Goal: Information Seeking & Learning: Check status

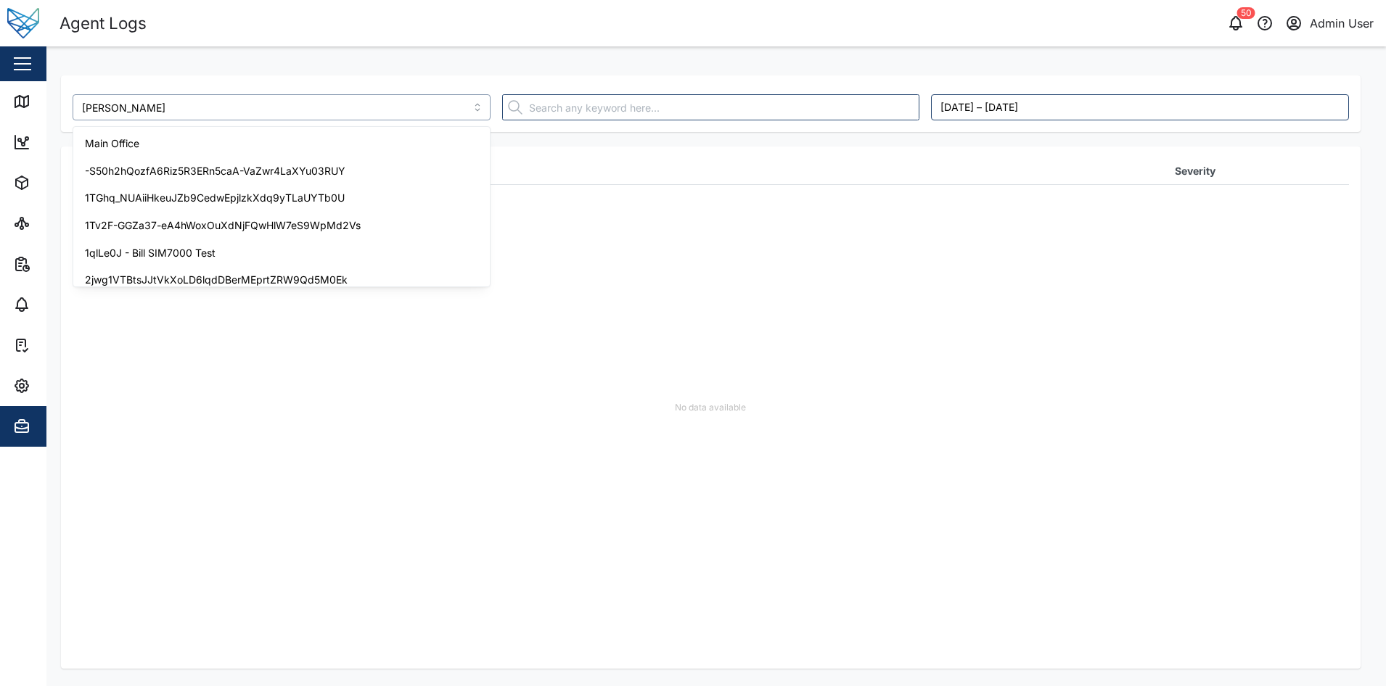
click at [222, 112] on input "Adam Tank" at bounding box center [282, 107] width 418 height 26
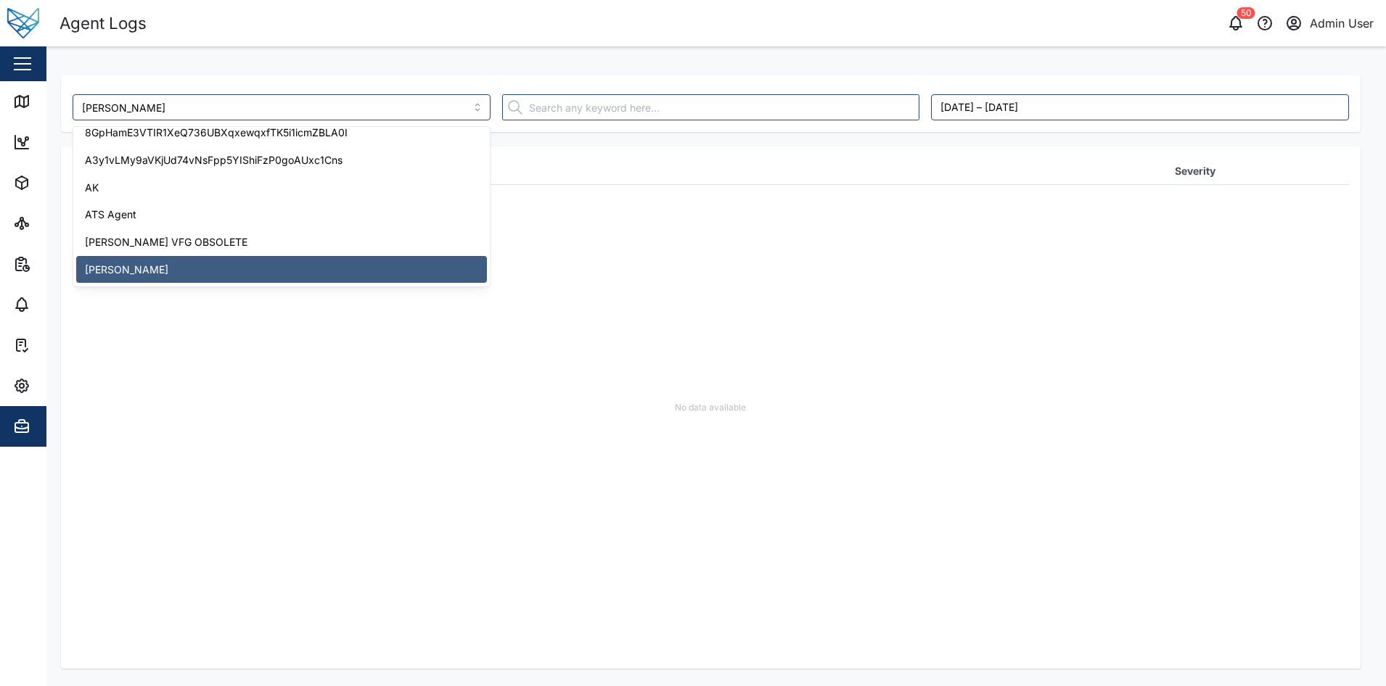
click at [286, 53] on div "Adam Tank August 12, 2025 – August 19, 2025 Timestamp Log Severity No data avai…" at bounding box center [715, 60] width 1339 height 29
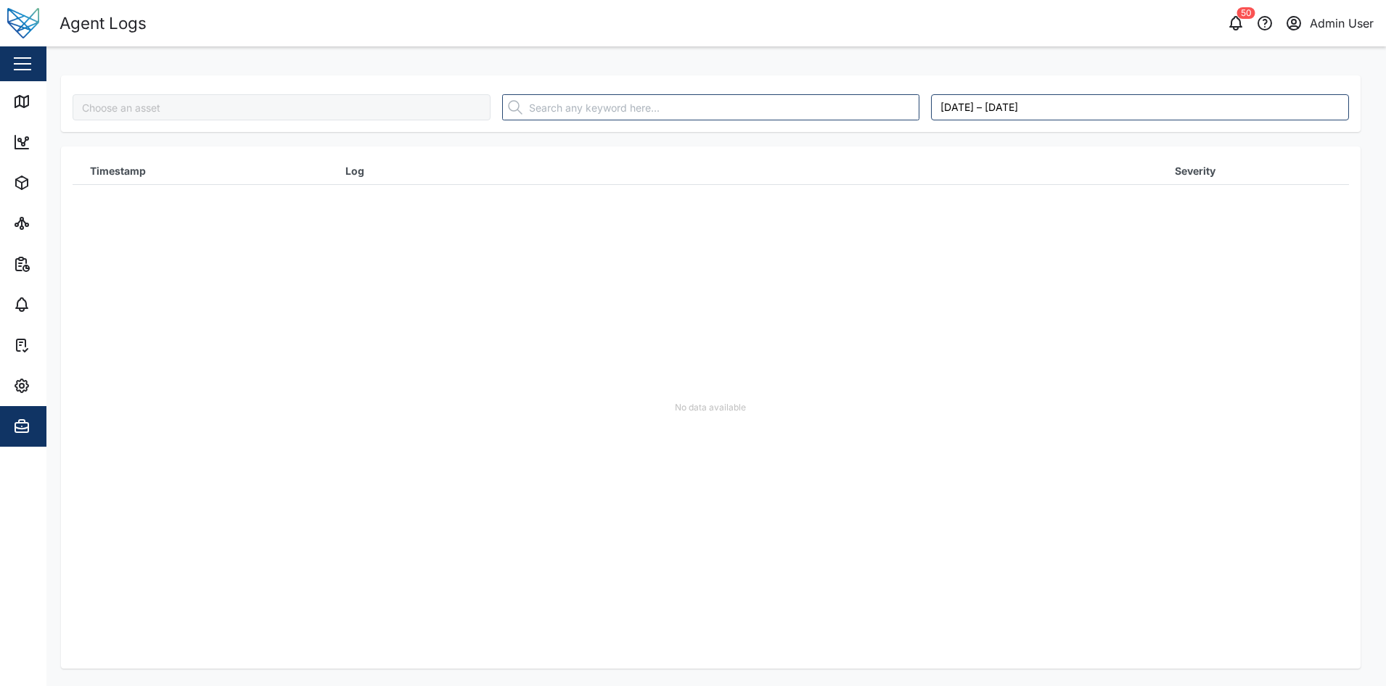
type input "Adam Tank"
click at [621, 316] on div "No data available" at bounding box center [711, 408] width 1276 height 522
type input "Adam Tank"
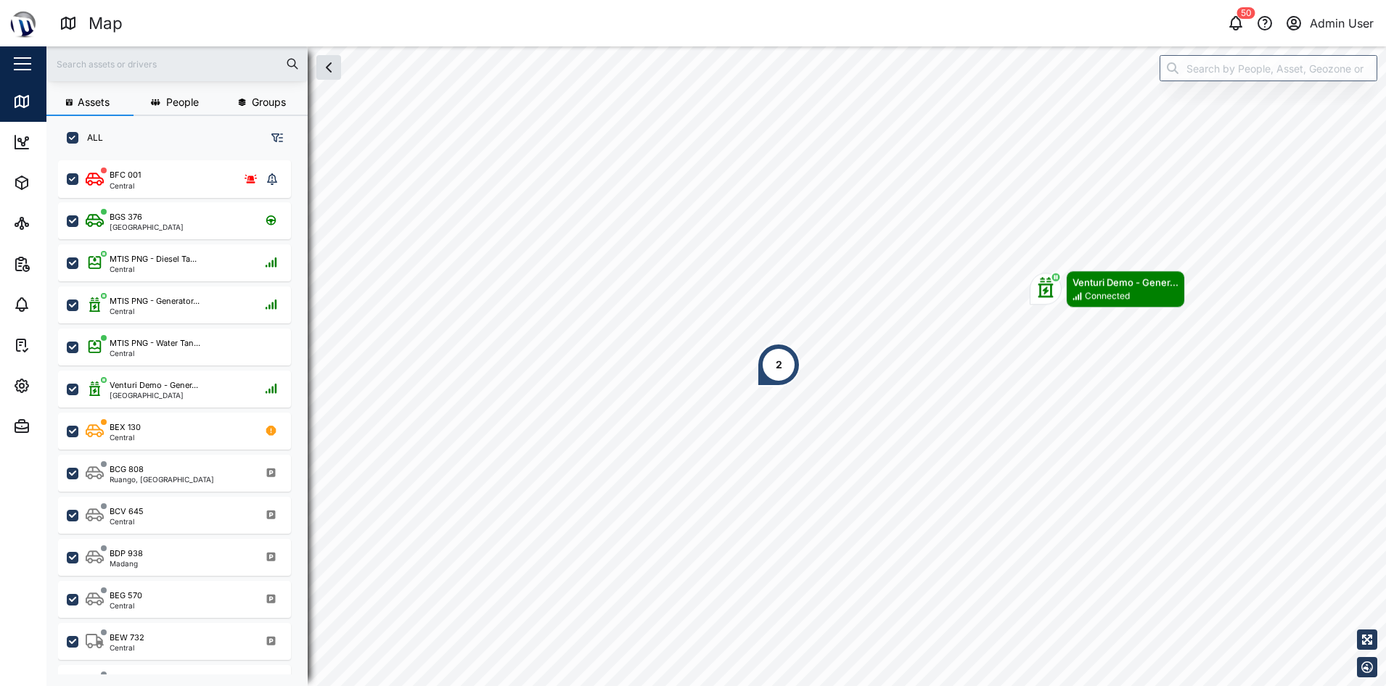
scroll to position [509, 227]
click at [189, 65] on input "text" at bounding box center [177, 64] width 244 height 22
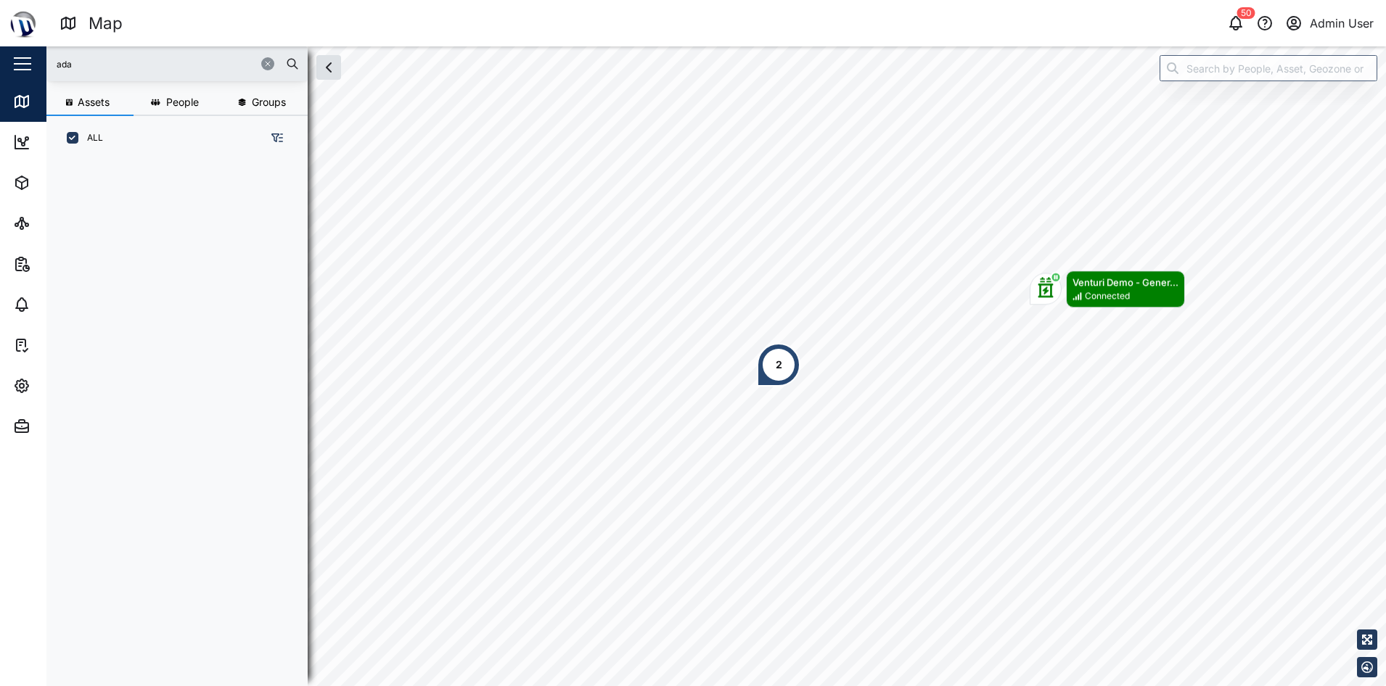
type input "ada"
click at [266, 65] on icon "button" at bounding box center [267, 63] width 9 height 9
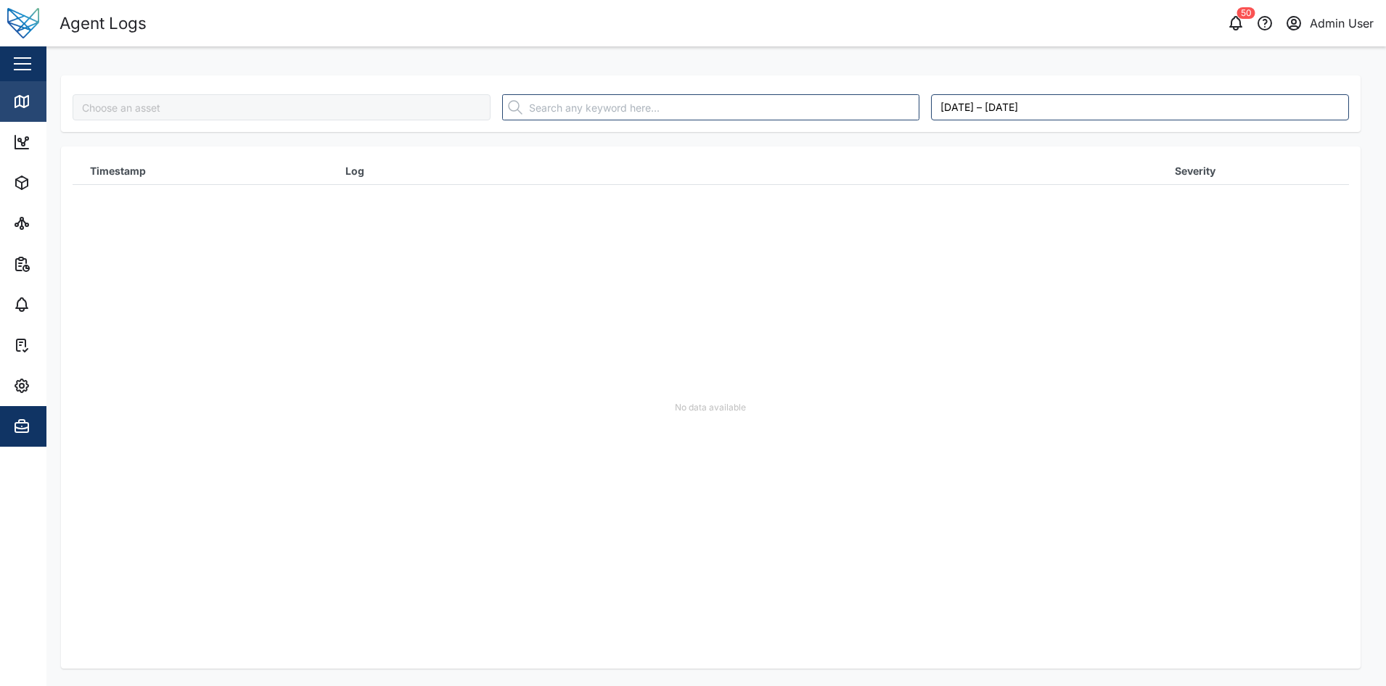
type input "[PERSON_NAME]"
click at [37, 100] on div "Map" at bounding box center [41, 101] width 57 height 17
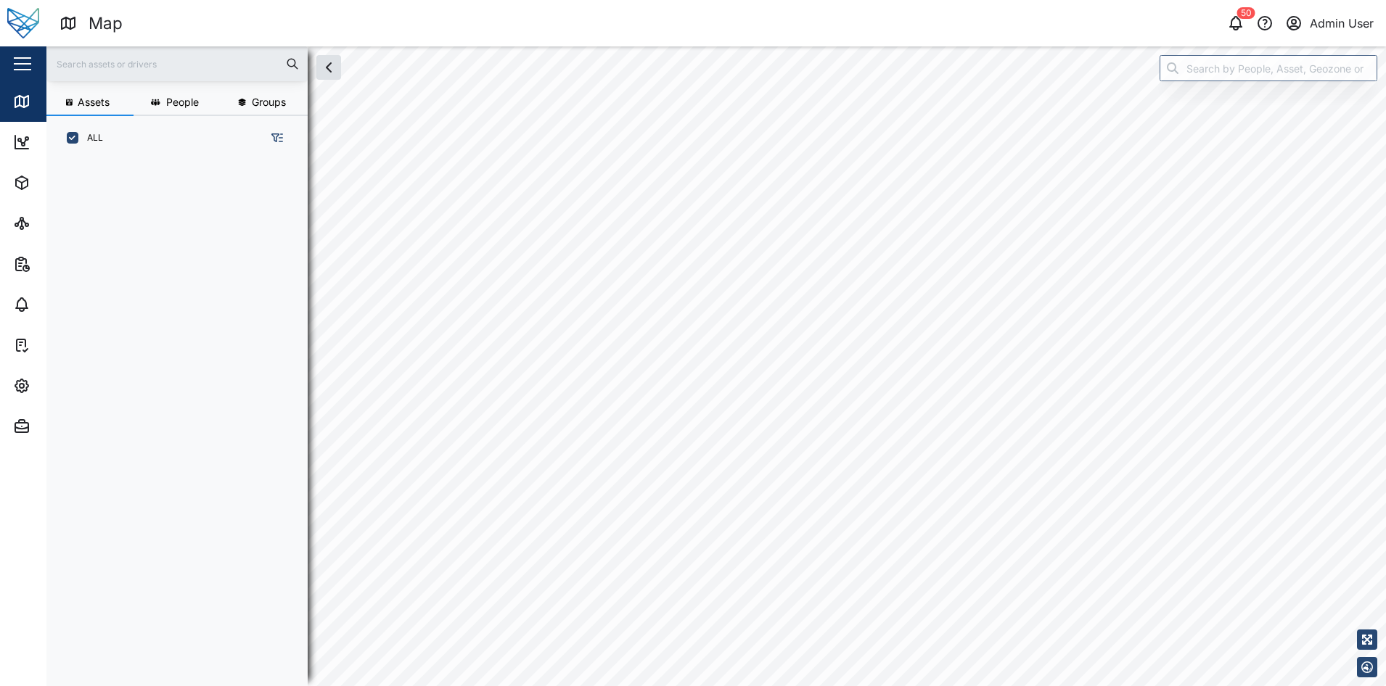
scroll to position [509, 227]
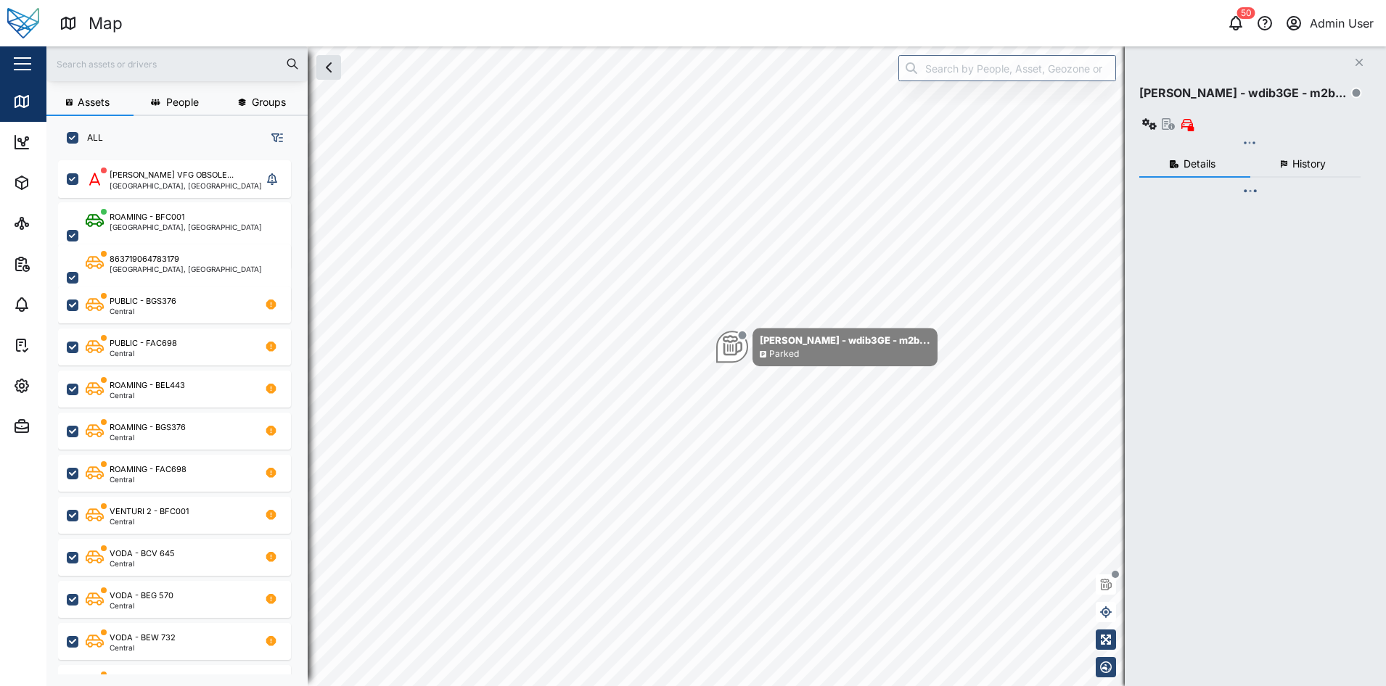
click at [149, 62] on input "text" at bounding box center [177, 64] width 244 height 22
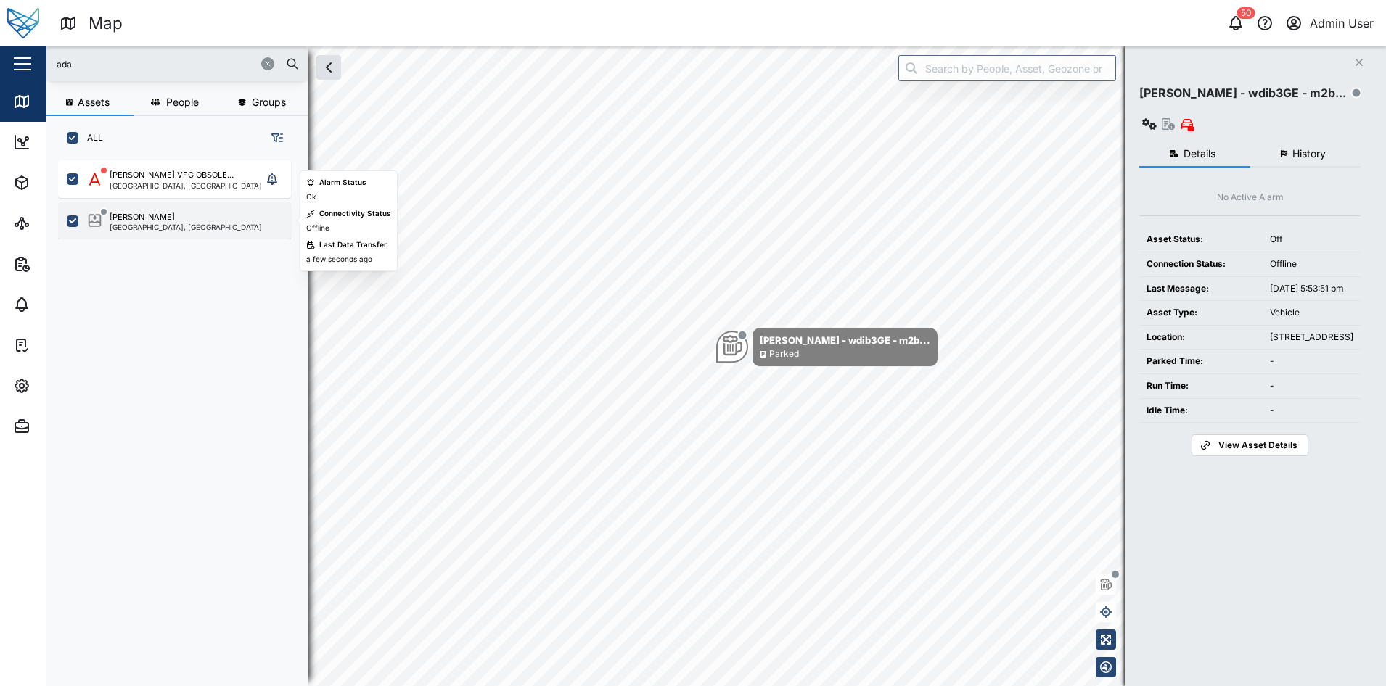
type input "ada"
click at [158, 215] on div "[PERSON_NAME]" at bounding box center [186, 217] width 152 height 12
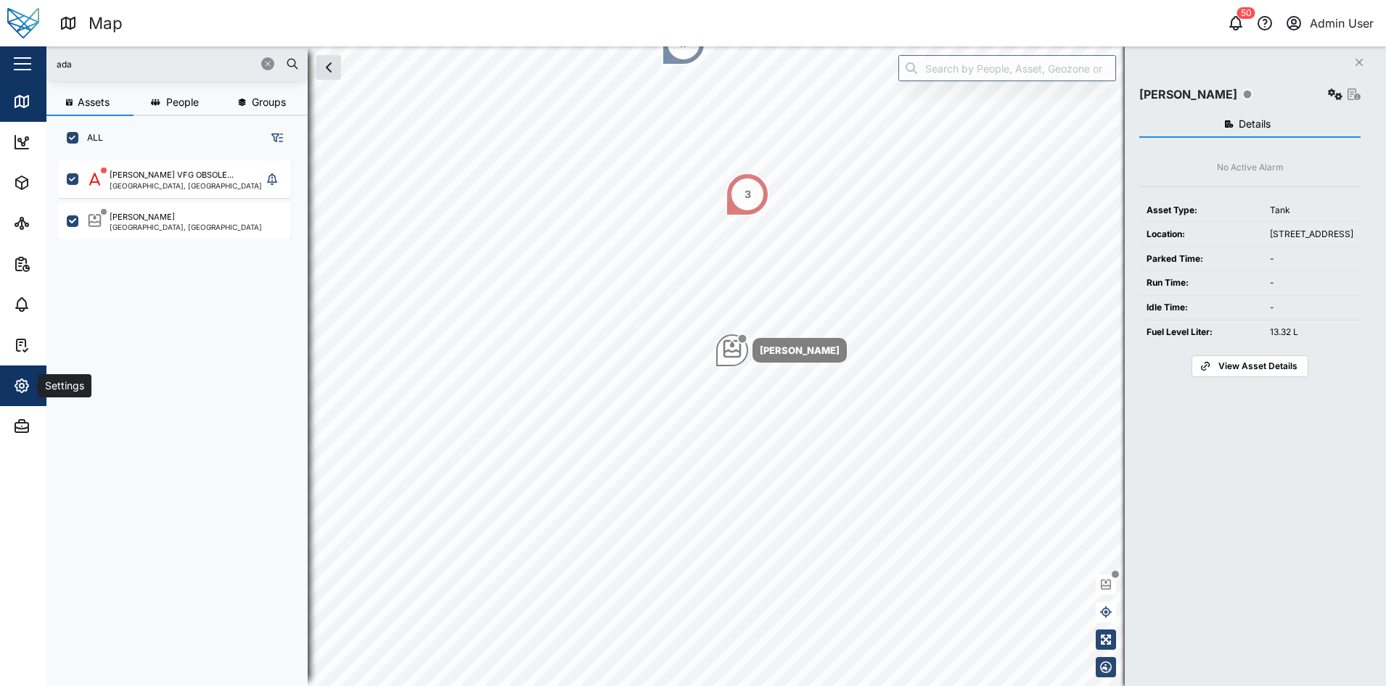
click at [19, 369] on span "Settings" at bounding box center [79, 386] width 132 height 41
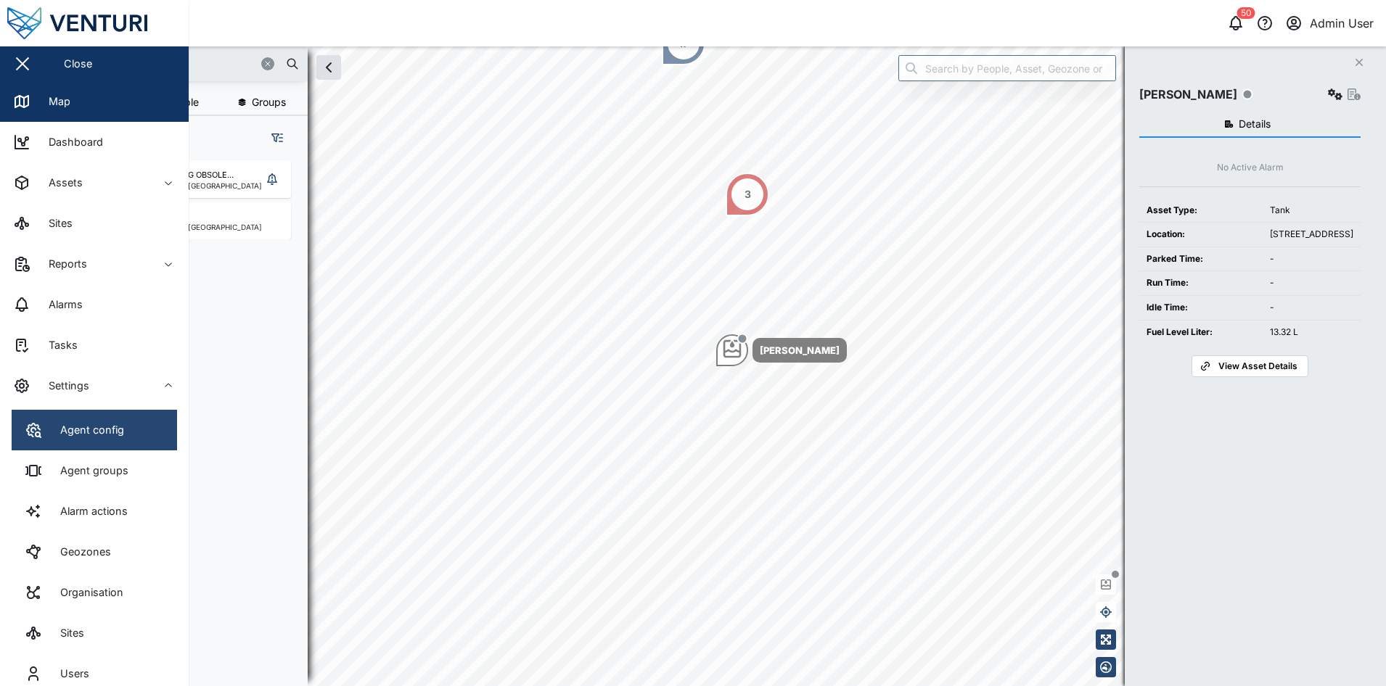
click at [36, 424] on icon at bounding box center [33, 430] width 17 height 17
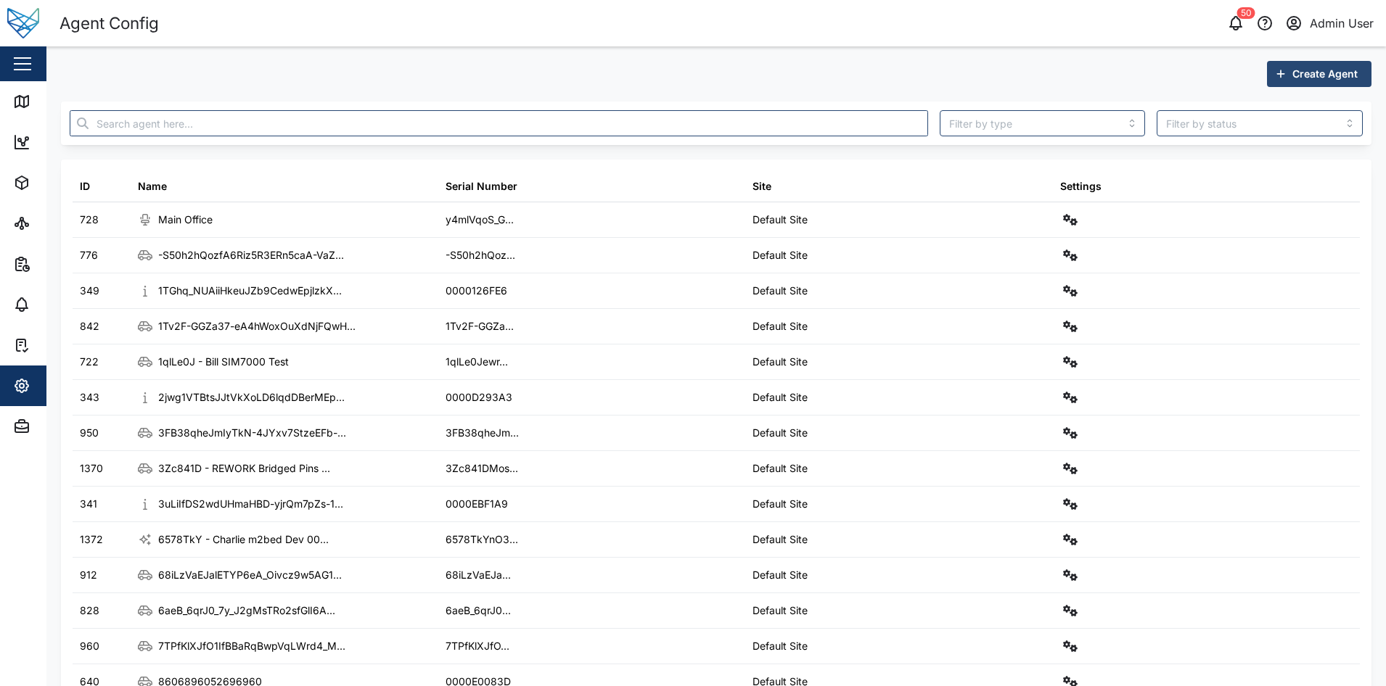
click at [147, 140] on div at bounding box center [499, 123] width 870 height 38
click at [174, 121] on input "text" at bounding box center [499, 123] width 858 height 26
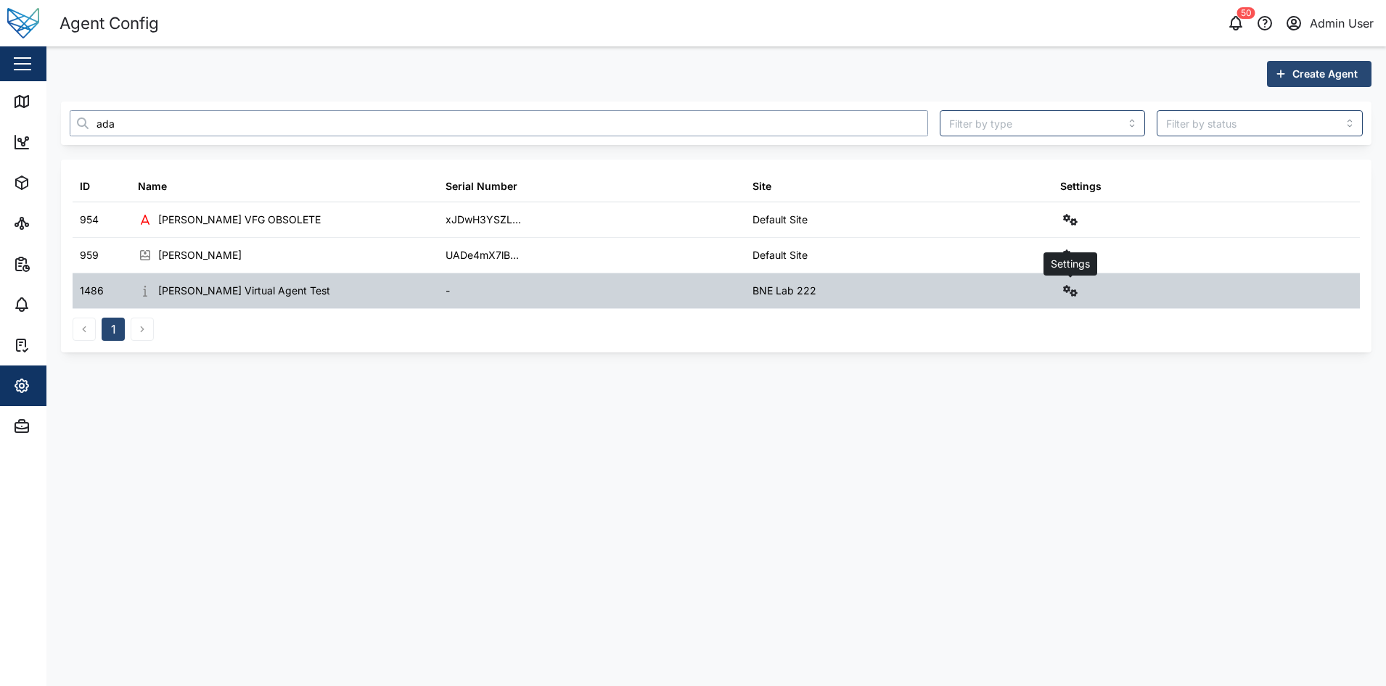
type input "ada"
click at [1067, 292] on icon "button" at bounding box center [1070, 291] width 15 height 12
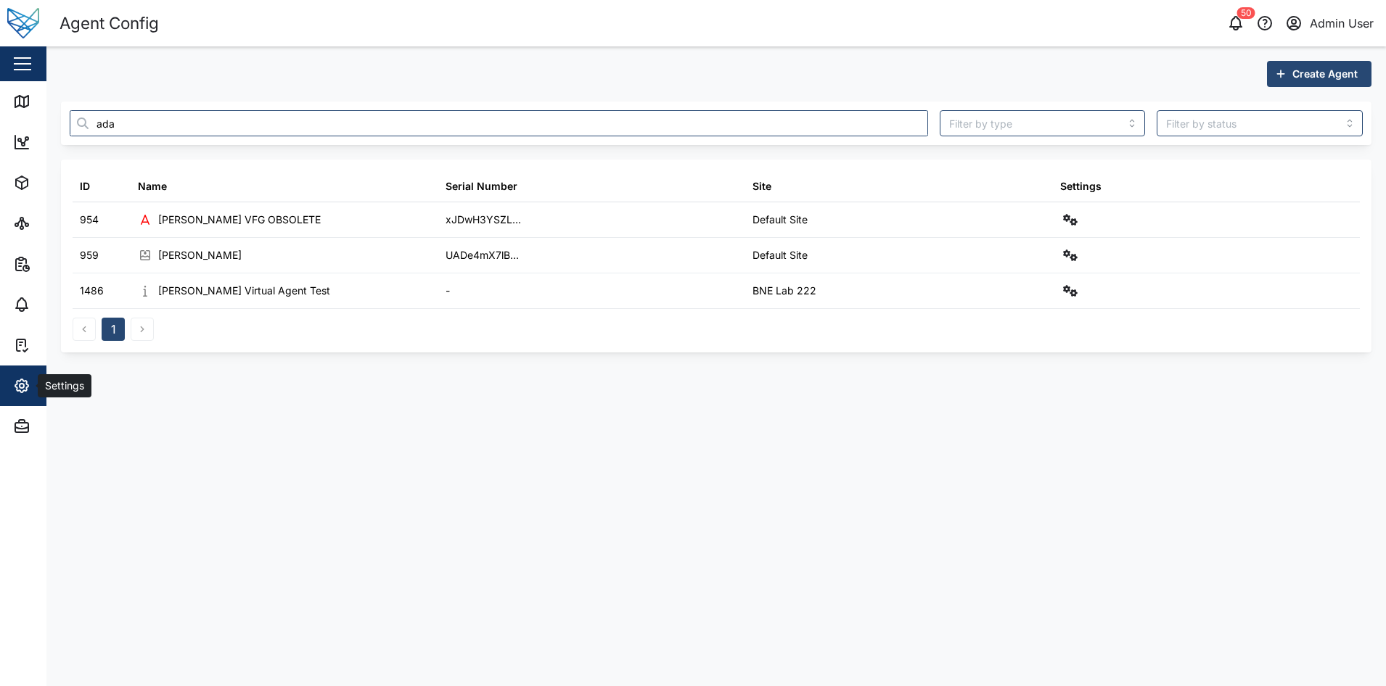
click at [25, 374] on span "Settings" at bounding box center [79, 386] width 132 height 41
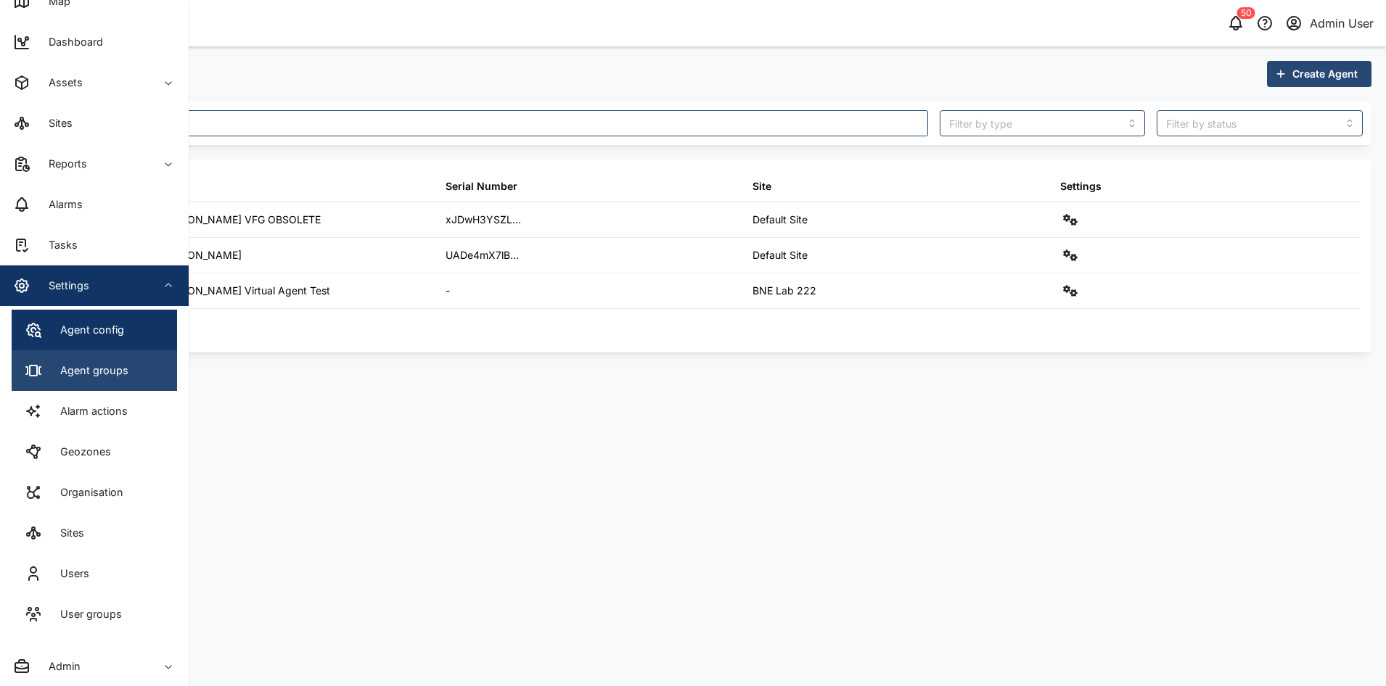
scroll to position [101, 0]
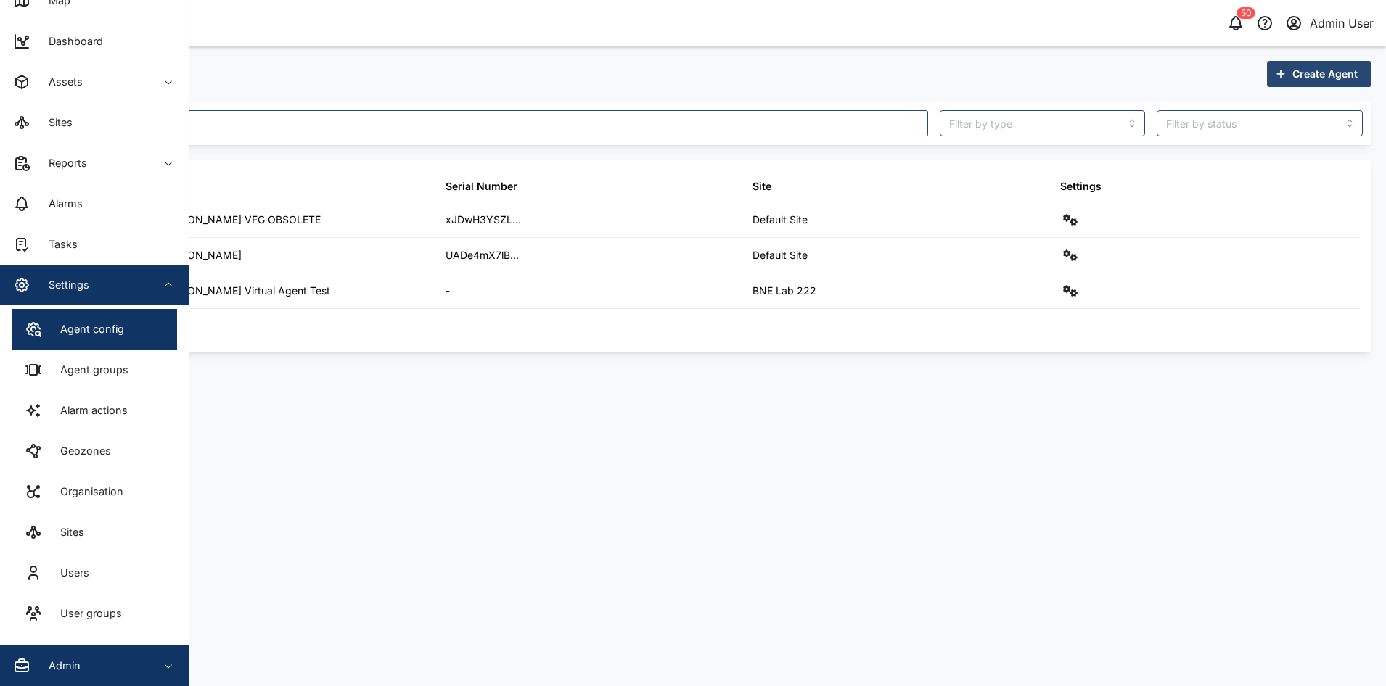
click at [75, 661] on div "Admin" at bounding box center [59, 666] width 43 height 16
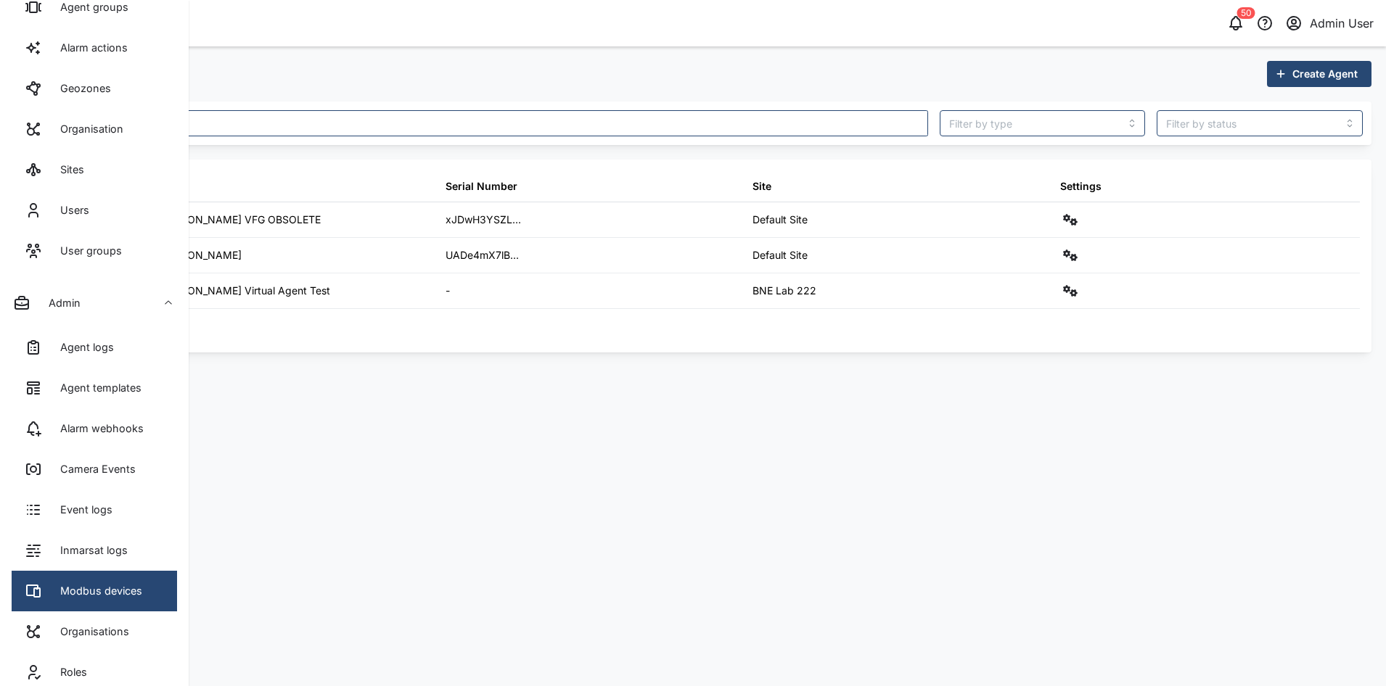
scroll to position [536, 0]
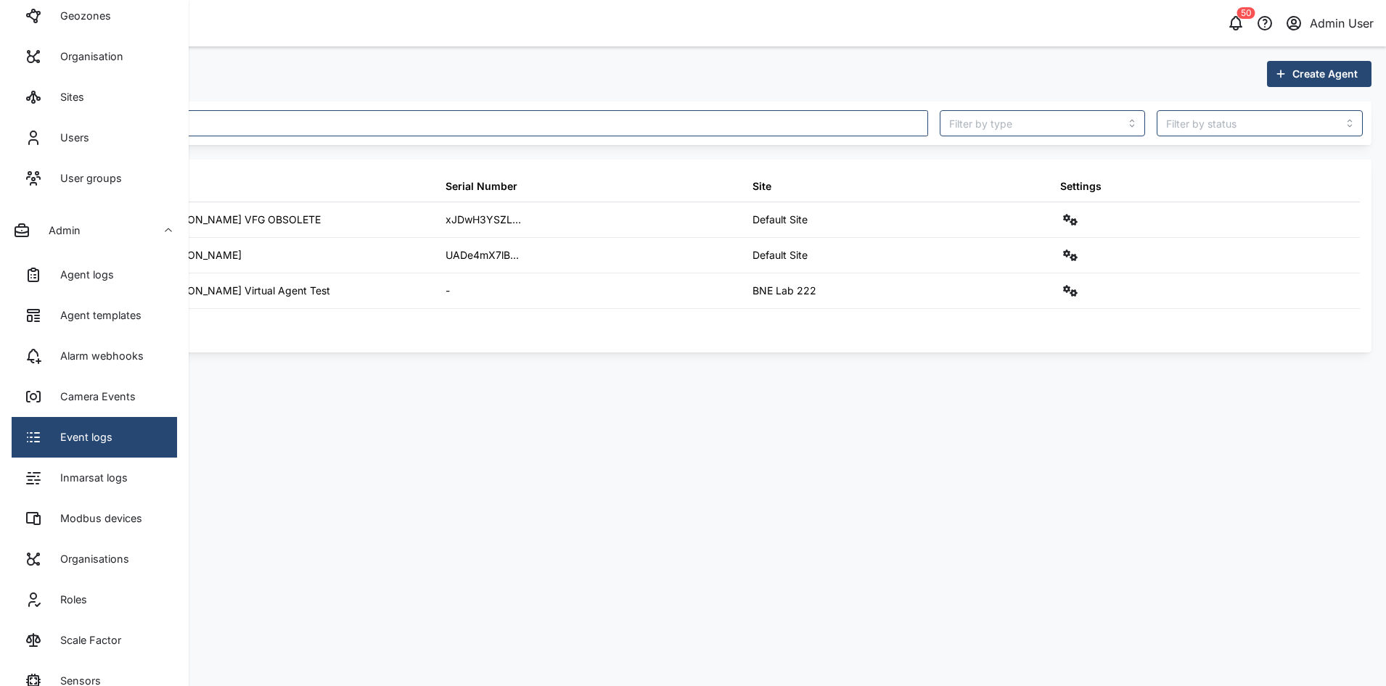
click at [85, 445] on div "Event logs" at bounding box center [80, 438] width 63 height 16
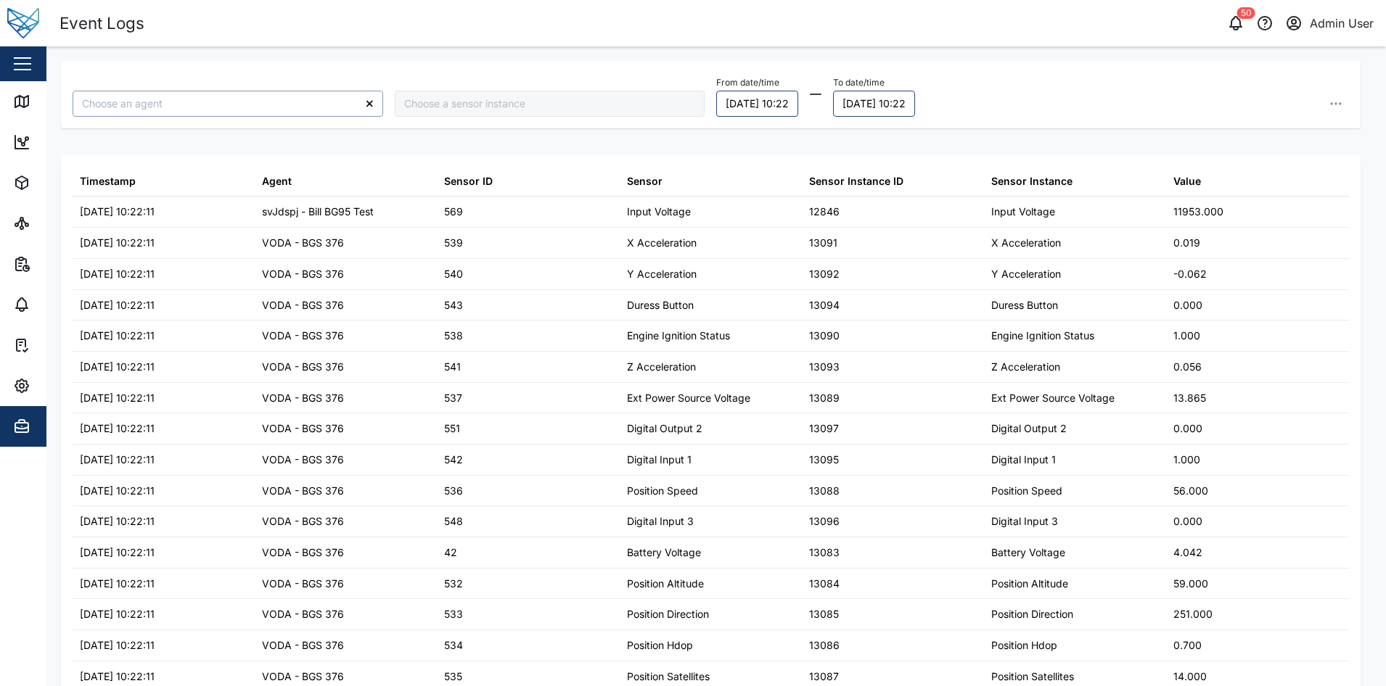
click at [254, 104] on input "search" at bounding box center [228, 104] width 311 height 26
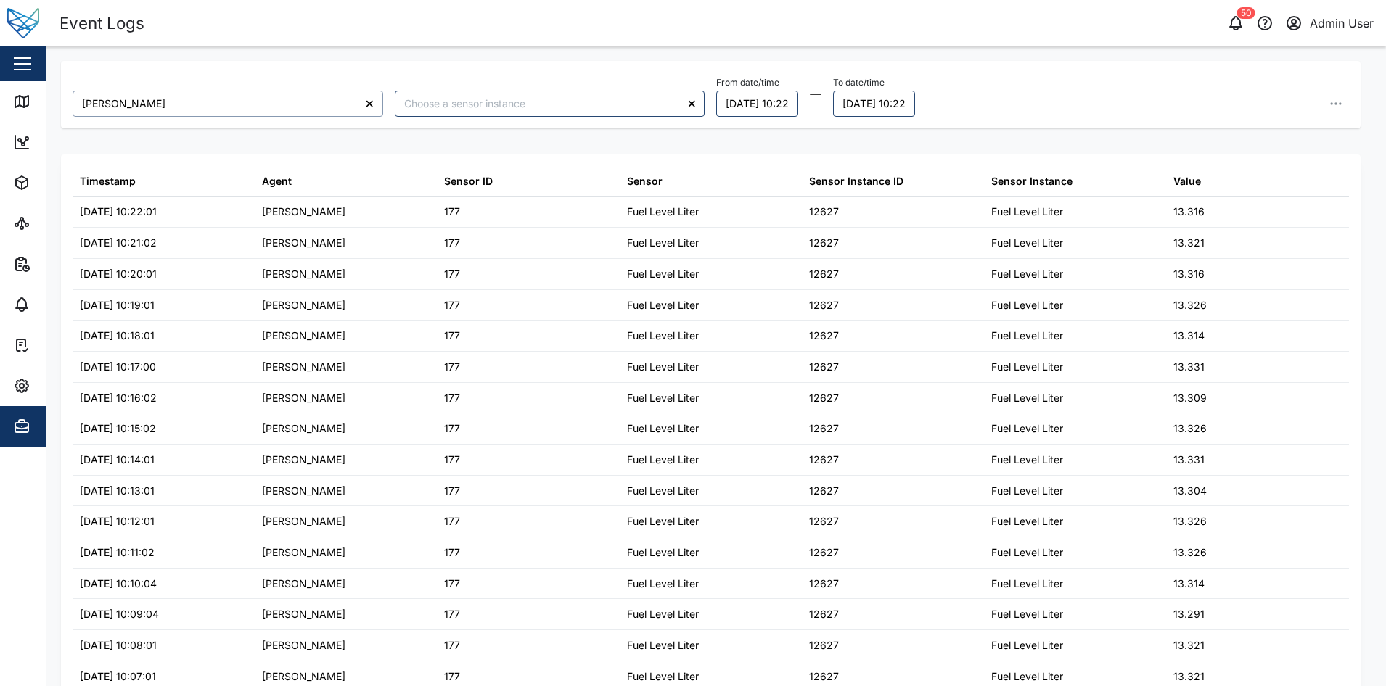
click at [182, 107] on input "[PERSON_NAME]" at bounding box center [228, 104] width 311 height 26
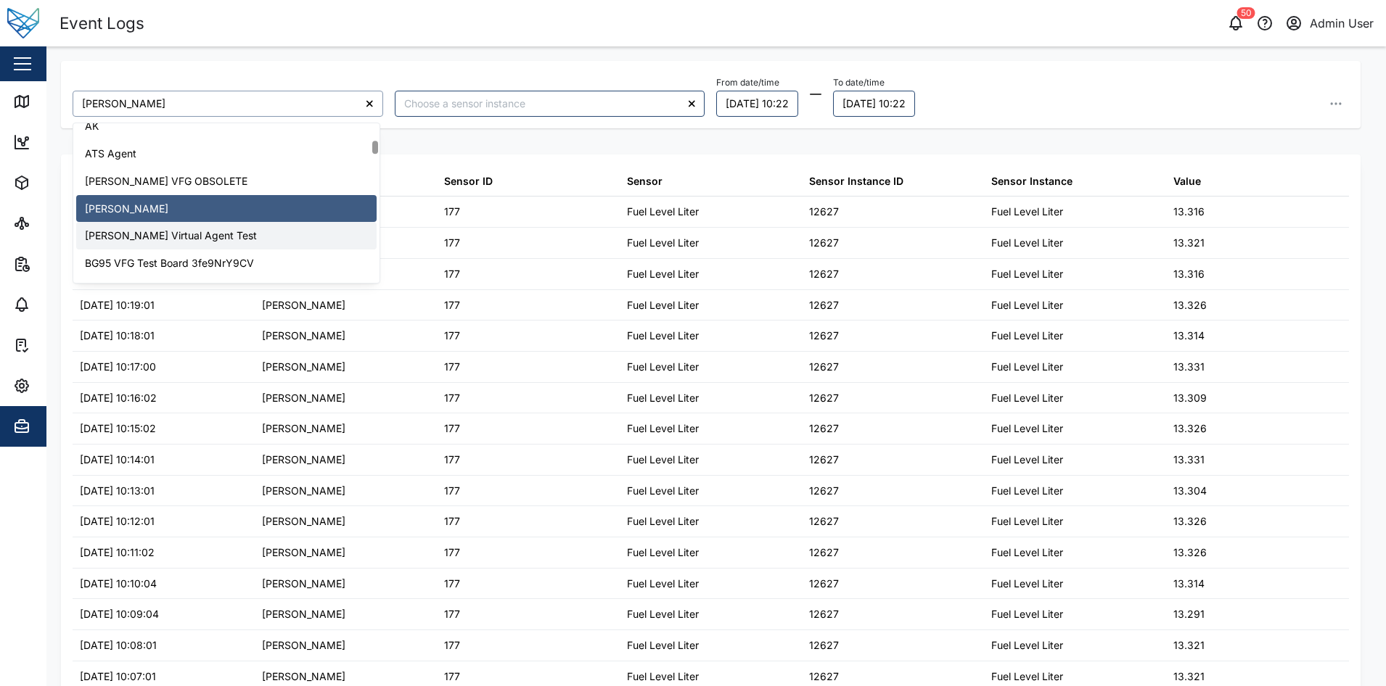
scroll to position [493, 0]
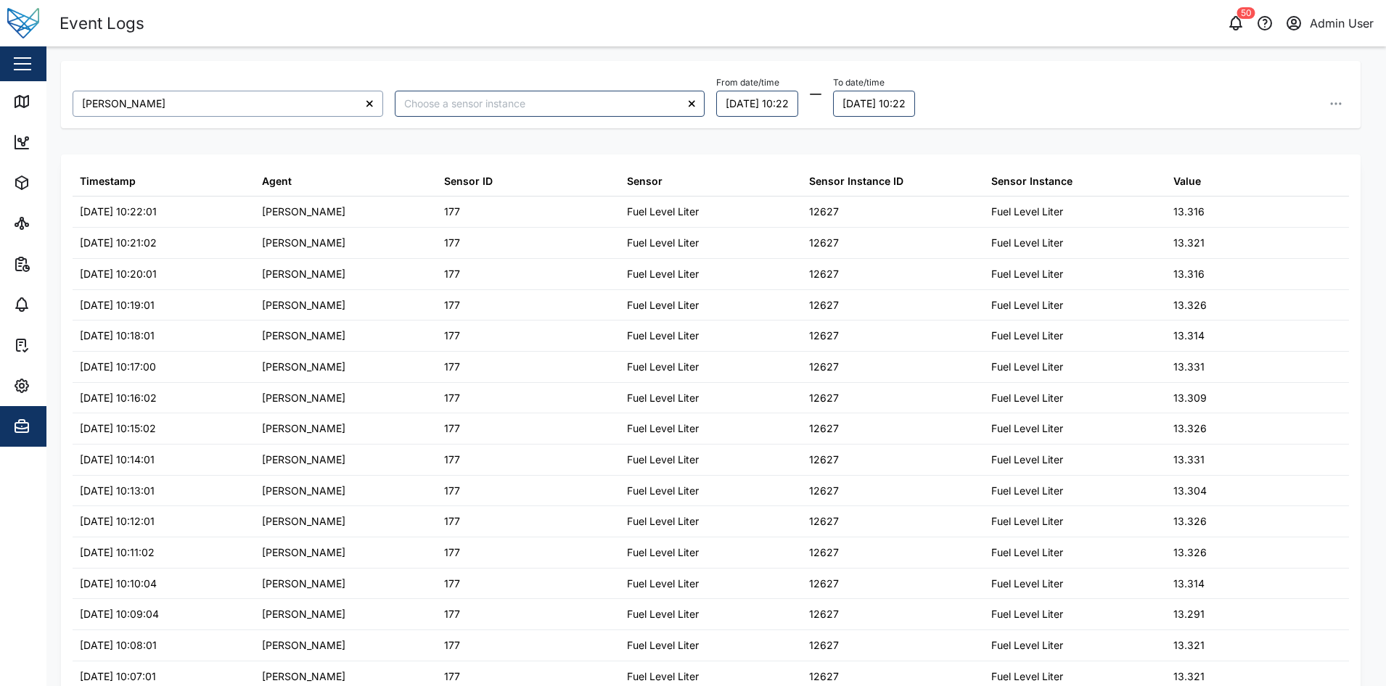
type input "[PERSON_NAME]"
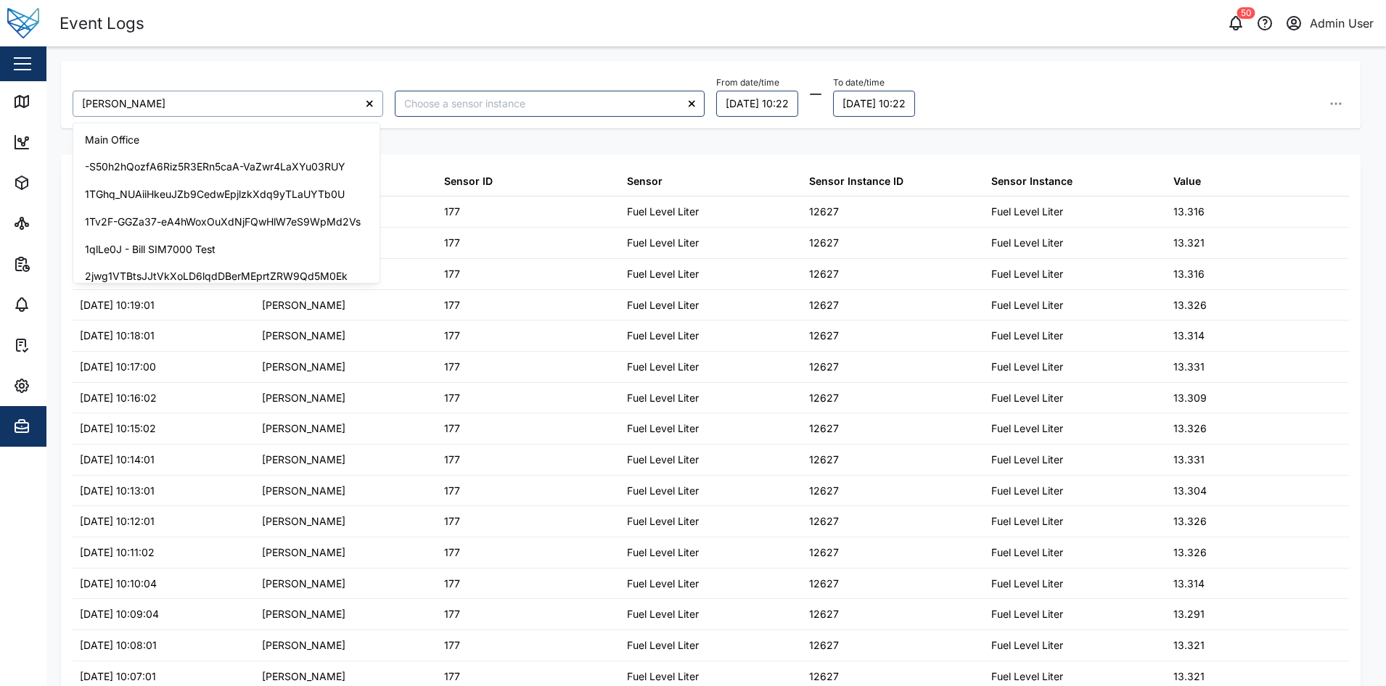
scroll to position [421, 0]
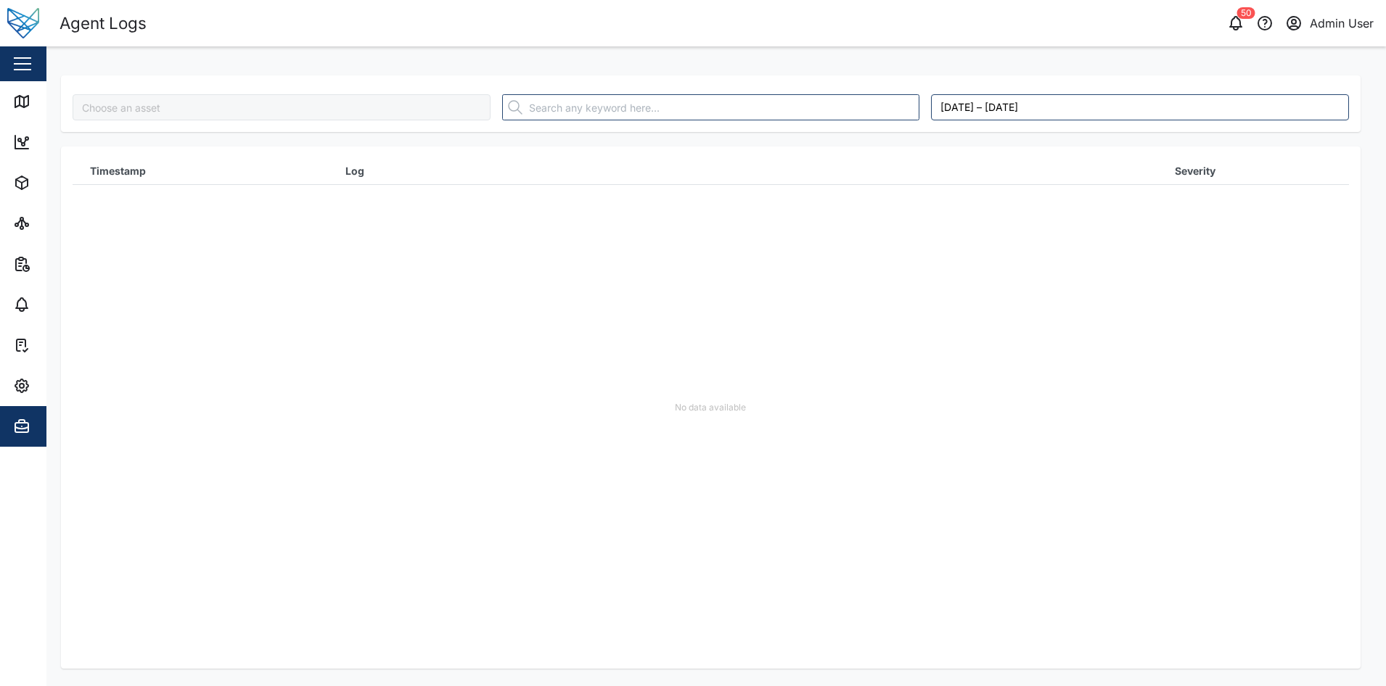
type input "[PERSON_NAME]"
click at [459, 406] on div "No data available" at bounding box center [711, 408] width 1276 height 522
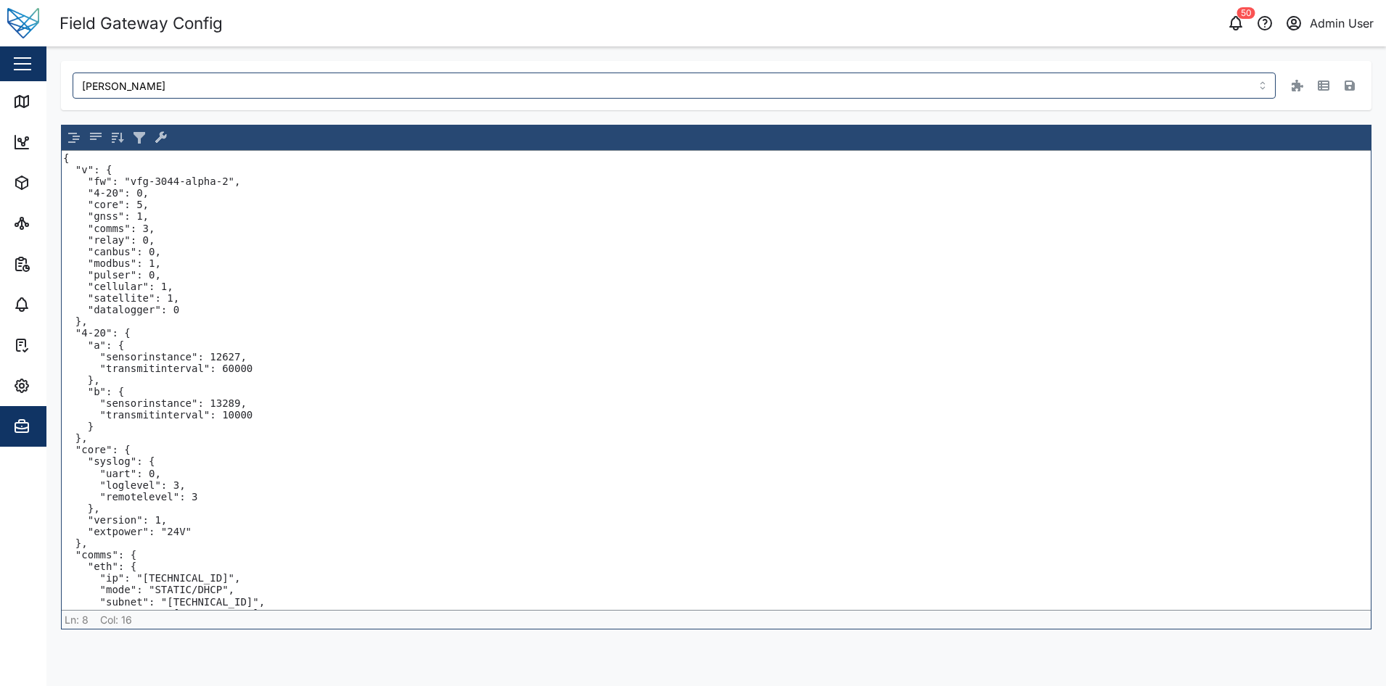
click at [183, 239] on textarea "{ "v": { "fw": "vfg-3044-alpha-2", "4-20": 0, "core": 5, "gnss": 1, "comms": 3,…" at bounding box center [716, 380] width 1309 height 459
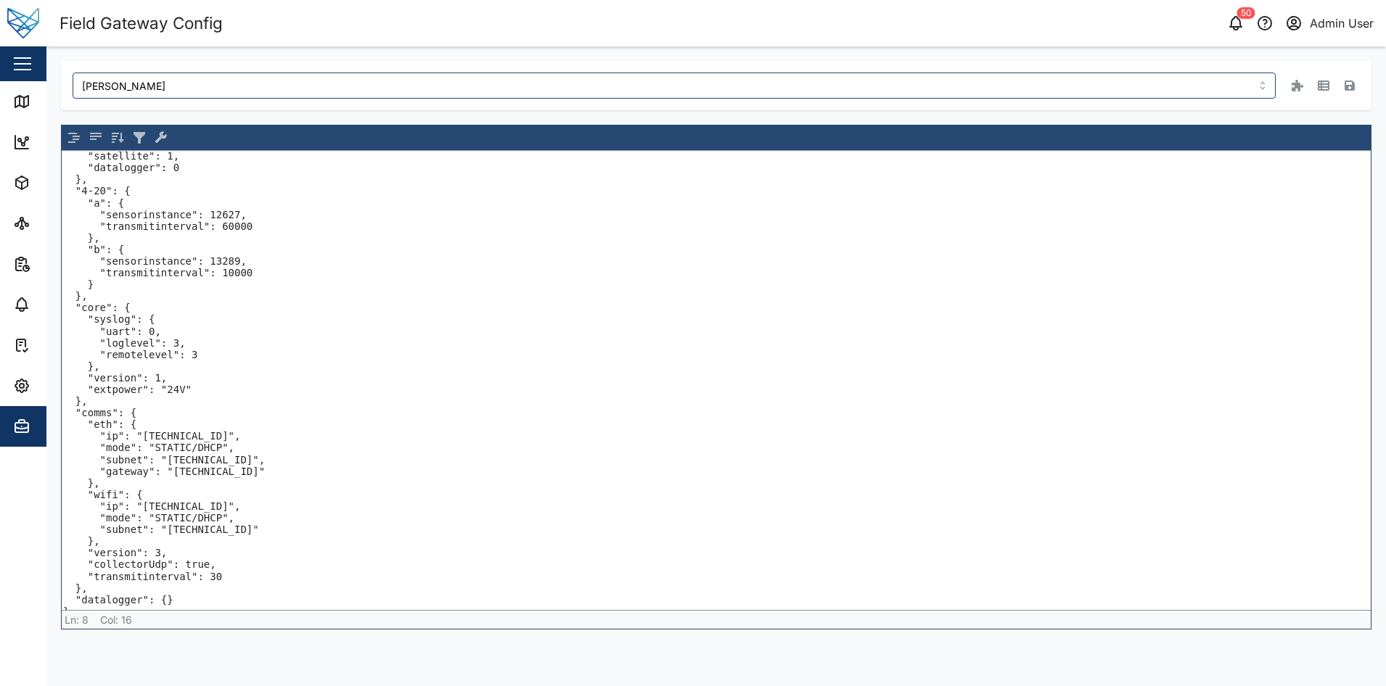
scroll to position [151, 0]
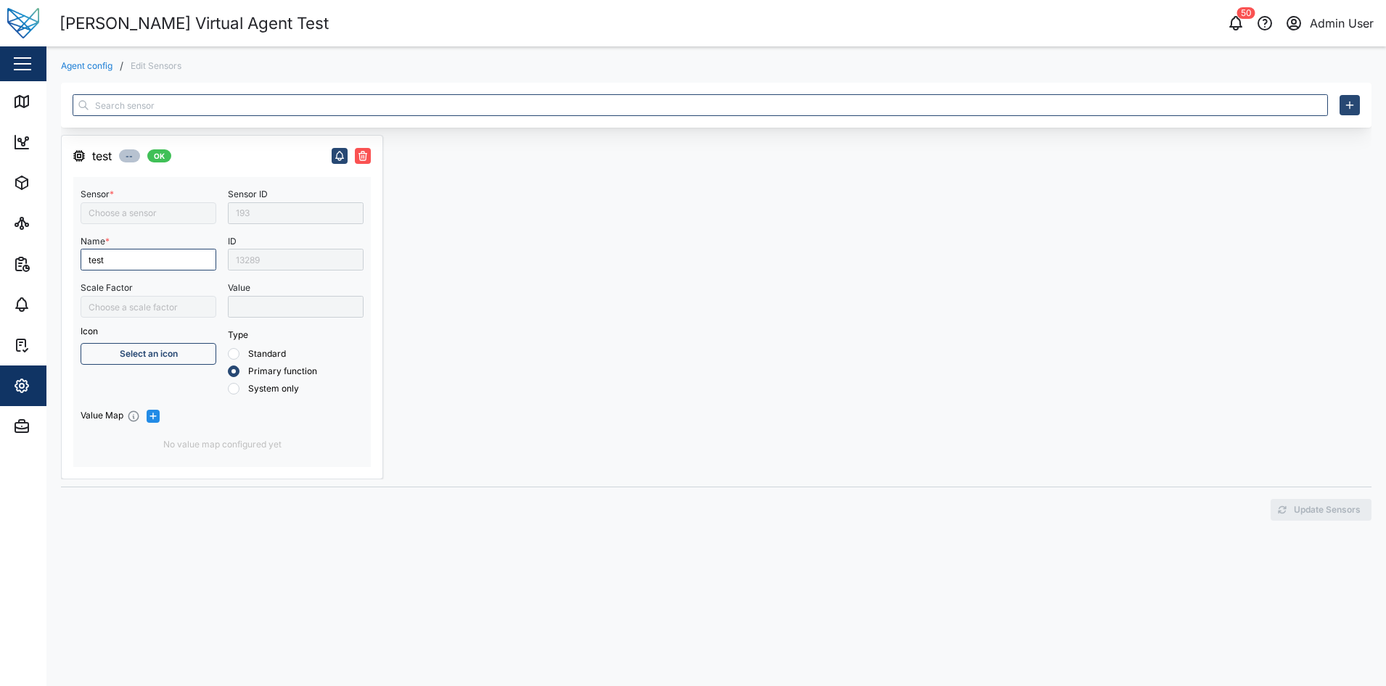
type input "Active Energy Line 2"
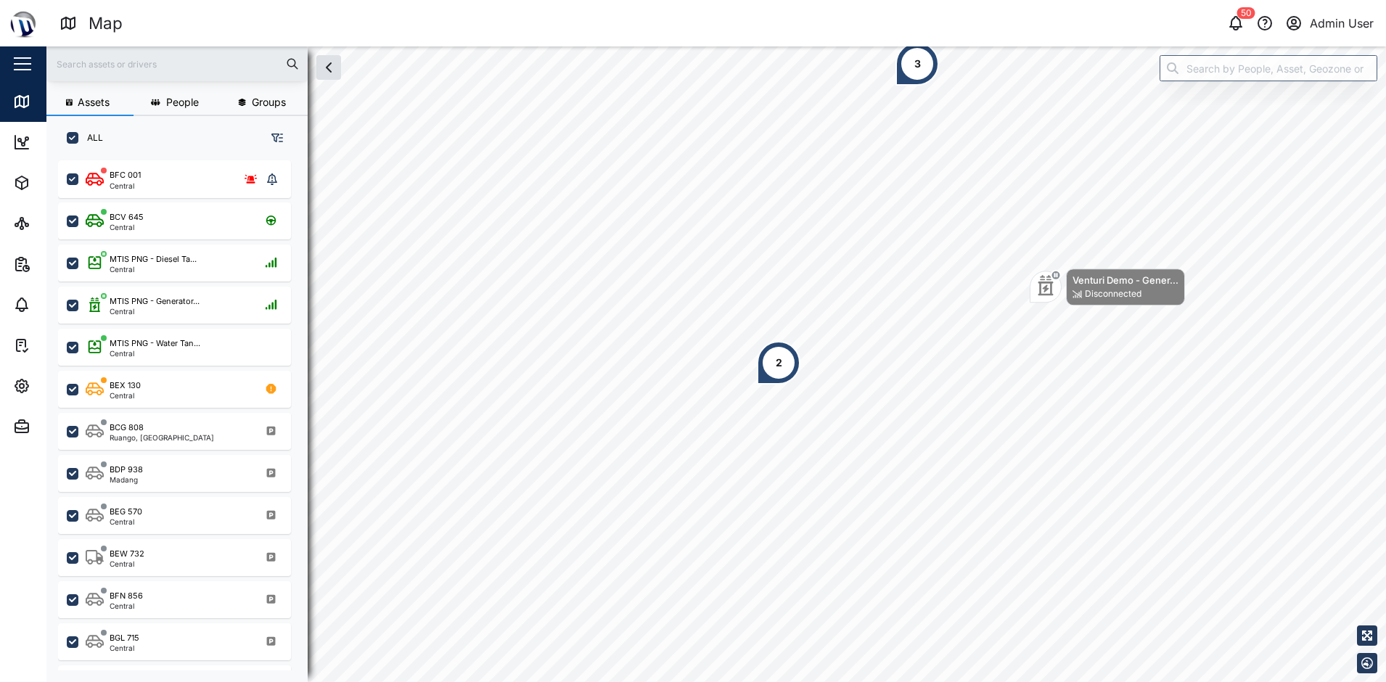
click at [614, 25] on div "Map" at bounding box center [387, 23] width 657 height 25
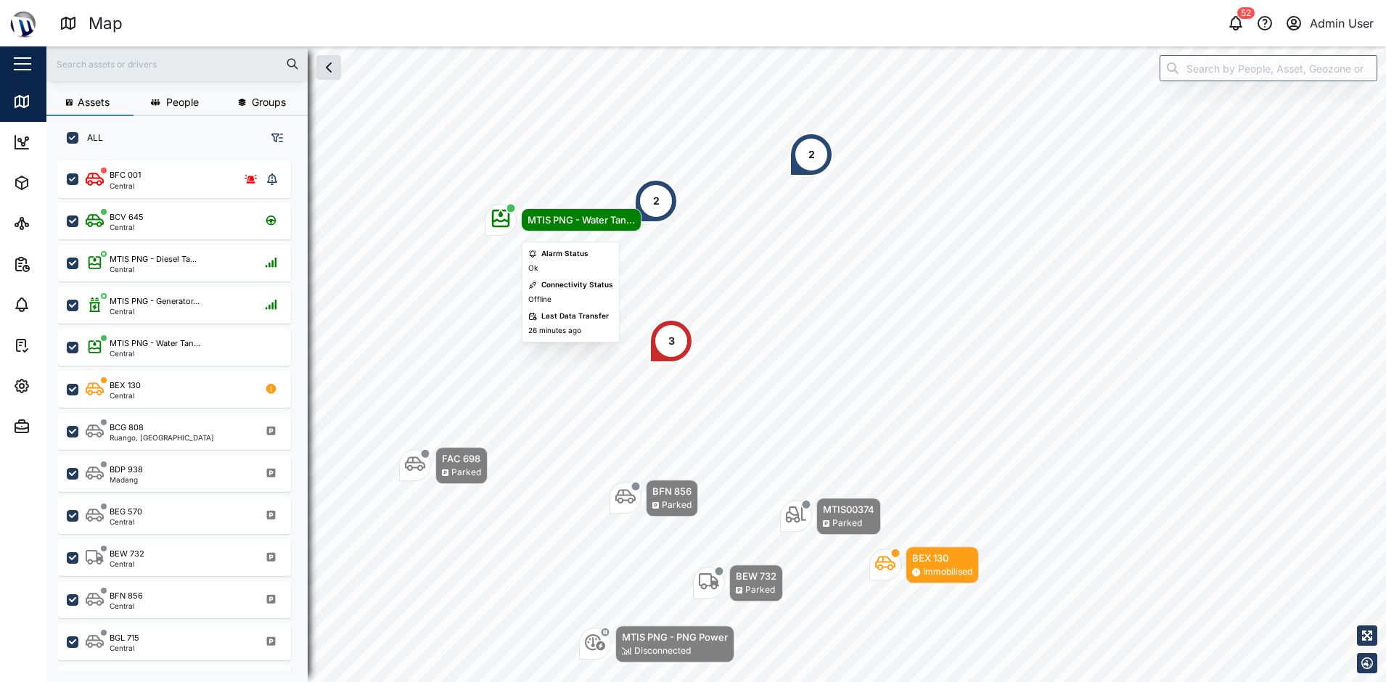
click at [575, 220] on div "MTIS PNG - Water Tan..." at bounding box center [580, 220] width 107 height 15
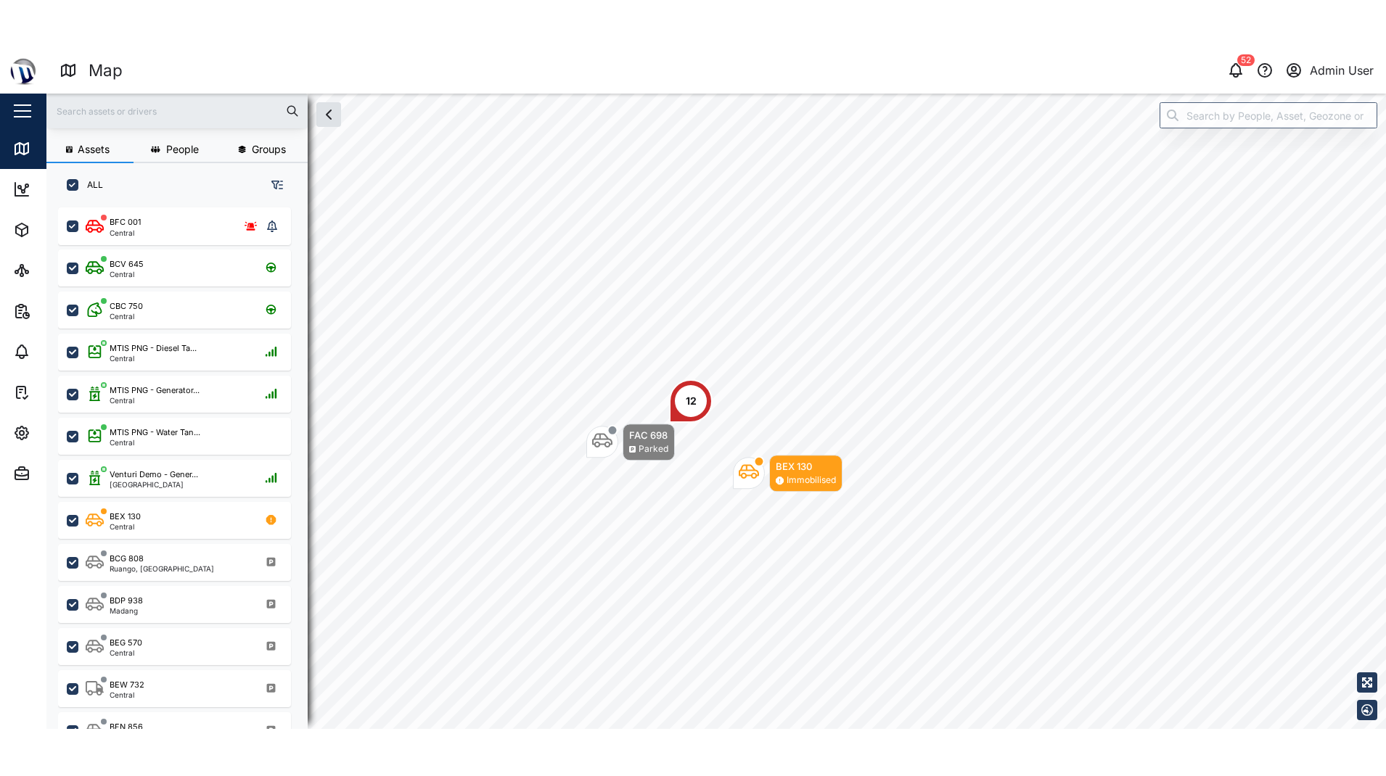
scroll to position [599, 227]
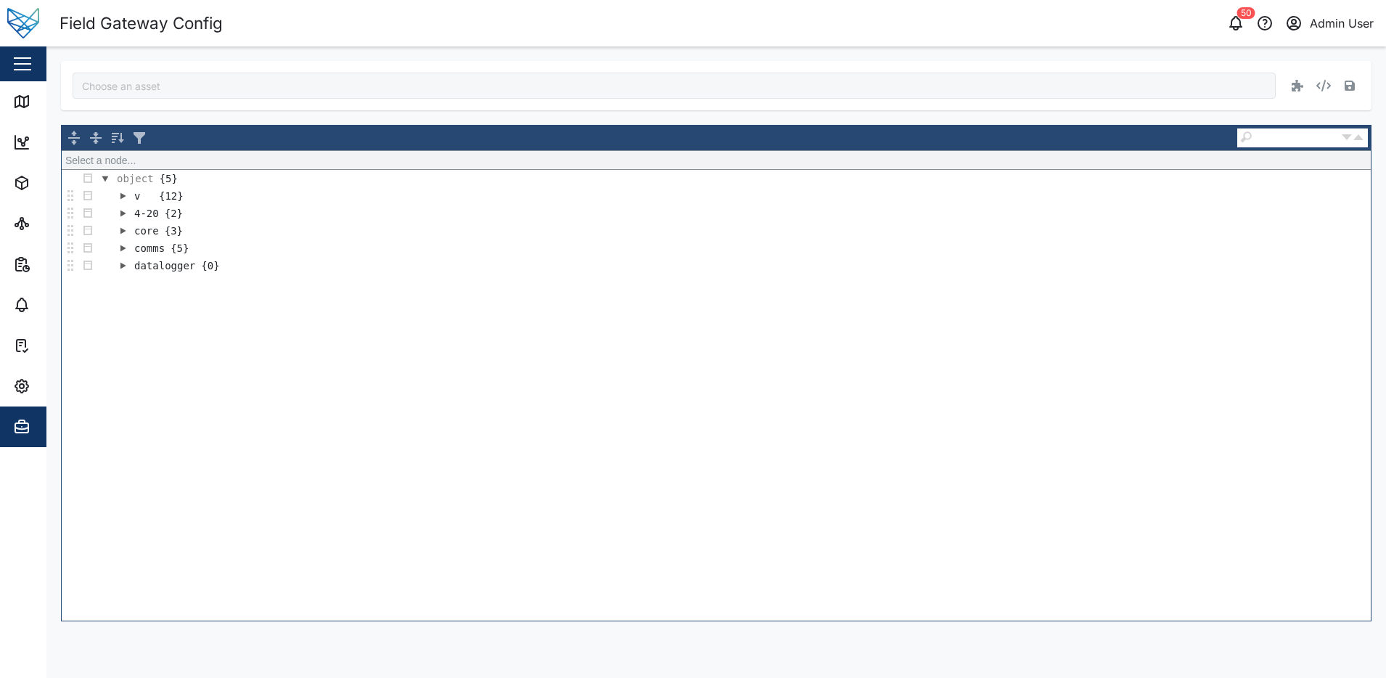
type input "[PERSON_NAME]"
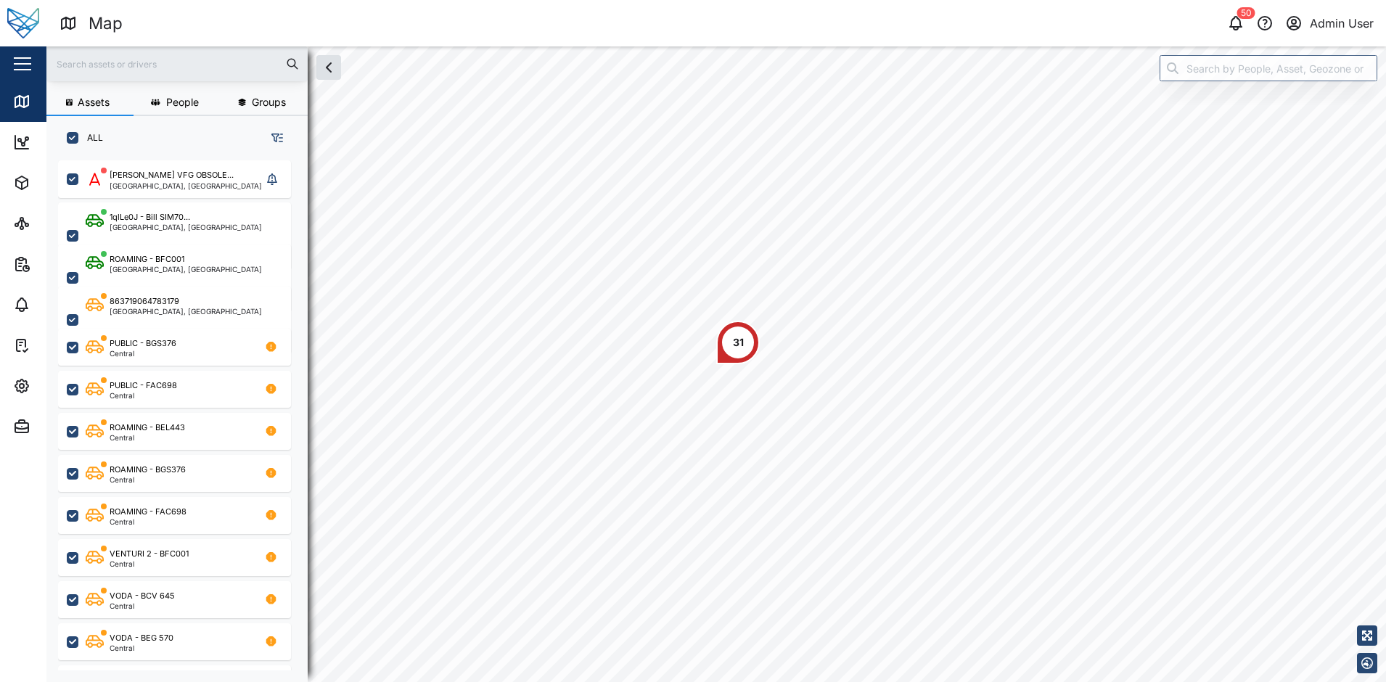
scroll to position [12, 12]
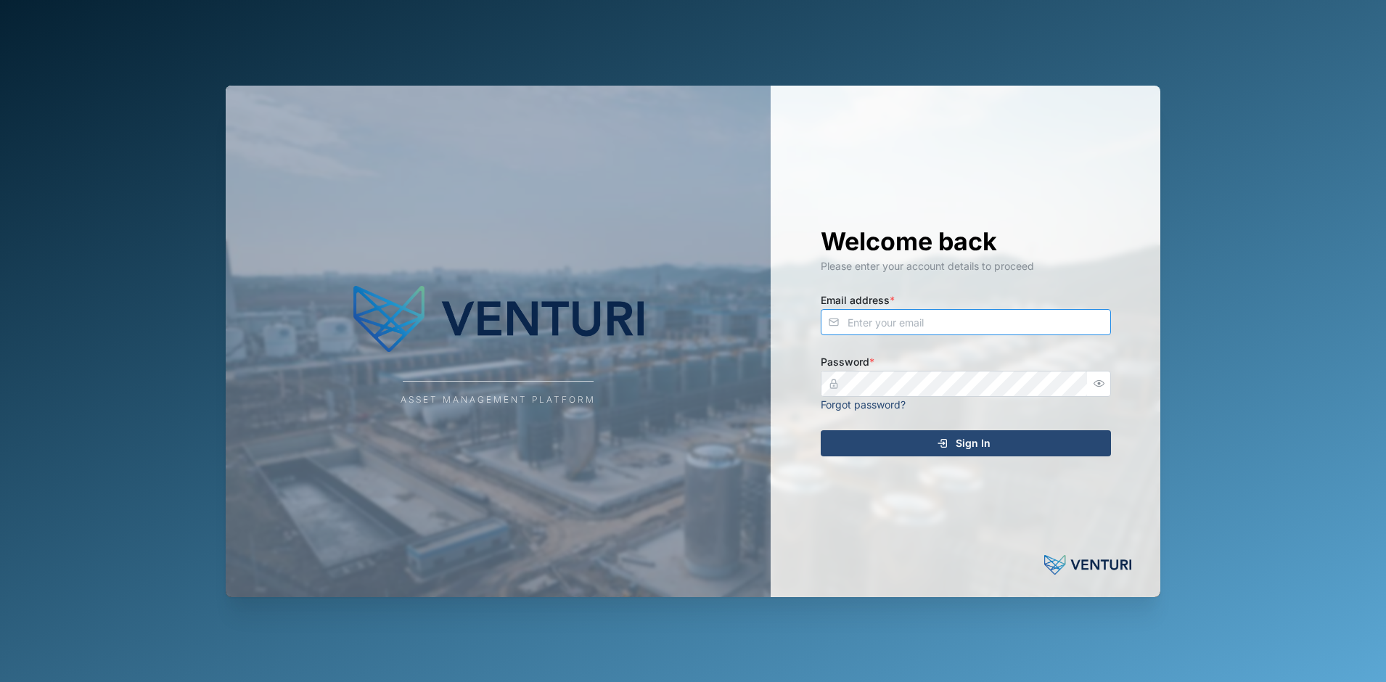
click at [916, 313] on input "Email address *" at bounding box center [966, 322] width 290 height 26
type input "[EMAIL_ADDRESS][DOMAIN_NAME]"
click at [0, 681] on com-1password-button at bounding box center [0, 682] width 0 height 0
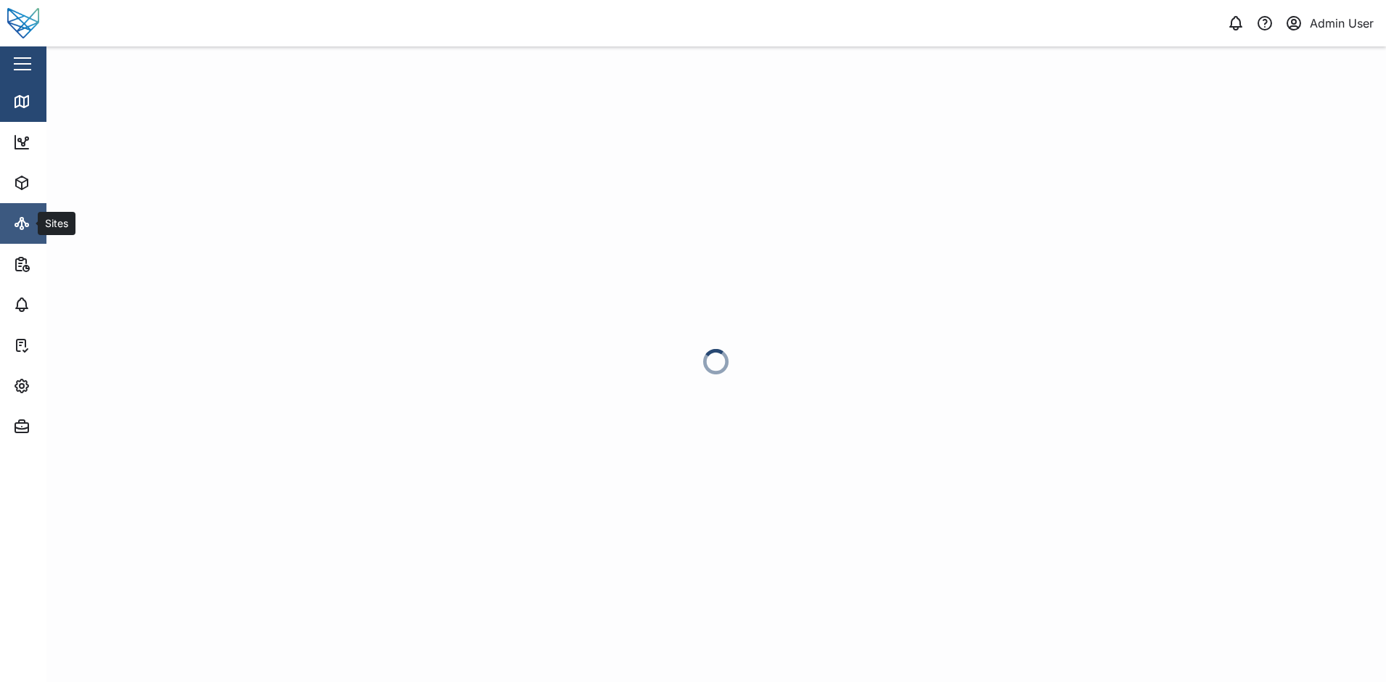
click at [22, 219] on icon at bounding box center [21, 219] width 3 height 3
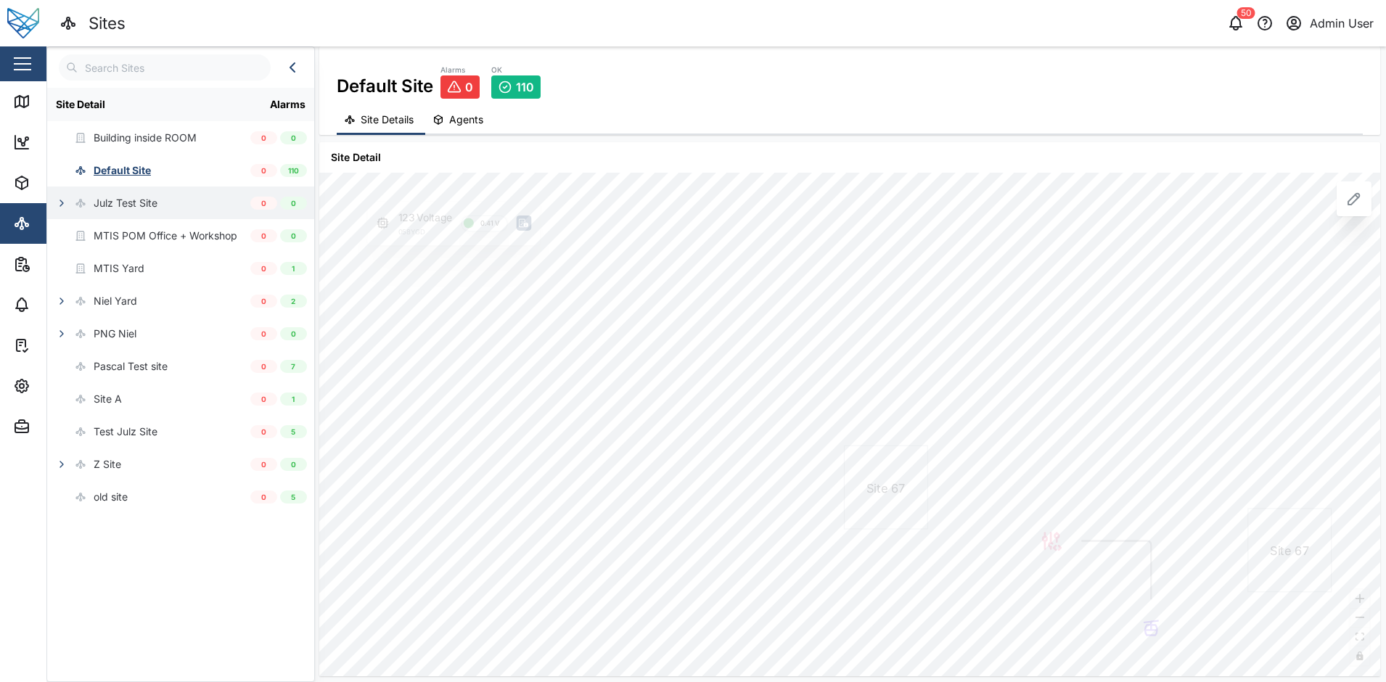
click at [59, 202] on icon "button" at bounding box center [62, 203] width 12 height 12
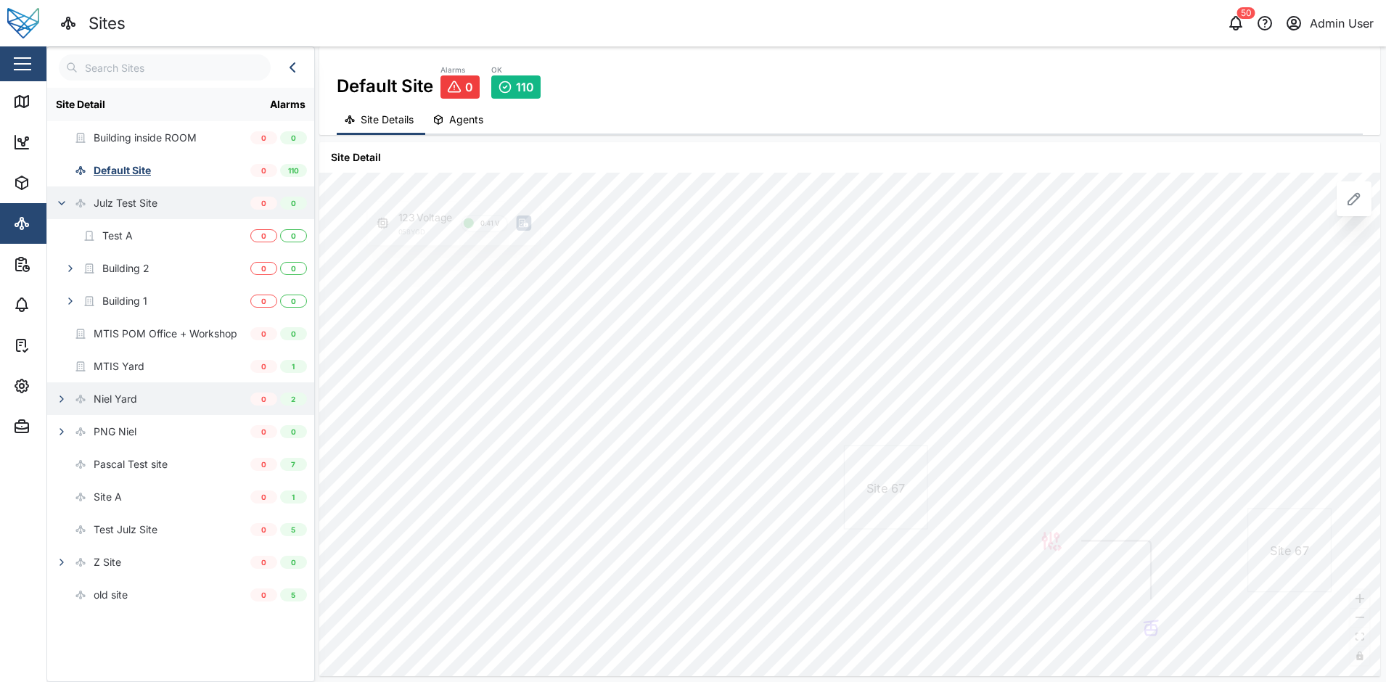
click at [64, 396] on icon "button" at bounding box center [62, 399] width 12 height 12
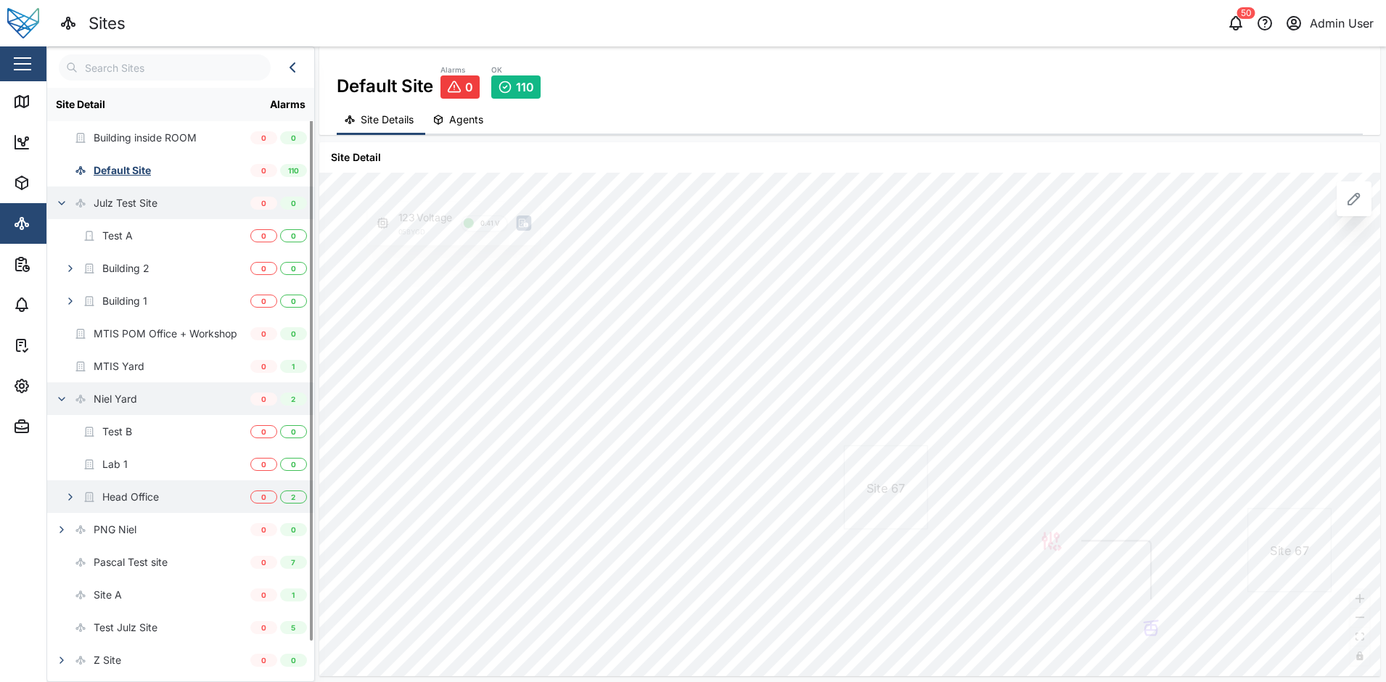
click at [70, 506] on button "button" at bounding box center [70, 497] width 20 height 20
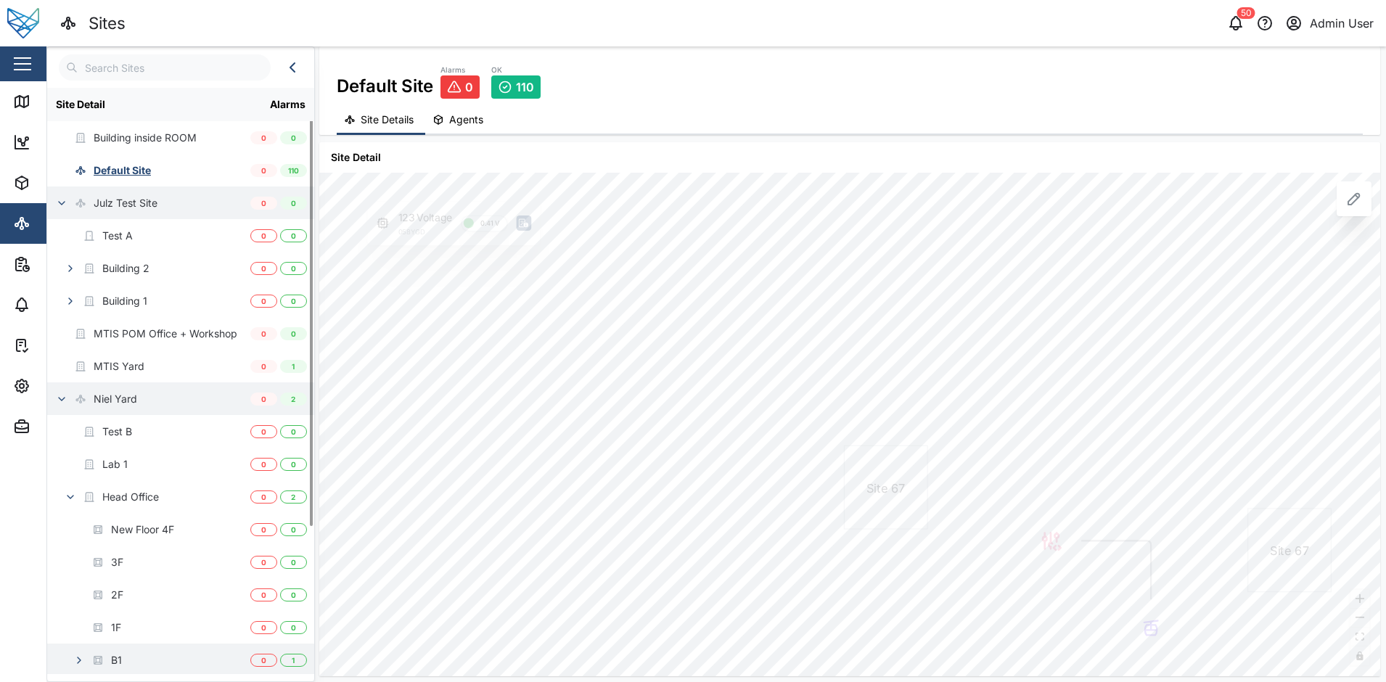
click at [78, 661] on icon "button" at bounding box center [79, 660] width 12 height 12
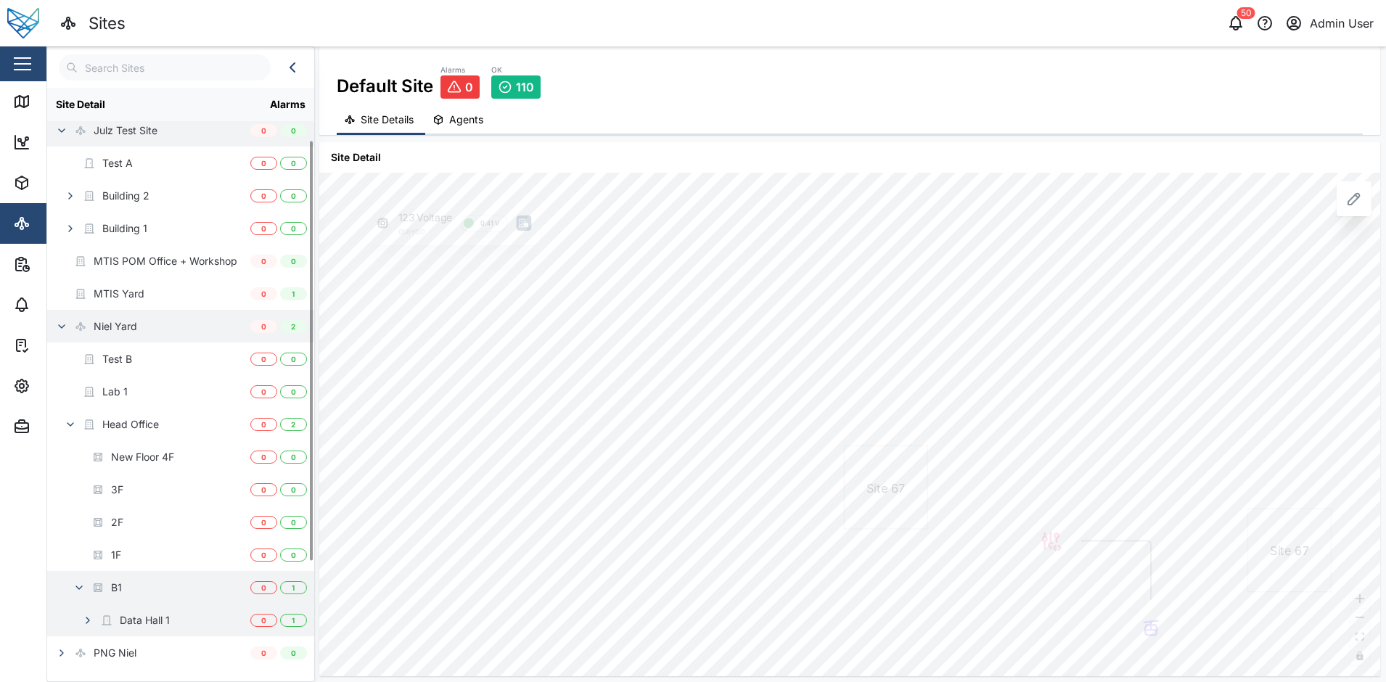
click at [147, 617] on div "Data Hall 1" at bounding box center [145, 620] width 50 height 16
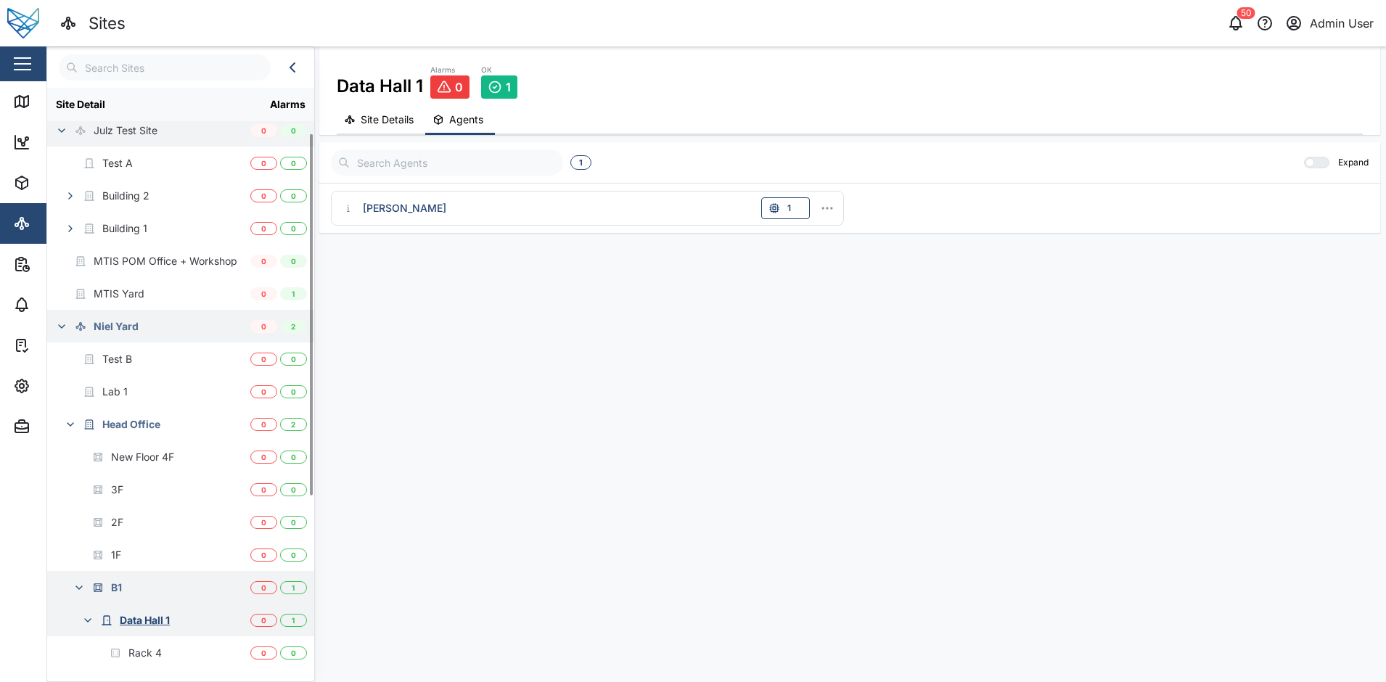
click at [88, 625] on icon "button" at bounding box center [88, 621] width 12 height 12
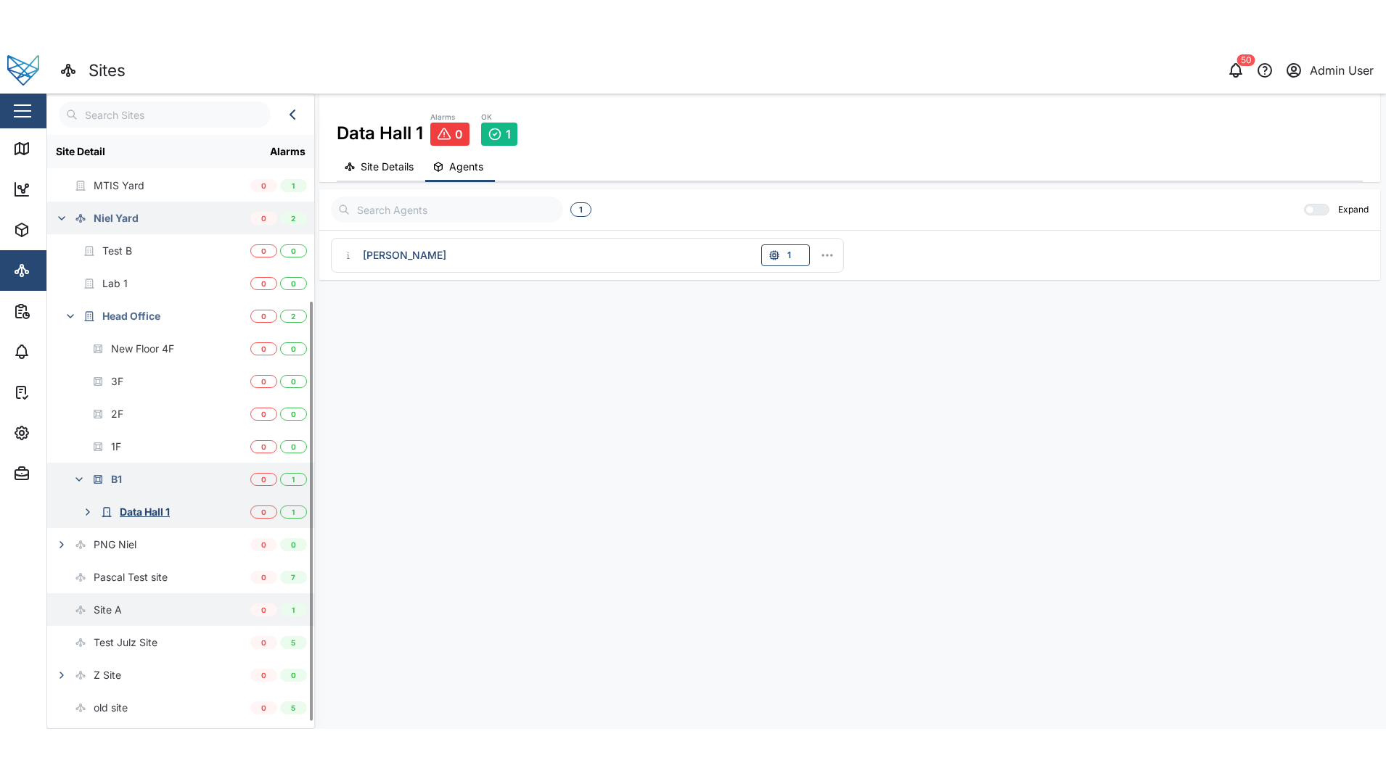
scroll to position [231, 0]
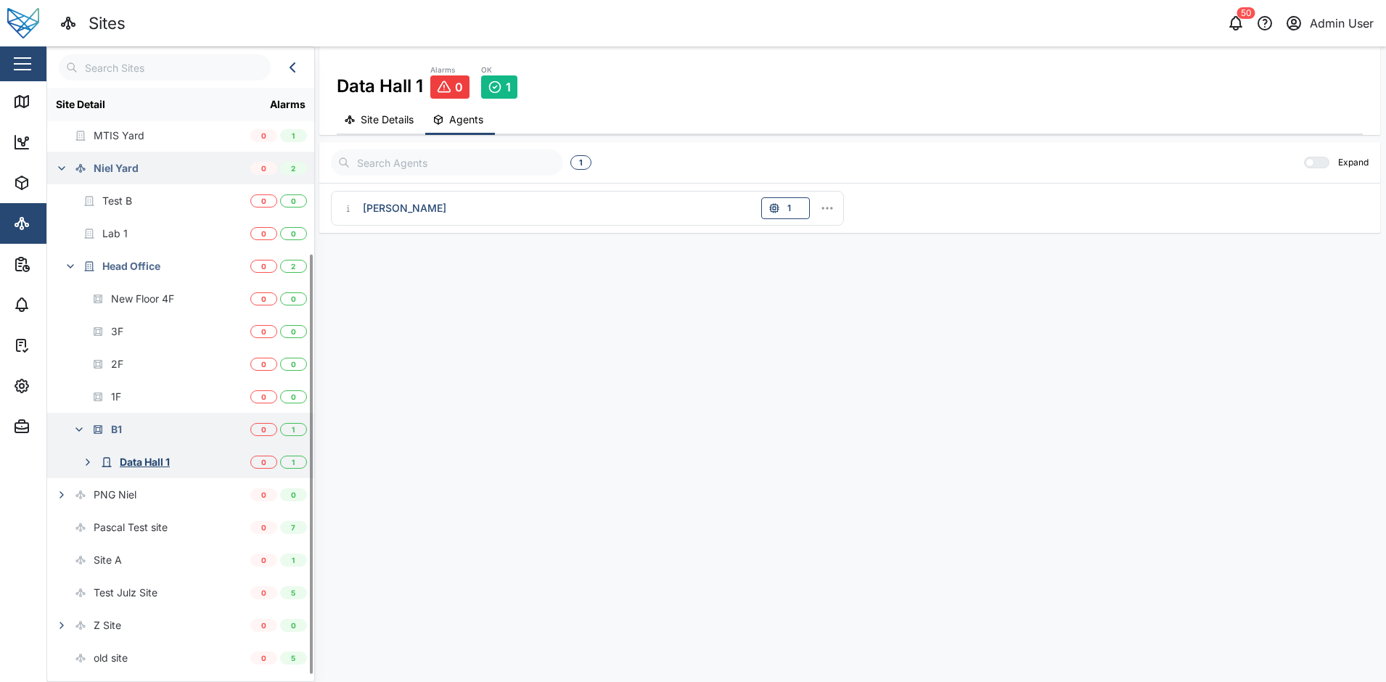
click at [86, 459] on icon "button" at bounding box center [88, 462] width 12 height 12
click at [147, 492] on div "Rack 4" at bounding box center [144, 495] width 33 height 16
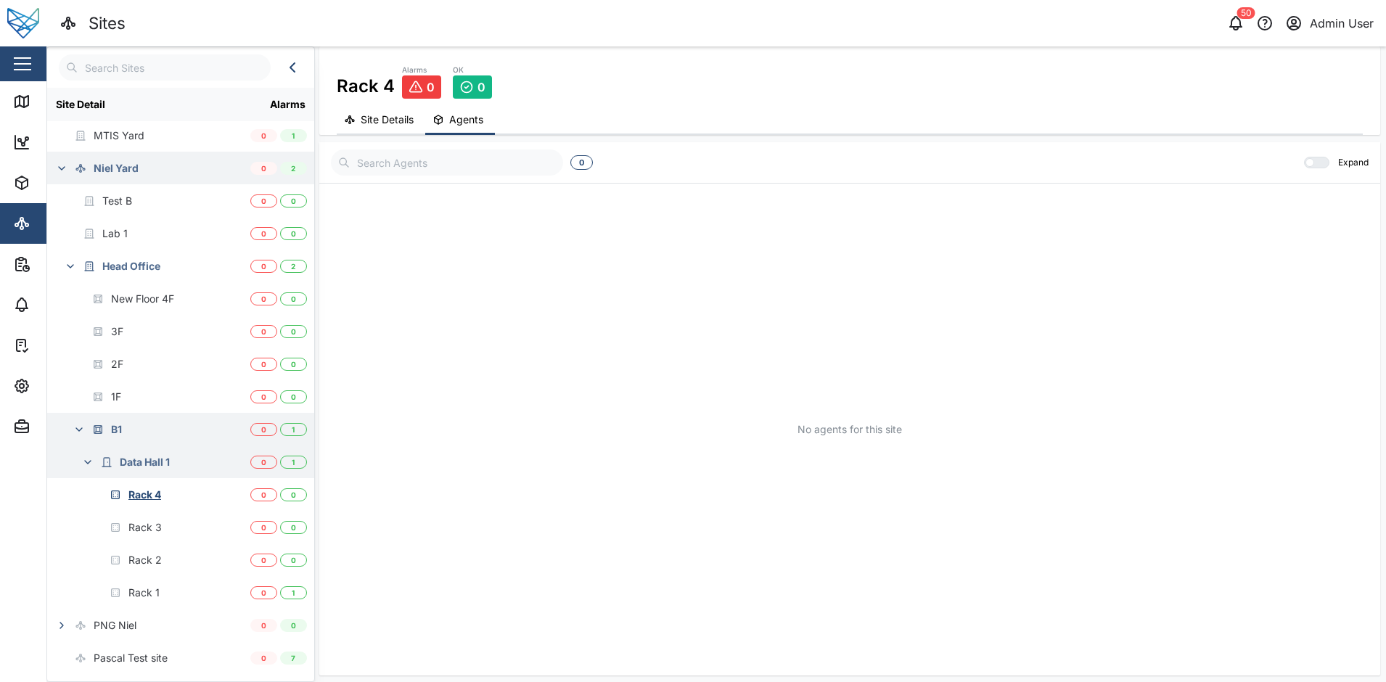
click at [656, 398] on div "No agents for this site" at bounding box center [850, 429] width 1038 height 477
click at [164, 329] on div "3F" at bounding box center [148, 331] width 203 height 33
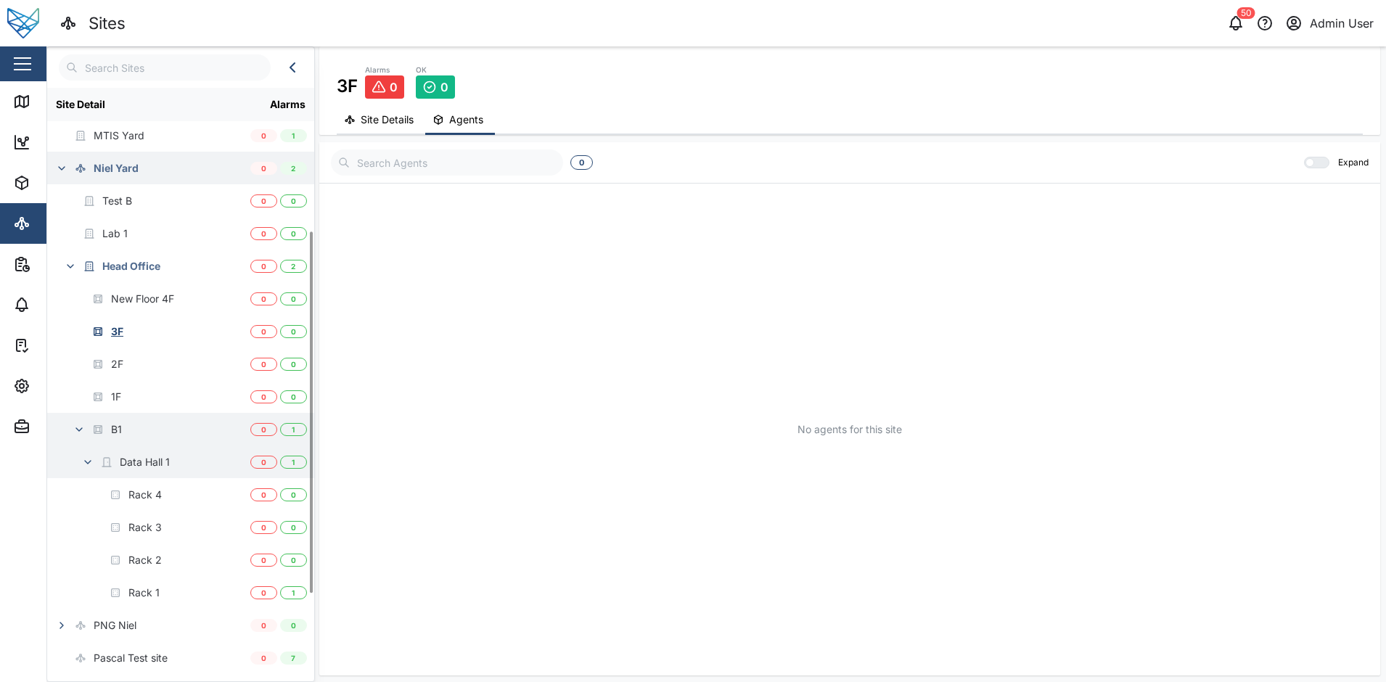
click at [436, 474] on div "No agents for this site" at bounding box center [850, 429] width 1038 height 477
click at [142, 493] on div "Rack 4" at bounding box center [144, 495] width 33 height 16
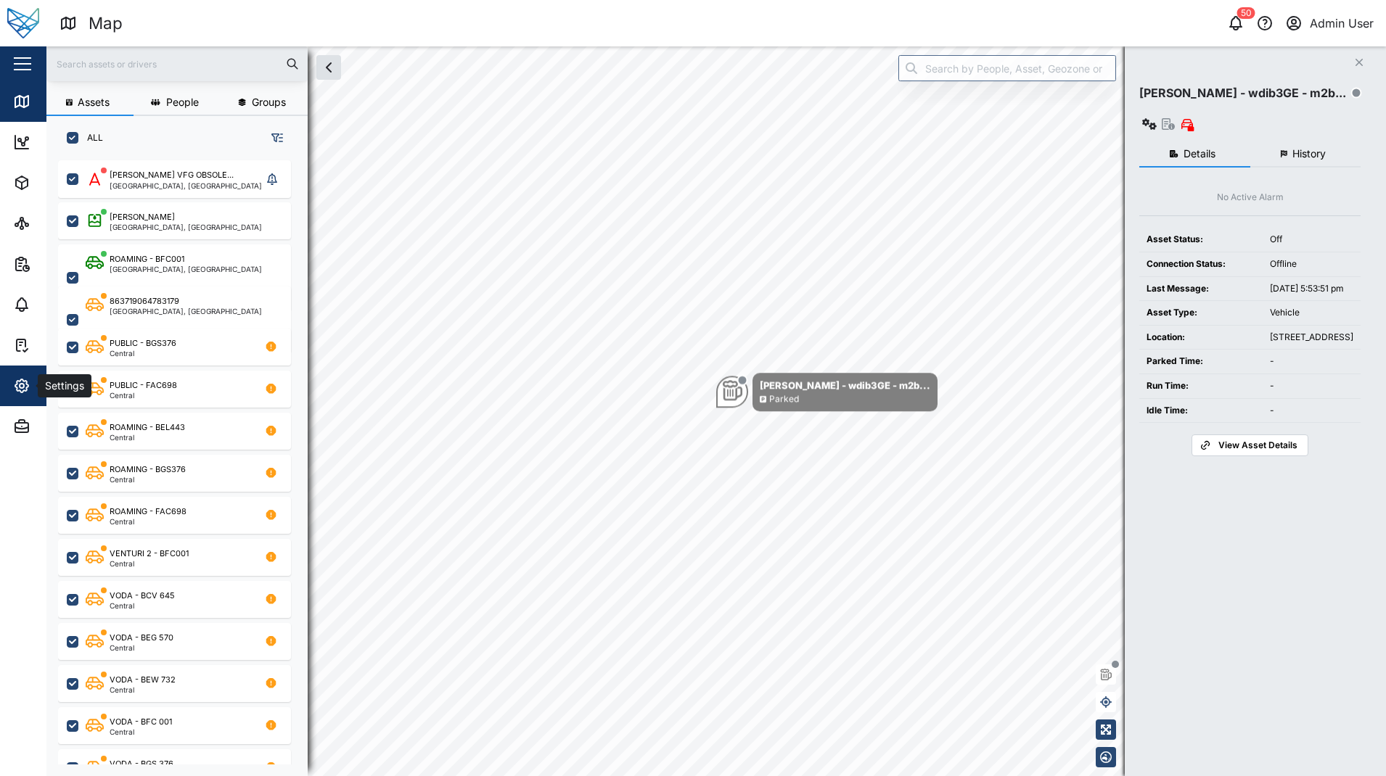
click at [22, 385] on icon "button" at bounding box center [21, 385] width 17 height 17
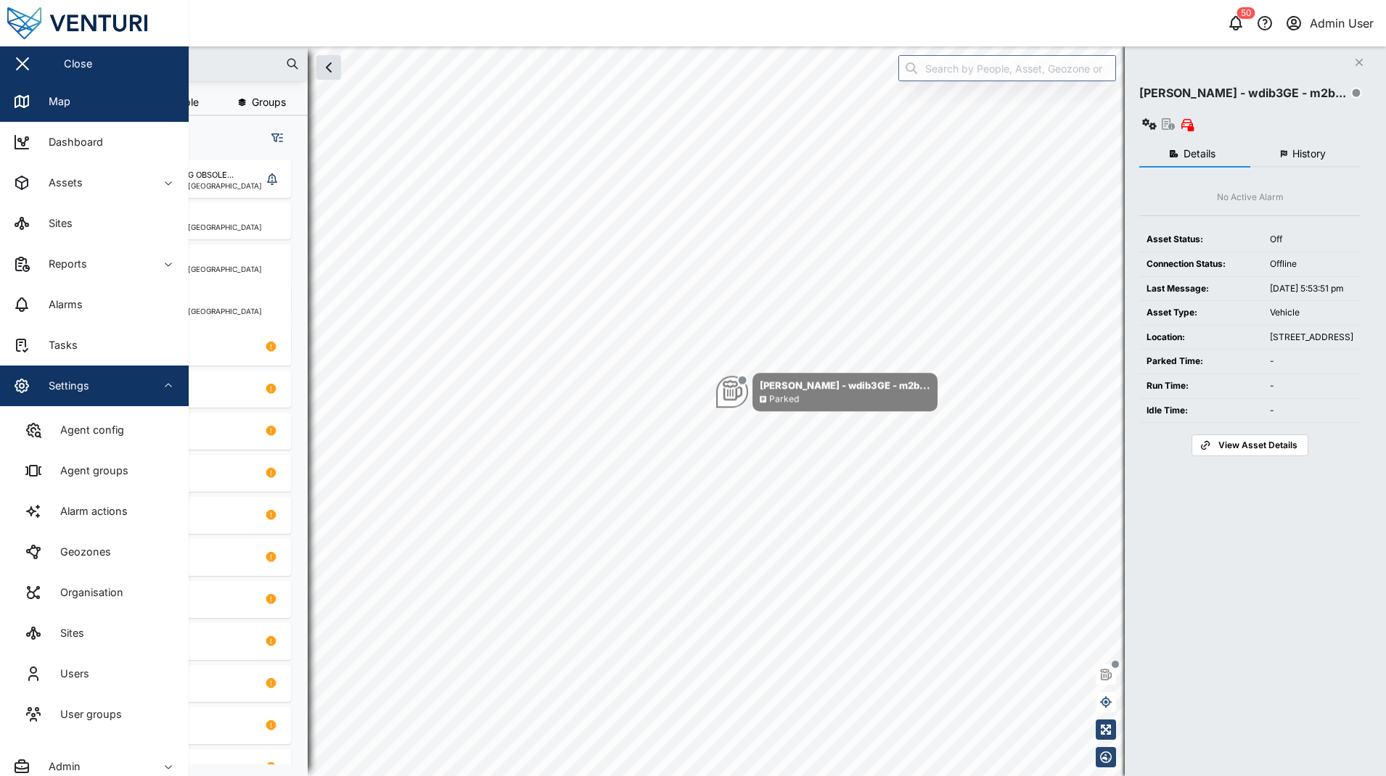
click at [49, 395] on span "Settings" at bounding box center [79, 386] width 132 height 41
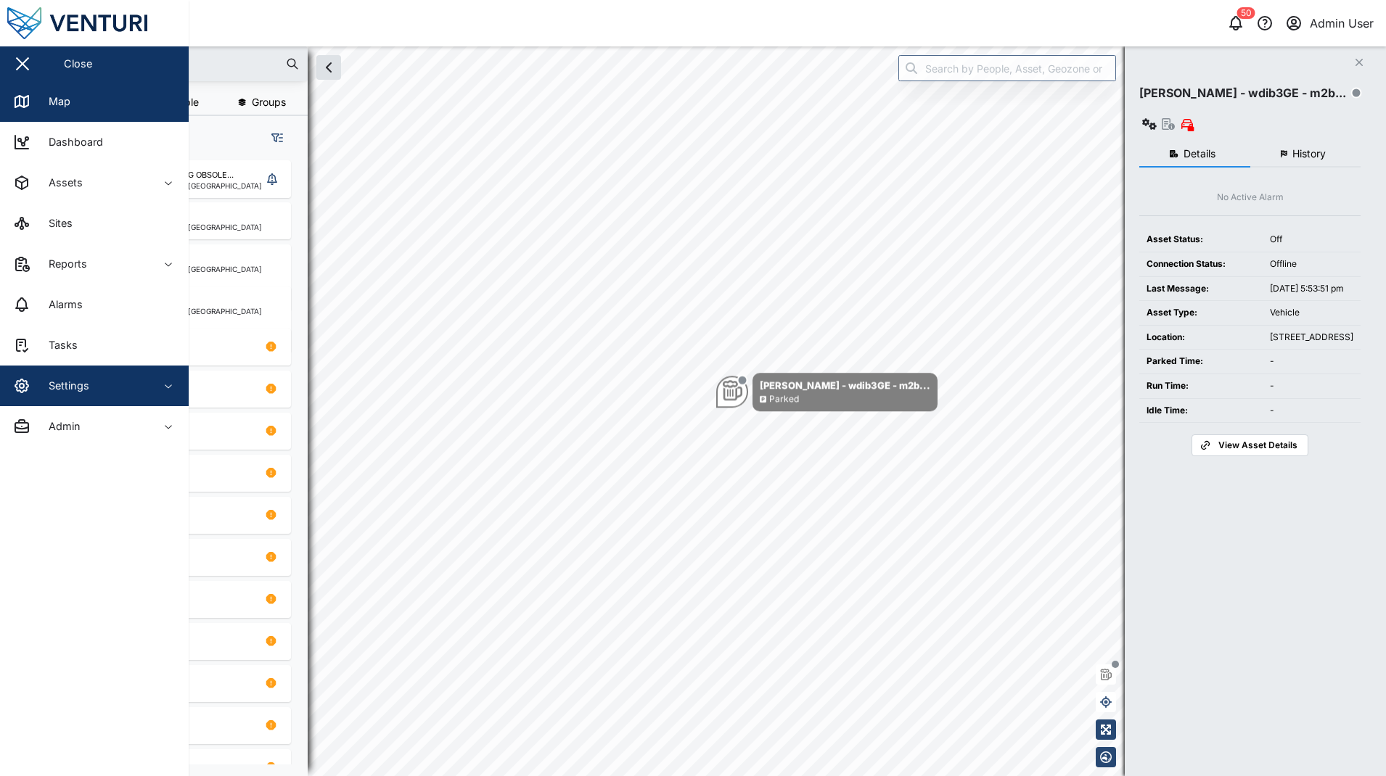
click at [52, 388] on div "Settings" at bounding box center [64, 386] width 52 height 16
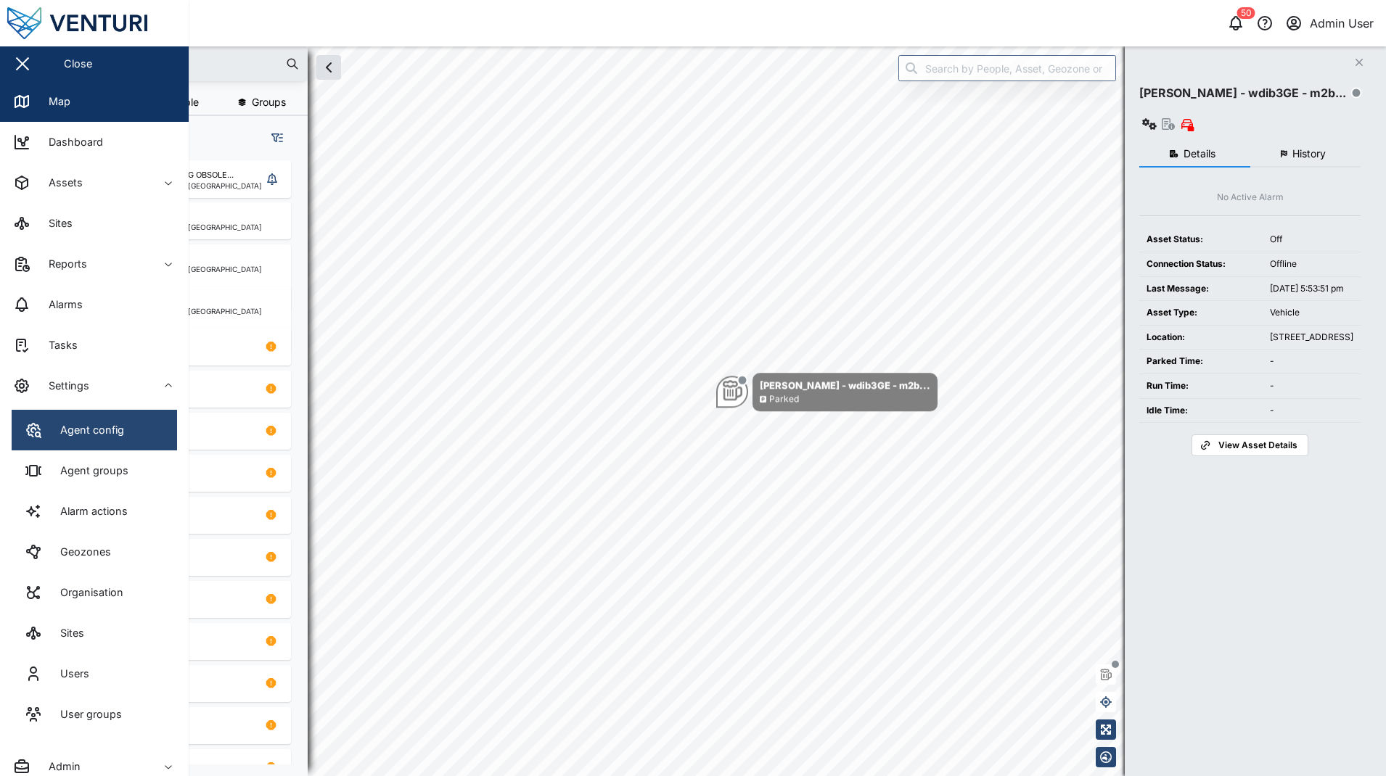
click at [41, 420] on link "Agent config" at bounding box center [94, 430] width 165 height 41
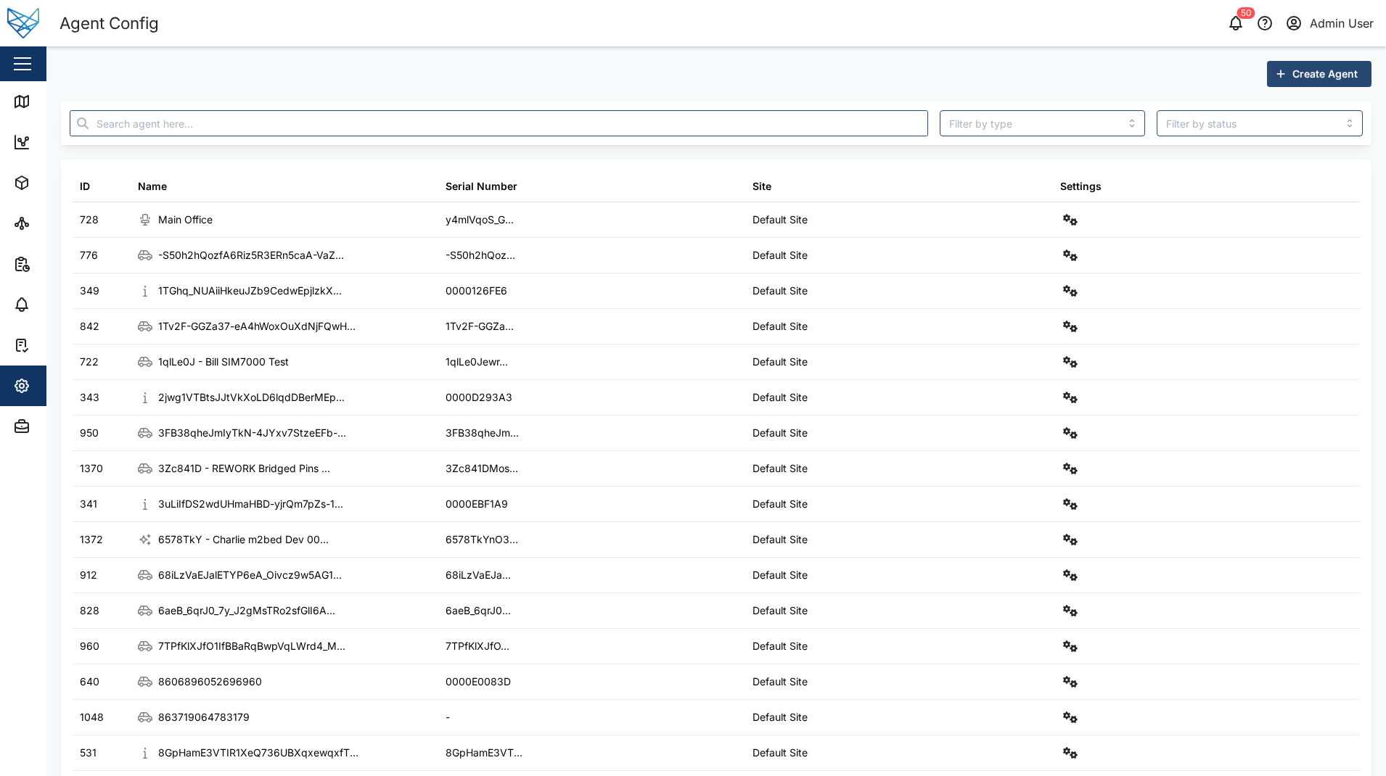
click at [171, 107] on div at bounding box center [499, 123] width 870 height 38
click at [171, 118] on input "text" at bounding box center [499, 123] width 858 height 26
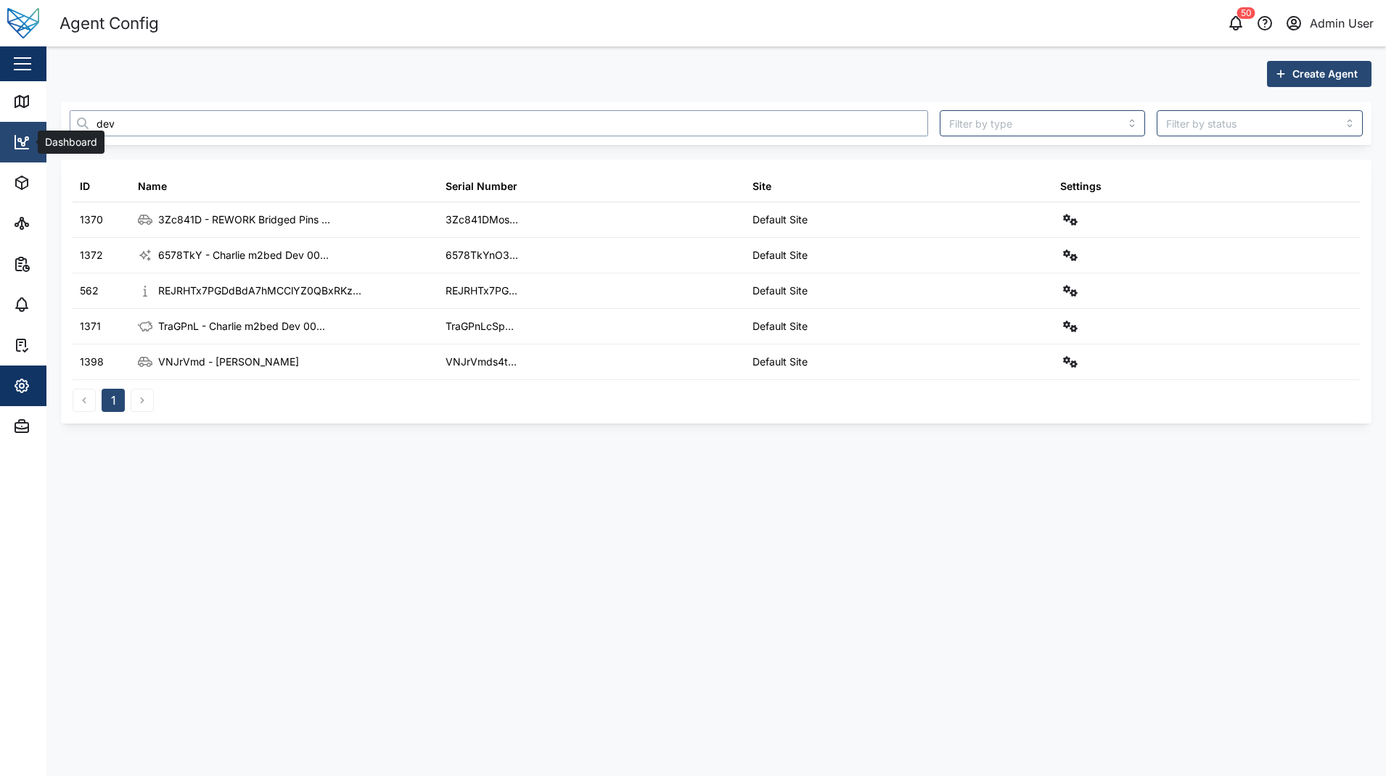
drag, startPoint x: 200, startPoint y: 123, endPoint x: 34, endPoint y: 126, distance: 166.2
click at [34, 126] on div "Agent Config 50 Admin User Close Map Dashboard Assets ATS Camera Generator Pers…" at bounding box center [693, 388] width 1386 height 776
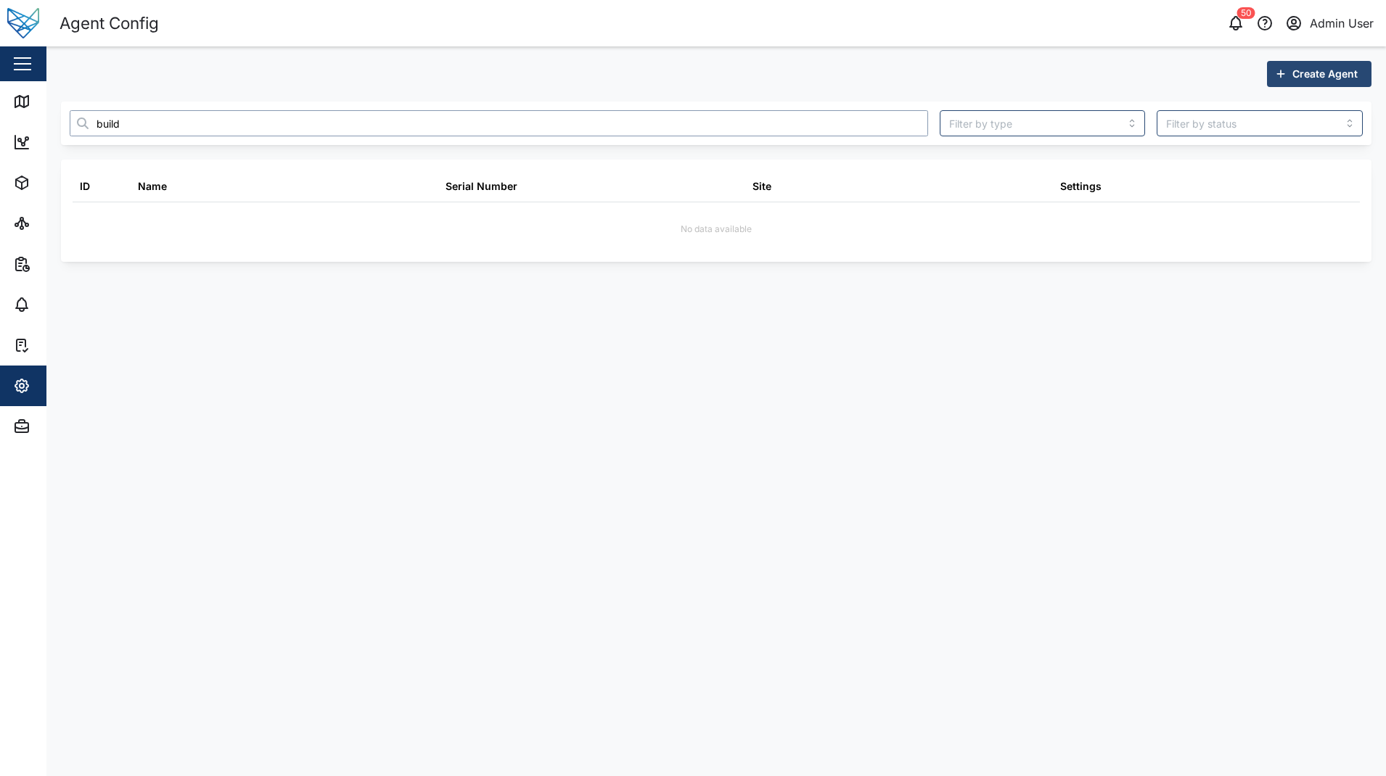
type input "builda"
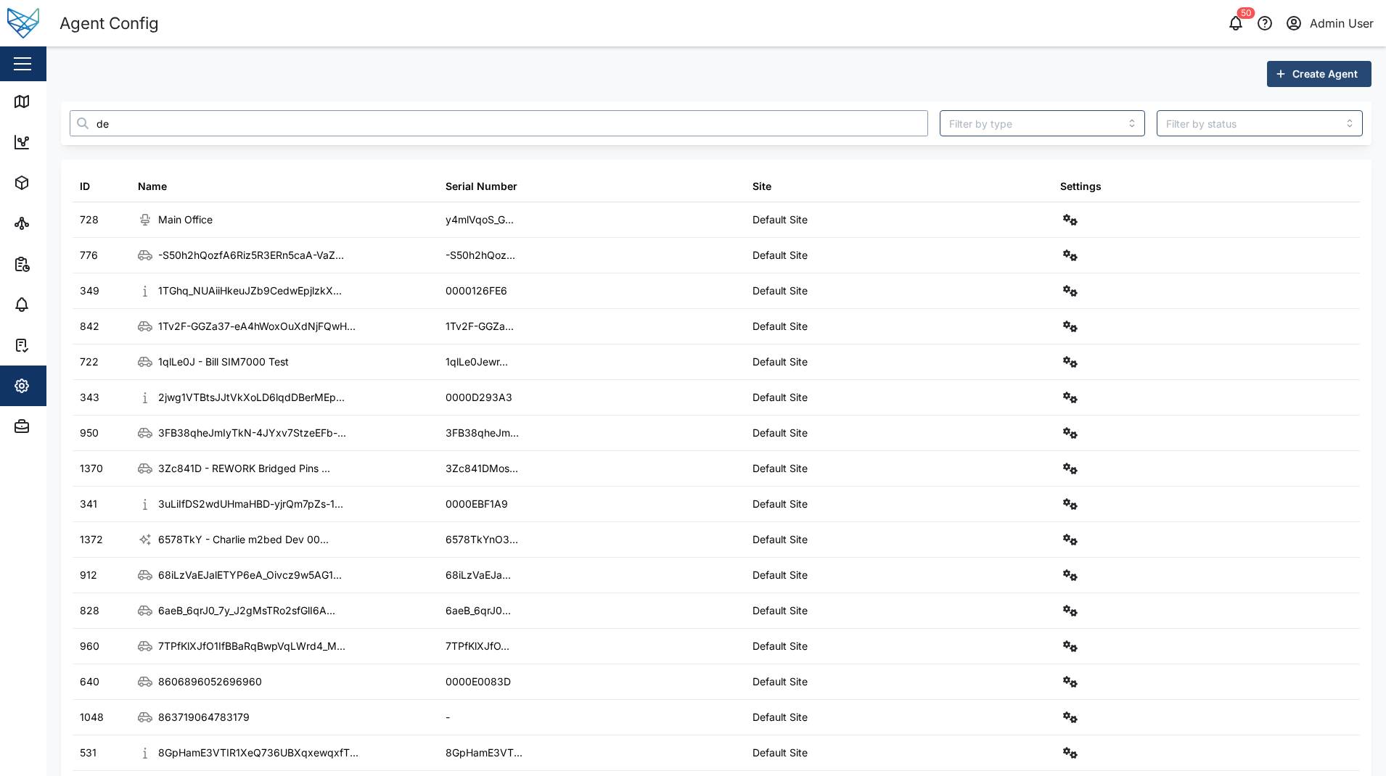
type input "dev"
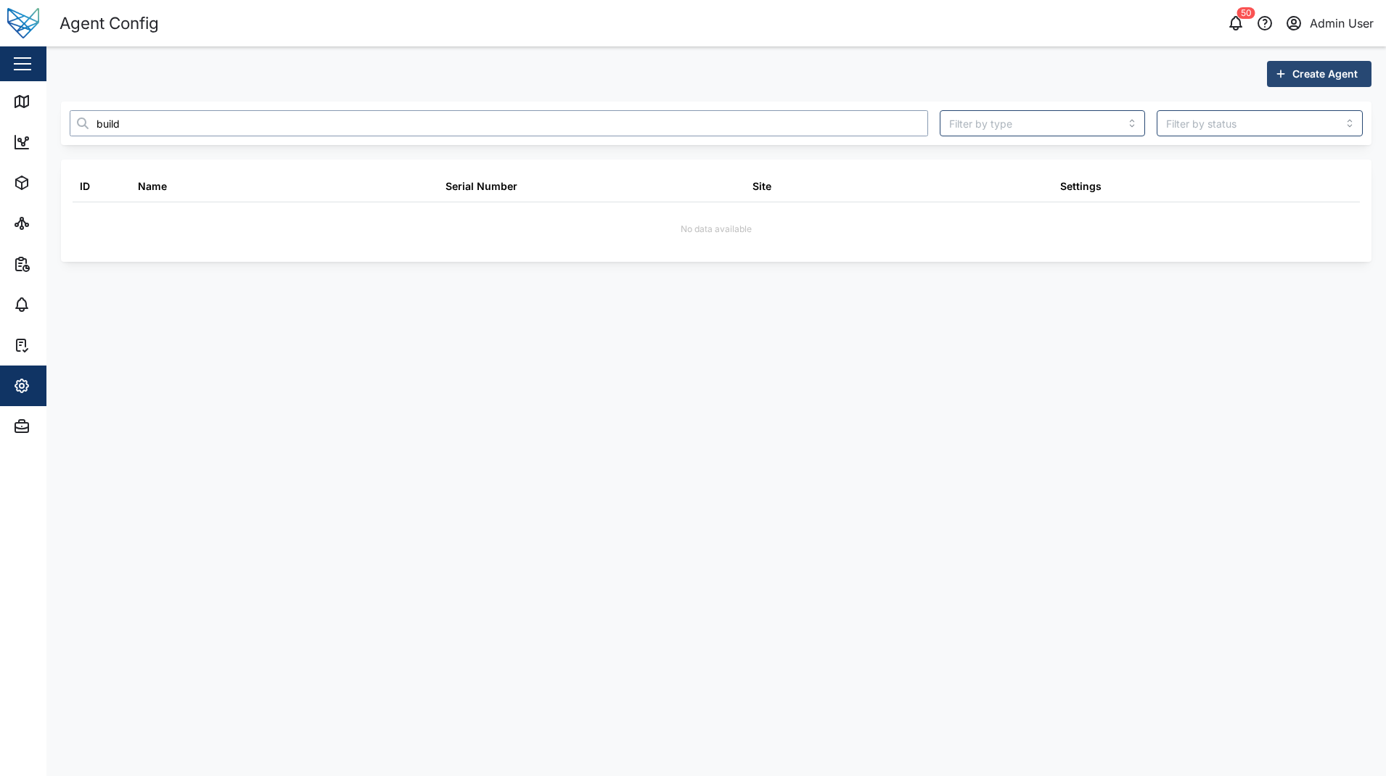
type input "a"
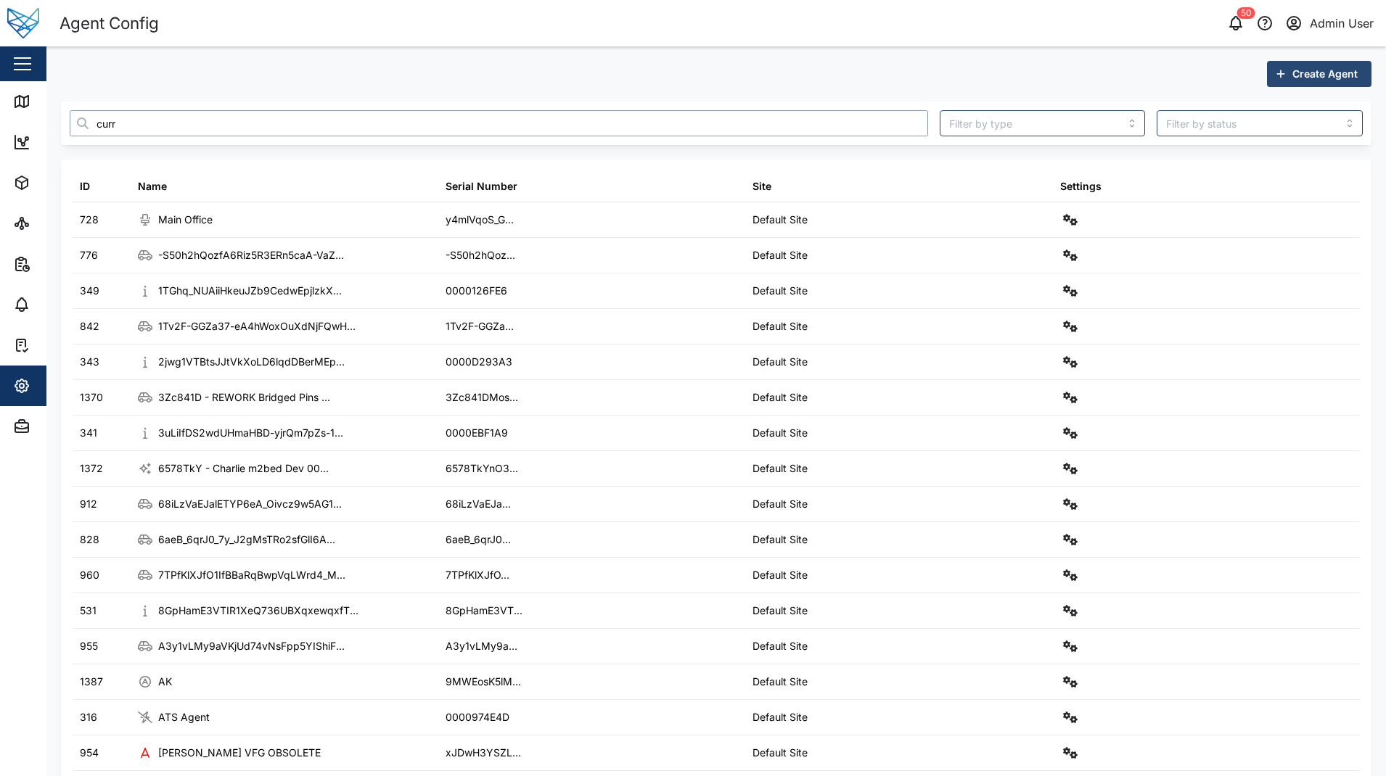
type input "curre"
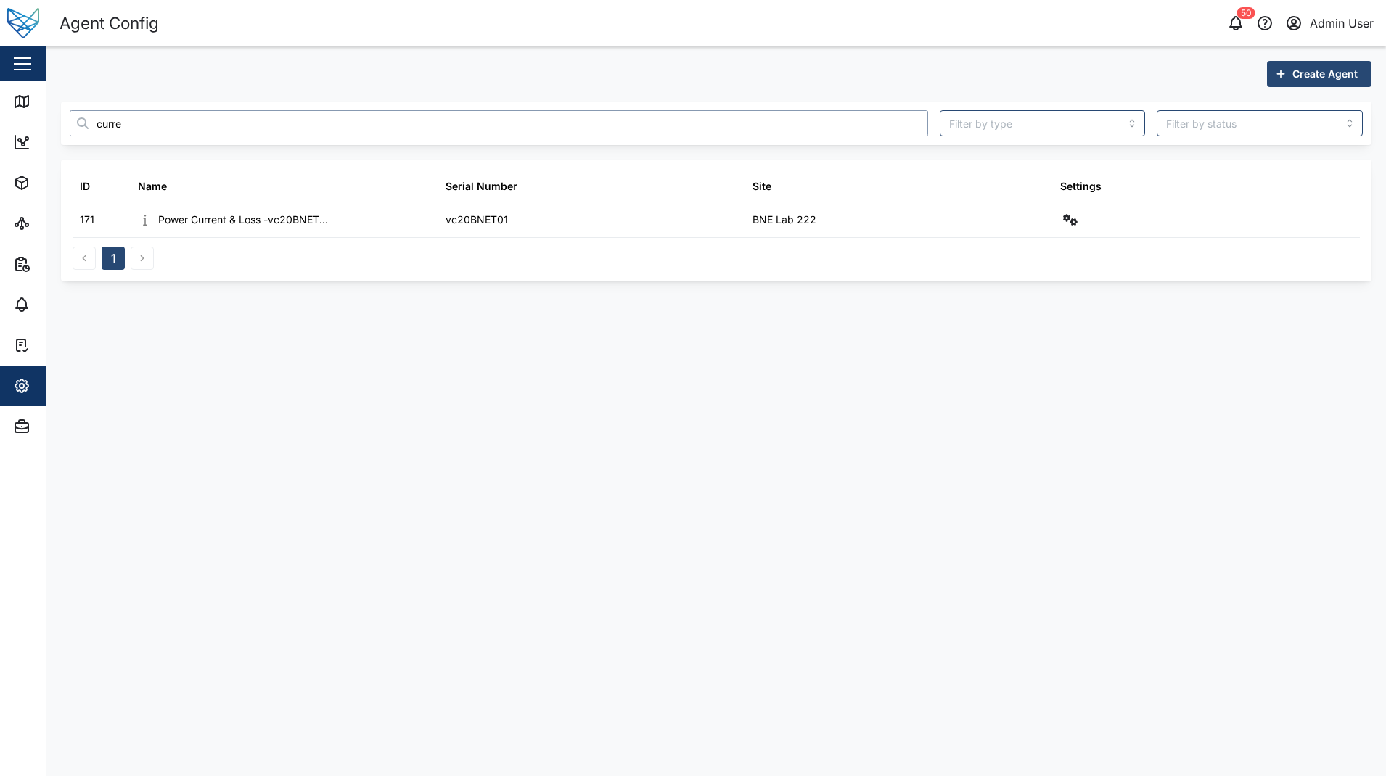
drag, startPoint x: 14, startPoint y: 139, endPoint x: -158, endPoint y: 151, distance: 172.4
click at [0, 151] on html "Agent Config 50 Admin User Close Map Dashboard Assets ATS Camera Generator Pers…" at bounding box center [693, 388] width 1386 height 776
type input "power l"
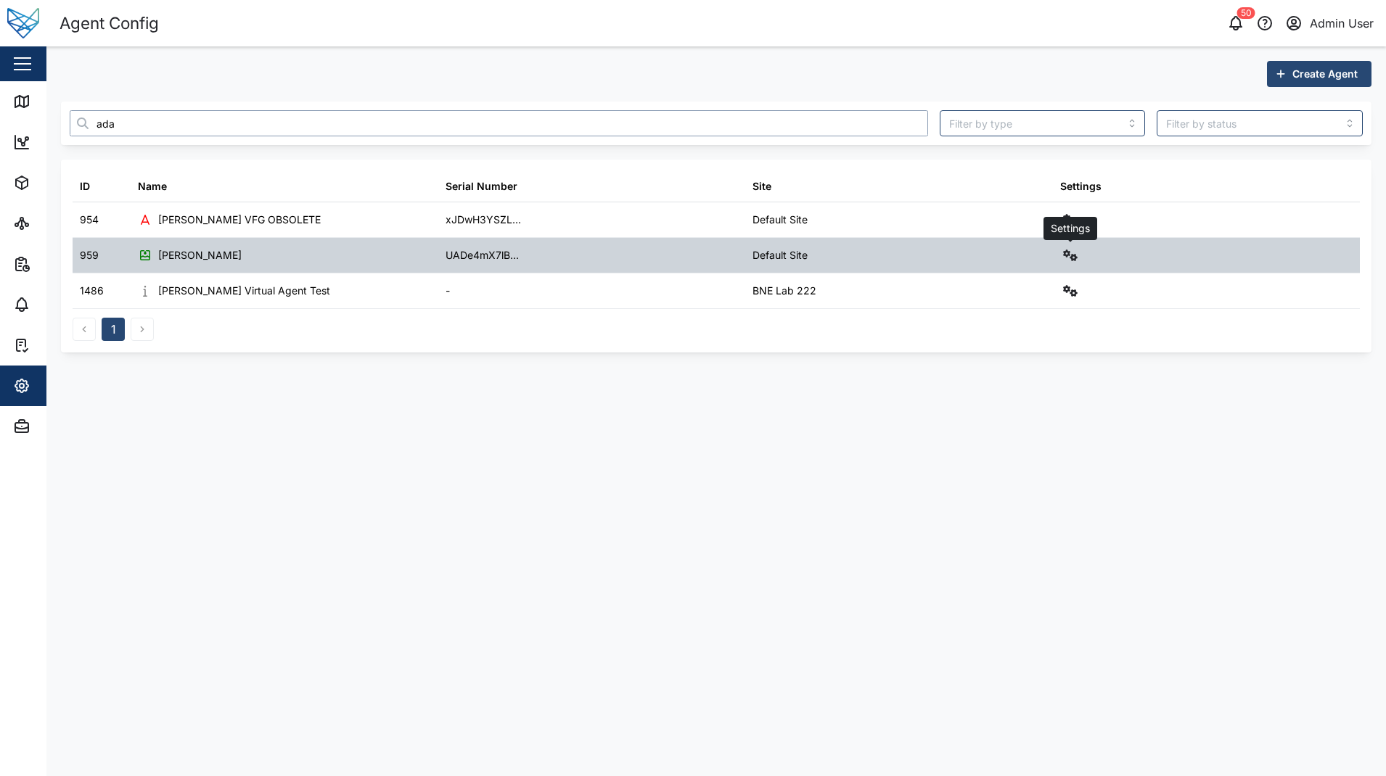
type input "ada"
click at [1070, 253] on icon "button" at bounding box center [1070, 256] width 15 height 12
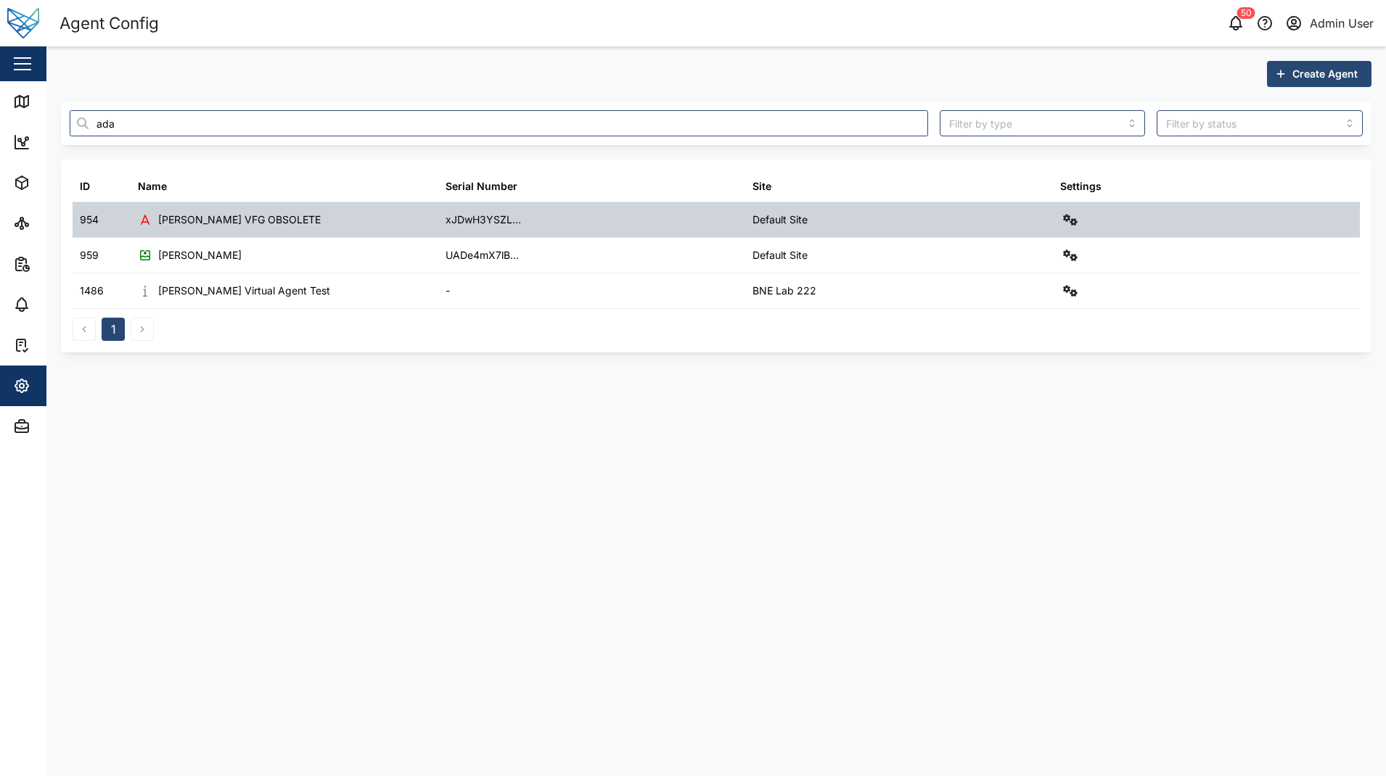
click at [1056, 215] on div at bounding box center [1207, 219] width 308 height 35
click at [1065, 215] on icon "button" at bounding box center [1070, 220] width 15 height 12
click at [998, 279] on div "Agent logs" at bounding box center [1016, 284] width 103 height 16
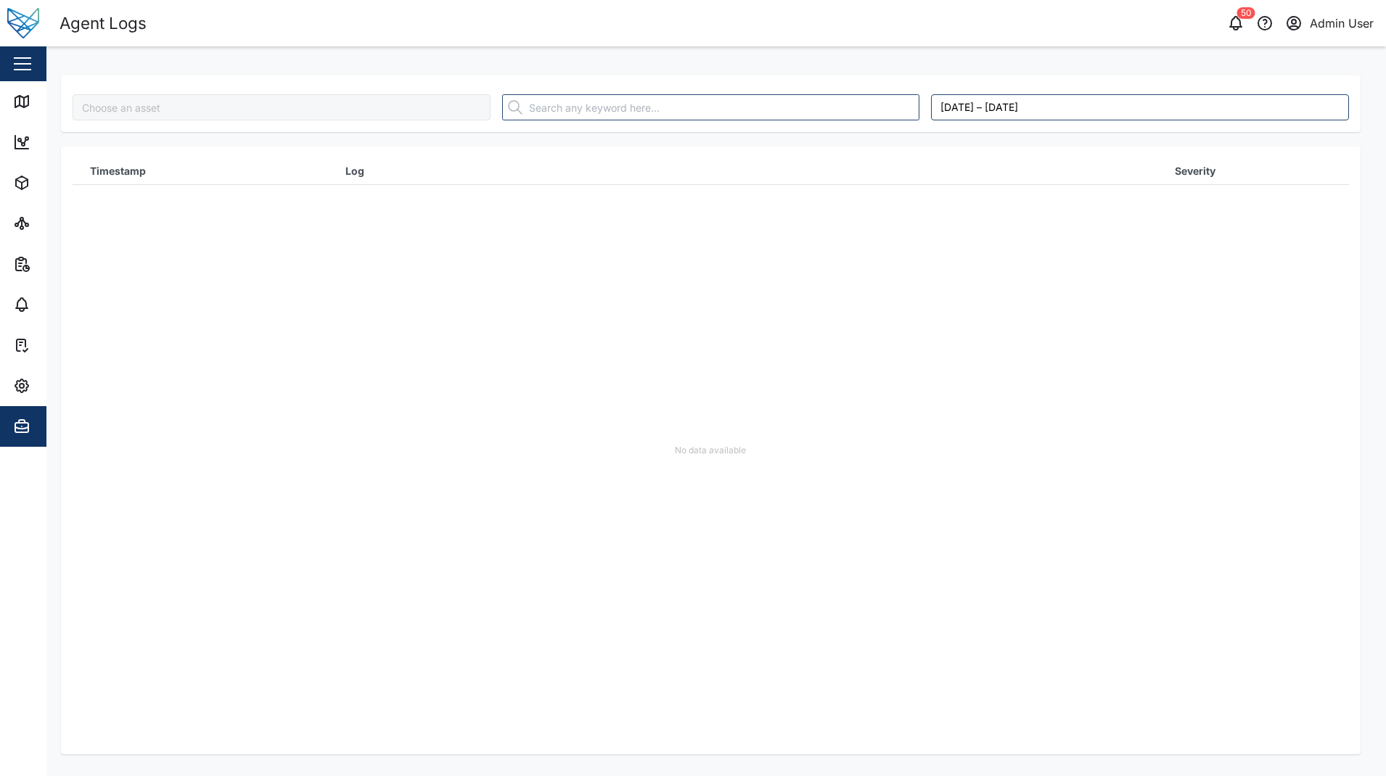
type input "Adam Desk VFG OBSOLETE"
click at [294, 65] on div "Adam Desk VFG OBSOLETE August 12, 2025 – August 19, 2025 Timestamp Log Severity…" at bounding box center [710, 408] width 1299 height 694
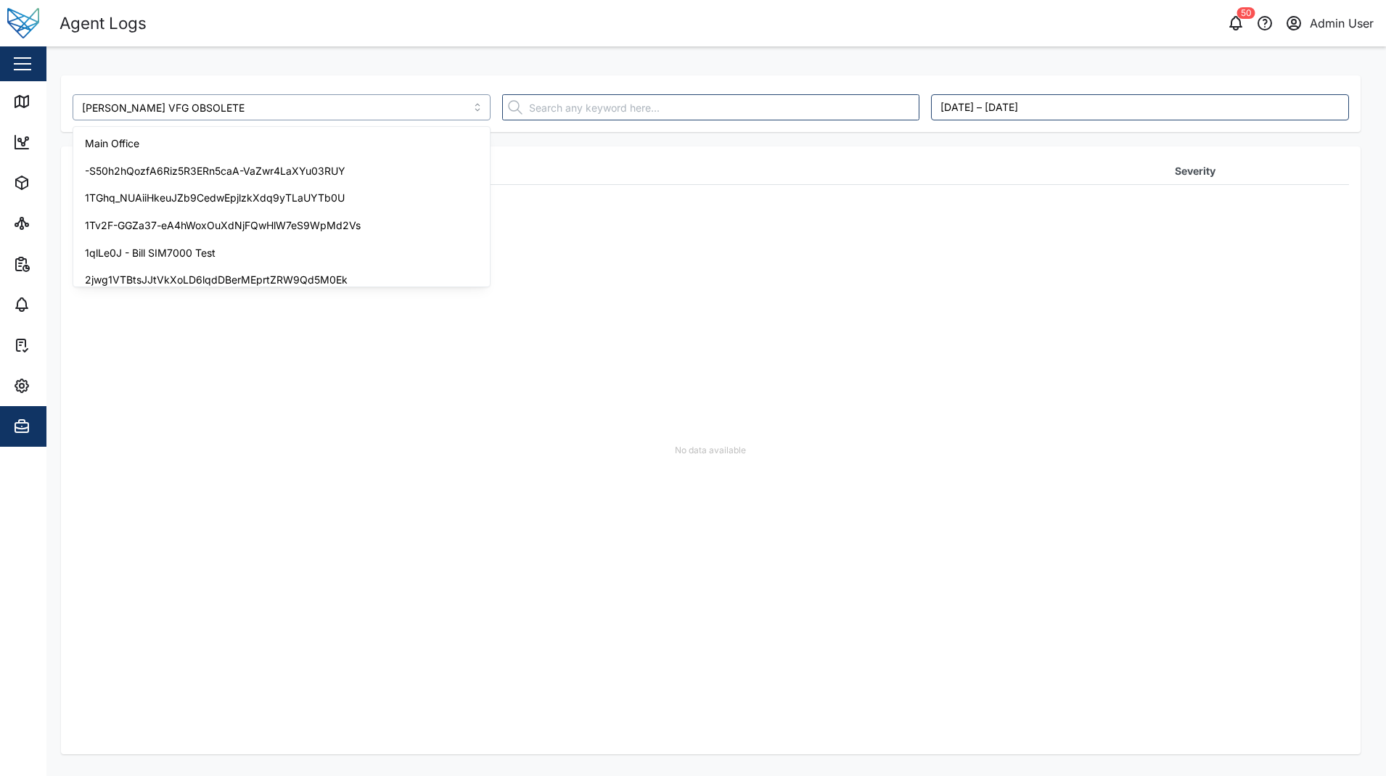
click at [279, 115] on input "Adam Desk VFG OBSOLETE" at bounding box center [282, 107] width 418 height 26
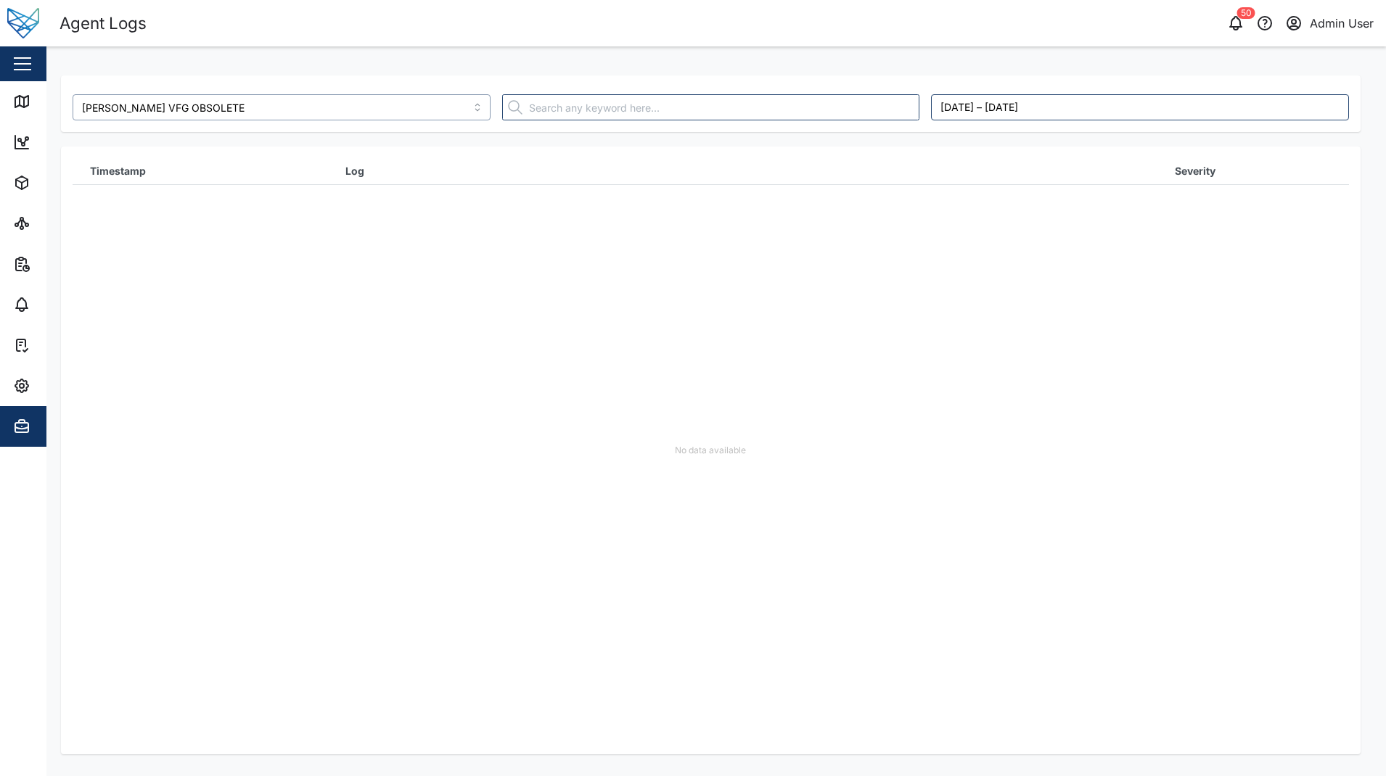
click at [284, 97] on input "Adam Desk VFG OBSOLETE" at bounding box center [282, 107] width 418 height 26
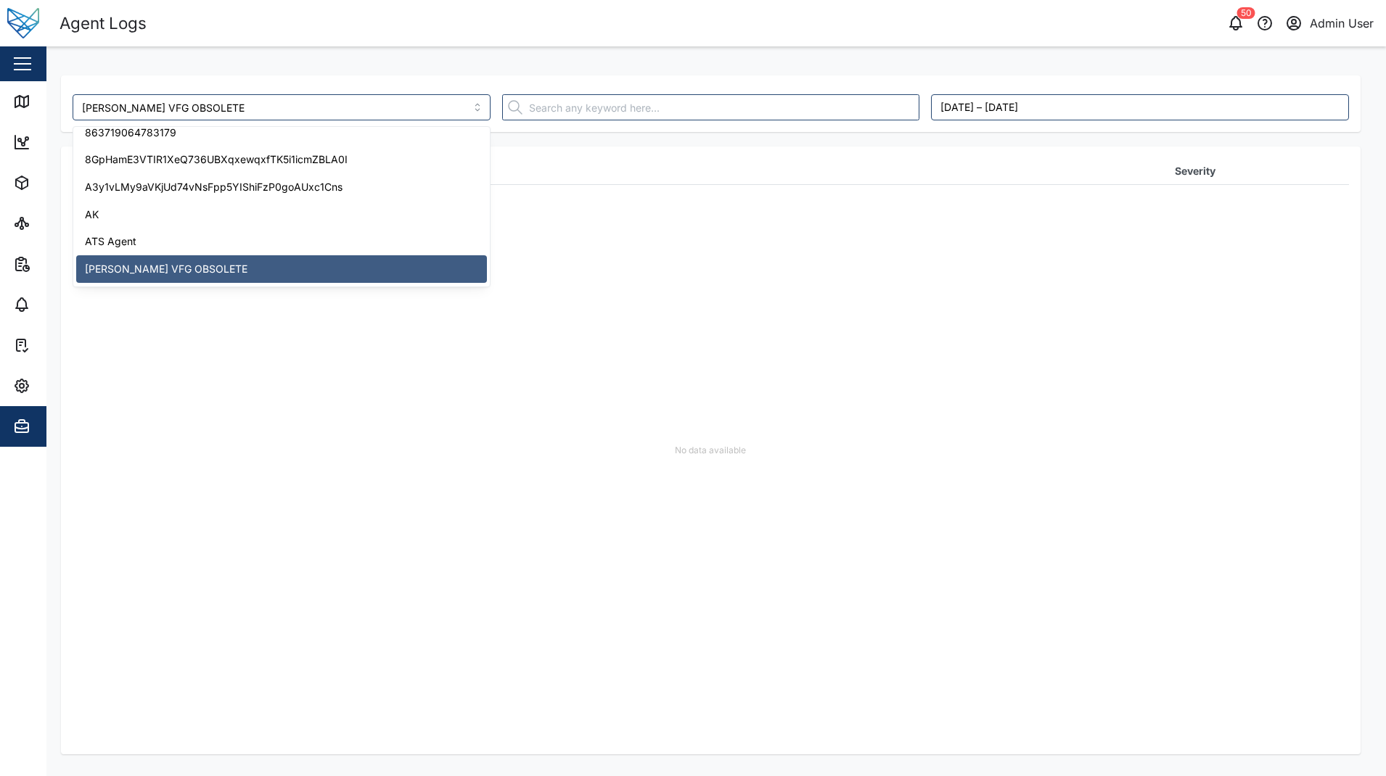
click at [648, 344] on div "No data available" at bounding box center [711, 451] width 1276 height 608
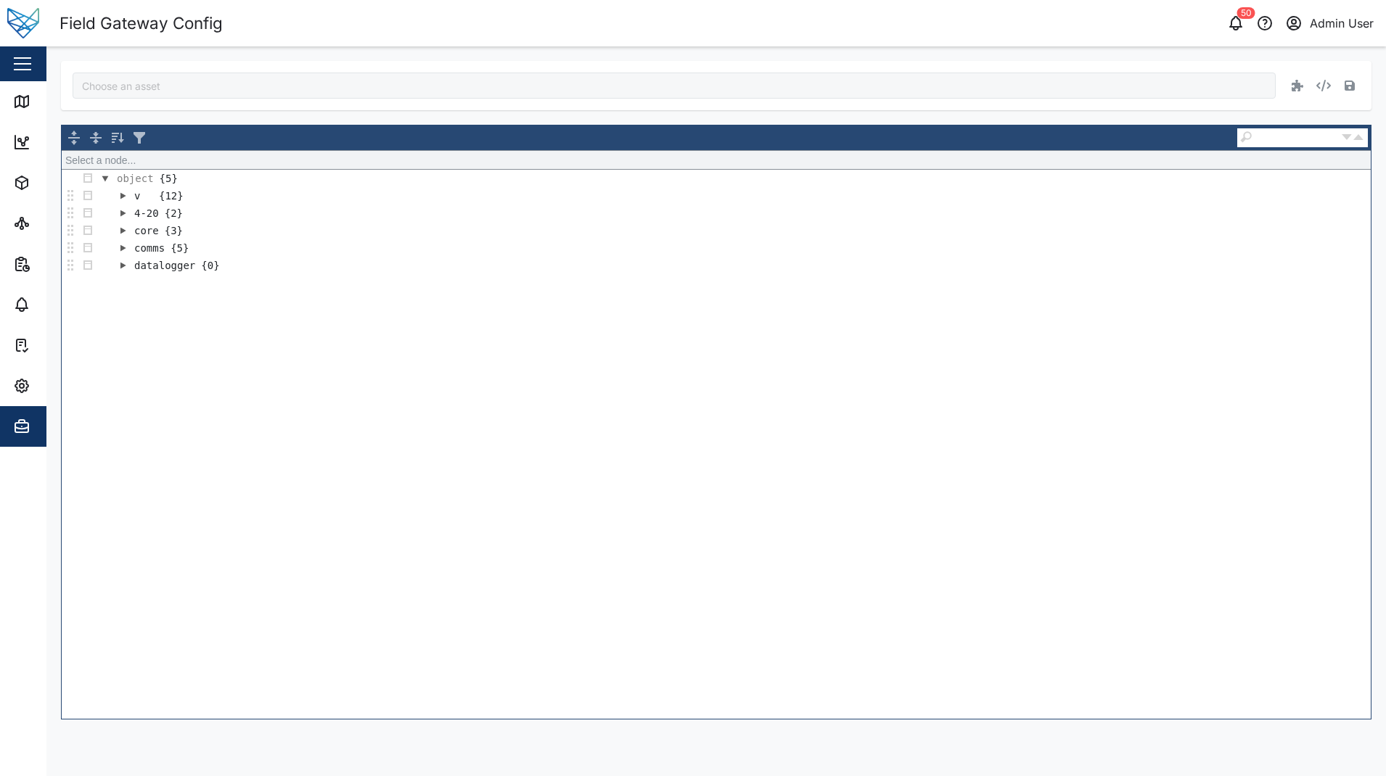
type input "[PERSON_NAME]"
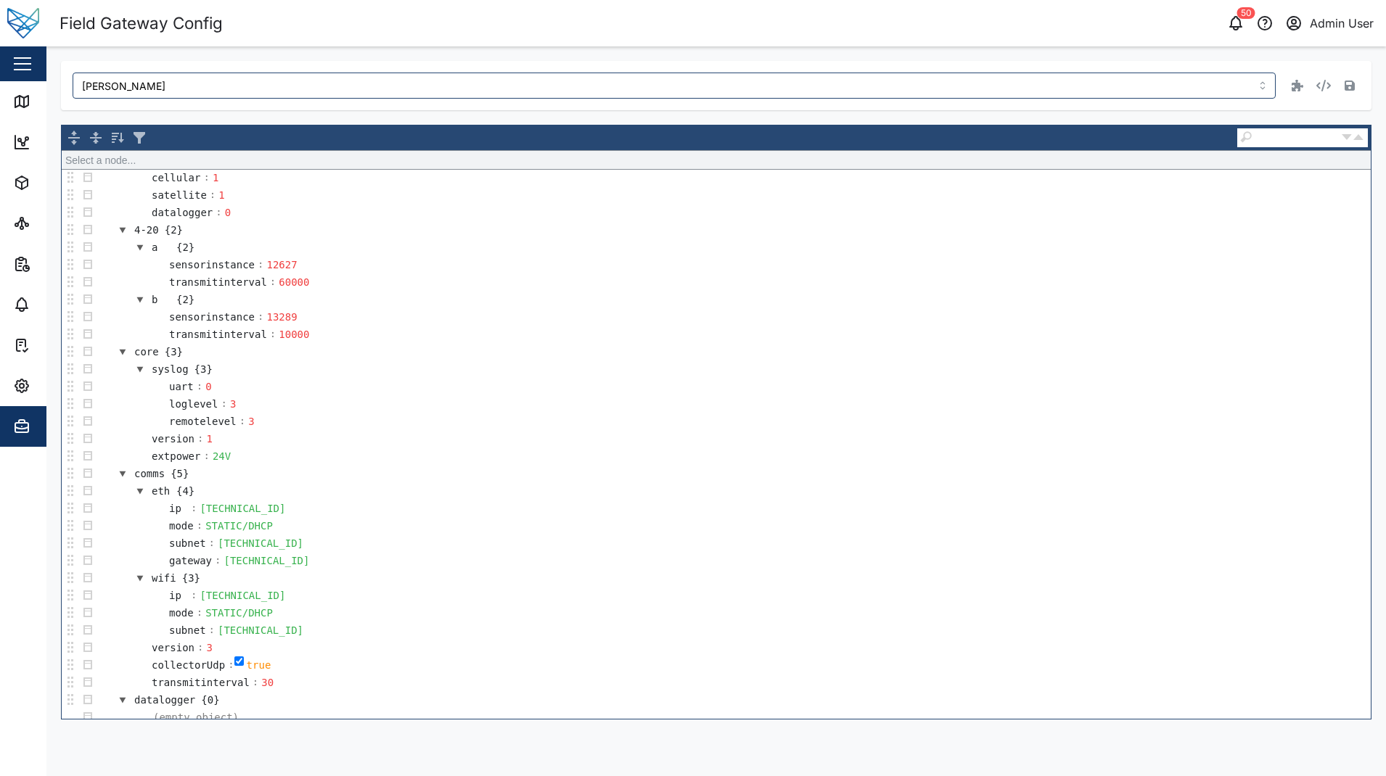
scroll to position [200, 0]
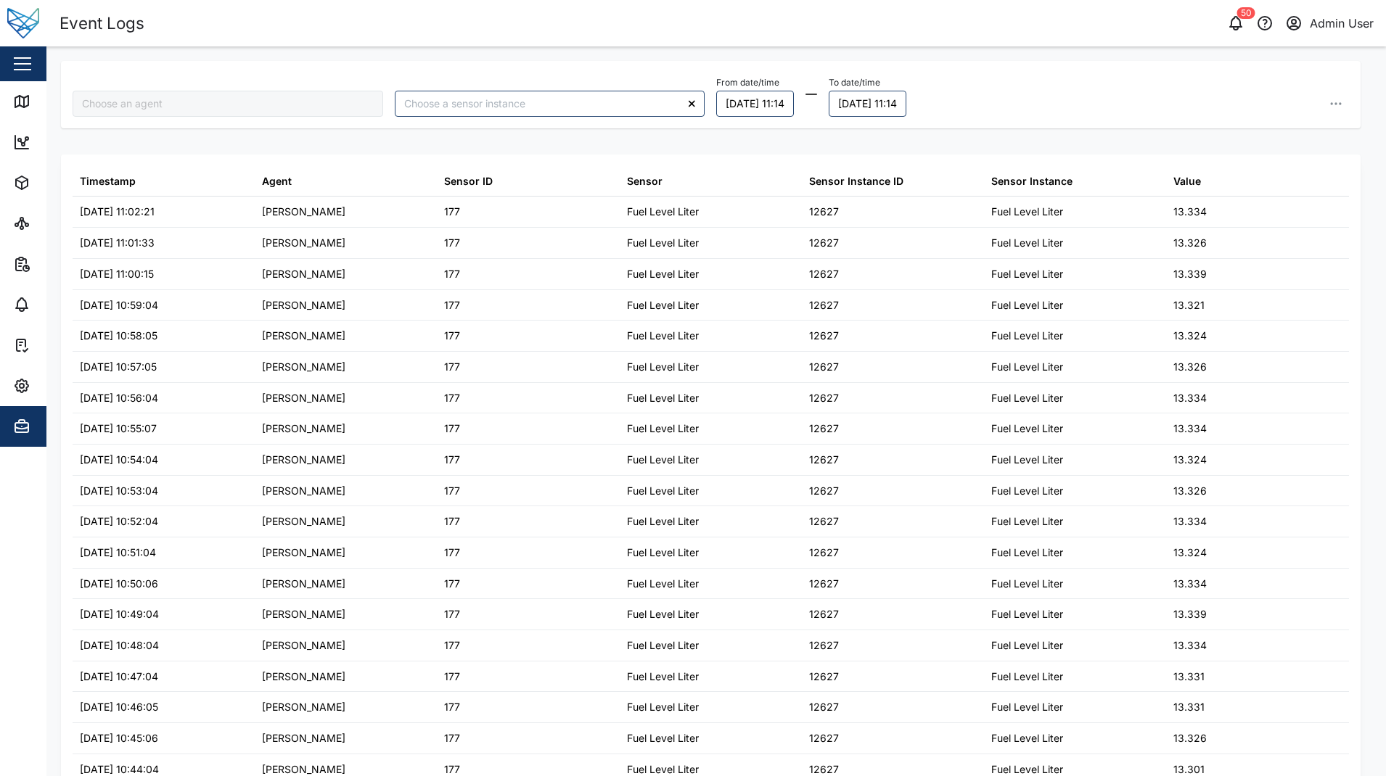
type input "[PERSON_NAME]"
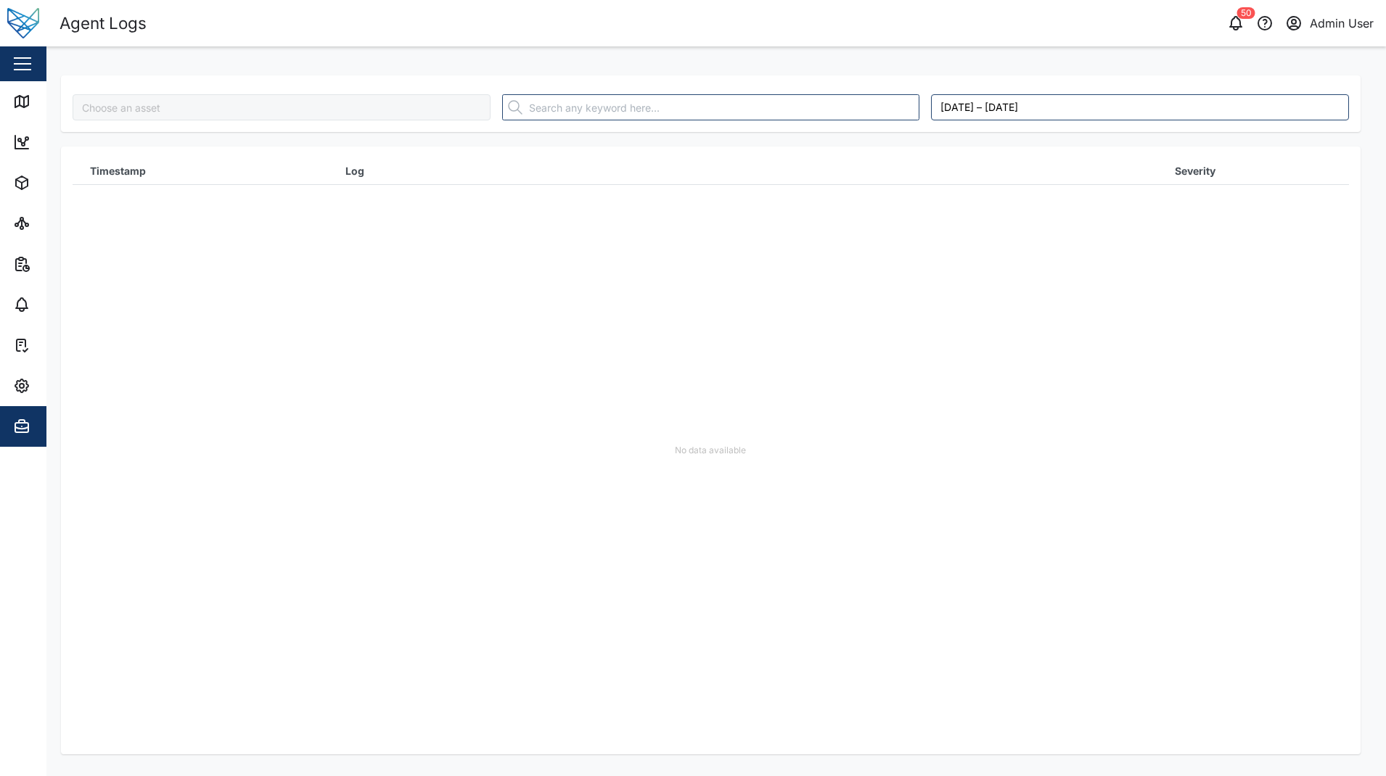
type input "[PERSON_NAME]"
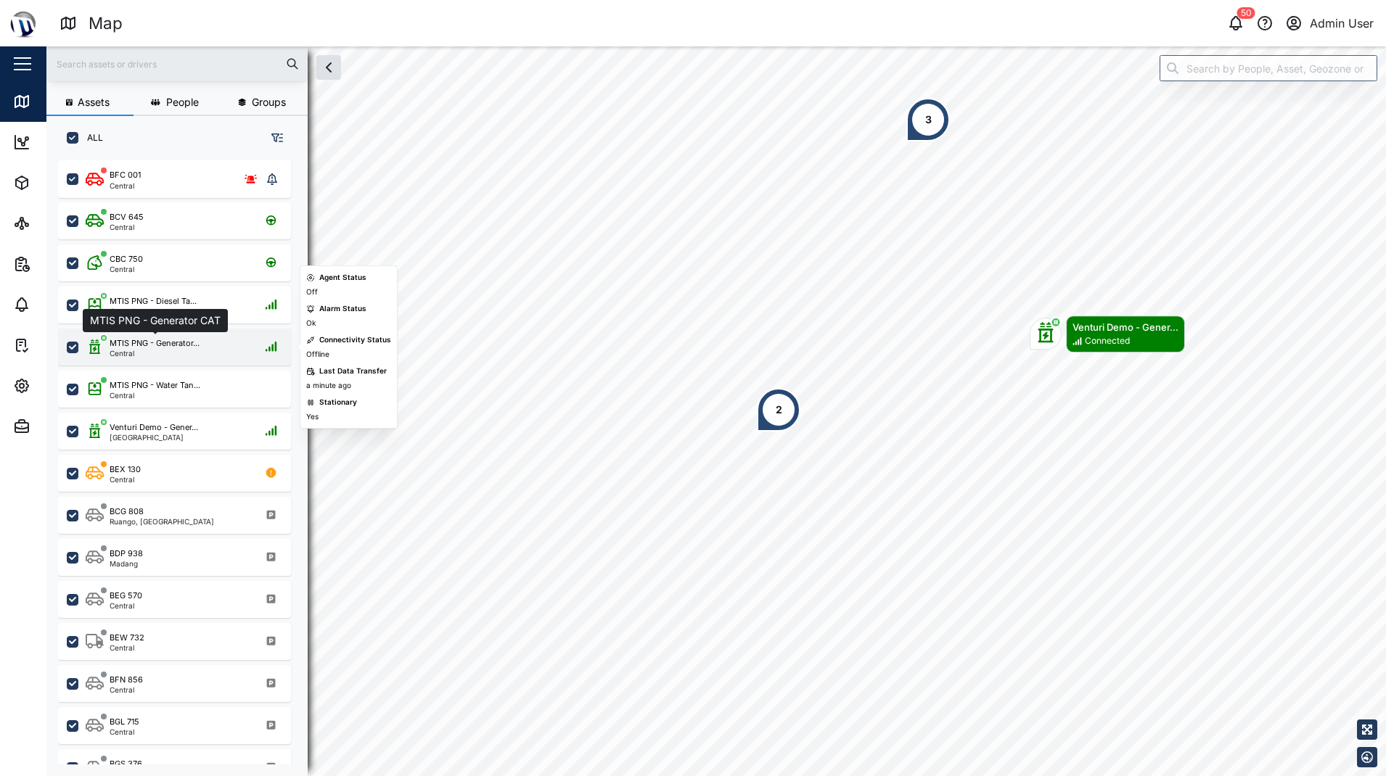
click at [154, 349] on div "MTIS PNG - Generator..." at bounding box center [155, 343] width 90 height 12
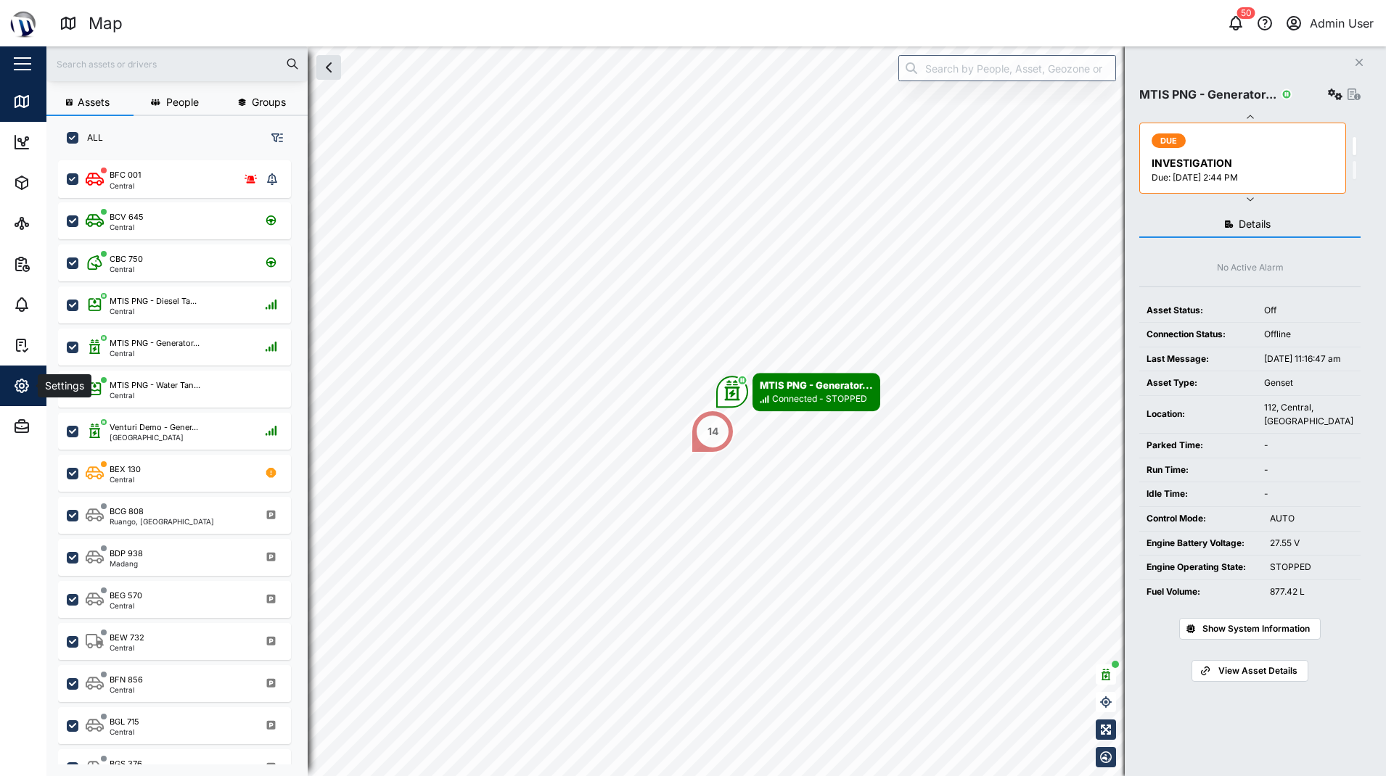
click at [24, 384] on icon "button" at bounding box center [22, 386] width 4 height 4
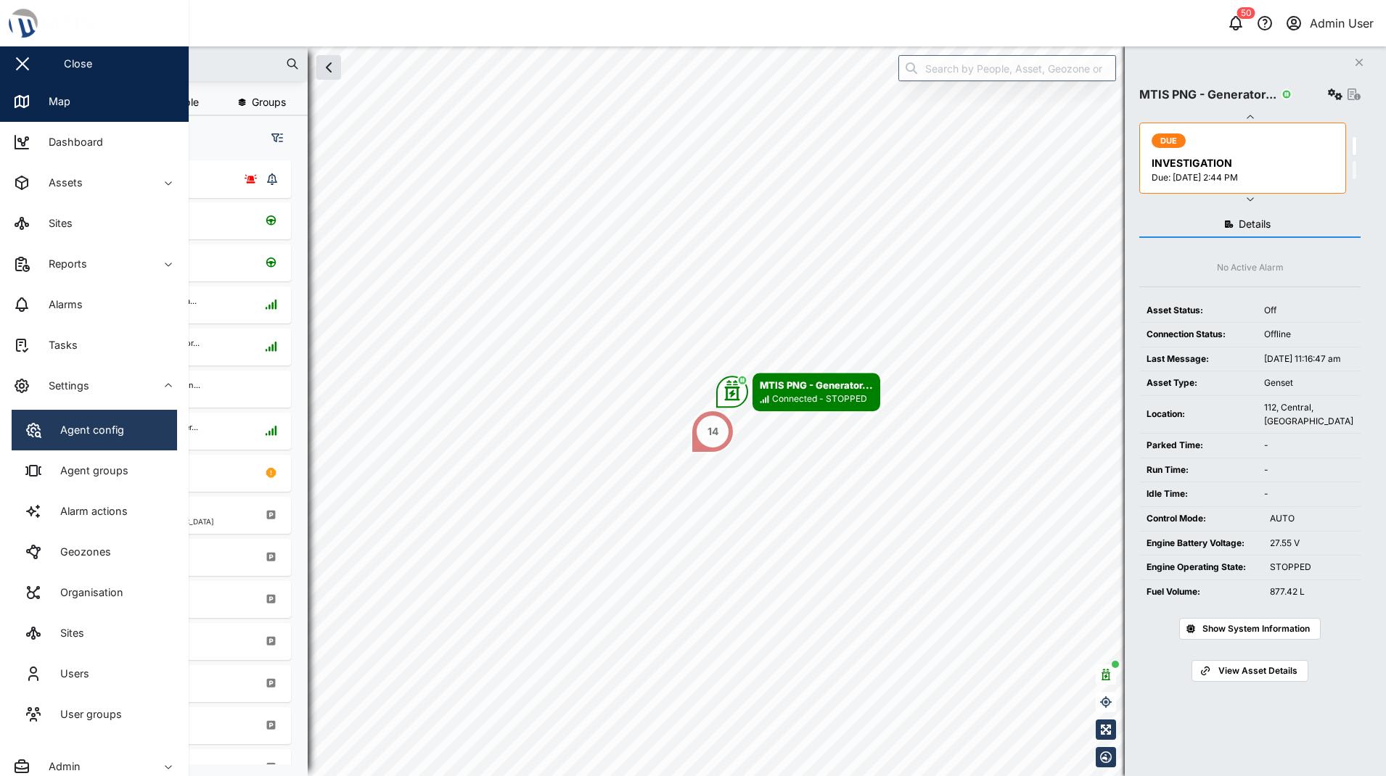
click at [74, 426] on div "Agent config" at bounding box center [86, 430] width 75 height 16
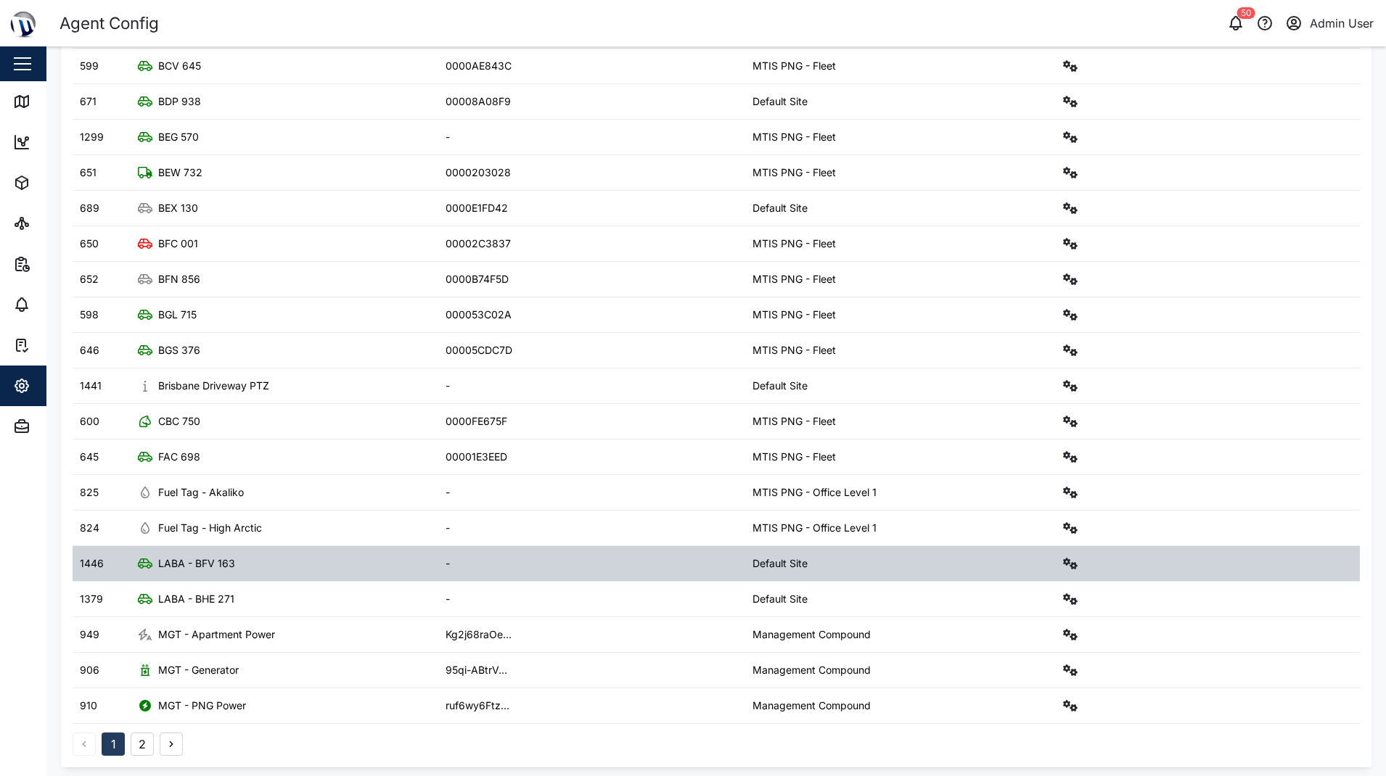
scroll to position [195, 0]
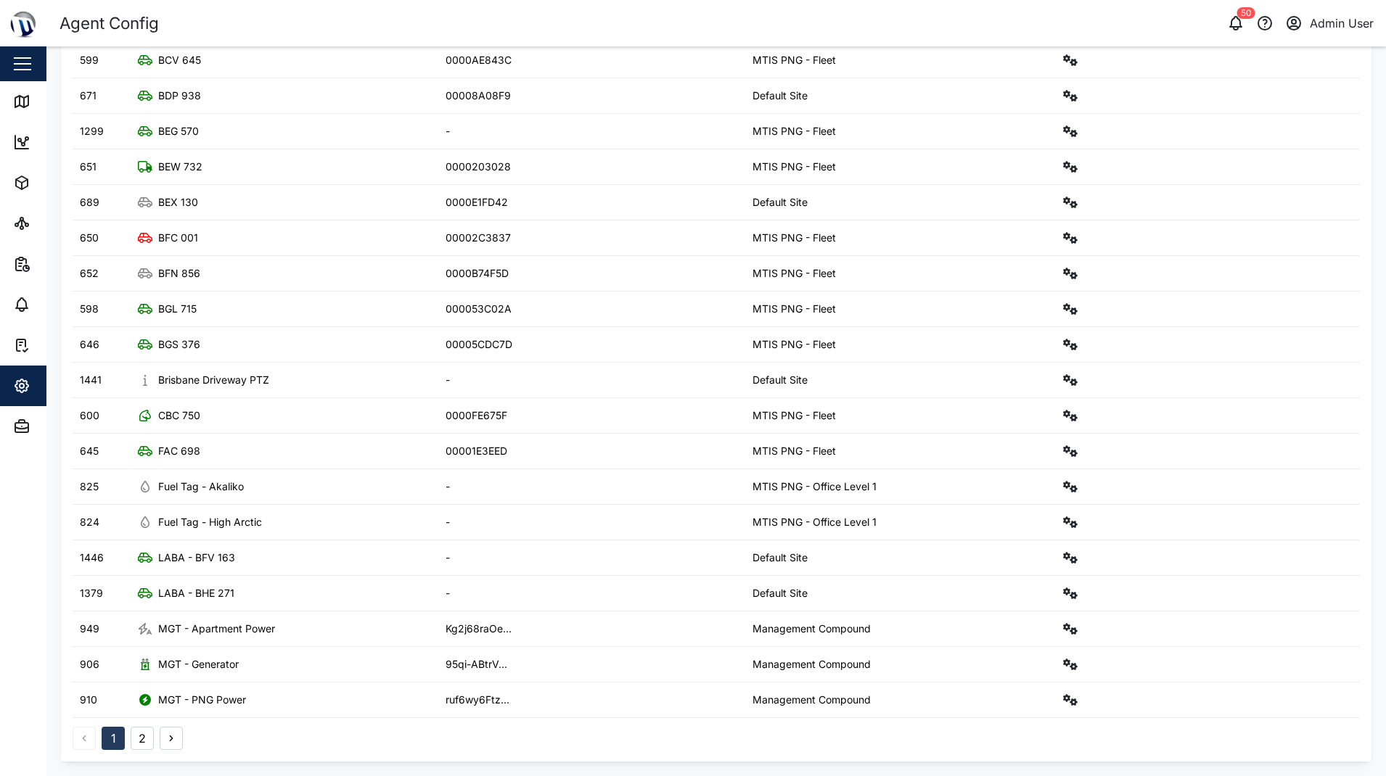
click at [146, 736] on button "2" at bounding box center [142, 738] width 23 height 23
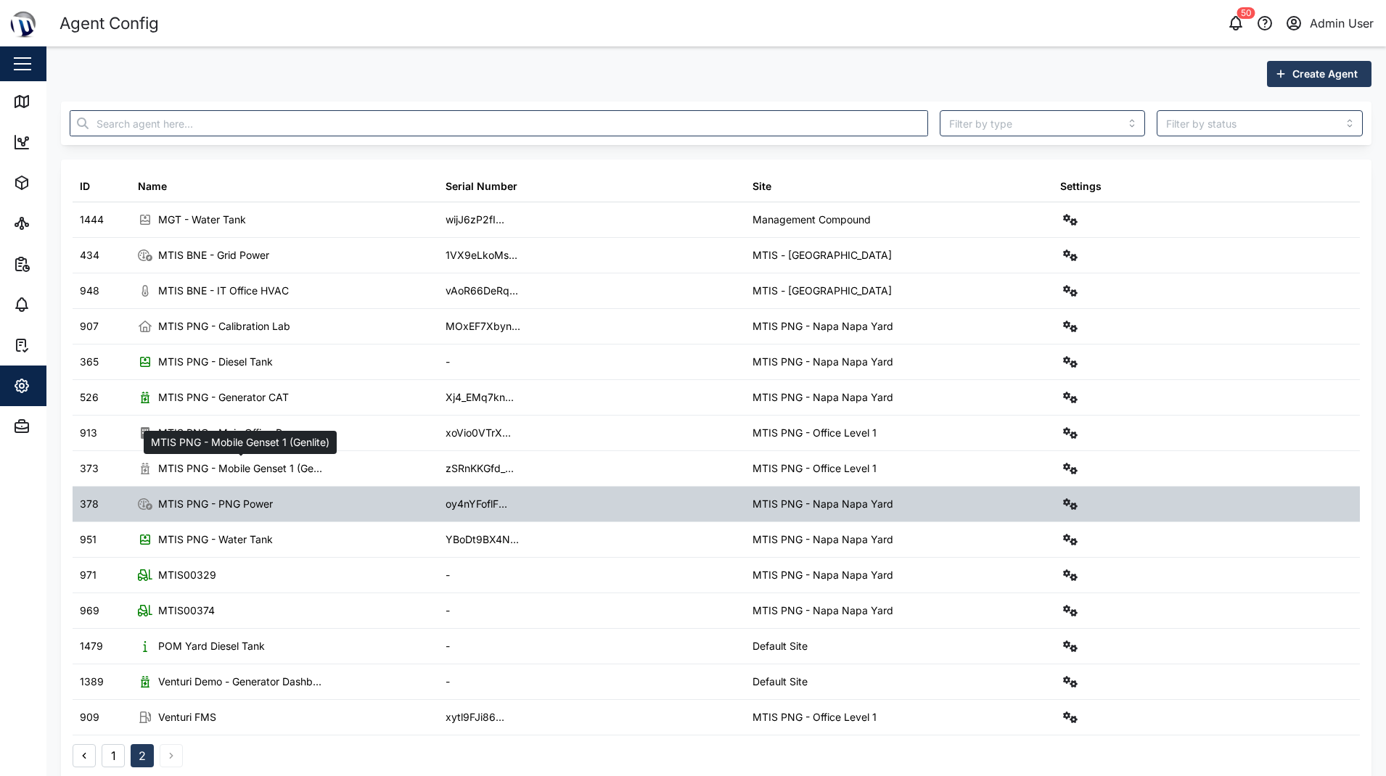
scroll to position [17, 0]
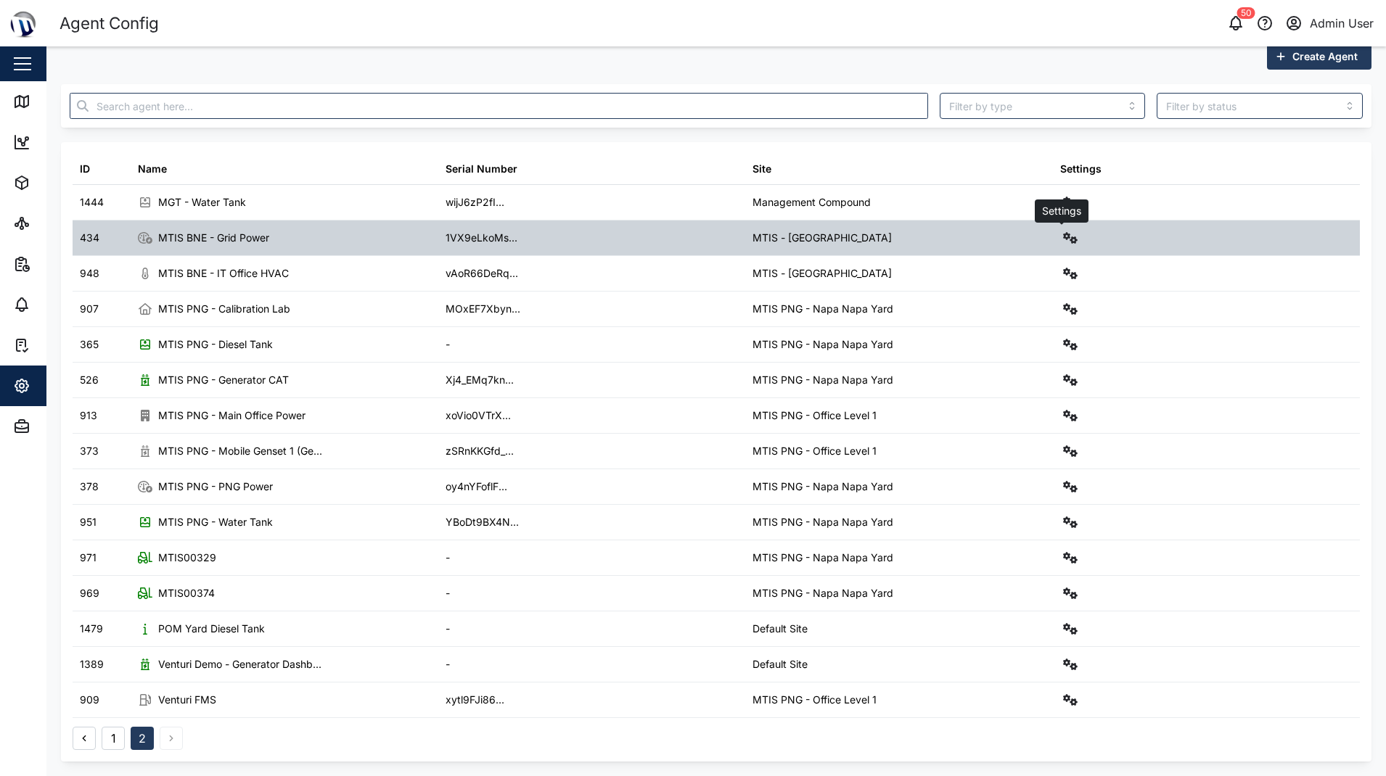
click at [1063, 237] on icon "button" at bounding box center [1070, 238] width 15 height 12
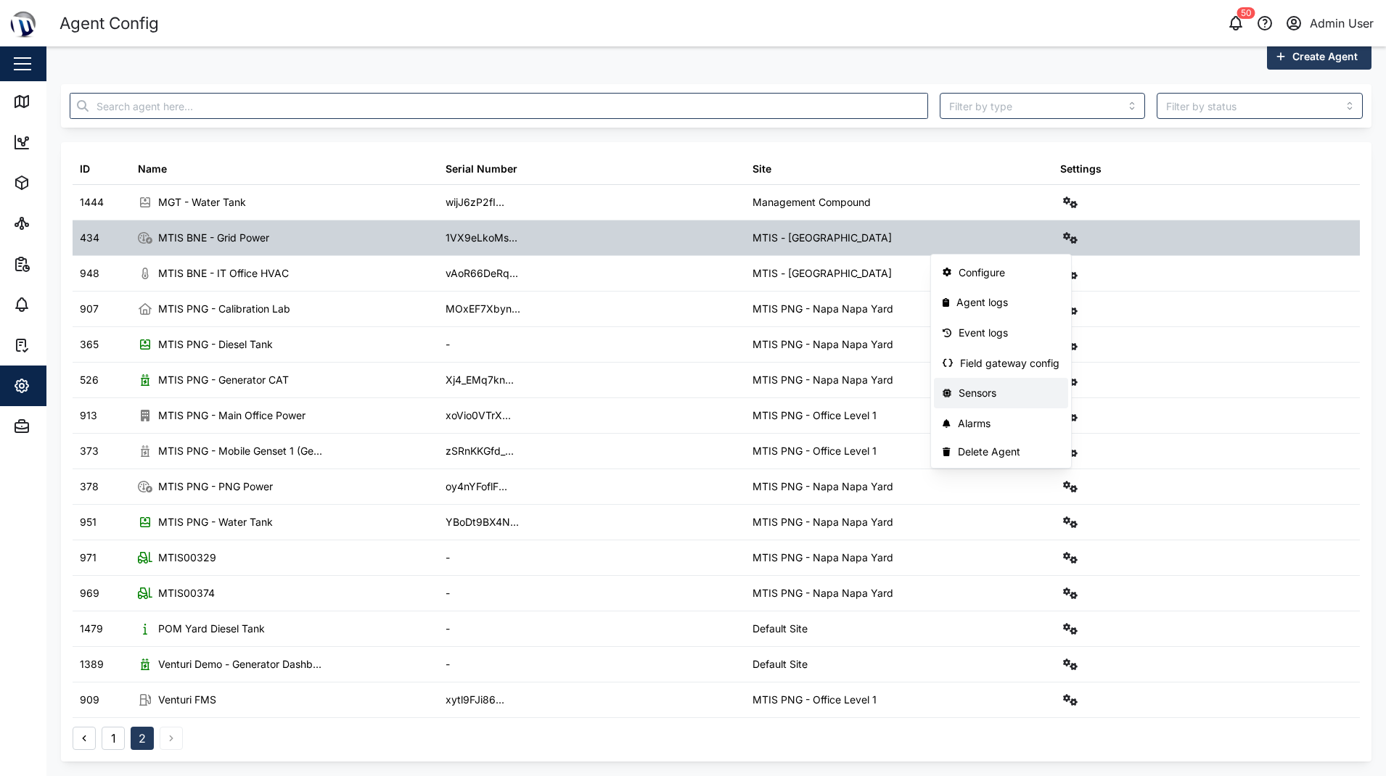
click at [992, 385] on div "Sensors" at bounding box center [1008, 393] width 101 height 16
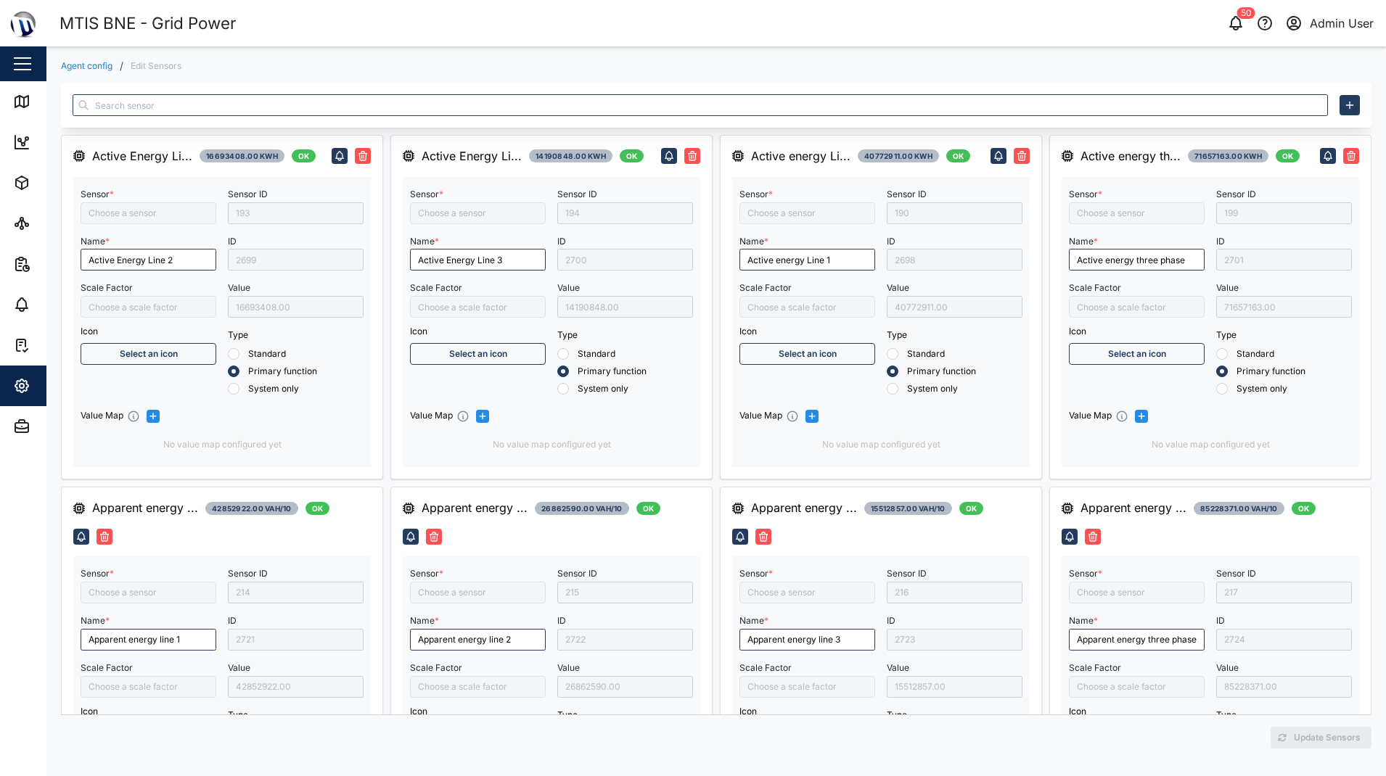
type input "Active Energy Line 2"
type input "Apparent energy line 1"
type input "Capacitive Reactive energy line 1"
type input "Frequency"
type input "Active energy Line 1"
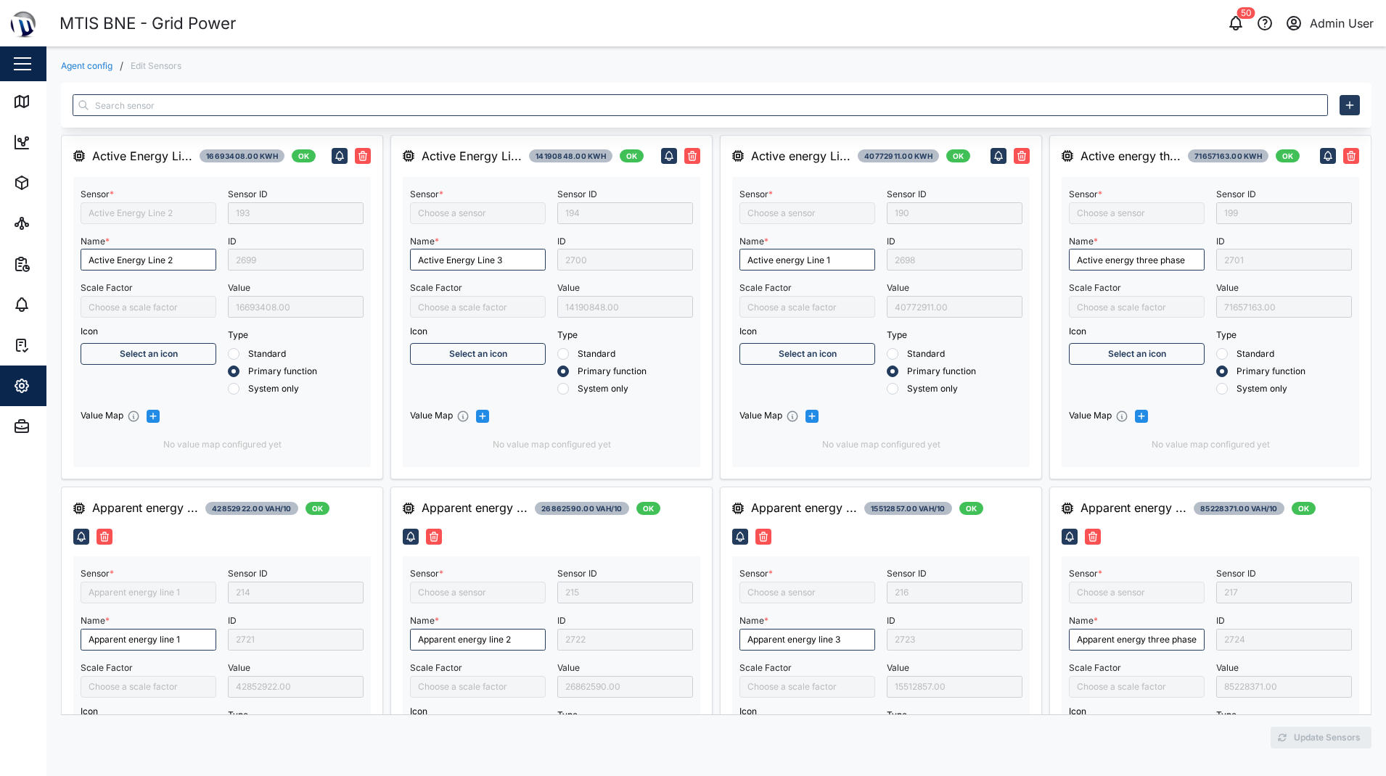
type input "Active energy three phase"
type input "Inductive Reactive energy line 1"
type input "Apparent energy line 2"
type input "Inductive Reactive energy line 2"
type input "Active Energy Line 3"
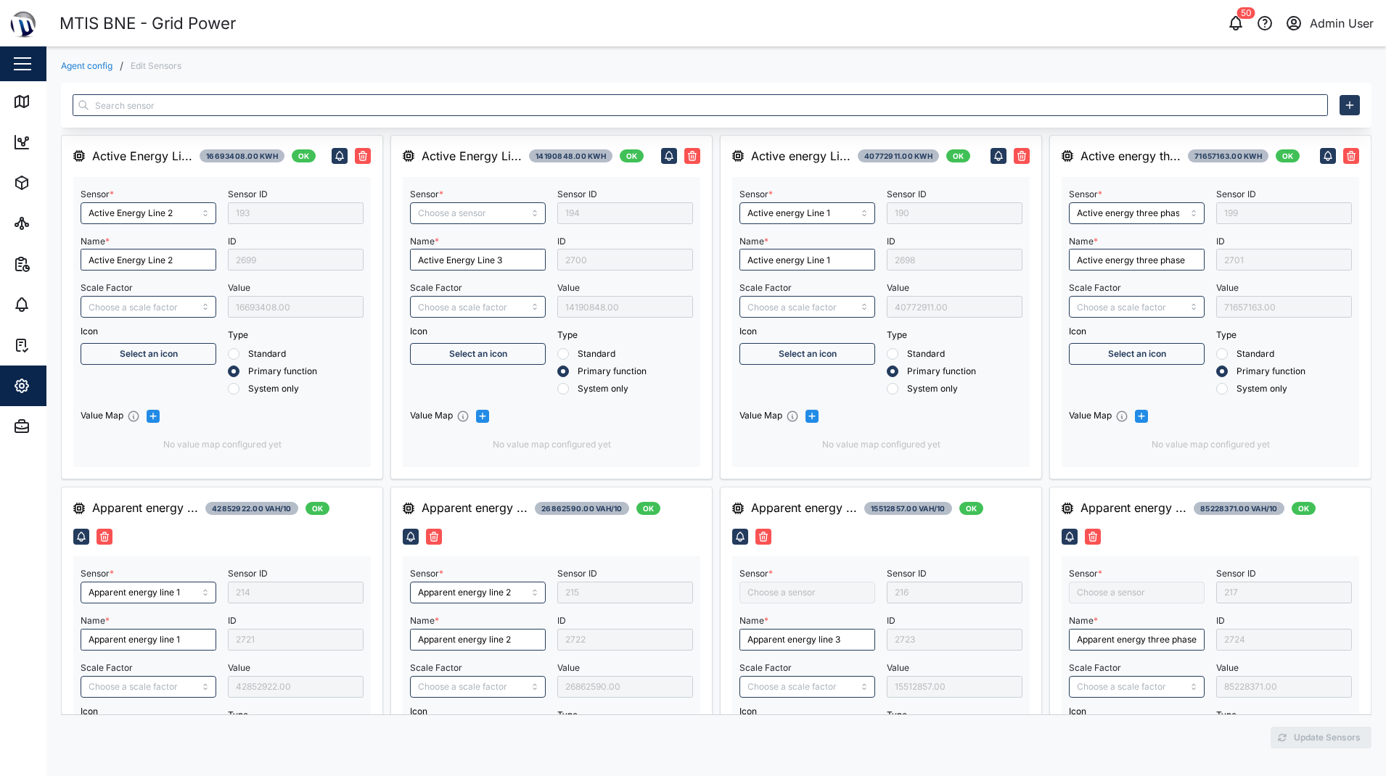
type input "Capacitive Reactive energy line 2"
type input "Apparent energy line 3"
type input "Capacitive Reactive energy line 3"
type input "Apparent energy three phase"
type input "Capacitive Reactive energy three phase"
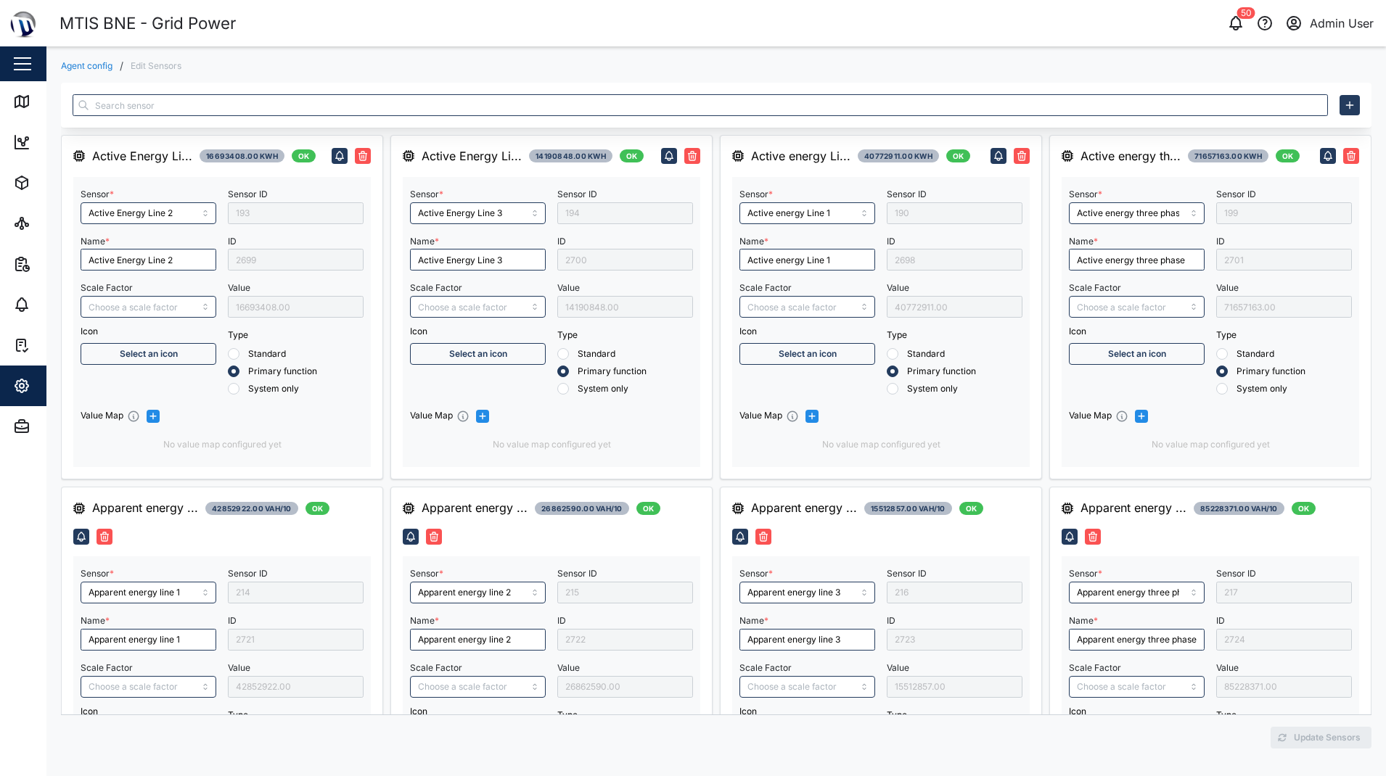
click at [271, 208] on div "193" at bounding box center [296, 213] width 136 height 22
drag, startPoint x: 271, startPoint y: 208, endPoint x: 274, endPoint y: 265, distance: 56.7
click at [274, 265] on div "2699" at bounding box center [296, 260] width 136 height 22
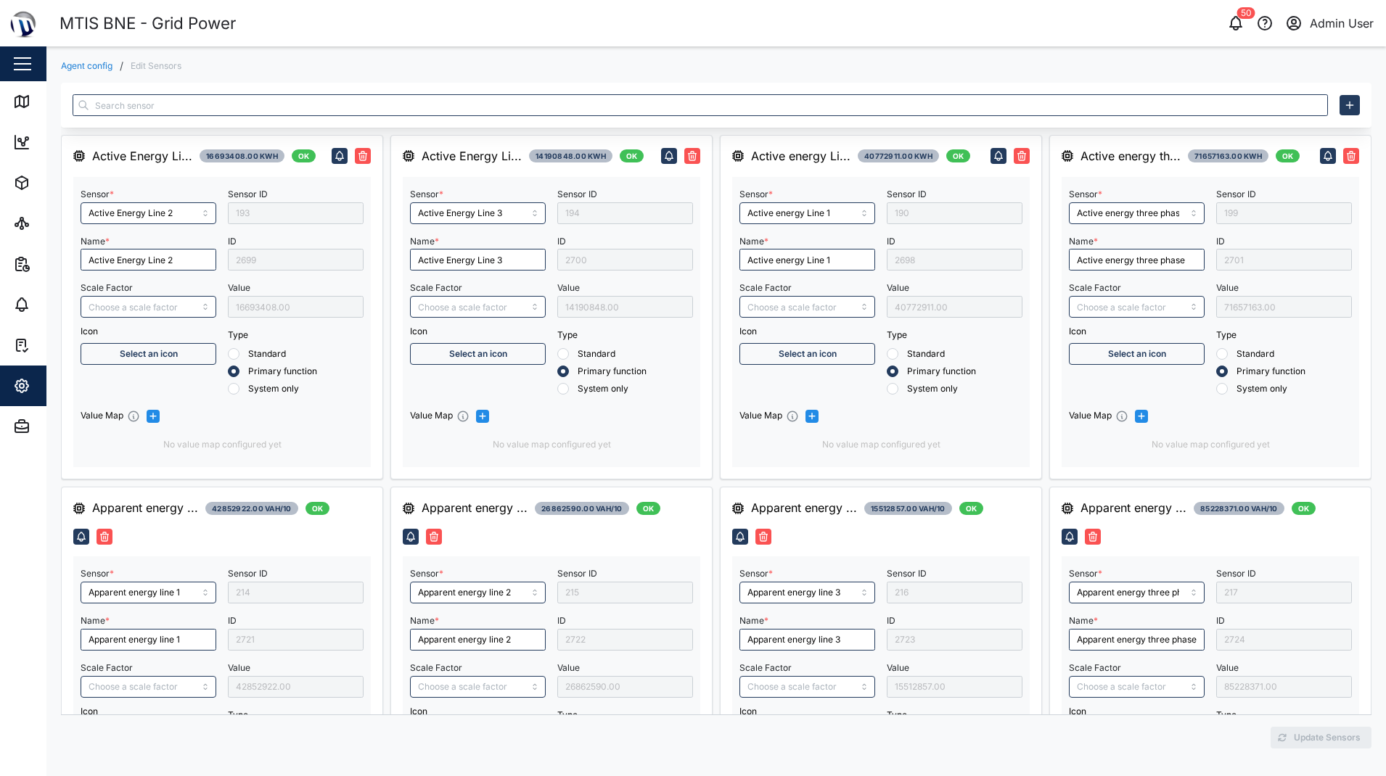
click at [604, 258] on div "2700" at bounding box center [625, 260] width 136 height 22
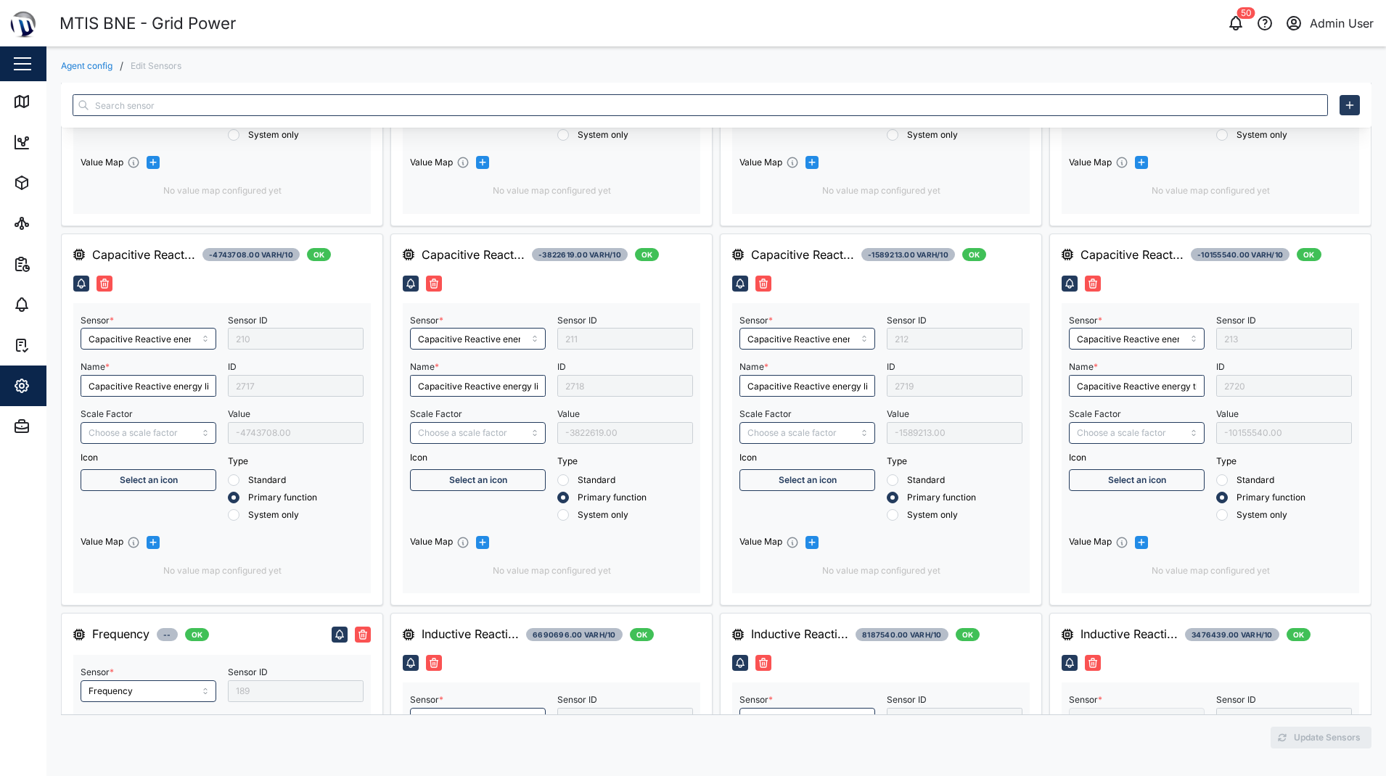
scroll to position [726, 0]
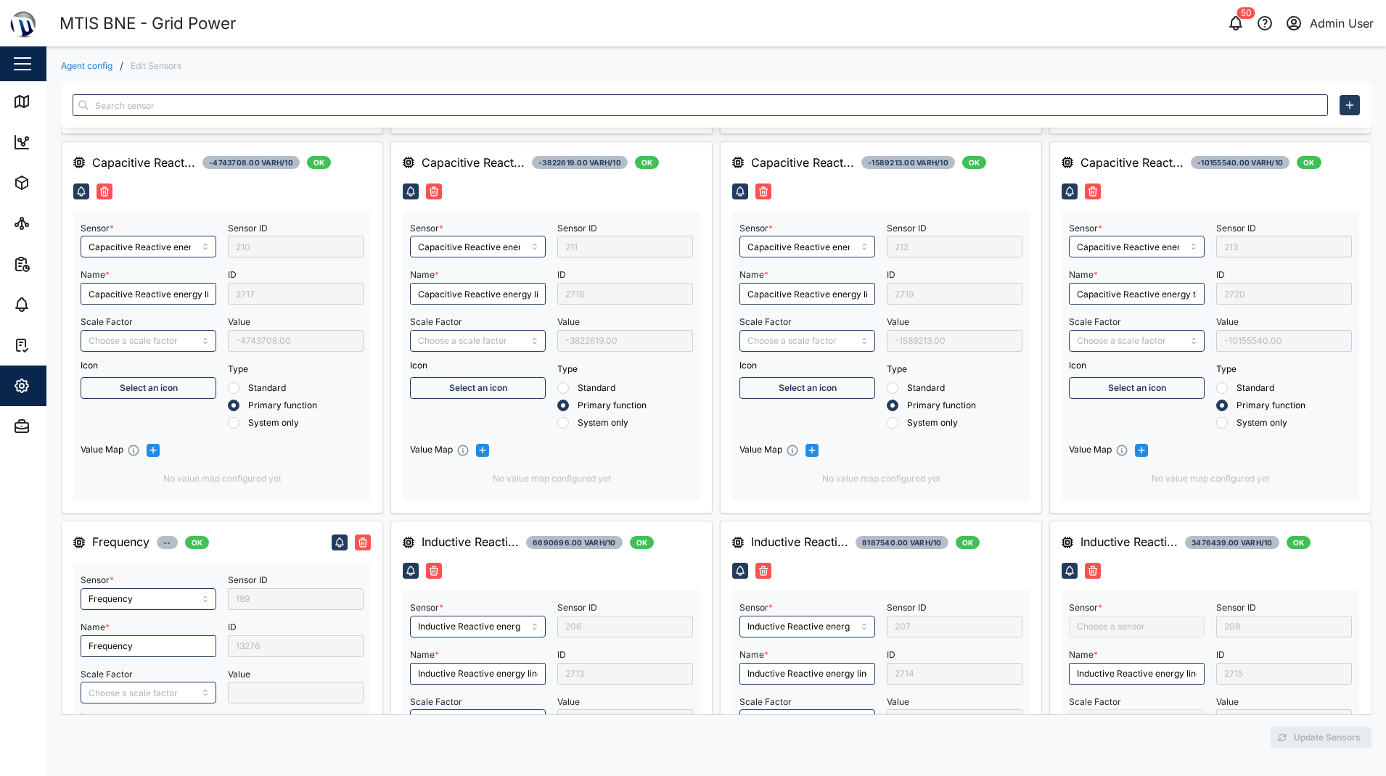
type input "Negative Active energy 3 phase"
type input "Positive Active Energy Line 1"
type input "Power Factor Line 2"
type input "Negative Active Energy Line 2"
type input "Positive Active Energy Line 2"
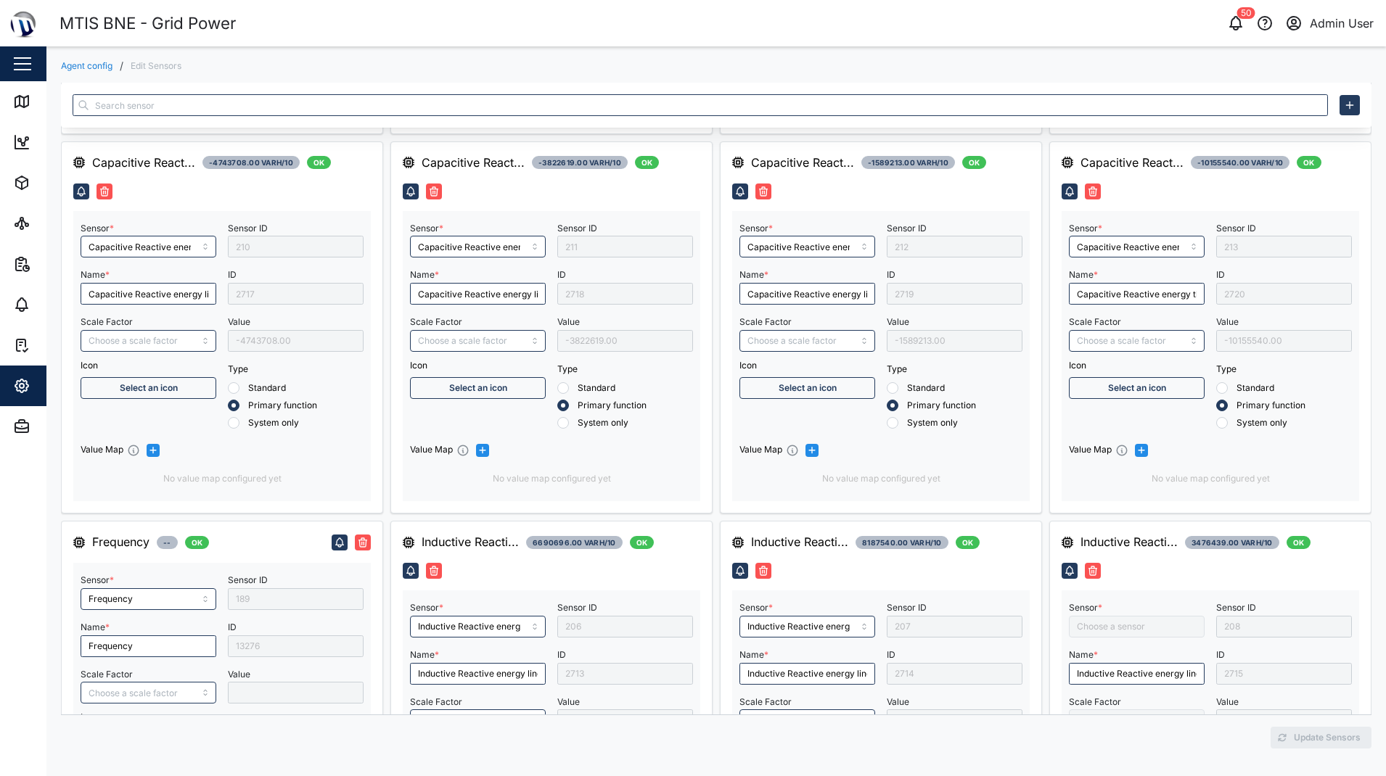
type input "Inductive Reactive energy line 3"
type input "Power Factor Line 3"
type input "Positive Active energy three phase"
type input "Negative Active Energy Line 1"
type input "RMS active power Line 1"
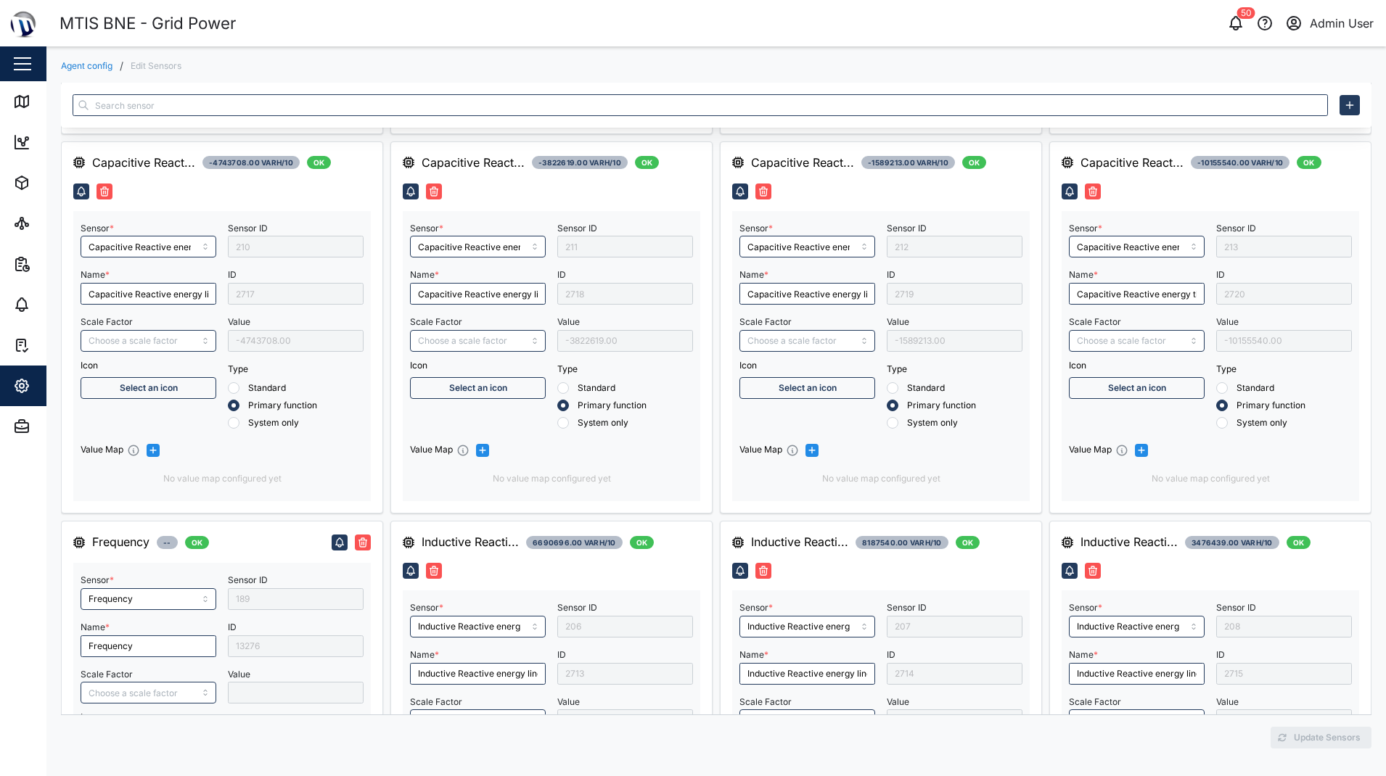
type input "Power Factor Three Phase"
type input "Positive Active Energy Line 3"
type input "Inductive Reactive energy three phase"
type input "Power Factor Line 1"
type input "Negative Active Energy Line 3"
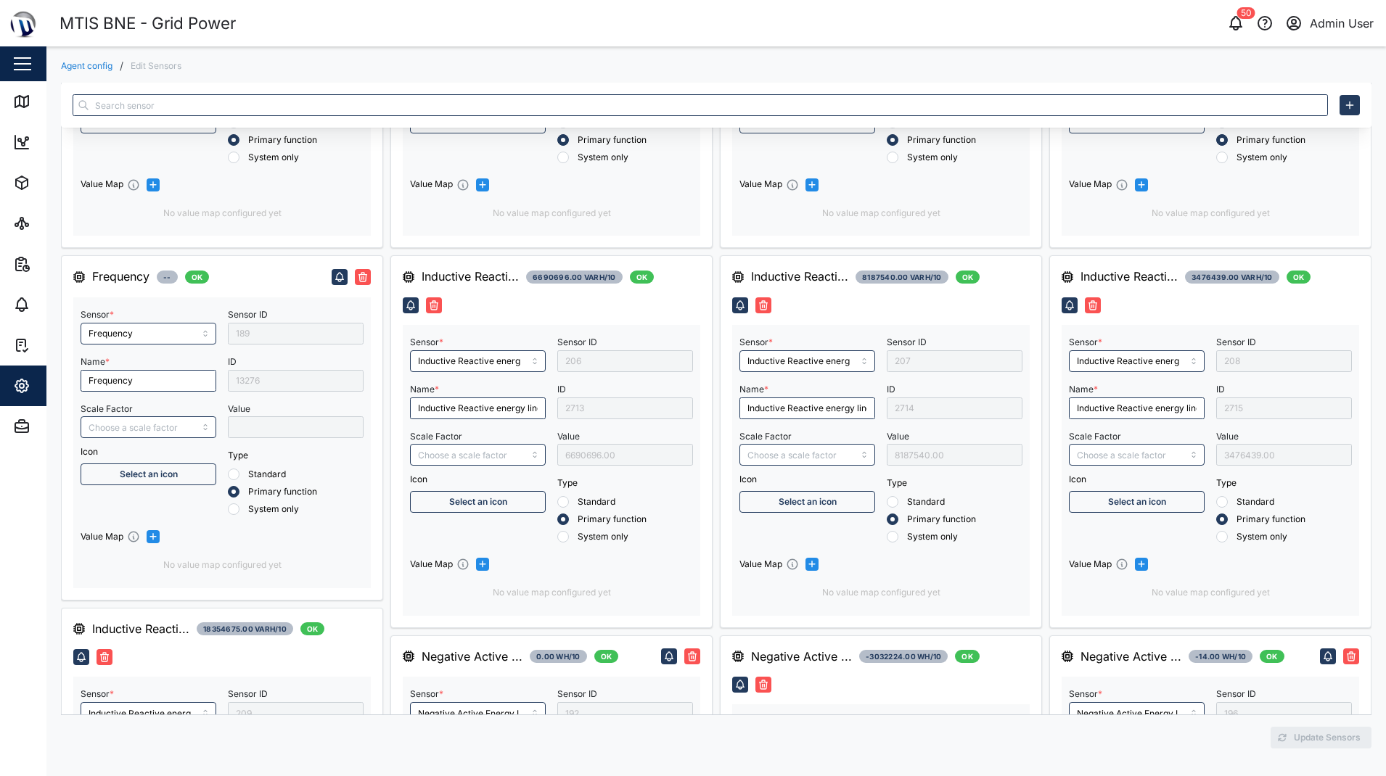
scroll to position [1646, 0]
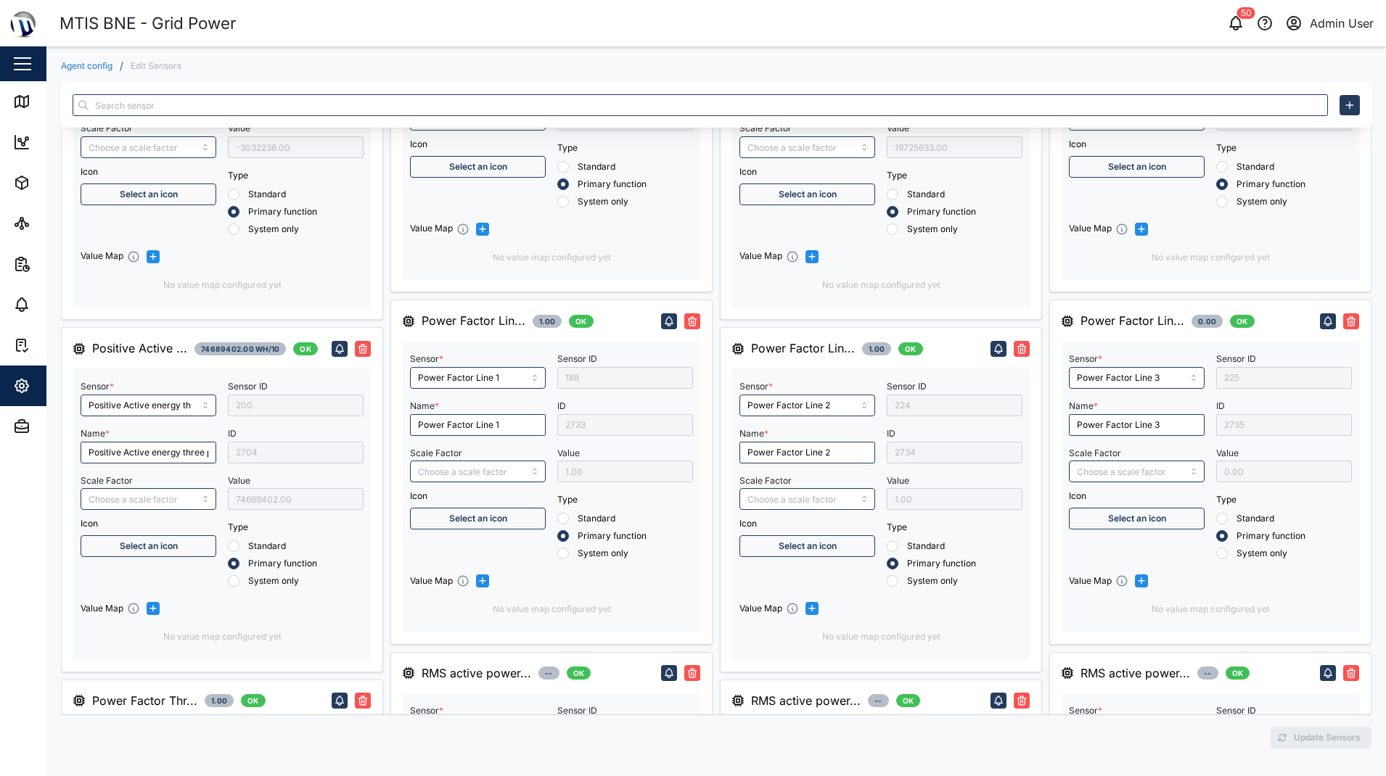
type input "RMS line voltage L1-L2"
type input "RMS line current Line 1"
type input "RMS reactive power line 3"
type input "RMS active power line 2"
type input "RMS line current Line 3"
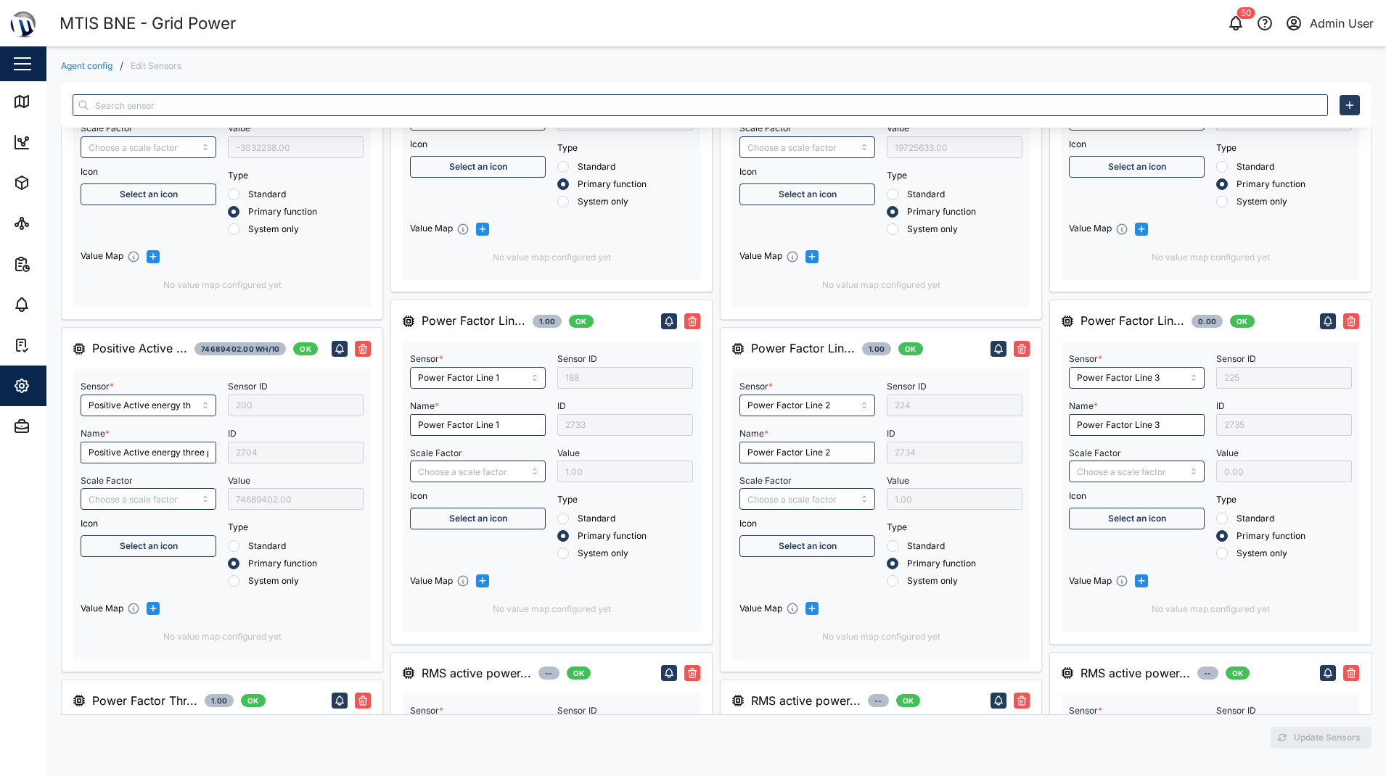
type input "RMS star avg value voltage"
type input "RMS star voltage L1-N"
type input "RMS star voltage L2-N"
type input "RMS line voltage L3-L1"
type input "RMS reactive power line 2"
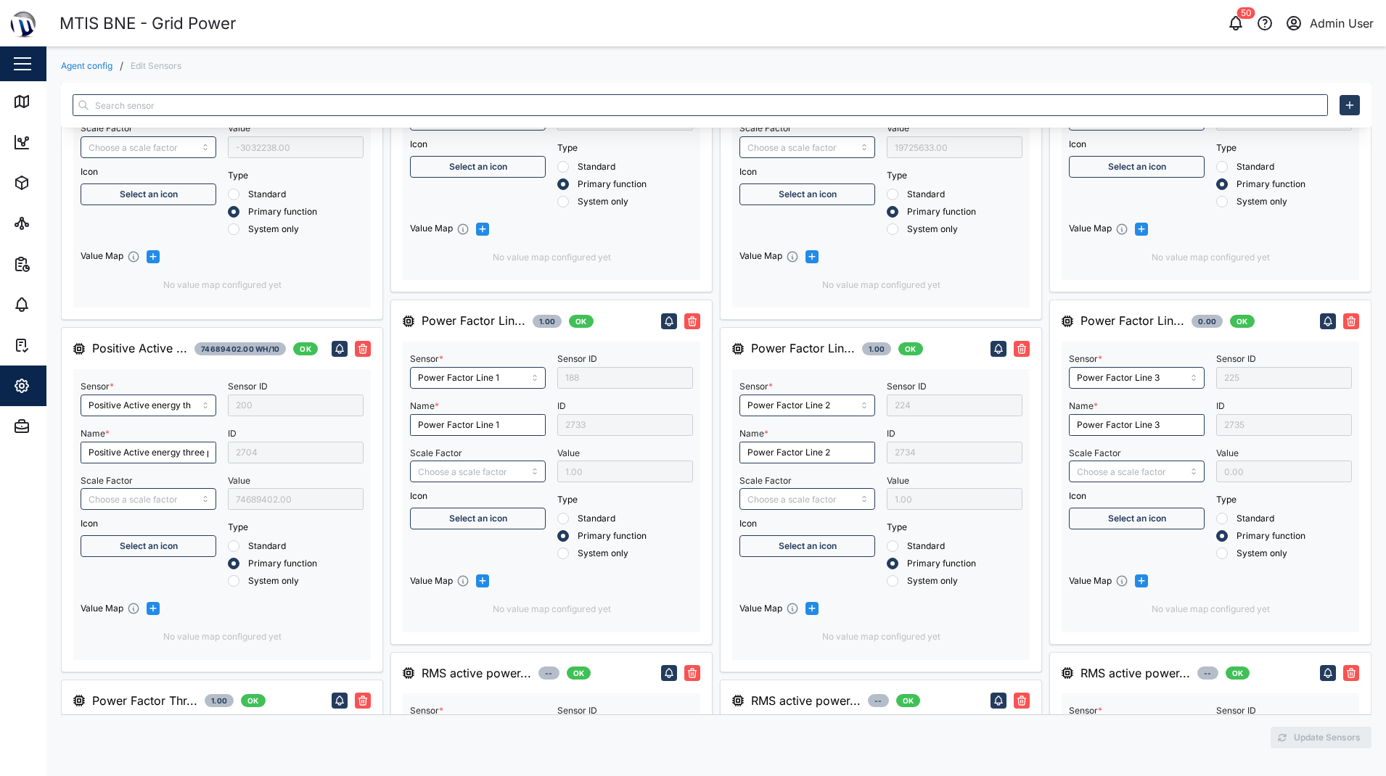
type input "RMS line current Line 2"
type input "RMS line voltage L2-L3"
type input "RMS active power line 3"
type input "RMS reactive power line 1"
type input "RMS line current Line N"
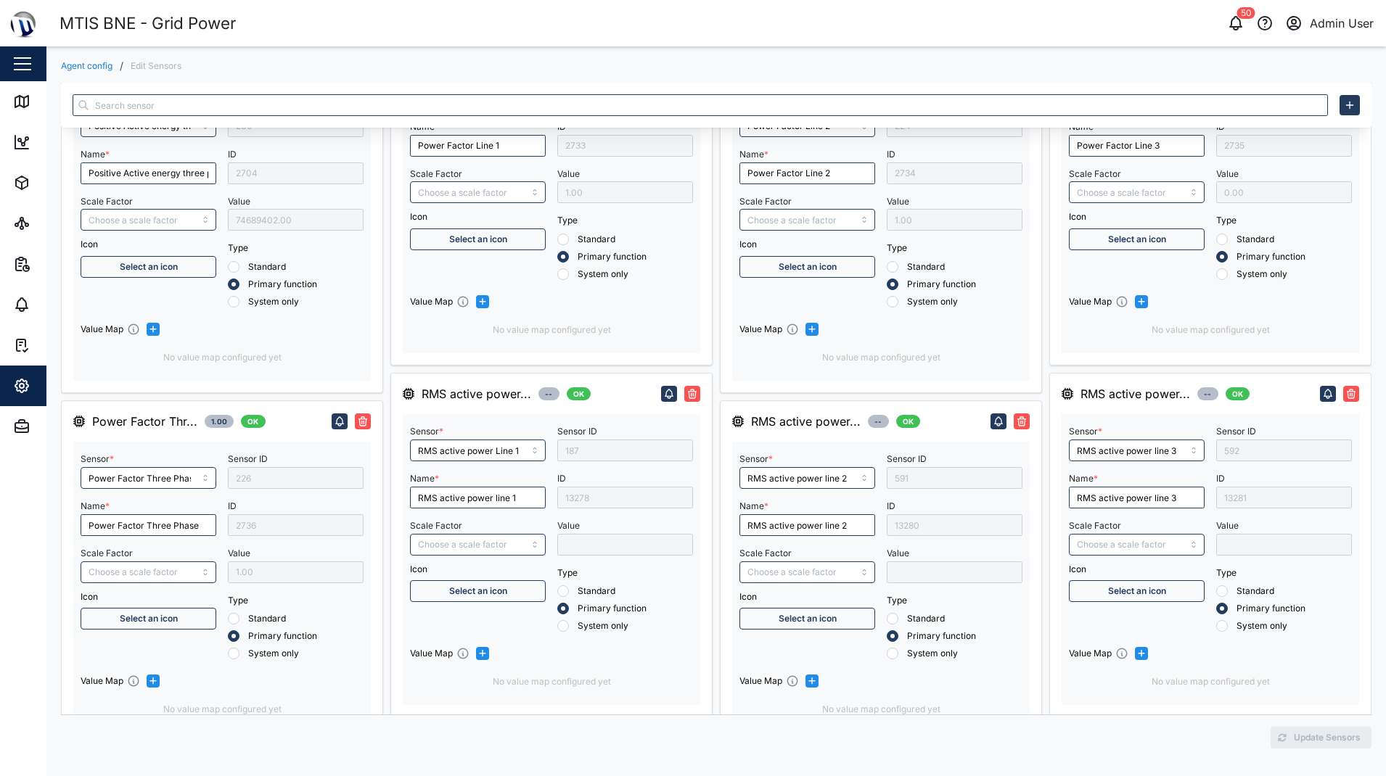
scroll to position [2330, 0]
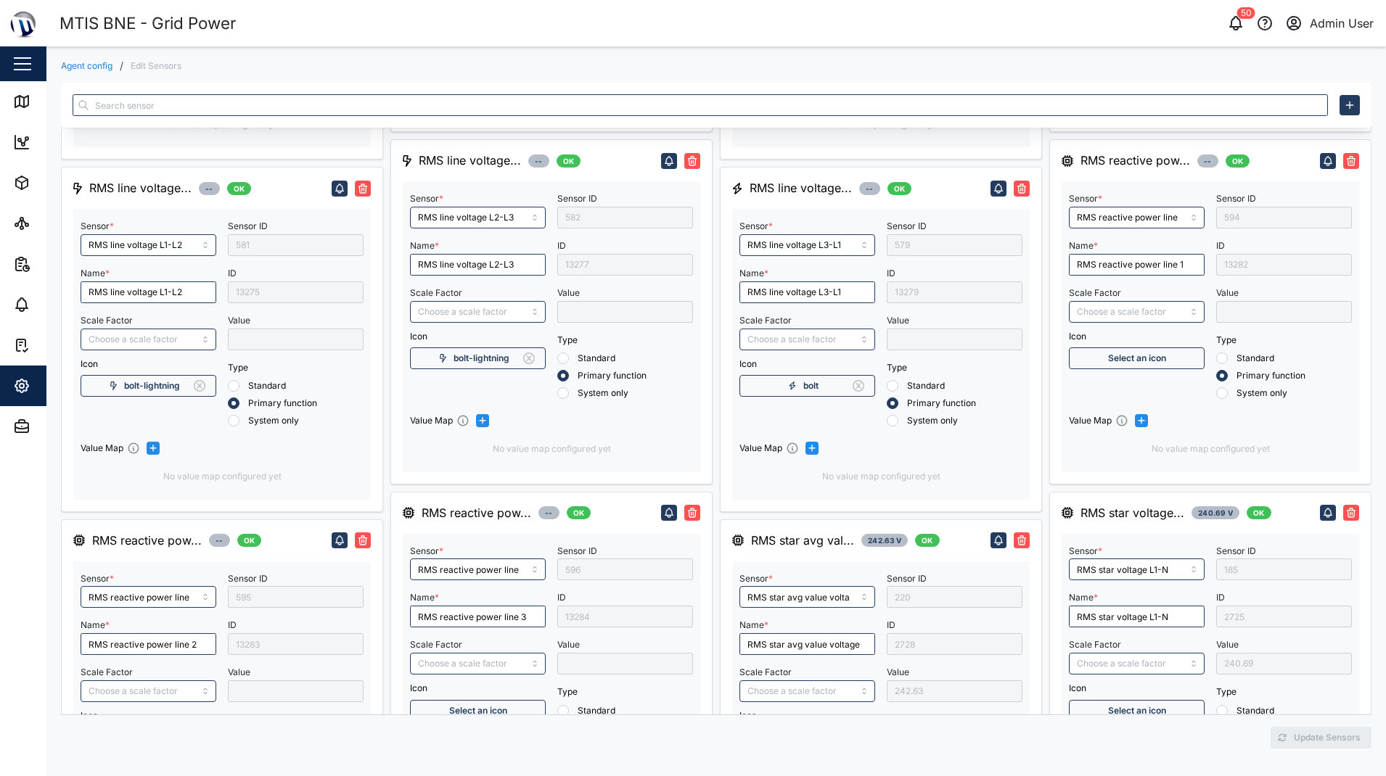
type input "Reactive energy line 3"
type input "RMS star voltage L3-N"
type input "Reactive energy three phase"
type input "Reactive energy line 1"
type input "Reactive energy line 2"
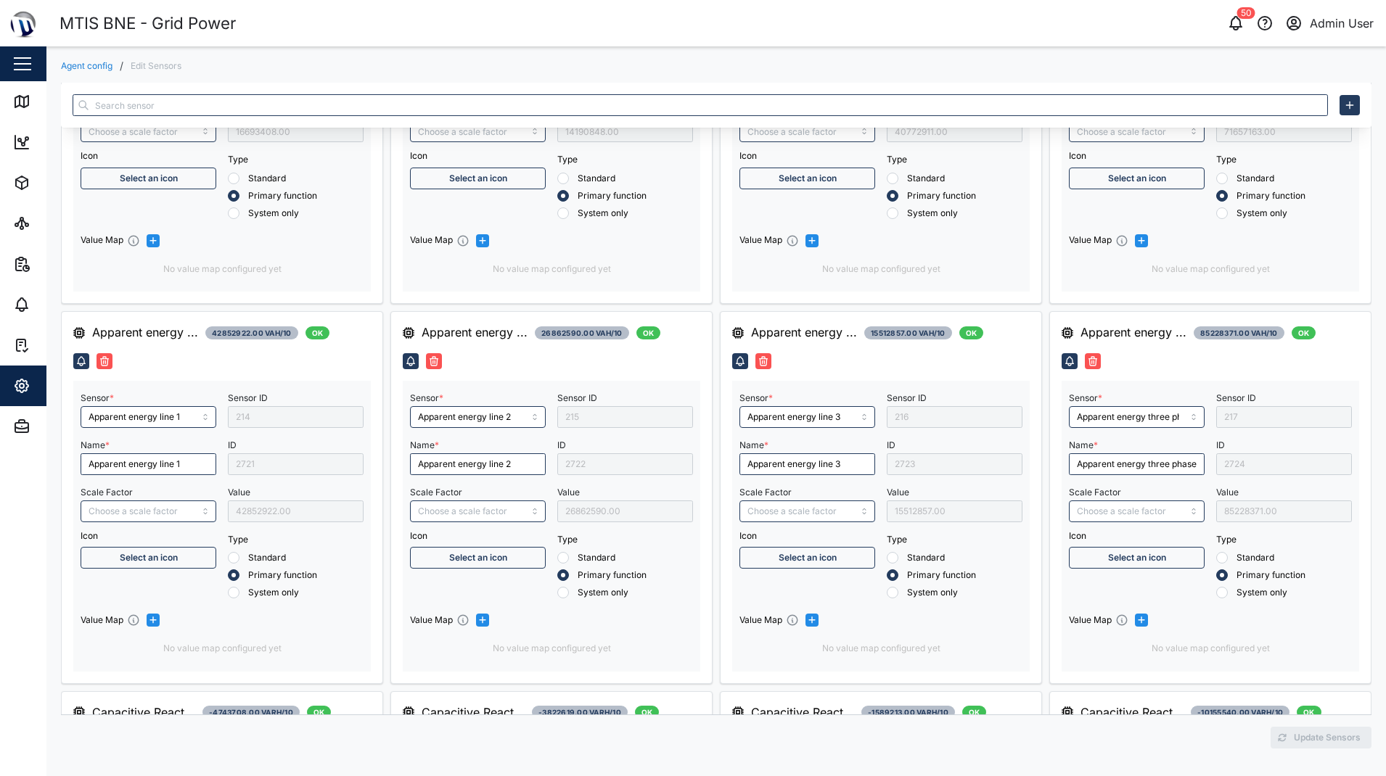
scroll to position [0, 0]
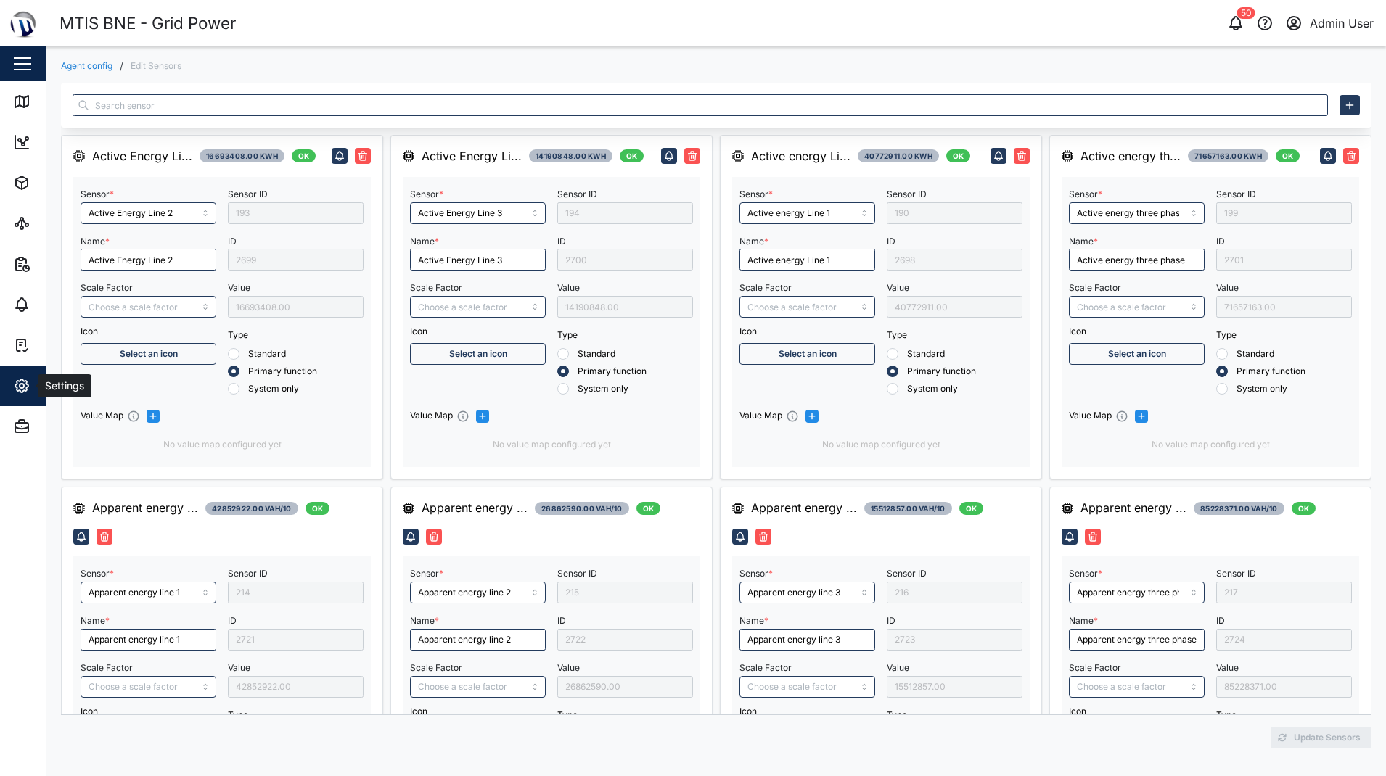
click at [34, 388] on div "Settings" at bounding box center [79, 385] width 132 height 17
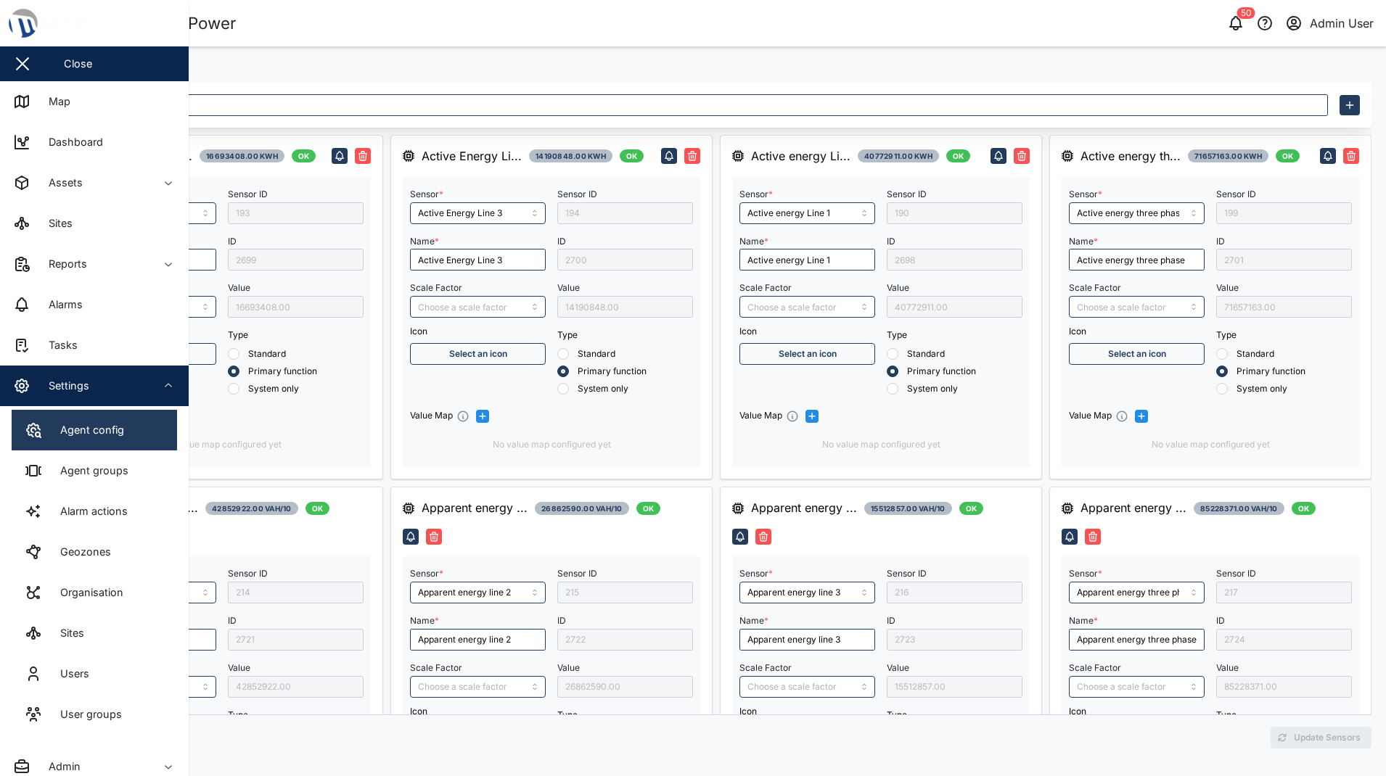
click at [59, 439] on link "Agent config" at bounding box center [94, 430] width 165 height 41
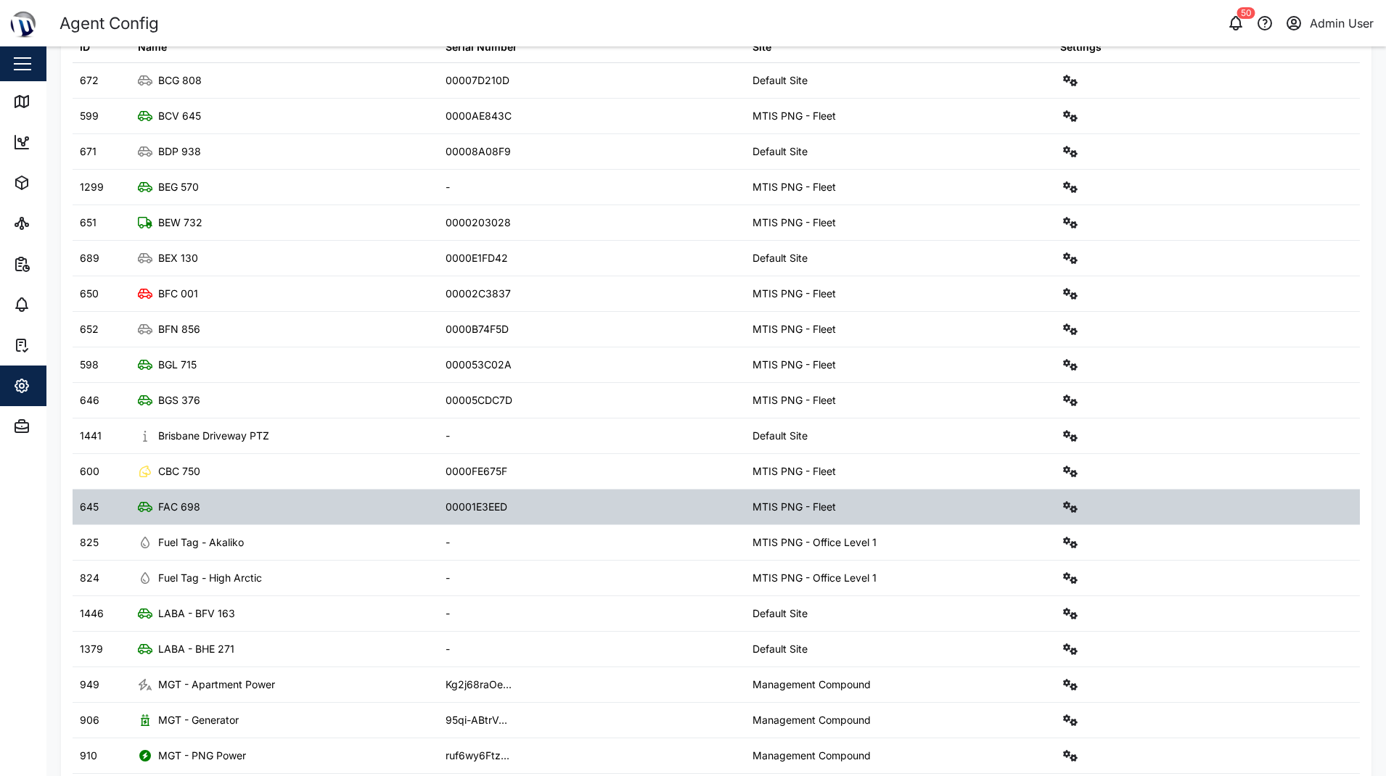
scroll to position [195, 0]
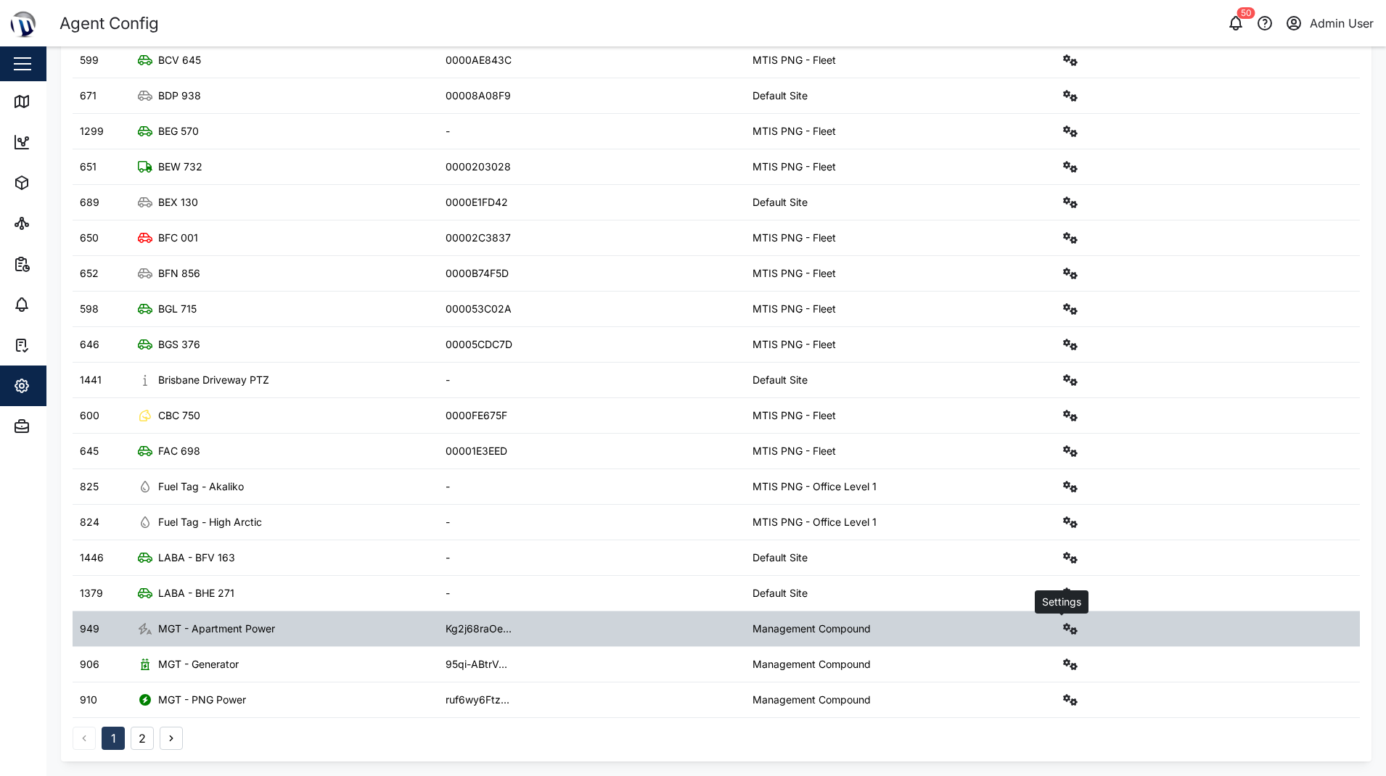
click at [1064, 623] on button "button" at bounding box center [1070, 629] width 20 height 20
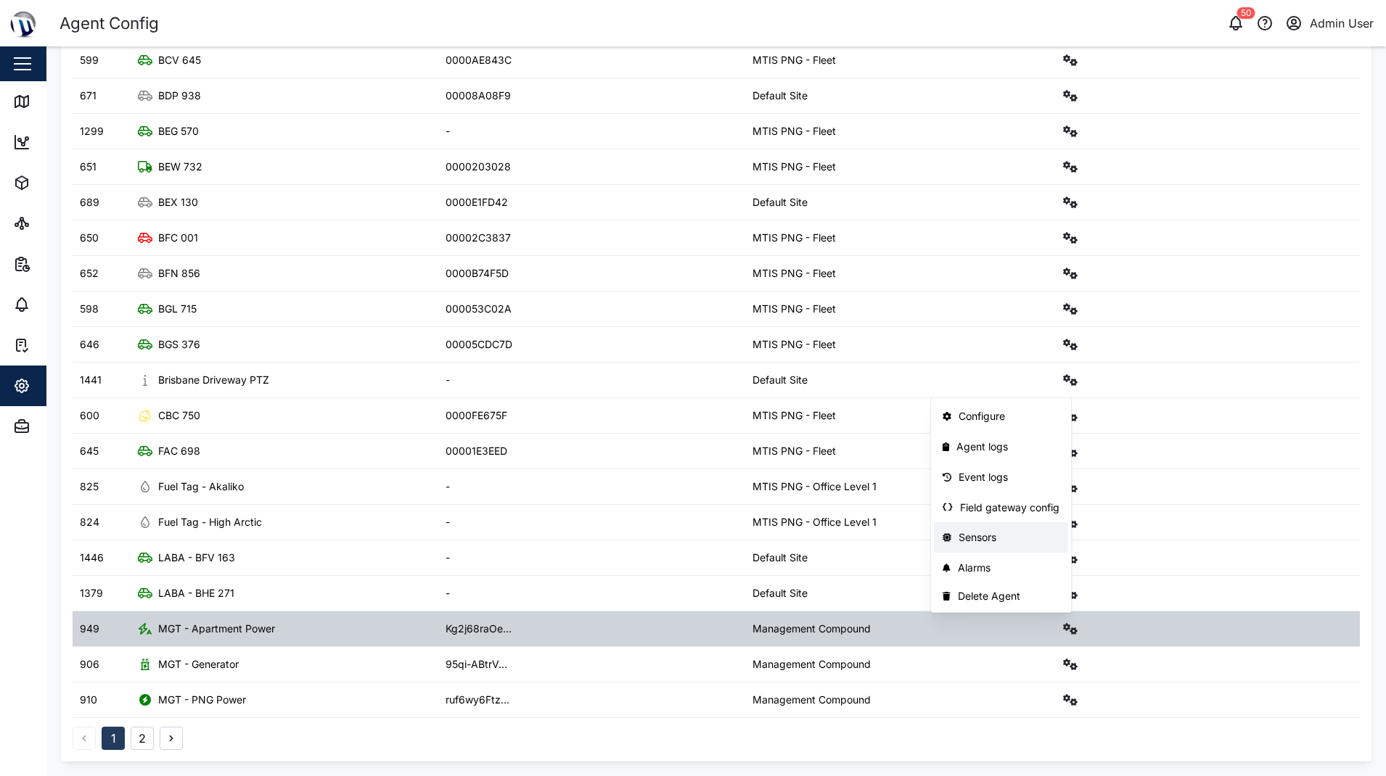
click at [989, 540] on div "Sensors" at bounding box center [1008, 538] width 101 height 16
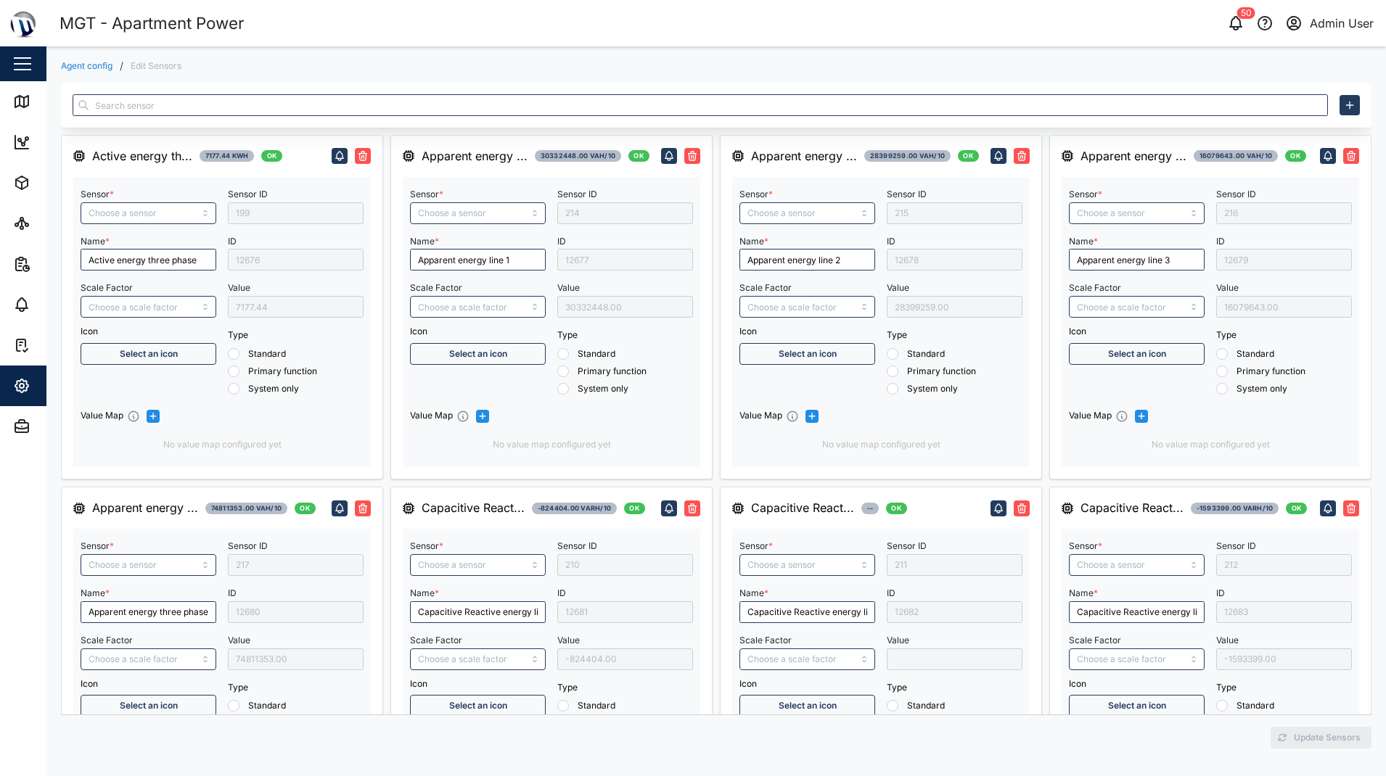
radio input "true"
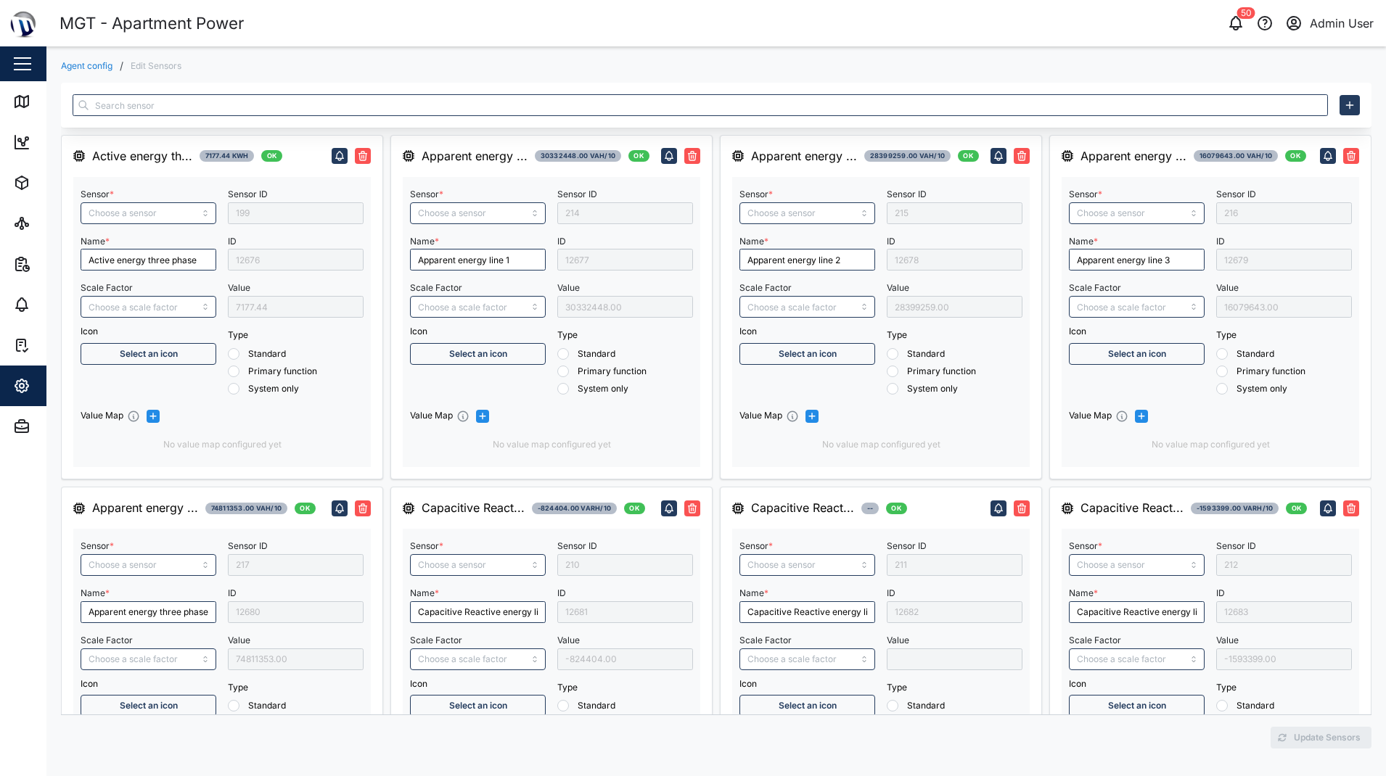
radio input "true"
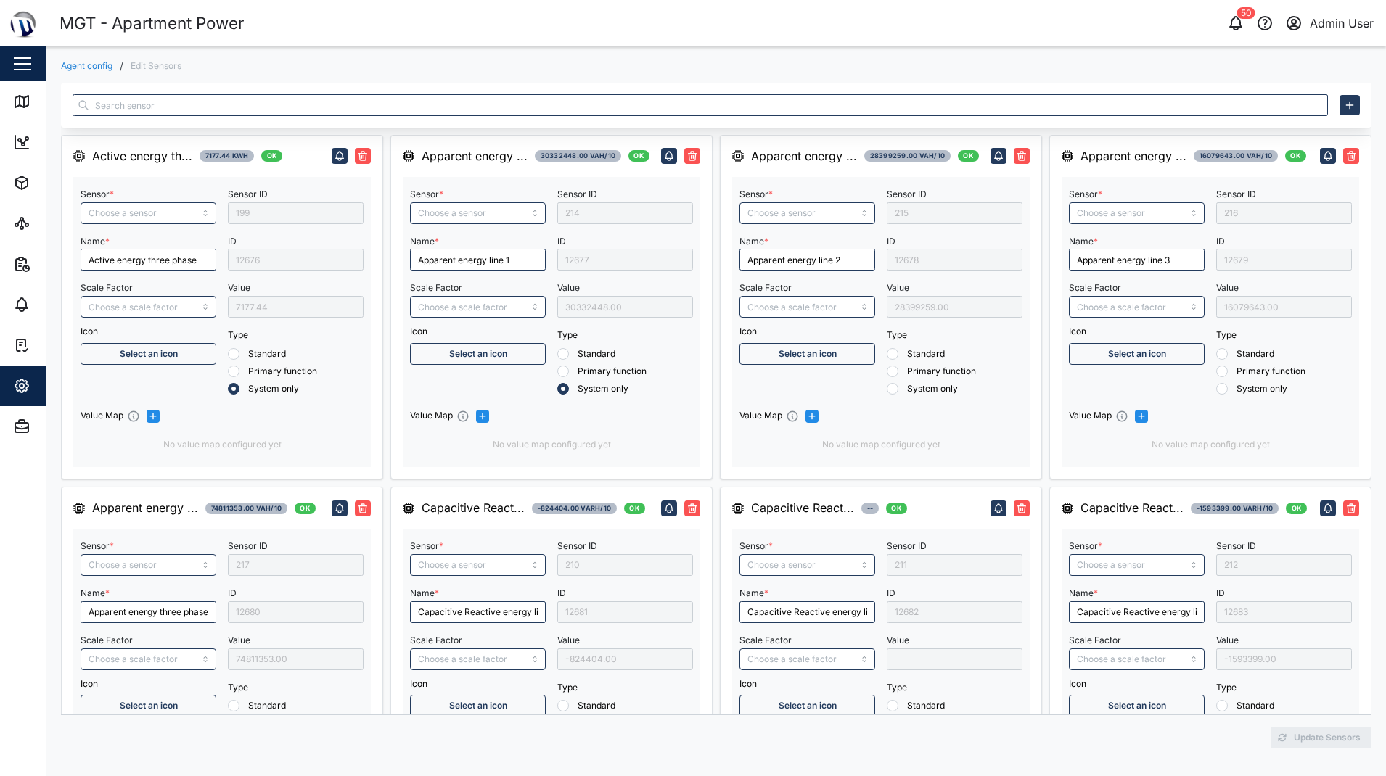
radio input "true"
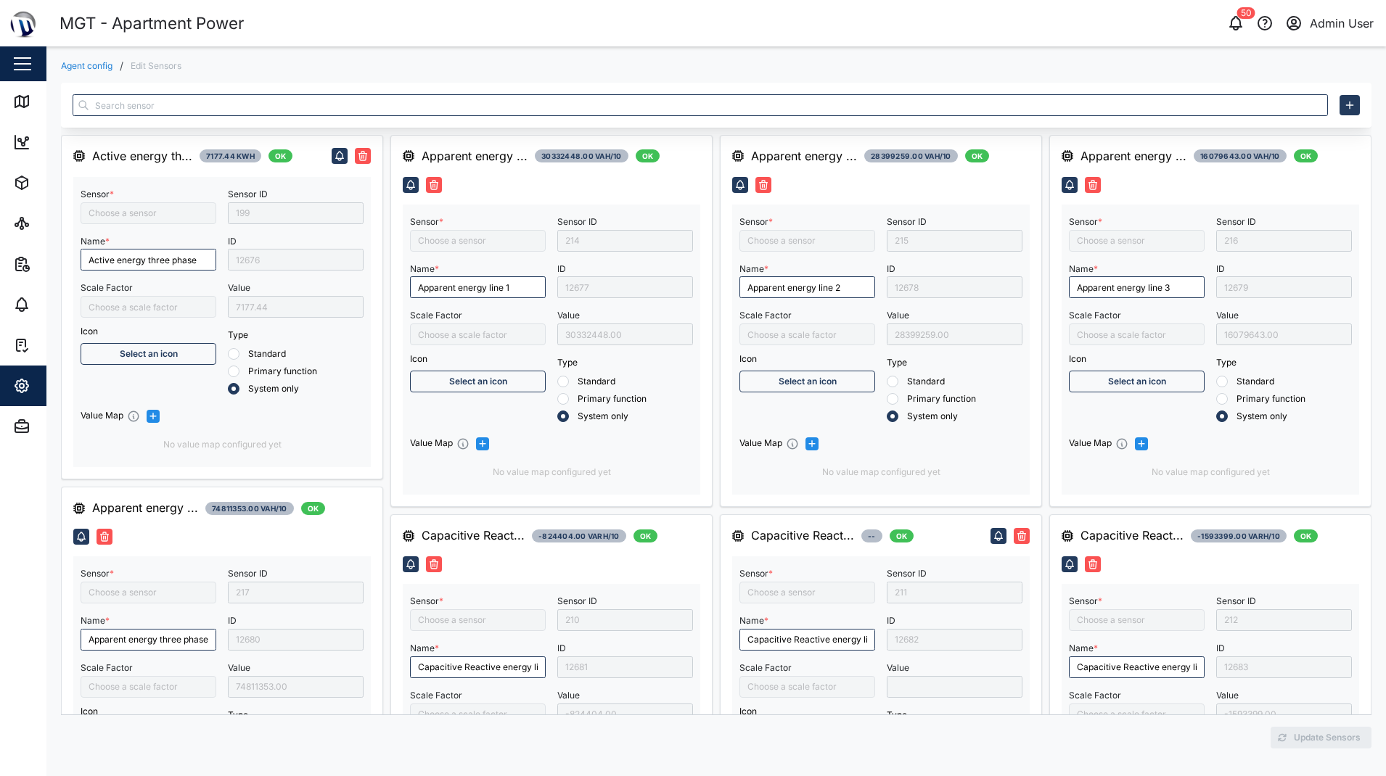
type input "Capacitive Reactive energy three phase"
type input "Capacitive Reactive energy line 3"
type input "Apparent energy three phase"
type input "Active energy three phase"
type input "Capacitive Reactive energy line 2"
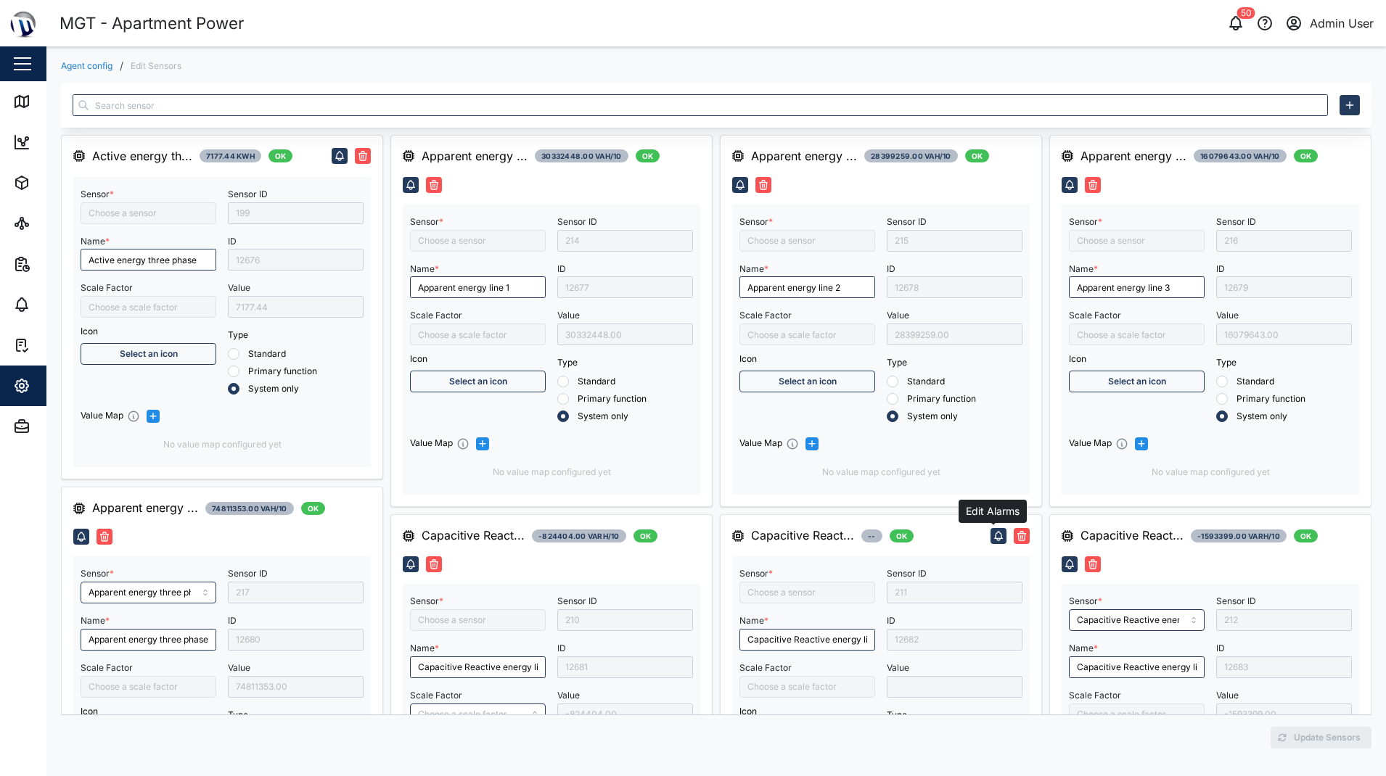
type input "Negative Active Energy Line 1"
type input "/10000"
type input "Inductive Reactive energy line 2"
type input "Apparent energy line 1"
type input "Inductive Reactive energy line 3"
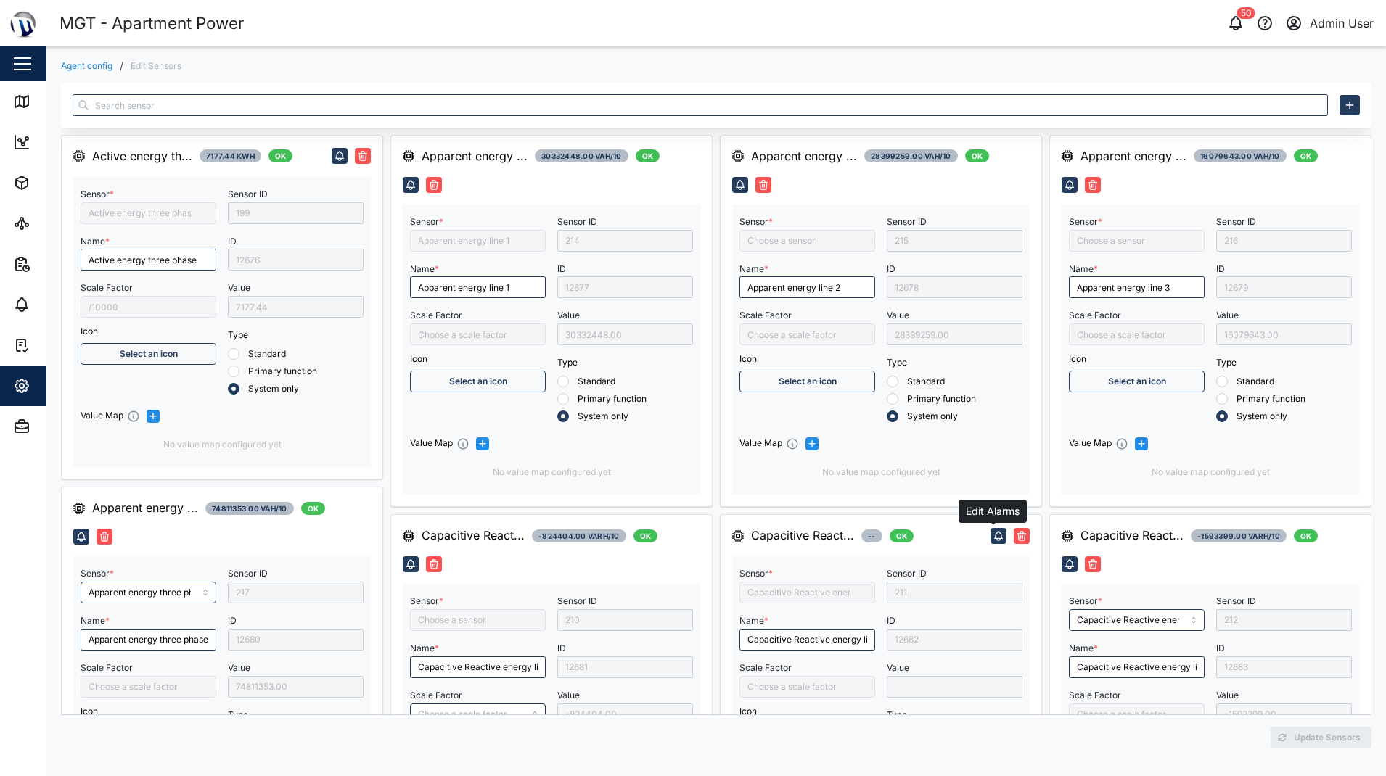
type input "Capacitive Reactive energy line 1"
type input "Frequency"
type input "Inductive Reactive energy three phase"
type input "Apparent energy line 2"
type input "Inductive Reactive energy line 1"
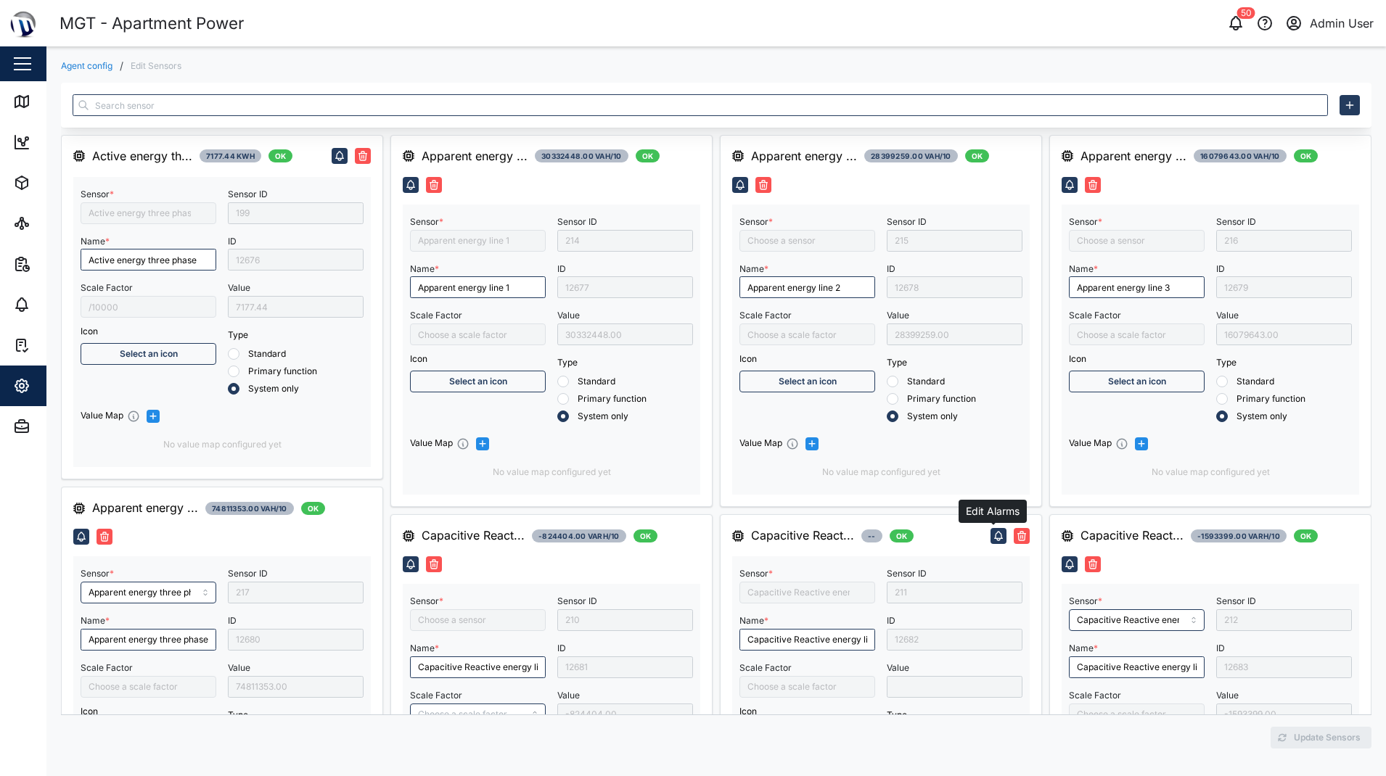
type input "Apparent energy line 3"
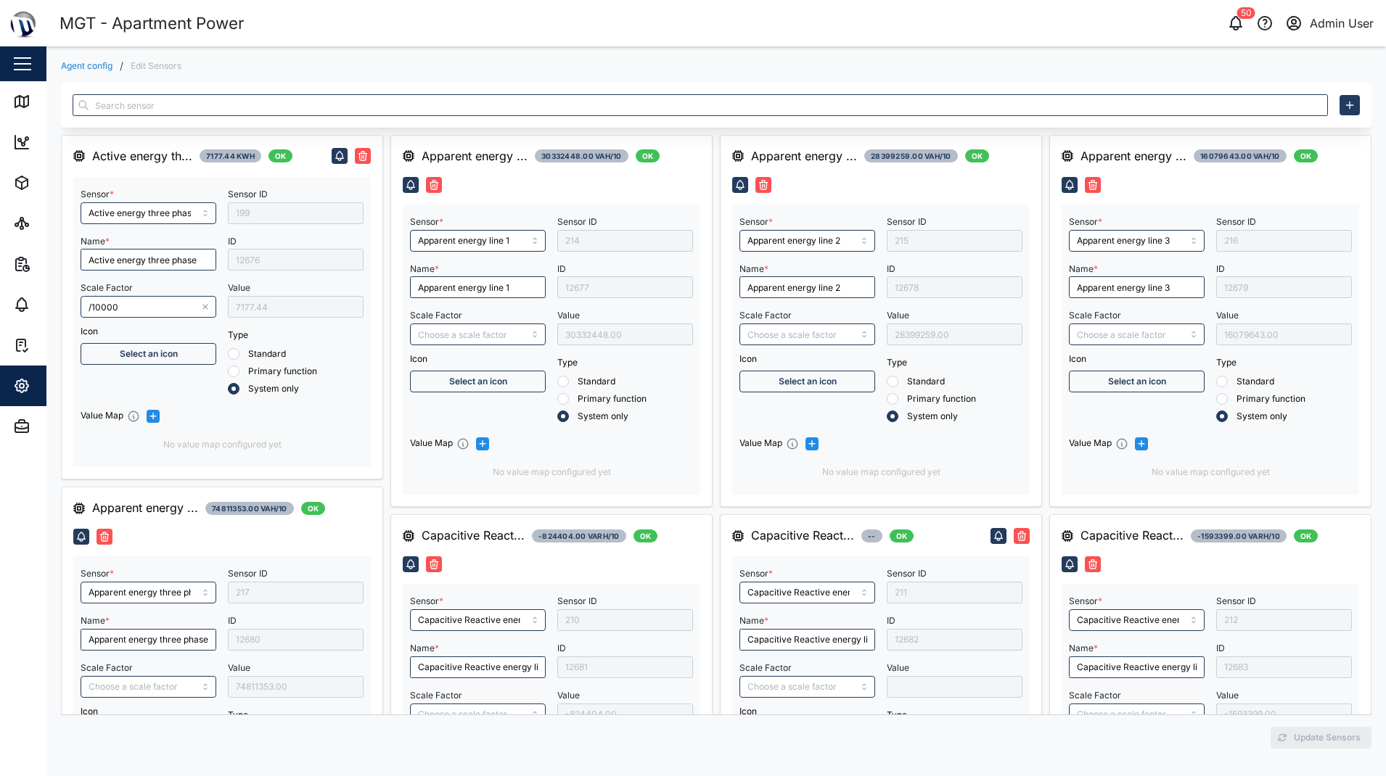
click at [292, 263] on div "12676" at bounding box center [296, 260] width 136 height 22
click at [32, 389] on div "Settings" at bounding box center [79, 385] width 132 height 17
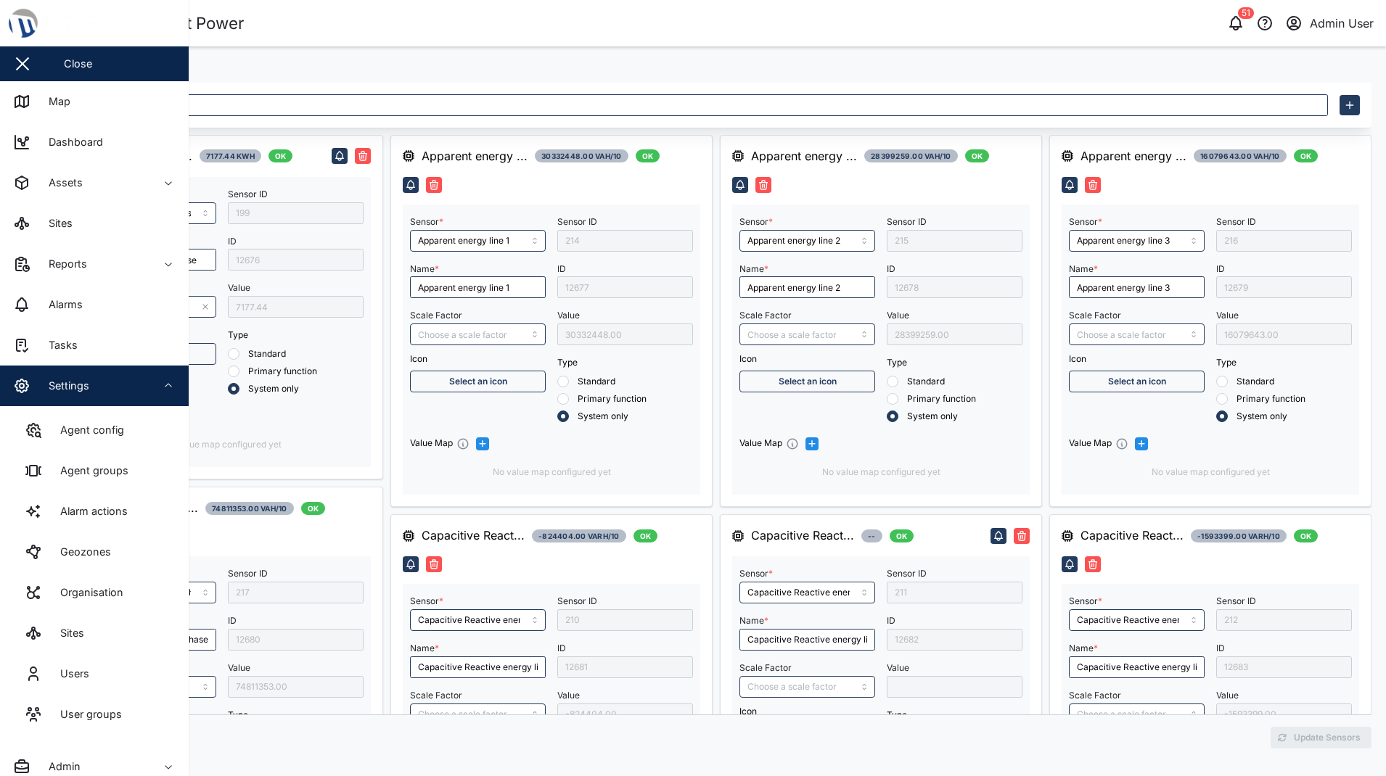
click at [868, 84] on div at bounding box center [716, 105] width 1287 height 45
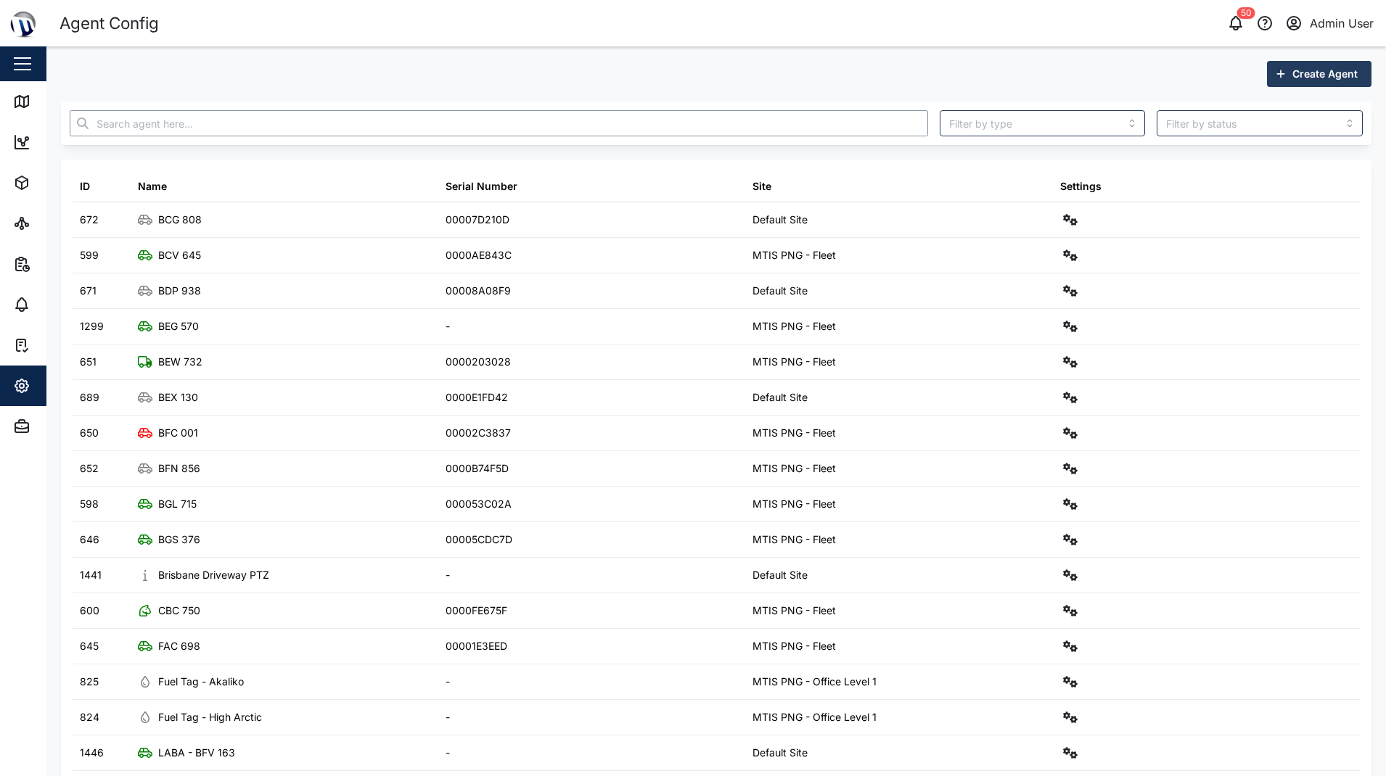
click at [237, 128] on input "text" at bounding box center [499, 123] width 858 height 26
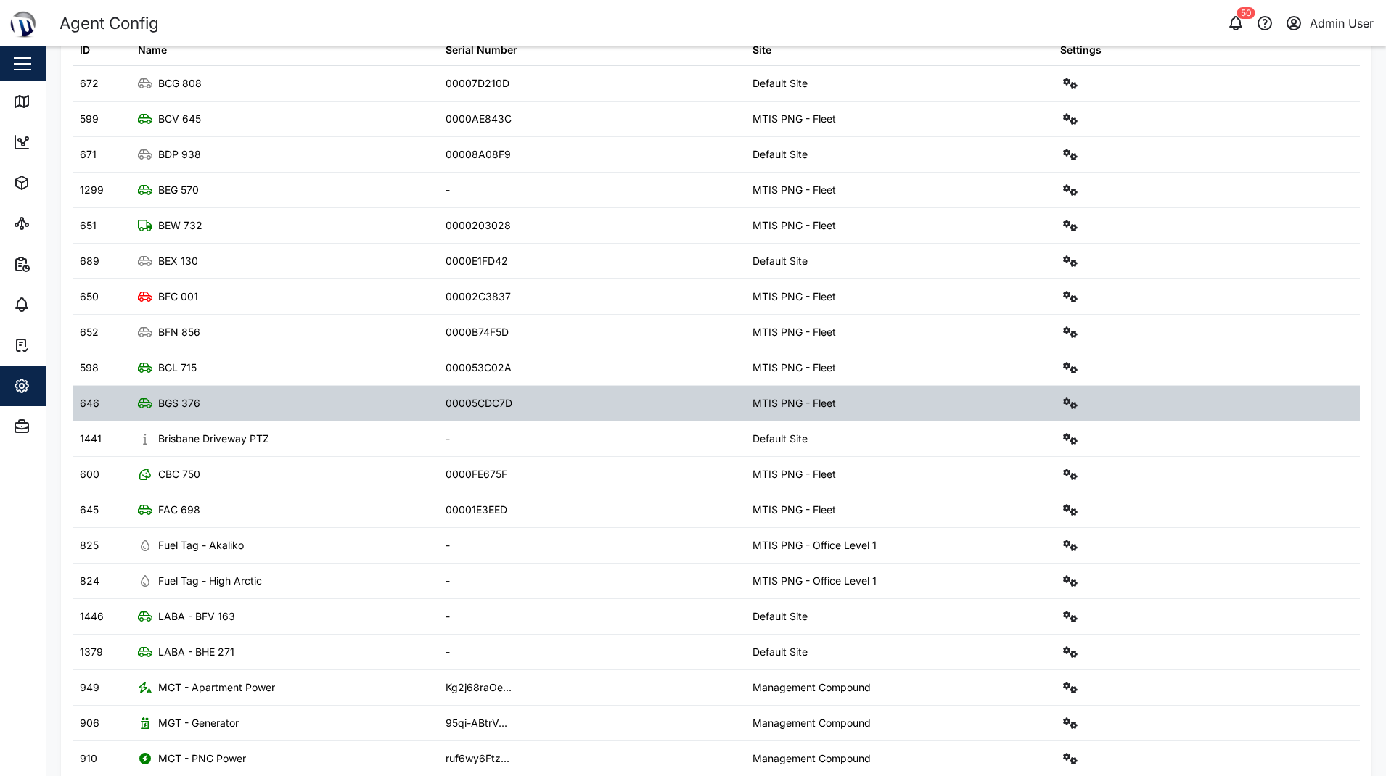
scroll to position [195, 0]
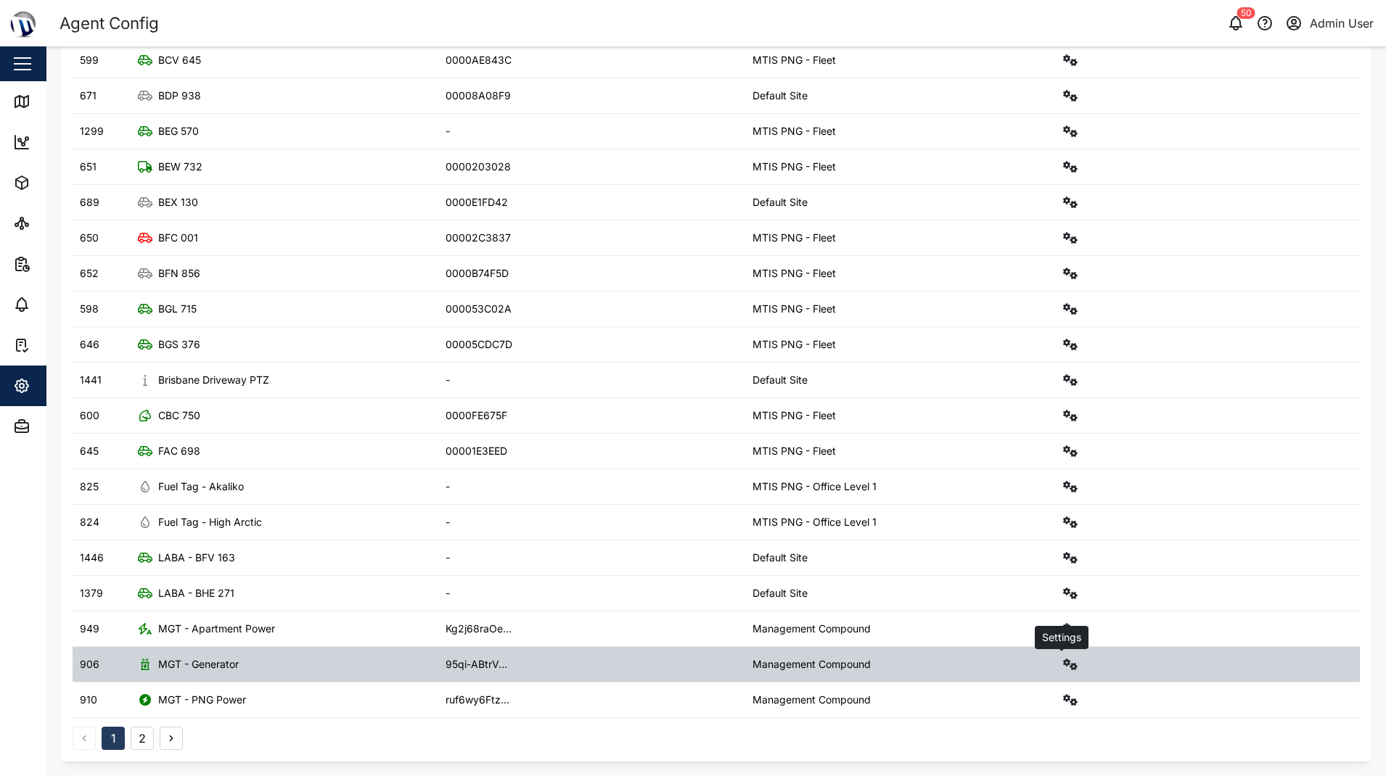
click at [1063, 662] on icon "button" at bounding box center [1070, 665] width 15 height 12
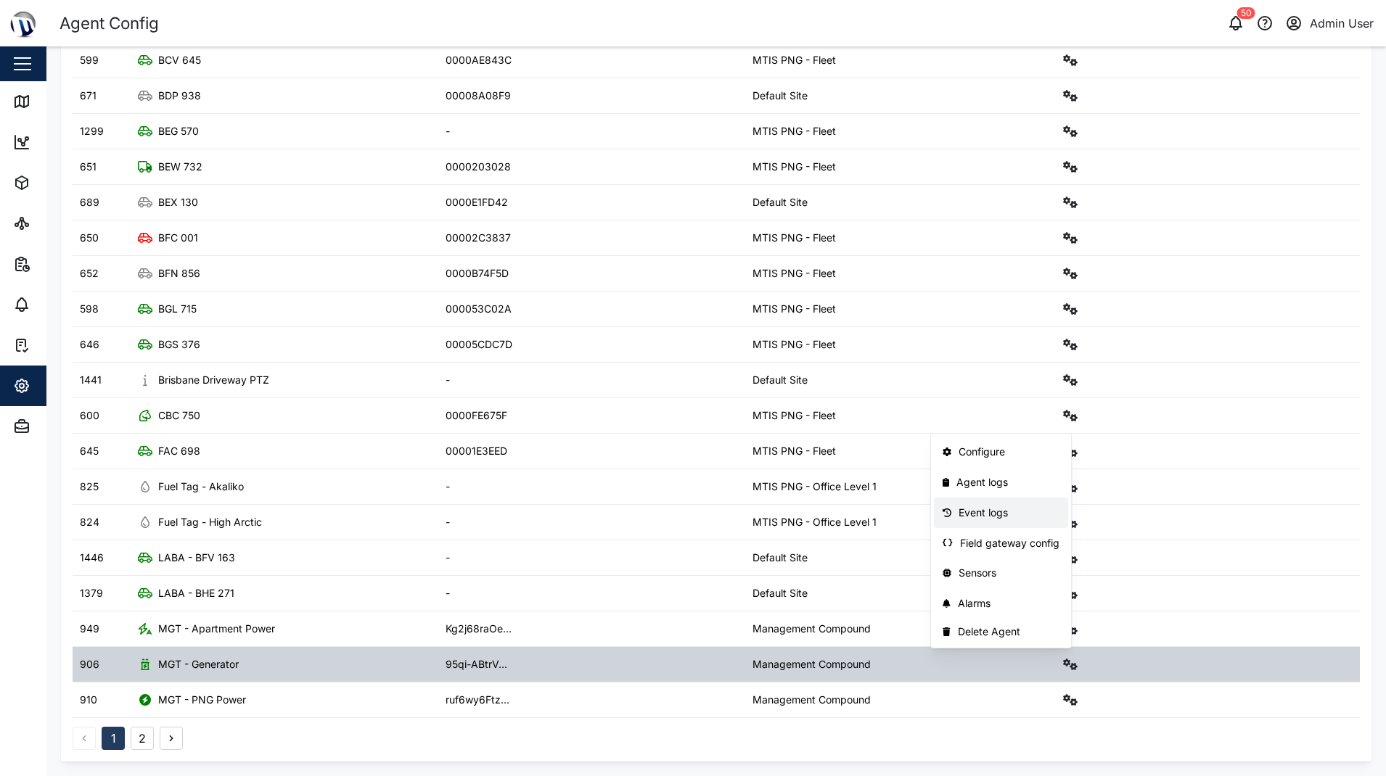
click at [999, 500] on link "Event logs" at bounding box center [1001, 513] width 134 height 30
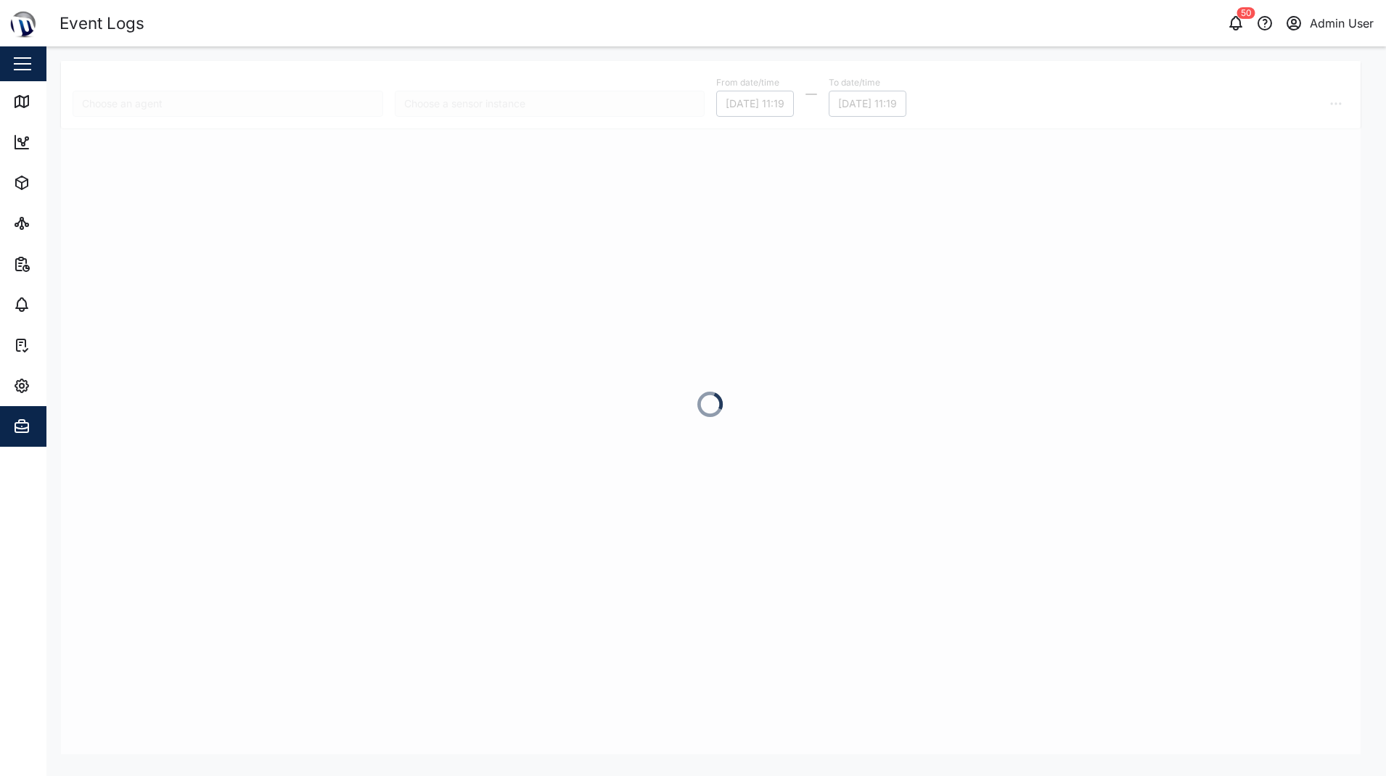
type input "MGT - Generator"
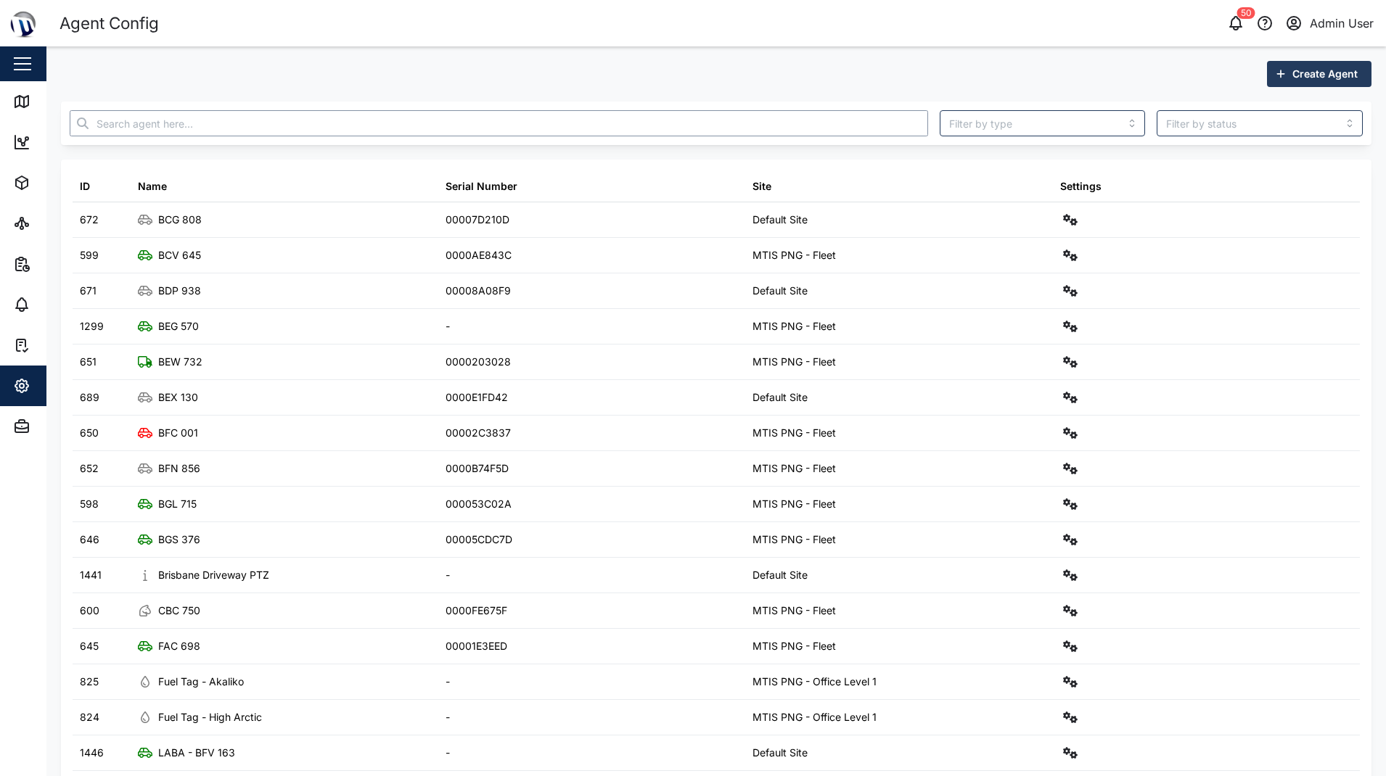
click at [406, 120] on input "text" at bounding box center [499, 123] width 858 height 26
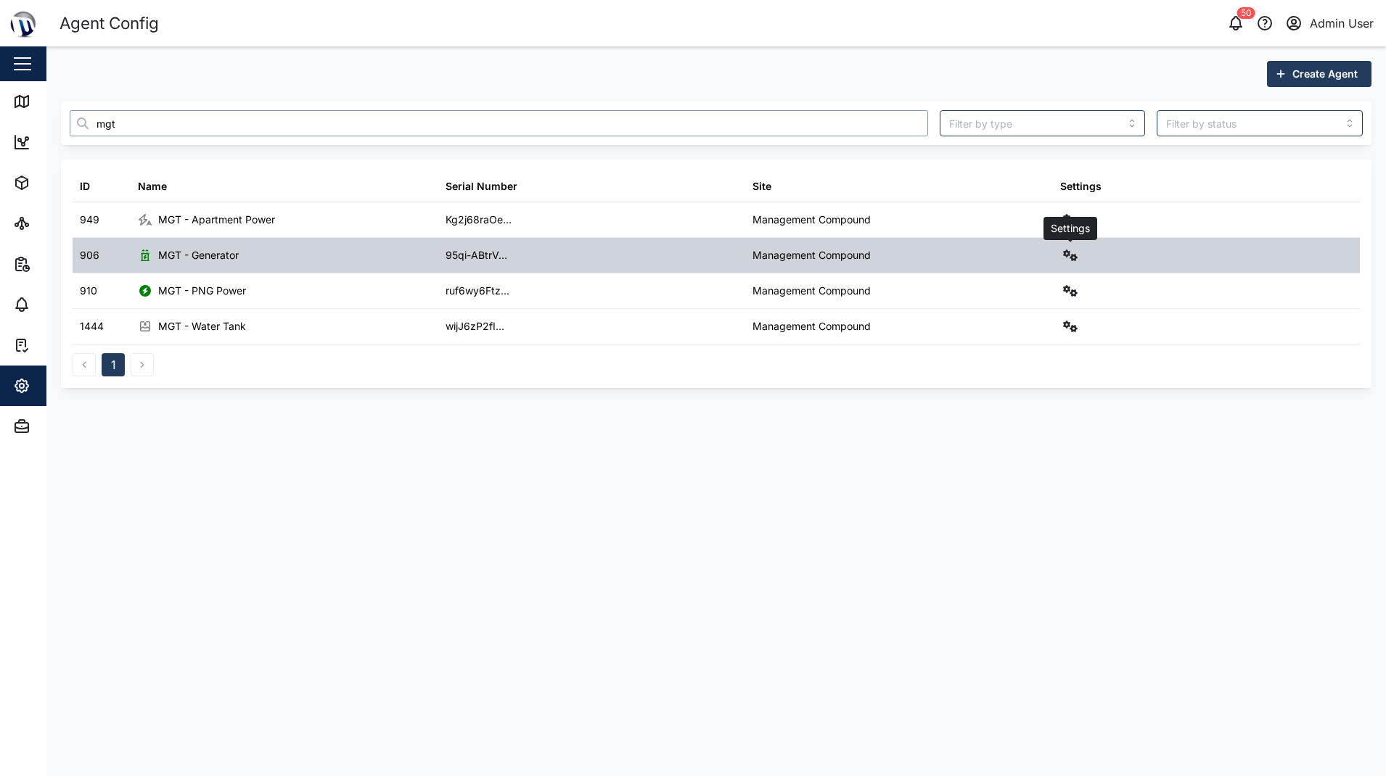
type input "mgt"
click at [1075, 254] on icon "button" at bounding box center [1070, 256] width 15 height 12
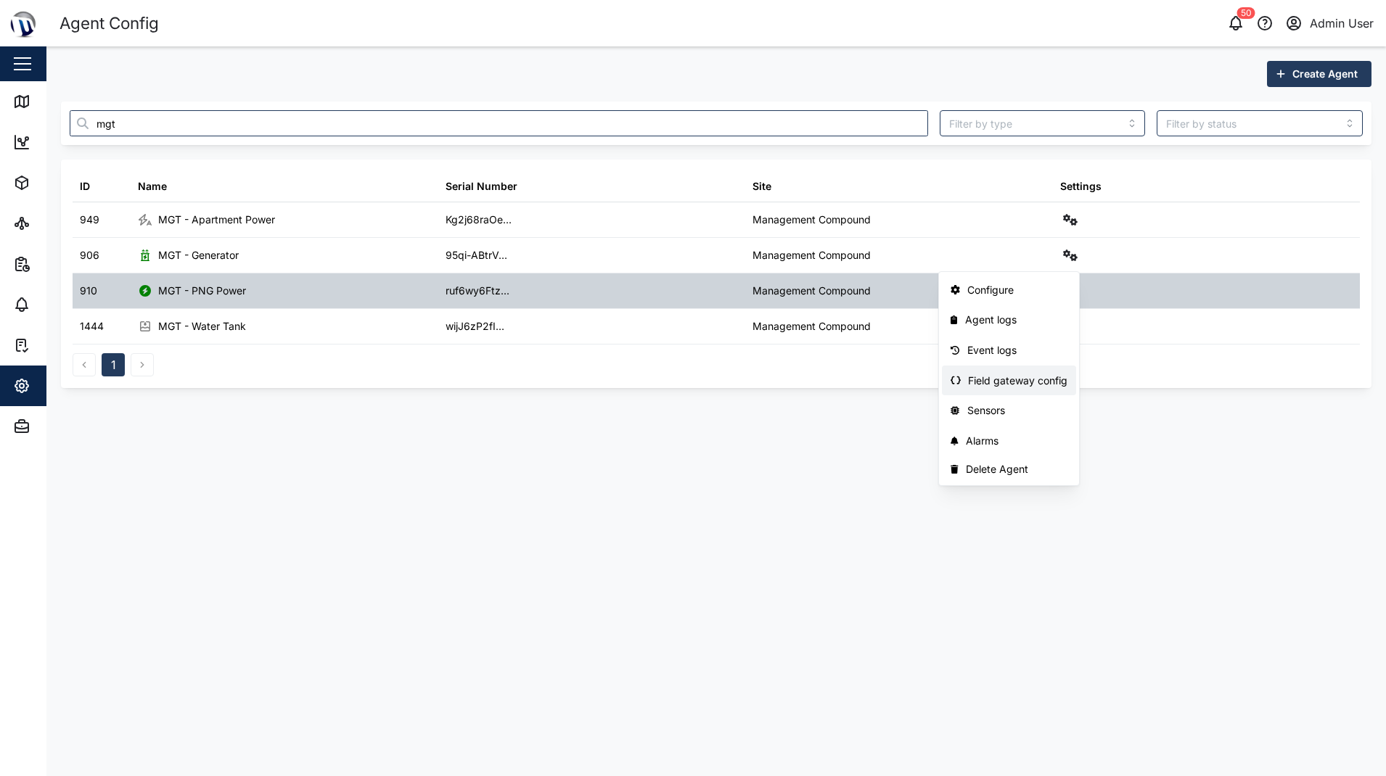
drag, startPoint x: 582, startPoint y: 510, endPoint x: 123, endPoint y: 283, distance: 512.3
click at [582, 511] on main "Create Agent mgt ID Name Serial Number Site Settings 949 MGT - Apartment Power …" at bounding box center [715, 411] width 1339 height 730
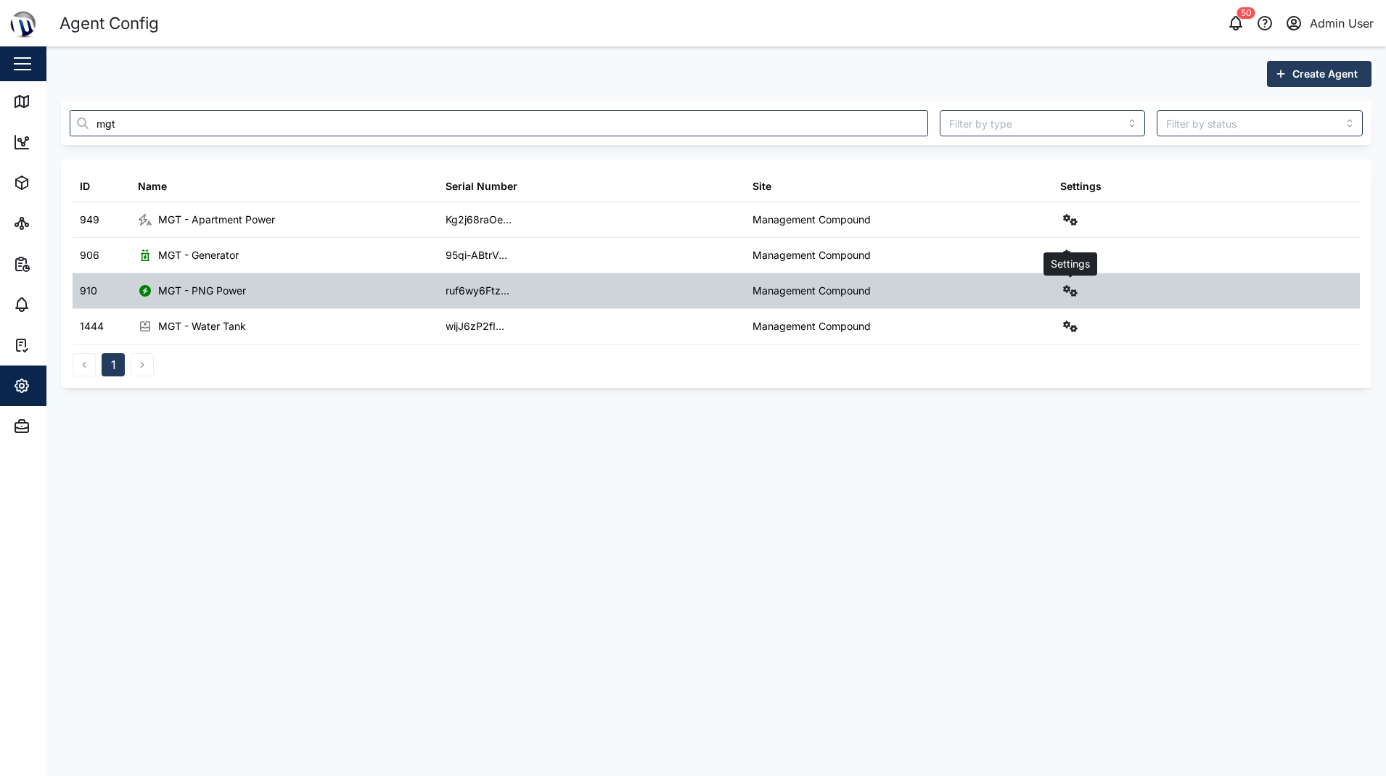
click at [1070, 288] on icon "button" at bounding box center [1070, 291] width 15 height 12
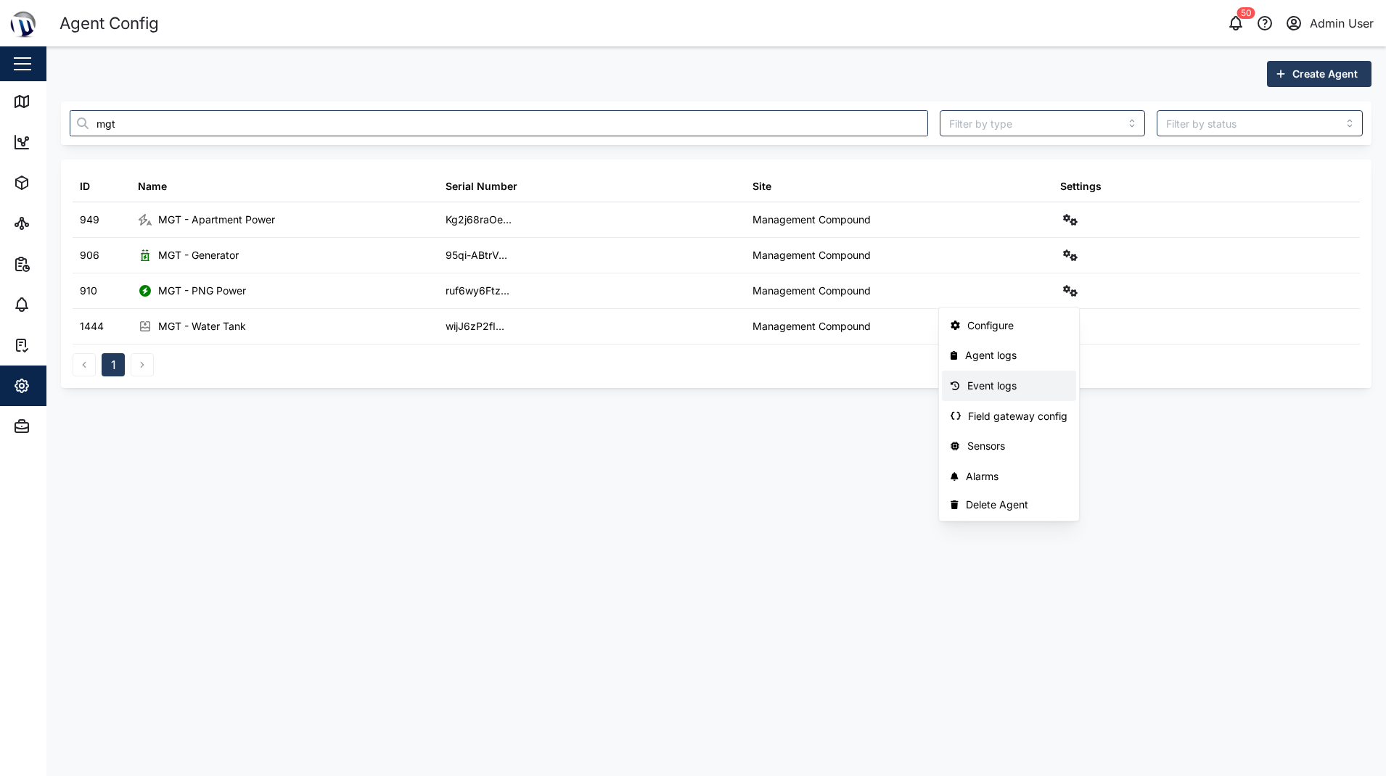
drag, startPoint x: 638, startPoint y: 473, endPoint x: 386, endPoint y: 223, distance: 355.5
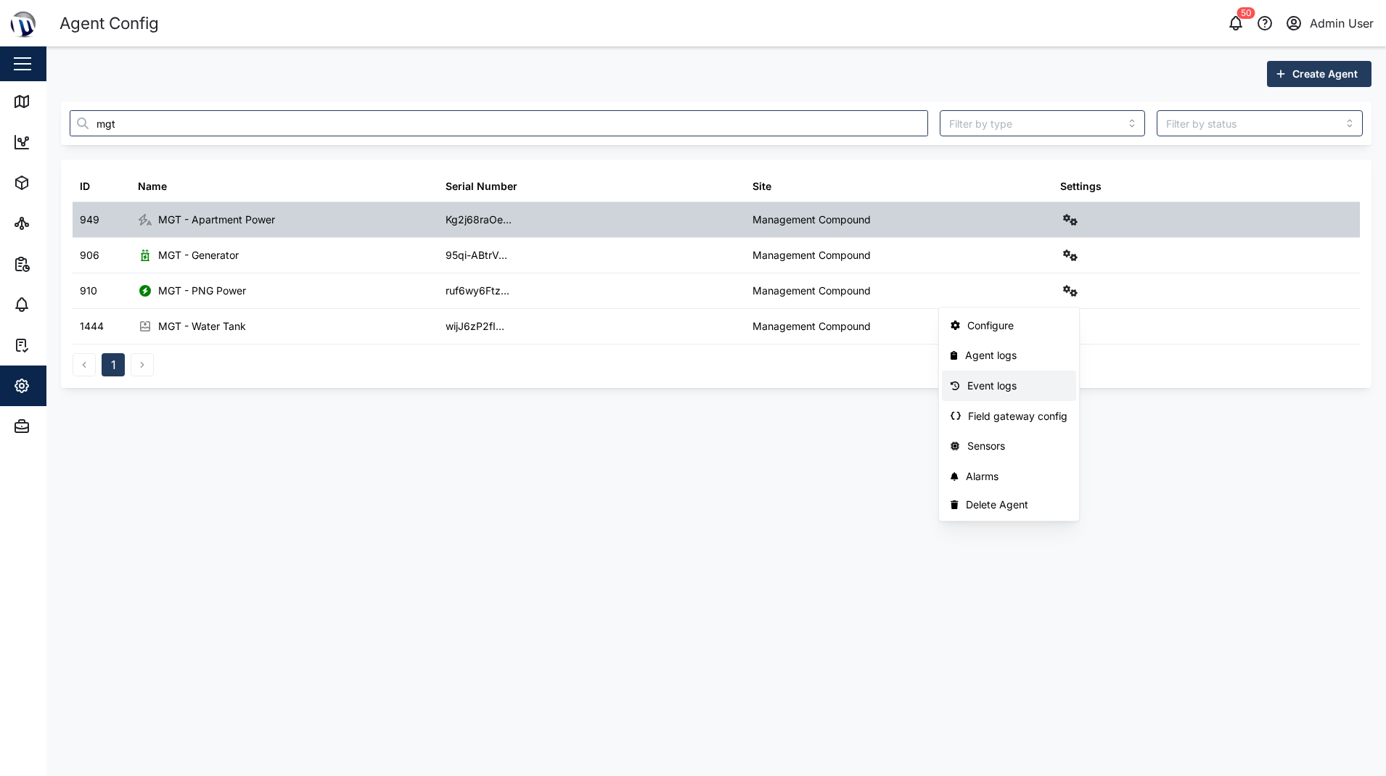
click at [637, 474] on main "Create Agent mgt ID Name Serial Number Site Settings 949 MGT - Apartment Power …" at bounding box center [715, 411] width 1339 height 730
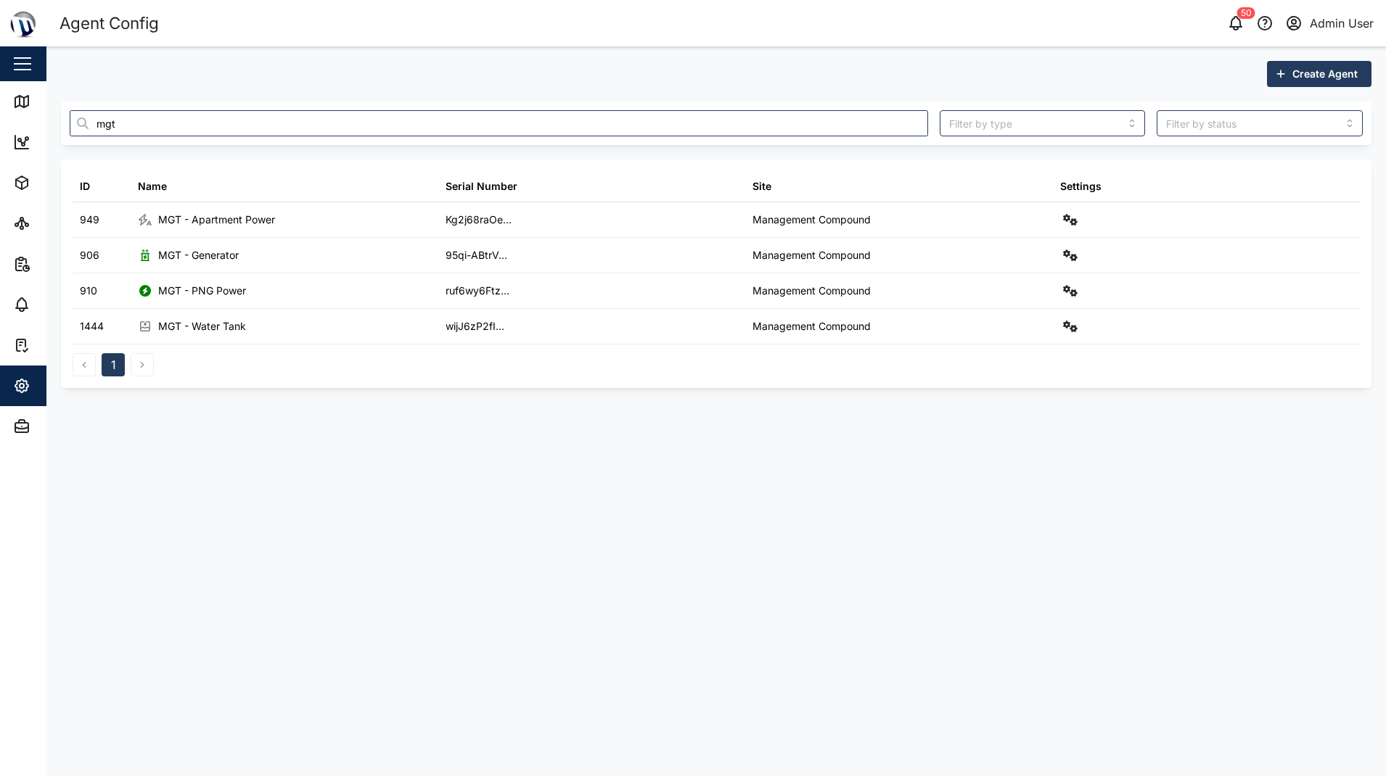
click at [896, 583] on main "Create Agent mgt ID Name Serial Number Site Settings 949 MGT - Apartment Power …" at bounding box center [715, 411] width 1339 height 730
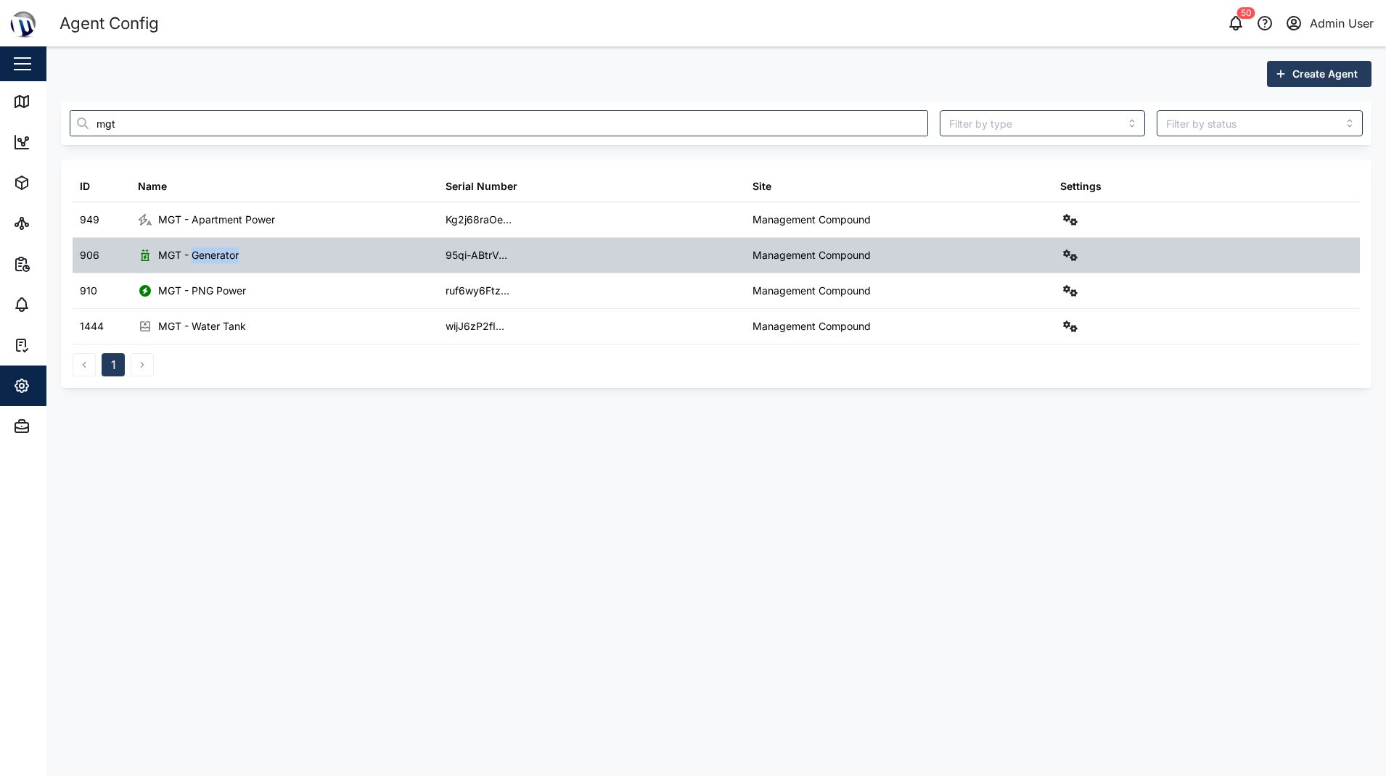
drag, startPoint x: 193, startPoint y: 255, endPoint x: 408, endPoint y: 255, distance: 214.8
click at [408, 255] on div "MGT - Generator" at bounding box center [285, 255] width 308 height 35
click at [1128, 245] on div at bounding box center [1207, 255] width 308 height 35
click at [1069, 255] on icon "button" at bounding box center [1070, 256] width 15 height 12
click at [1001, 379] on div "Field gateway config" at bounding box center [1017, 381] width 99 height 16
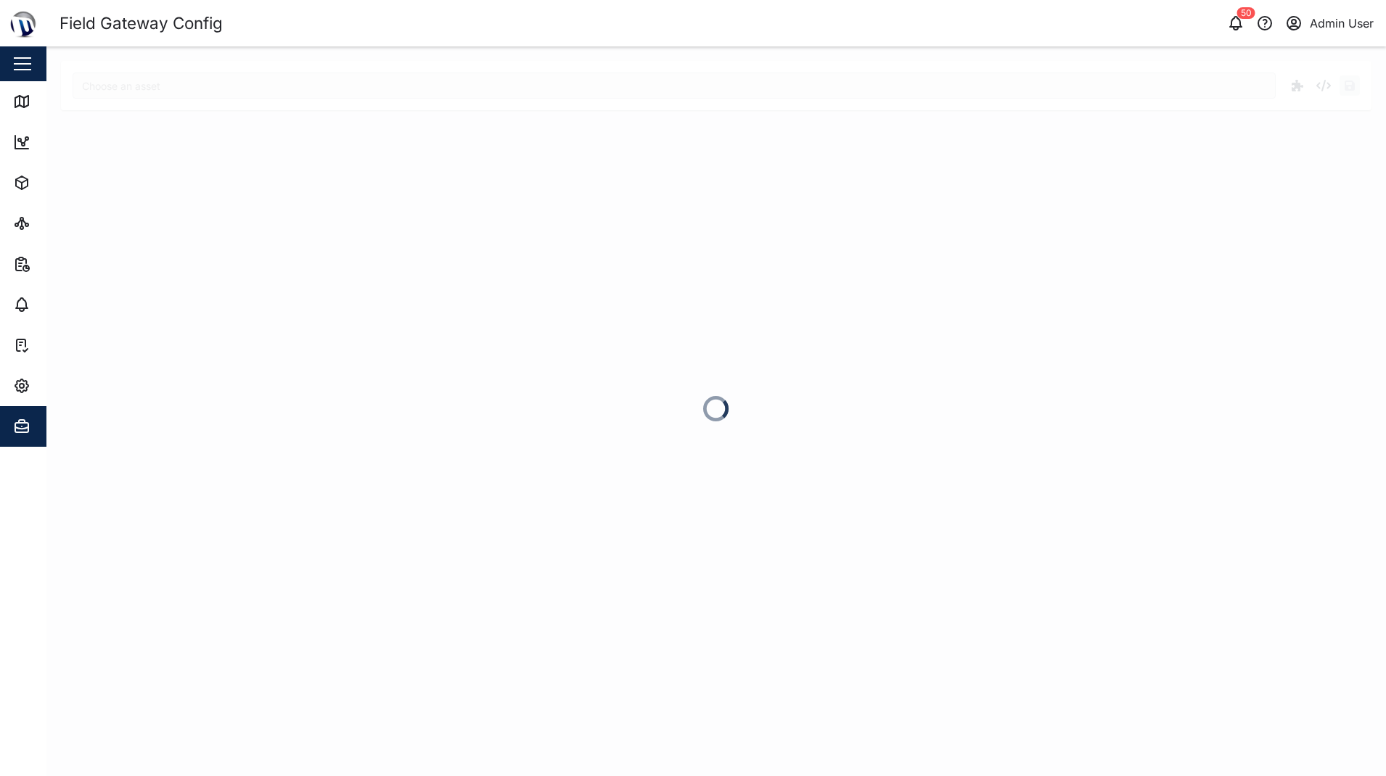
type input "MGT - Generator"
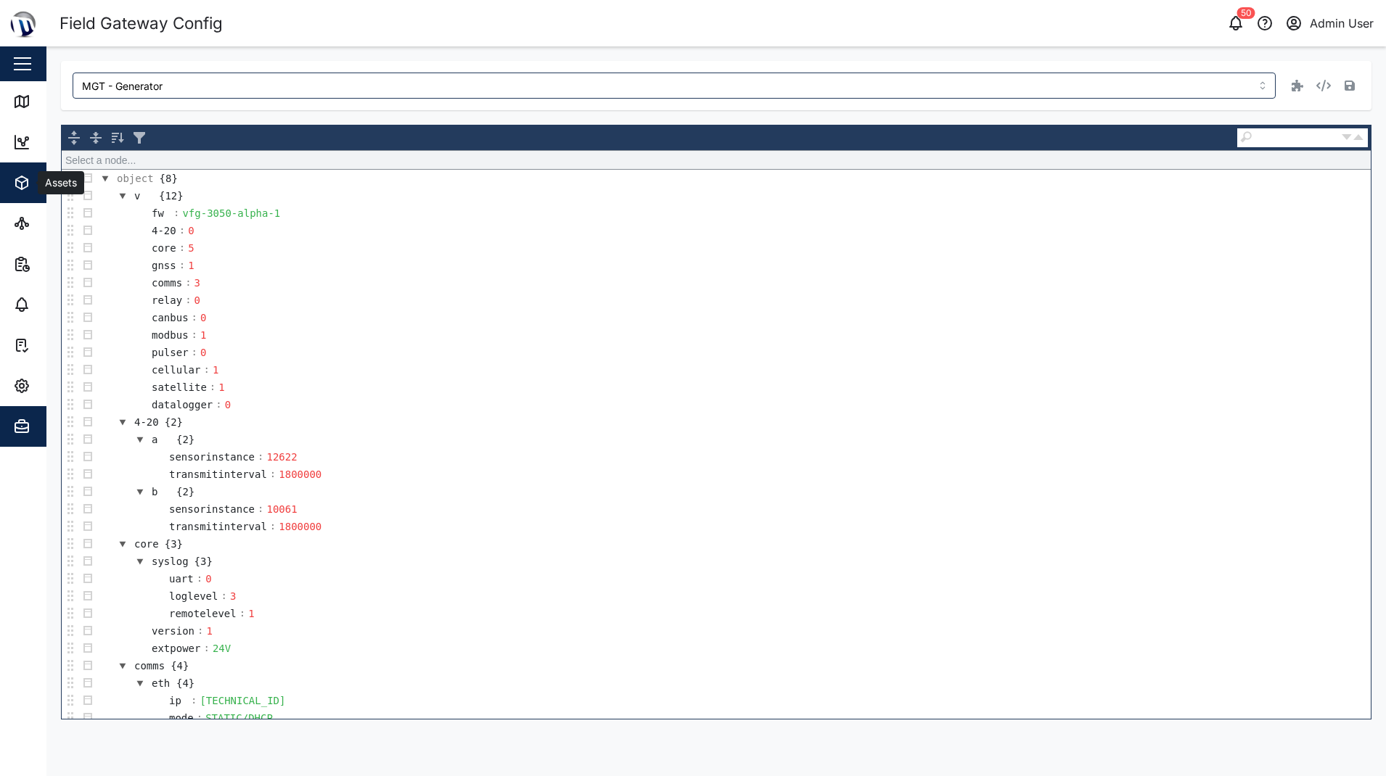
click at [25, 186] on icon "button" at bounding box center [21, 182] width 17 height 17
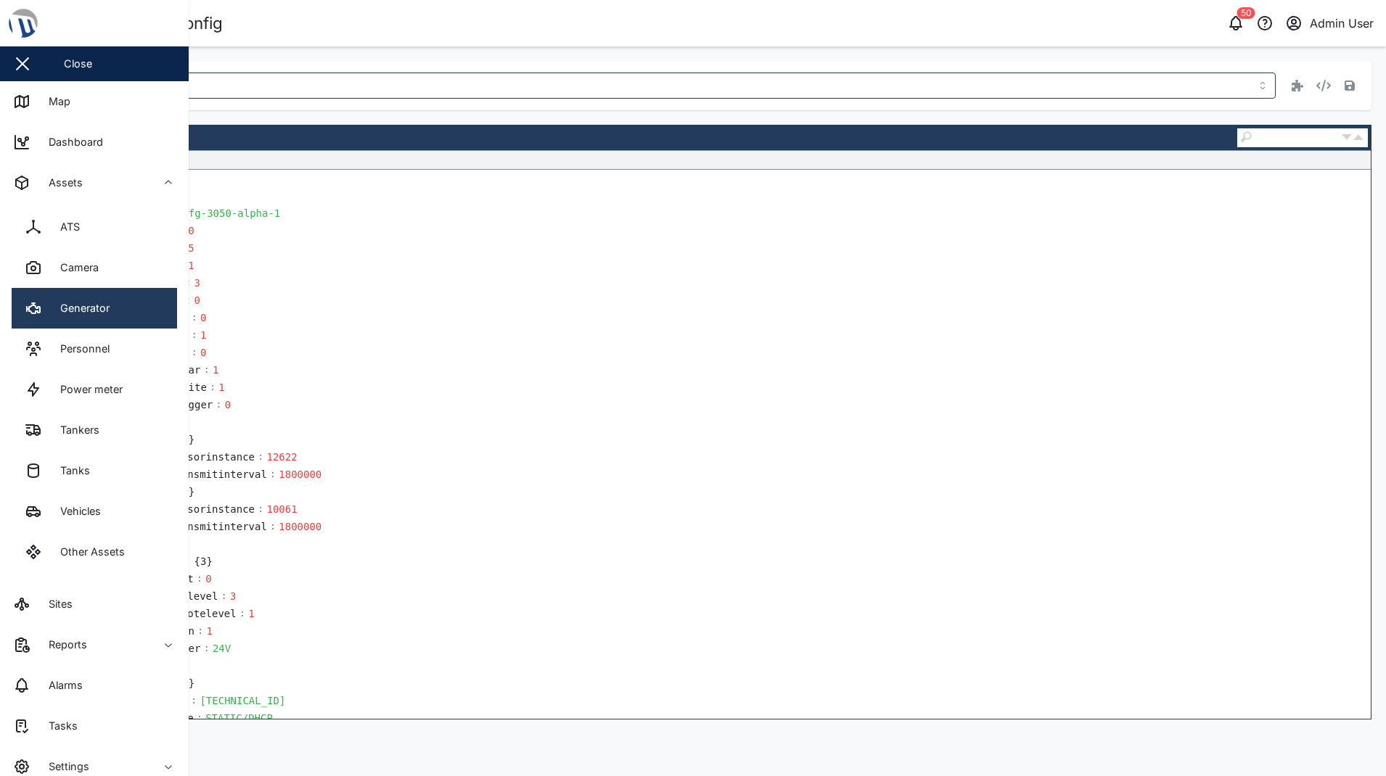
click at [86, 320] on link "Generator" at bounding box center [94, 308] width 165 height 41
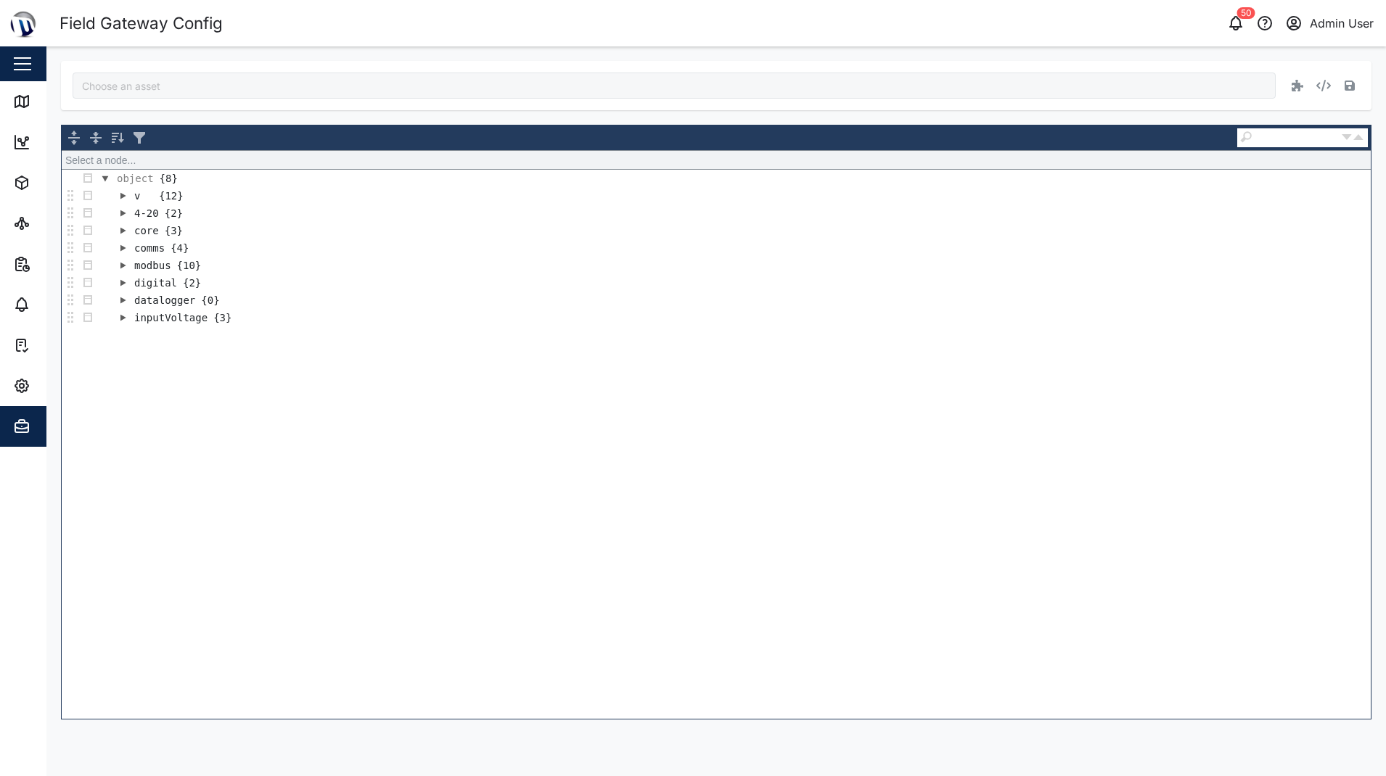
type input "MGT - Generator"
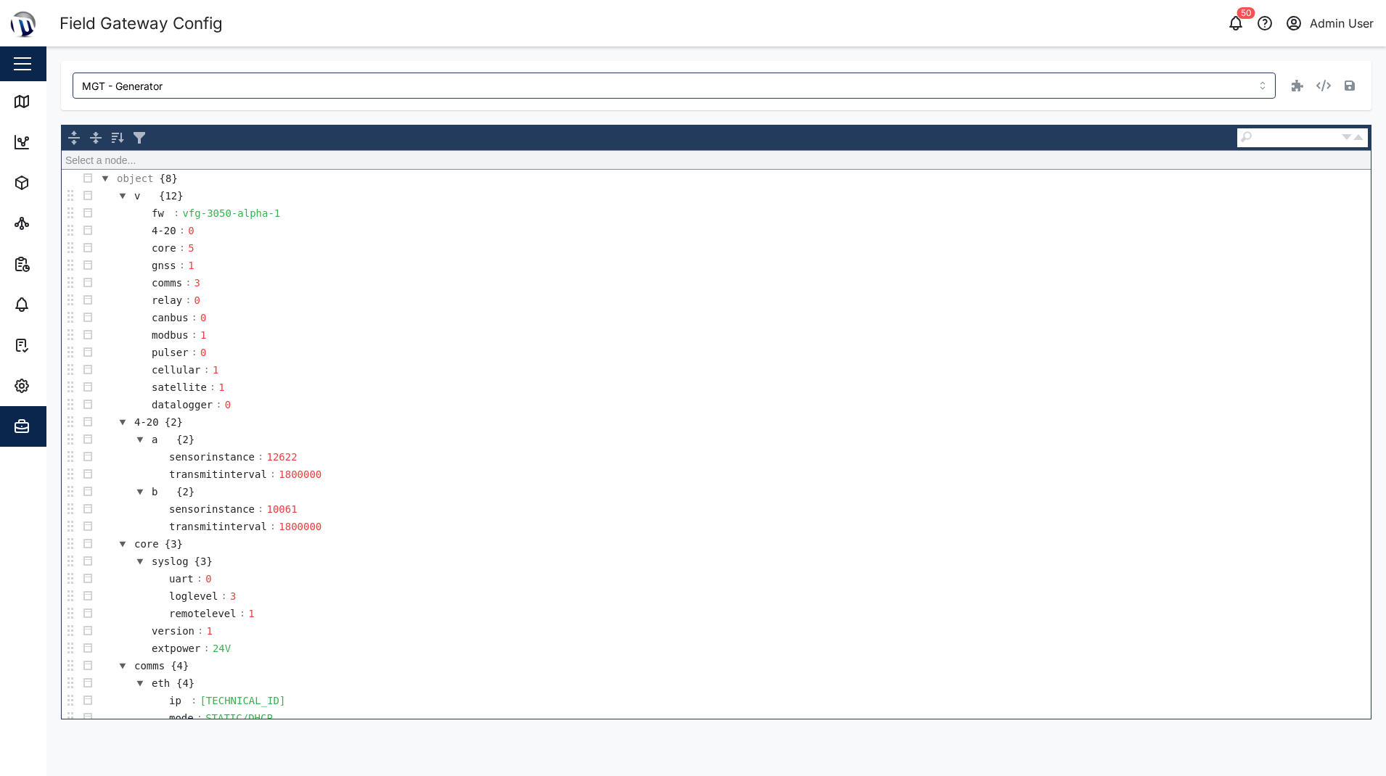
click at [649, 28] on div "Field Gateway Config" at bounding box center [387, 23] width 657 height 25
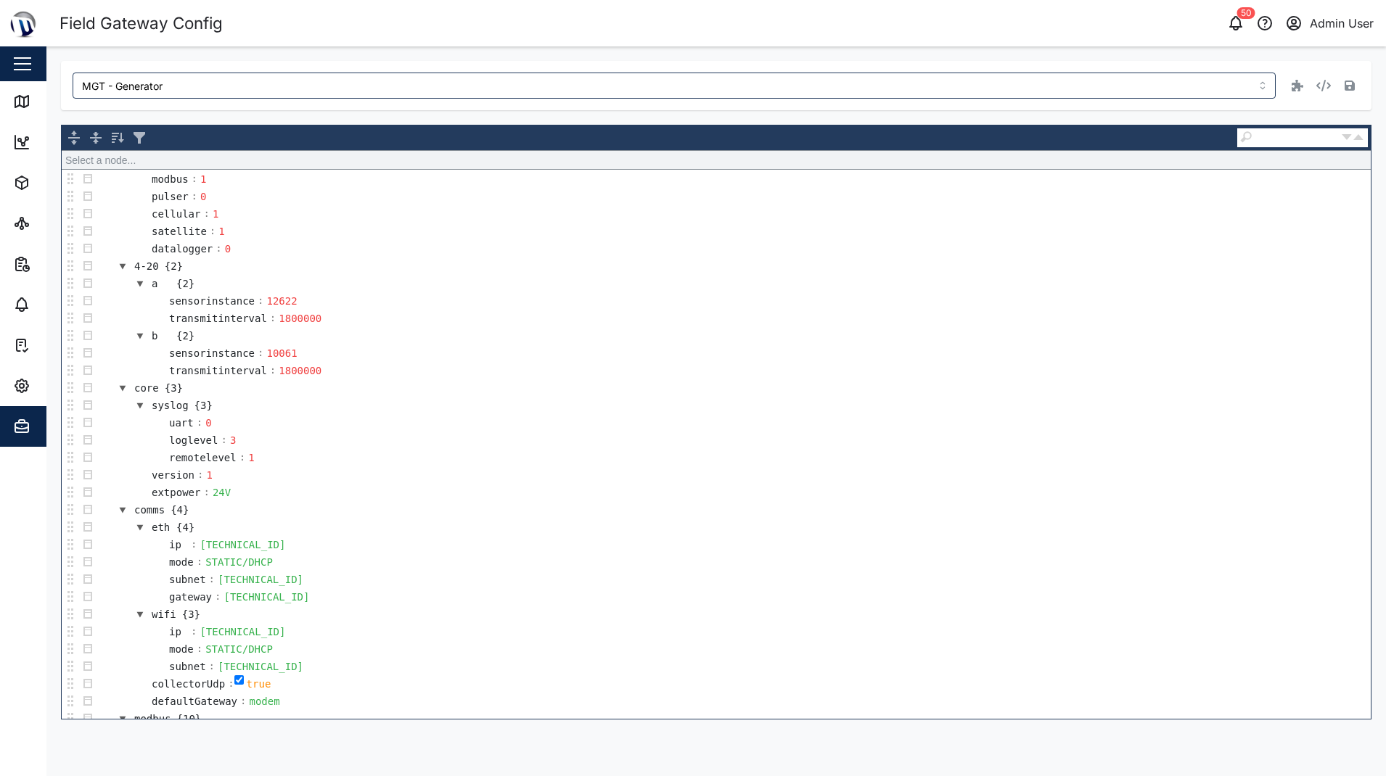
scroll to position [290, 0]
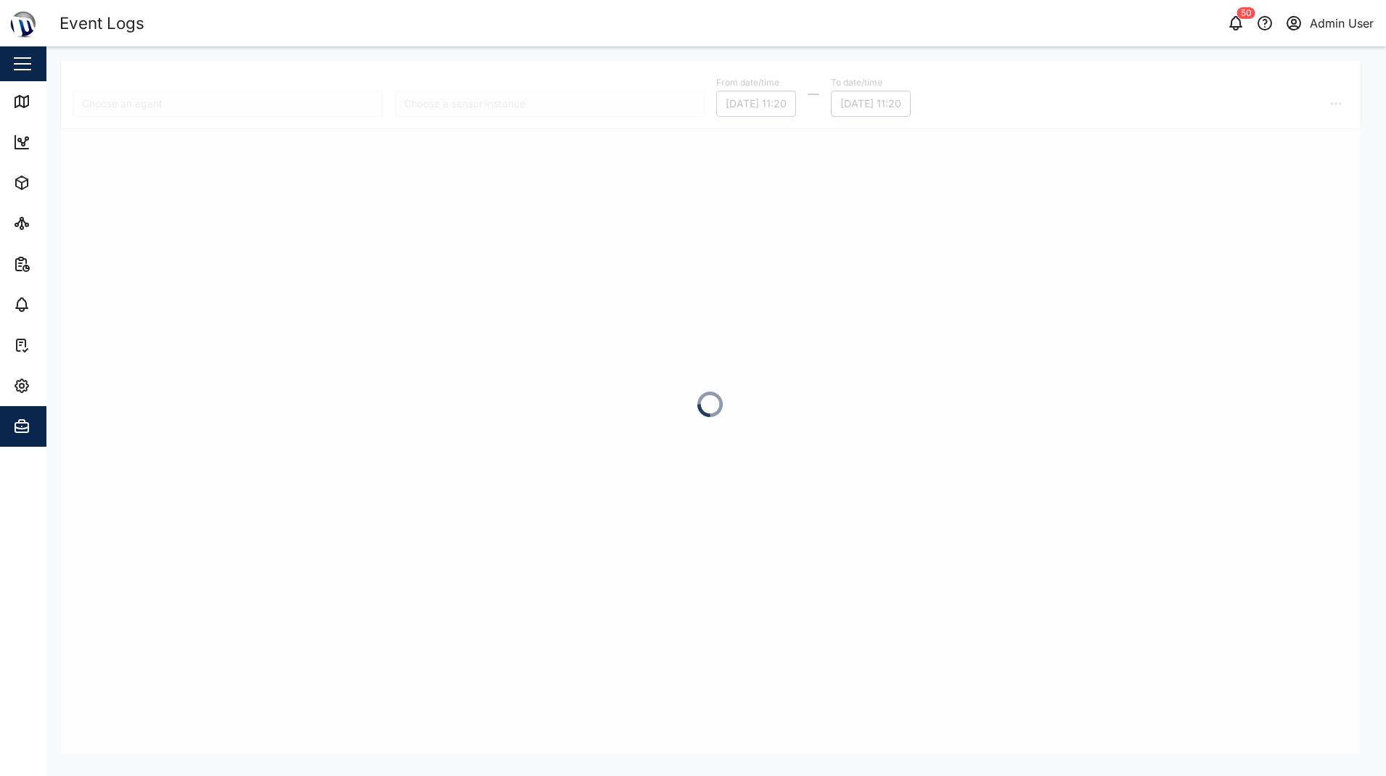
type input "MGT - PNG Power"
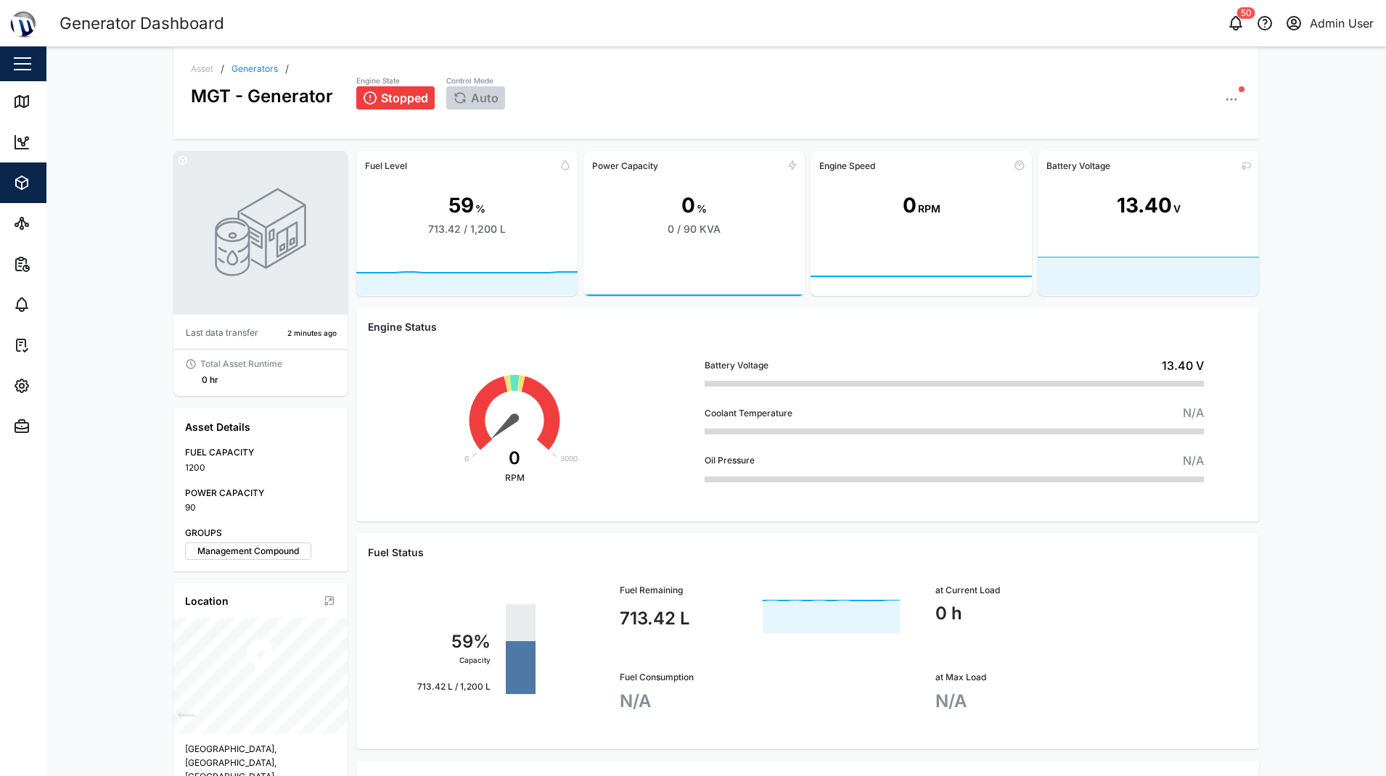
click at [1229, 98] on icon "button" at bounding box center [1231, 99] width 15 height 15
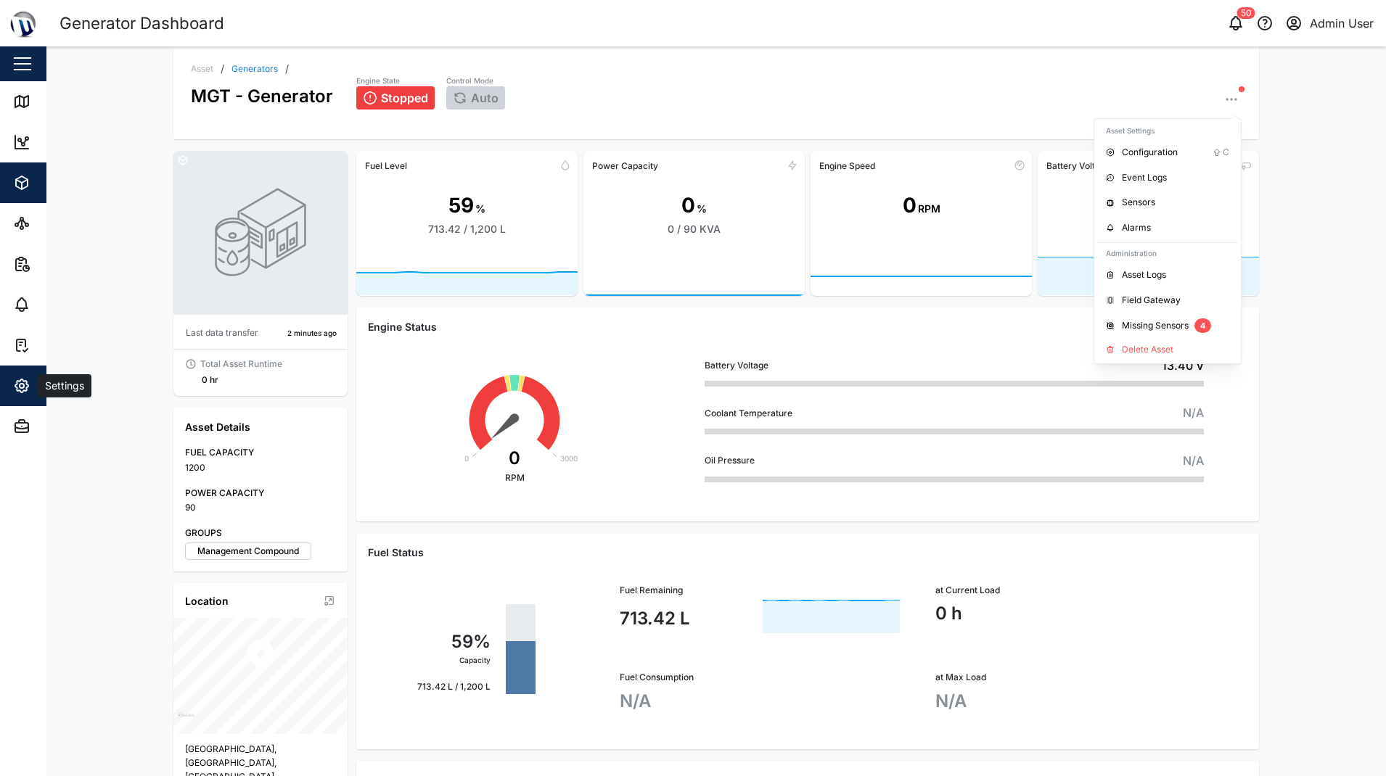
click at [19, 396] on span "Settings" at bounding box center [79, 386] width 132 height 41
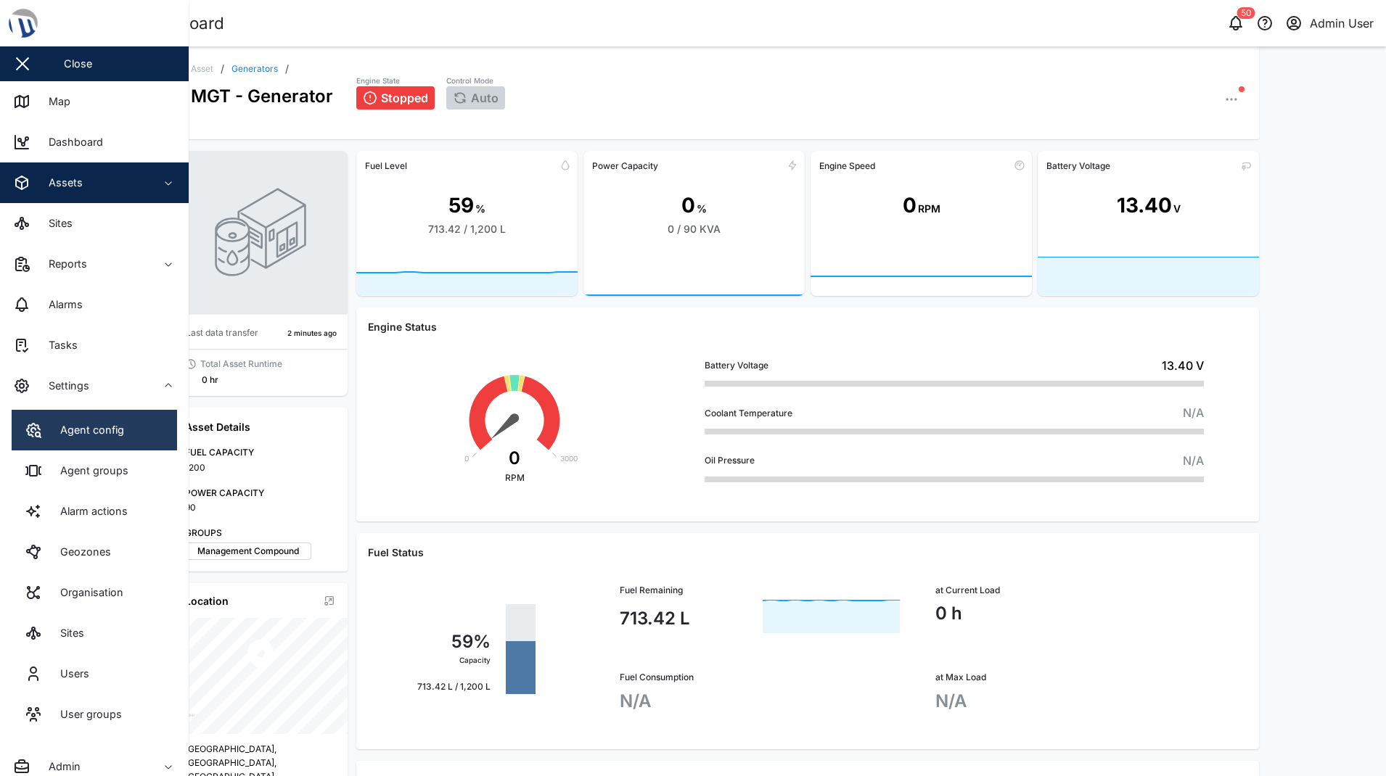
click at [74, 428] on div "Agent config" at bounding box center [86, 430] width 75 height 16
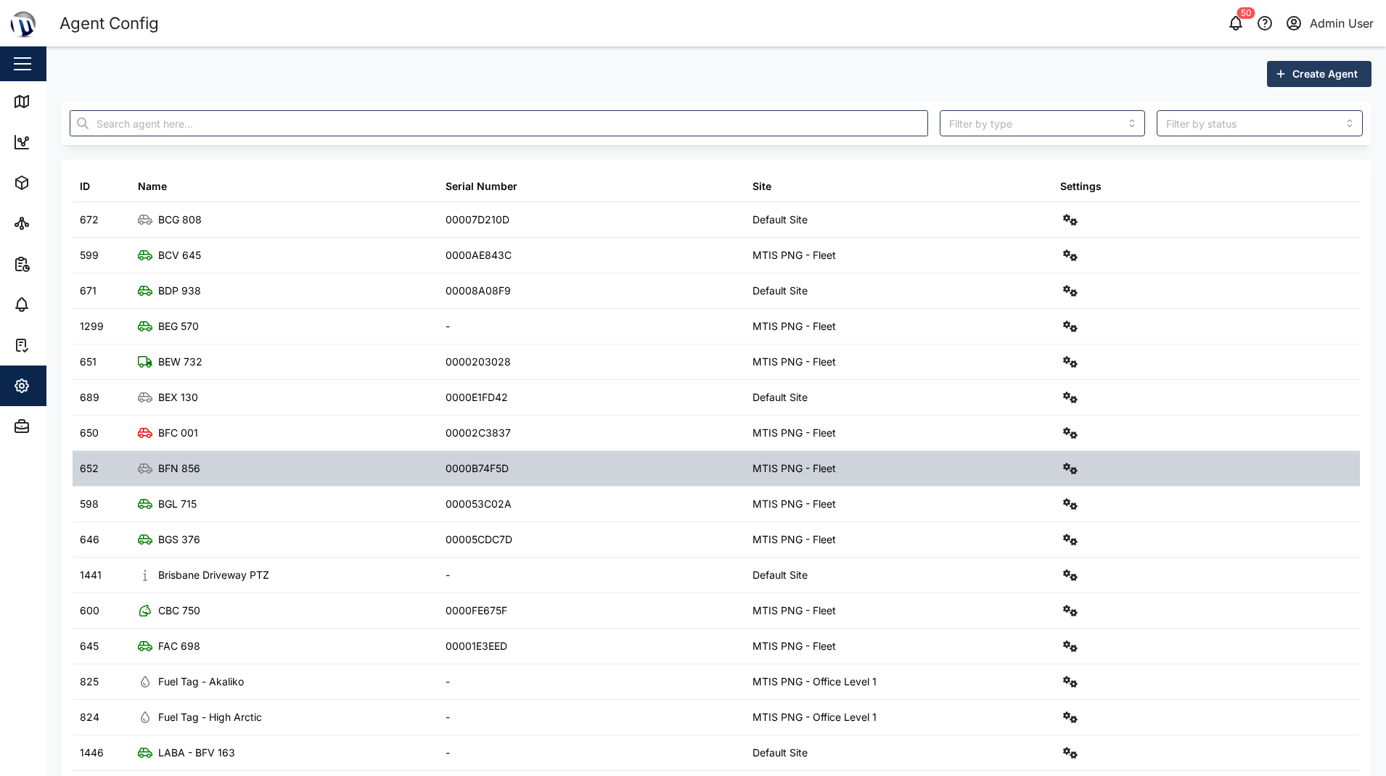
click at [340, 458] on div "BFN 856" at bounding box center [285, 468] width 308 height 35
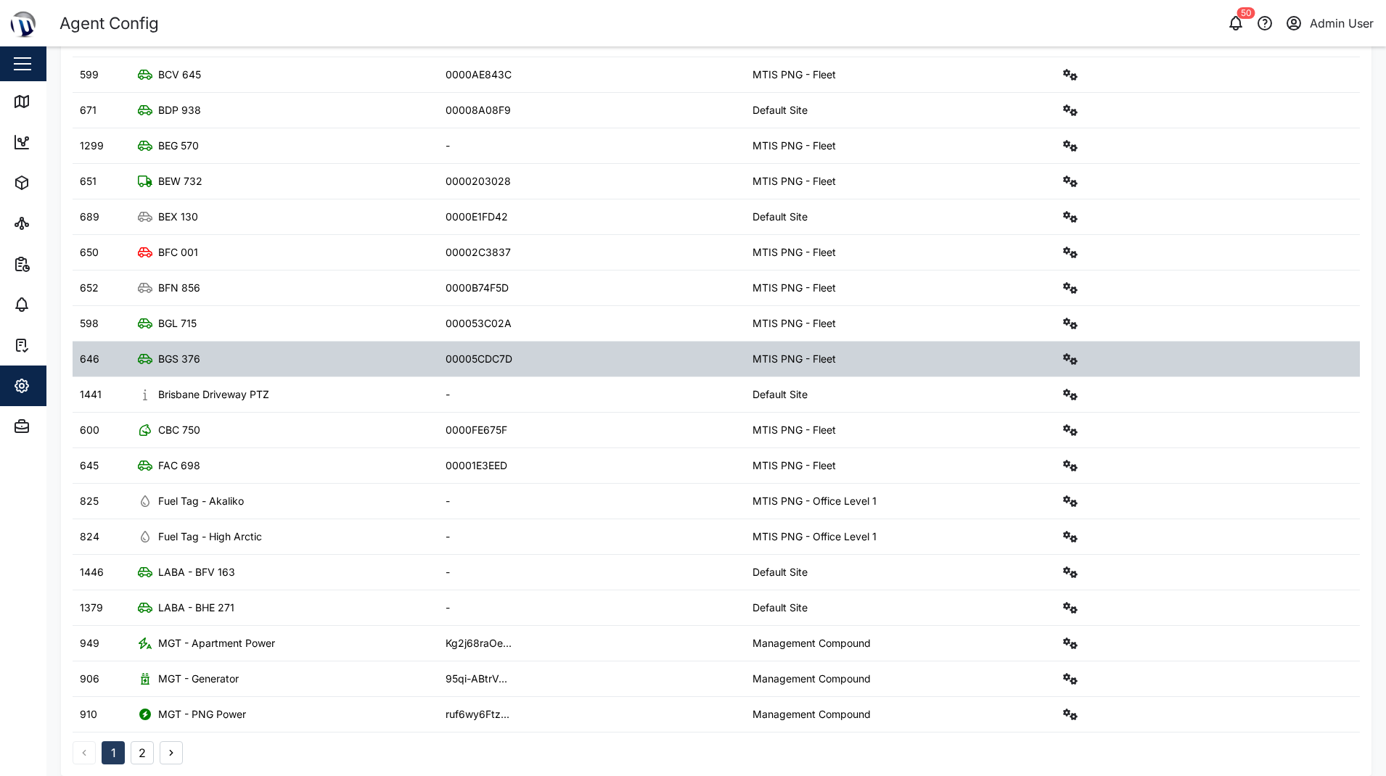
scroll to position [195, 0]
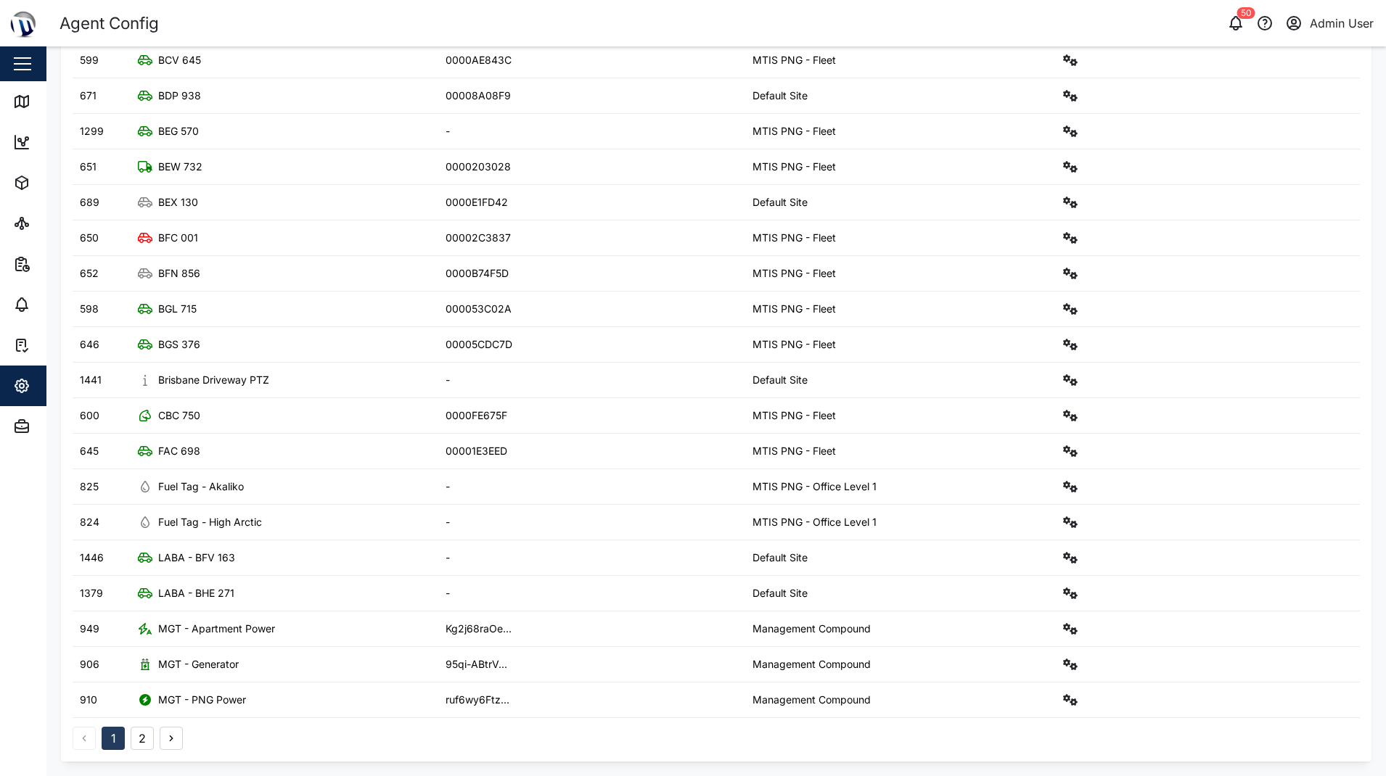
click at [144, 749] on button "2" at bounding box center [142, 738] width 23 height 23
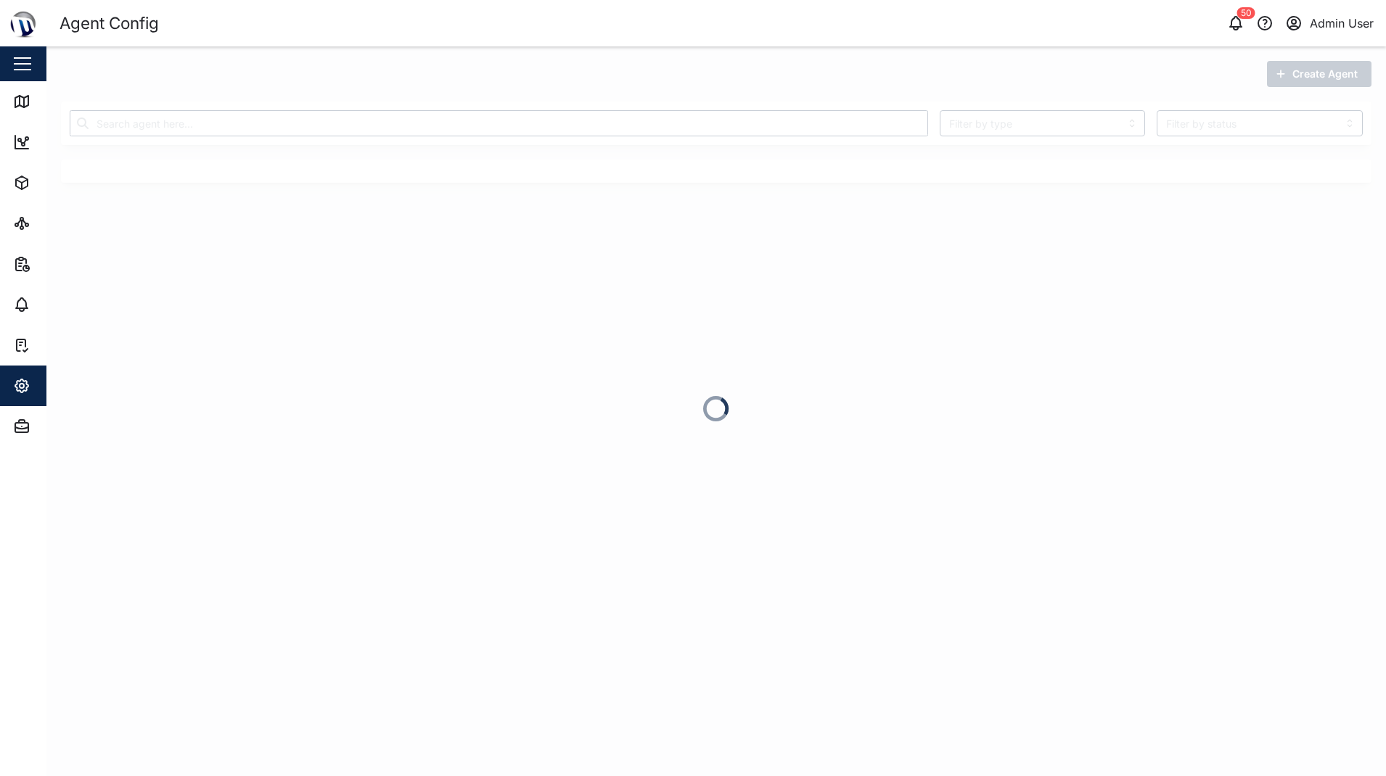
scroll to position [0, 0]
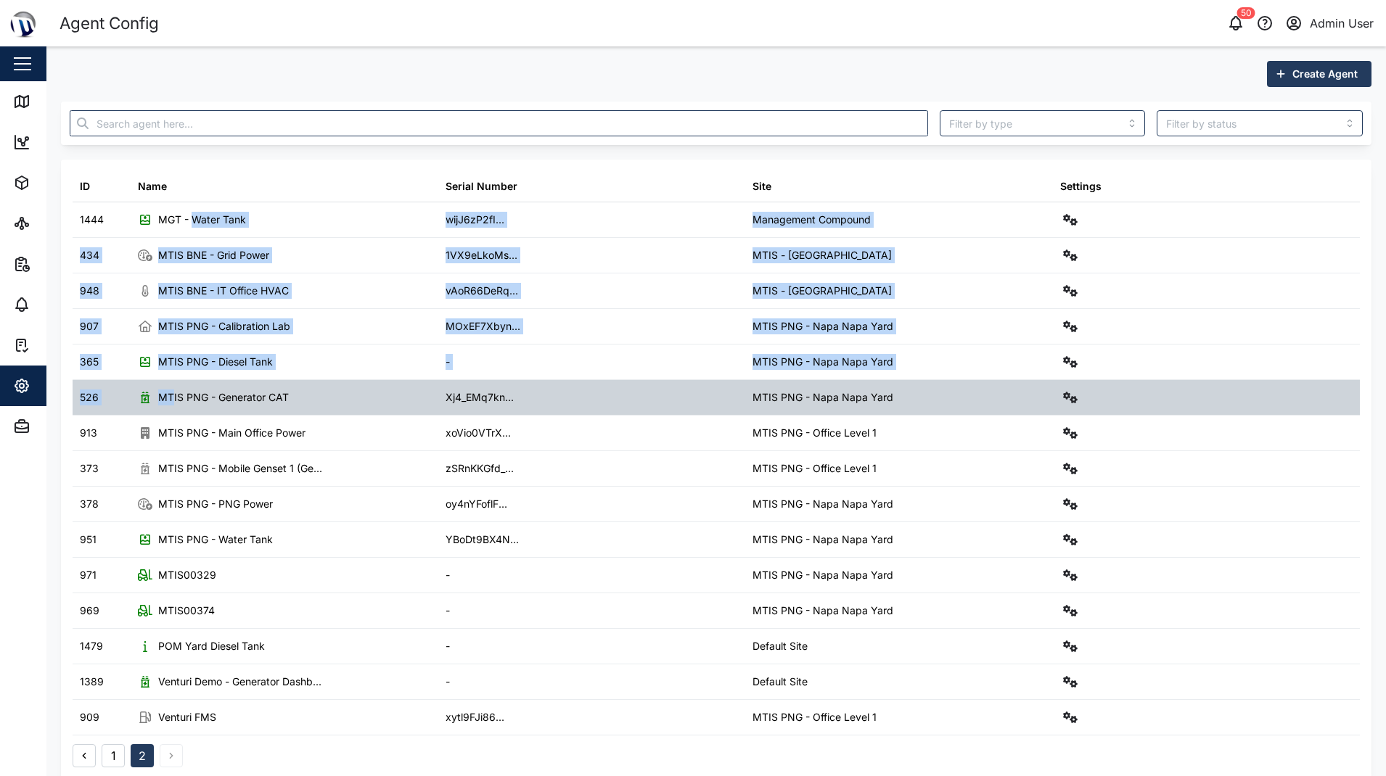
drag, startPoint x: 192, startPoint y: 207, endPoint x: 171, endPoint y: 382, distance: 176.8
click at [171, 382] on table "ID Name Serial Number Site Settings 1444 MGT - Water Tank wijJ6zP2fI... Managem…" at bounding box center [716, 453] width 1287 height 564
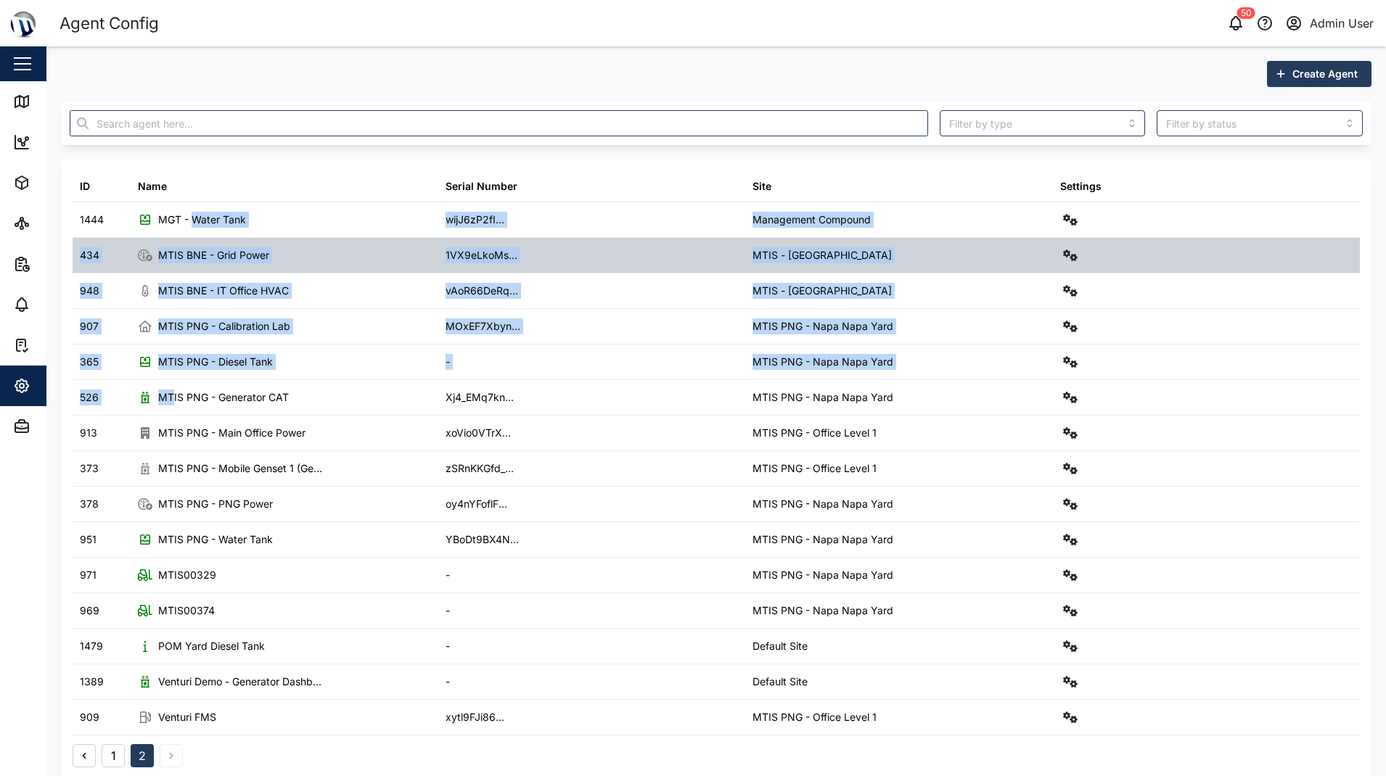
drag, startPoint x: 171, startPoint y: 382, endPoint x: 824, endPoint y: 251, distance: 666.1
click at [655, 251] on div "1VX9eLkoMs..." at bounding box center [592, 255] width 308 height 35
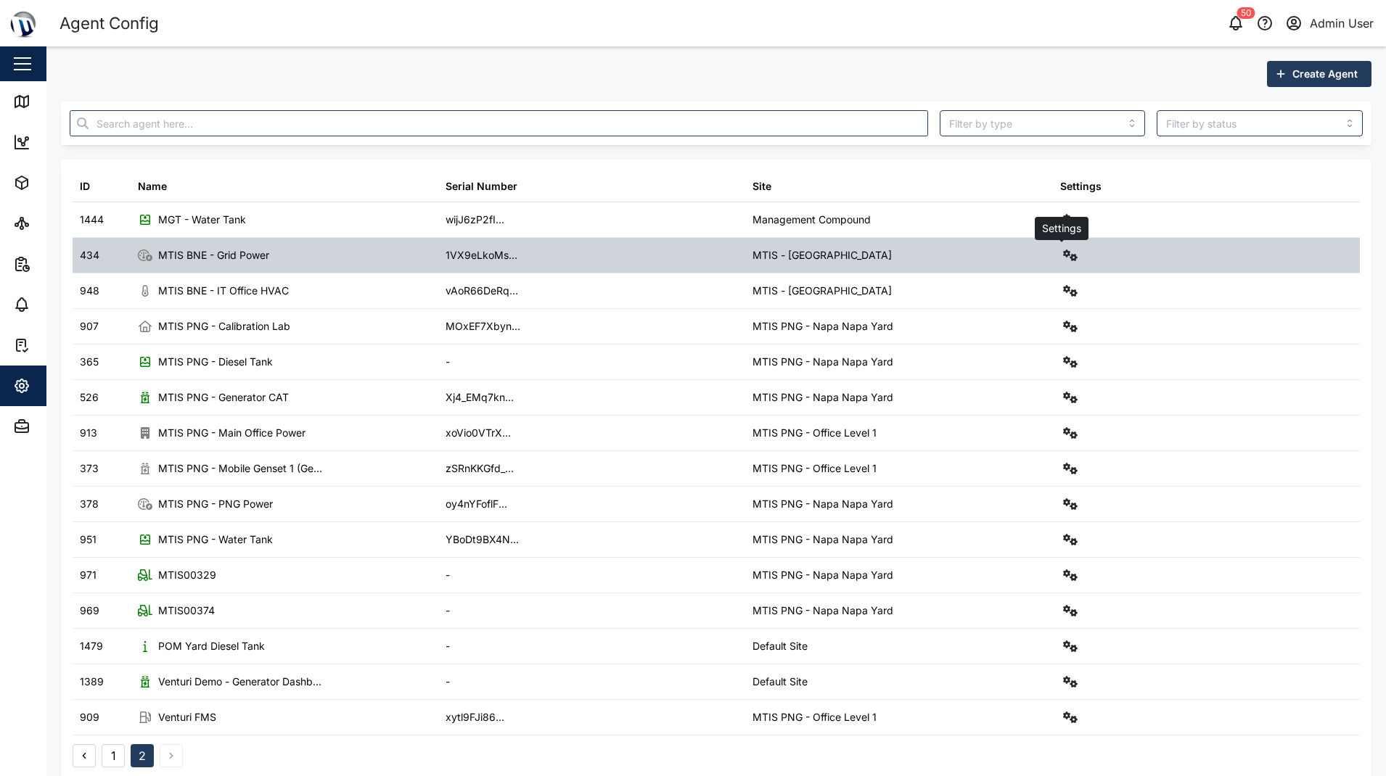
click at [1063, 253] on icon "button" at bounding box center [1070, 256] width 15 height 12
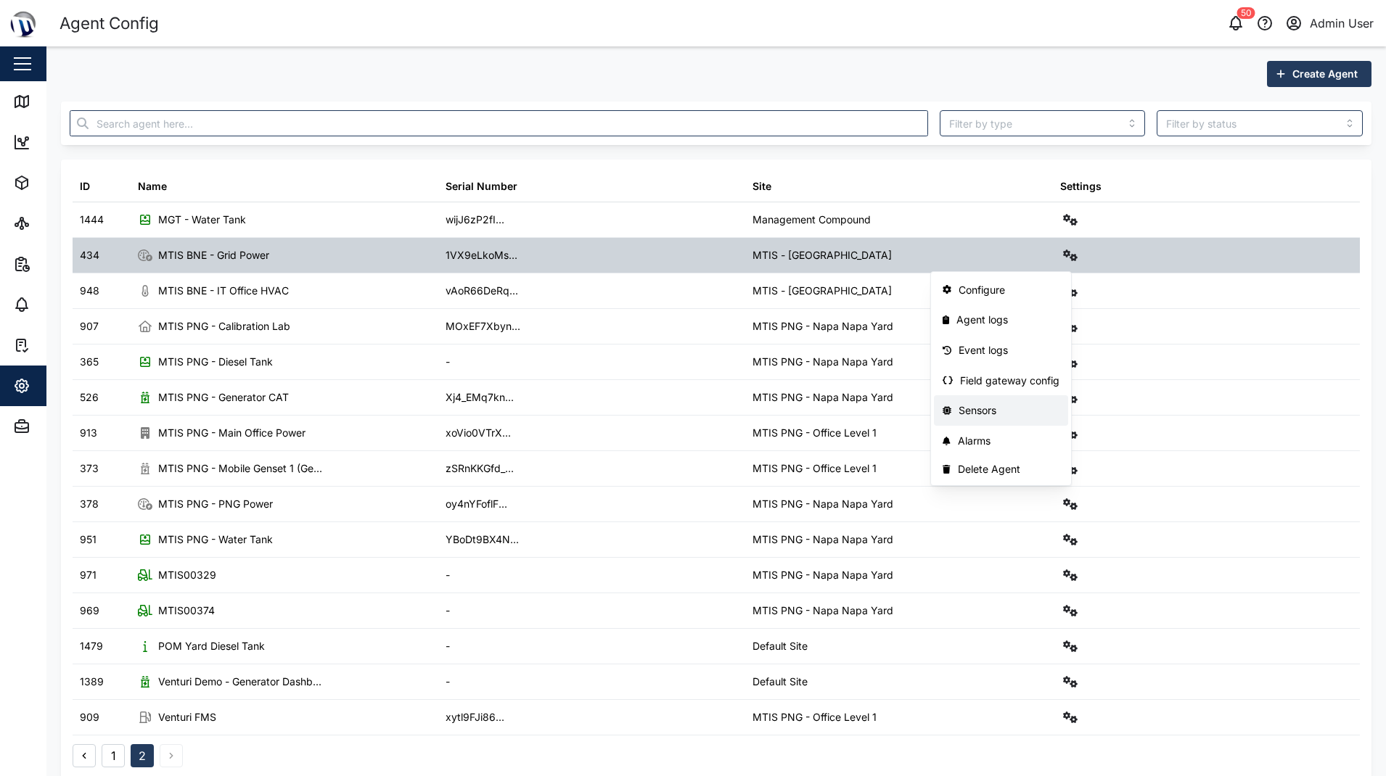
click at [991, 411] on div "Sensors" at bounding box center [1008, 411] width 101 height 16
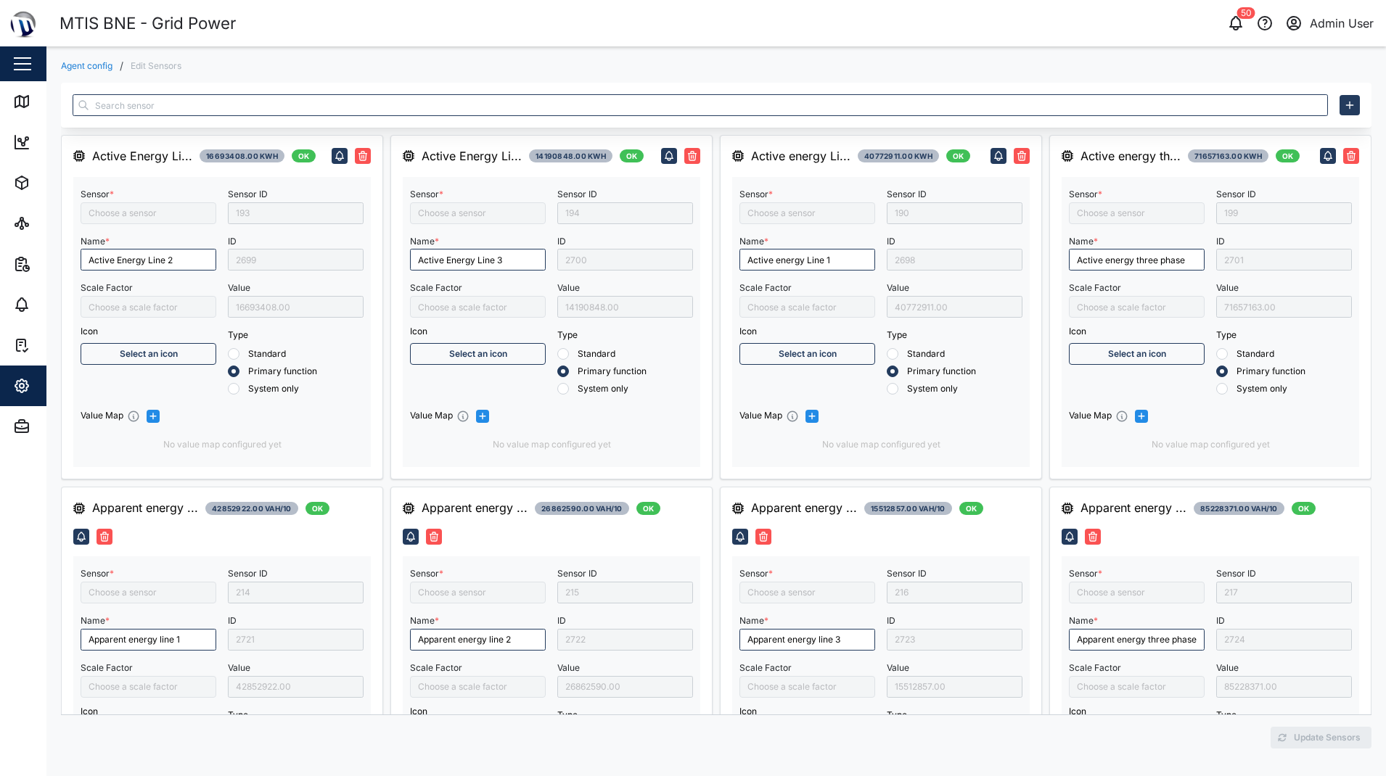
type input "Active Energy Line 2"
type input "Apparent energy line 2"
type input "Active energy Line 1"
type input "Apparent energy line 1"
type input "Capacitive Reactive energy line 1"
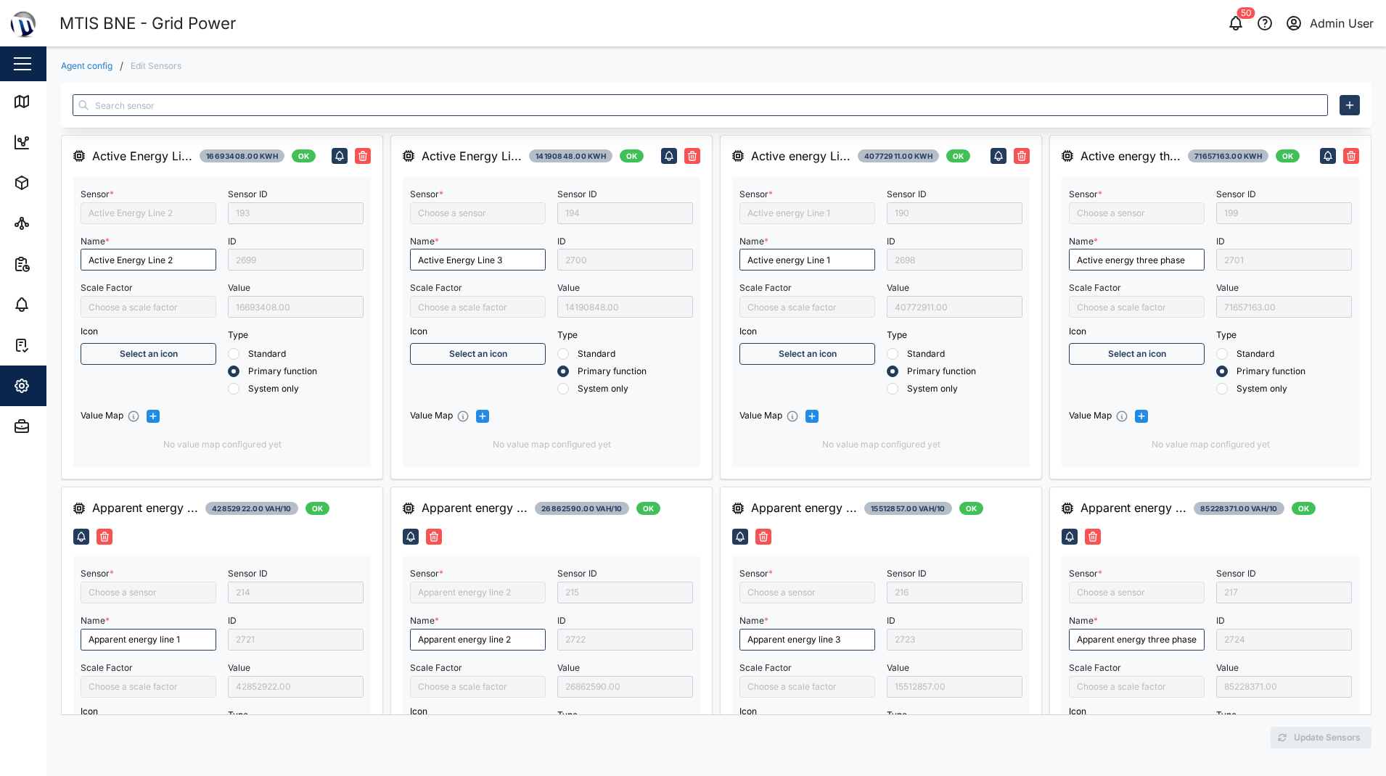
type input "Frequency"
type input "Apparent energy line 3"
type input "Active Energy Line 3"
type input "Capacitive Reactive energy line 2"
type input "Capacitive Reactive energy line 3"
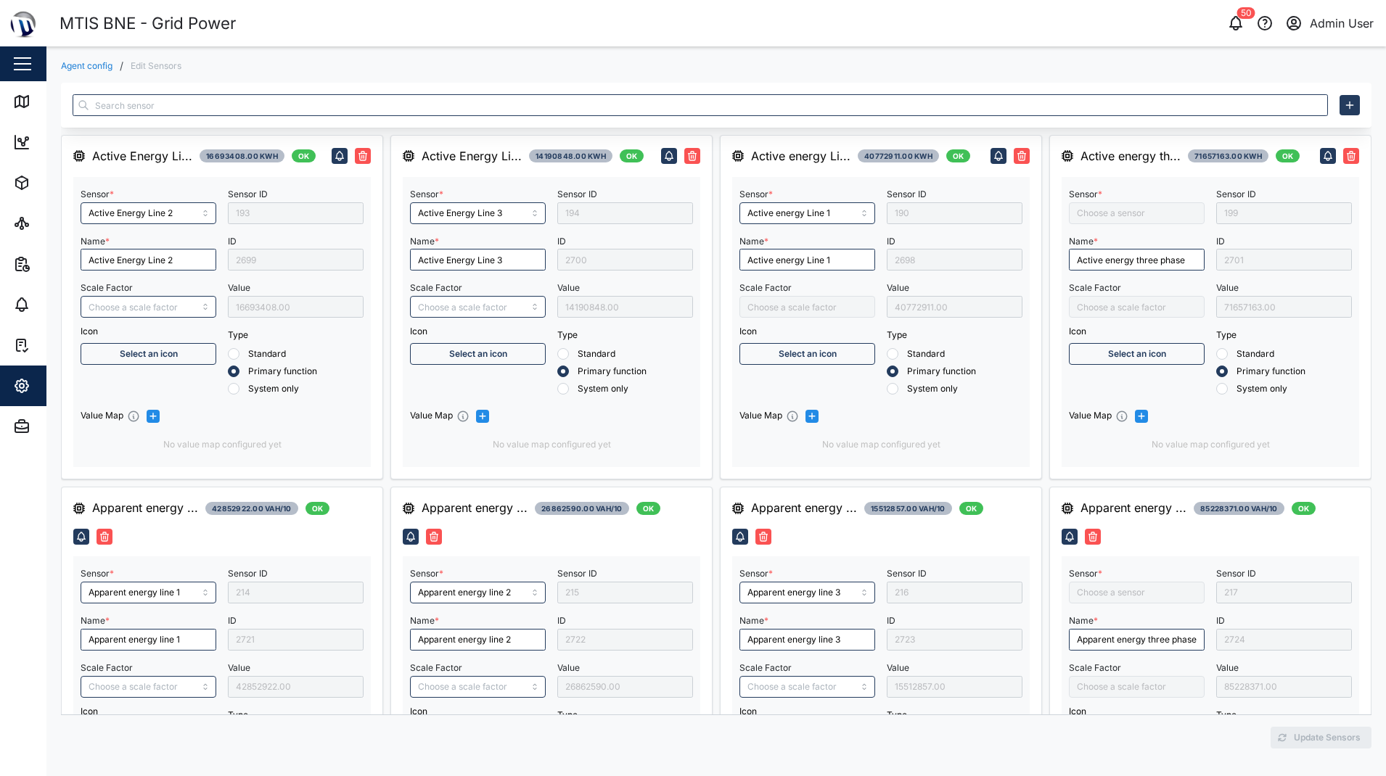
type input "Inductive Reactive energy line 1"
type input "Inductive Reactive energy line 2"
type input "Apparent energy three phase"
type input "Capacitive Reactive energy three phase"
type input "Active energy three phase"
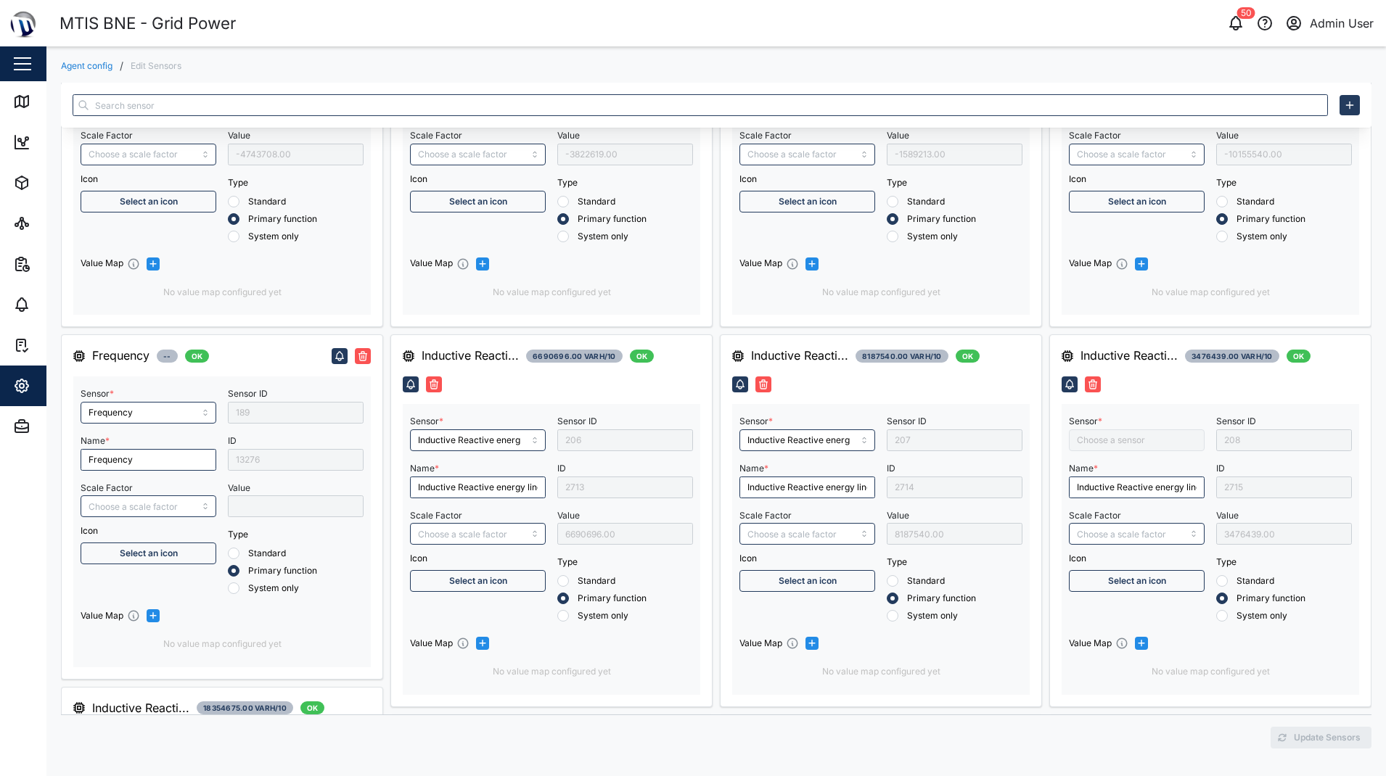
type input "Inductive Reactive energy three phase"
type input "Negative Active Energy Line 3"
type input "Positive Active energy three phase"
type input "Power Factor Three Phase"
type input "Positive Active Energy Line 1"
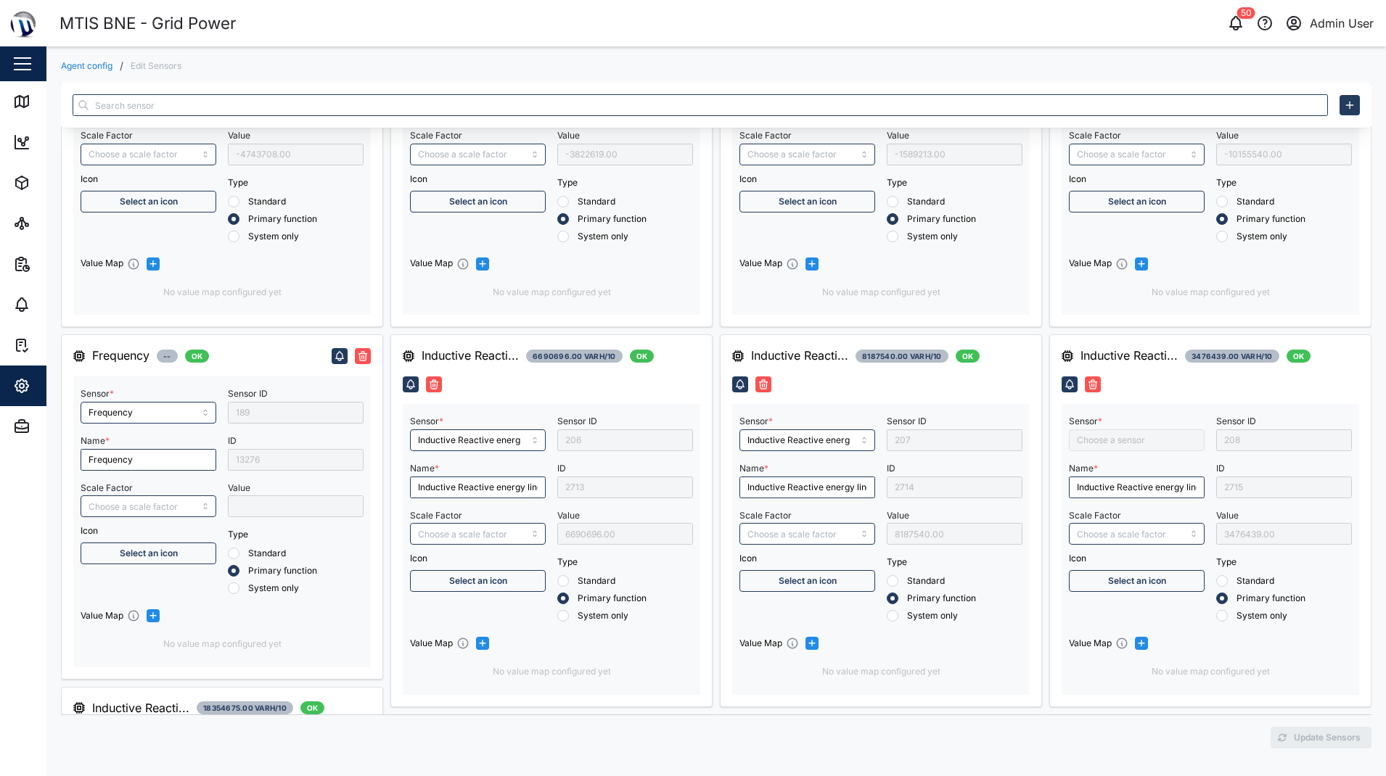
type input "Negative Active energy 3 phase"
type input "Positive Active Energy Line 3"
type input "Negative Active Energy Line 1"
type input "Power Factor Line 1"
type input "RMS active power Line 1"
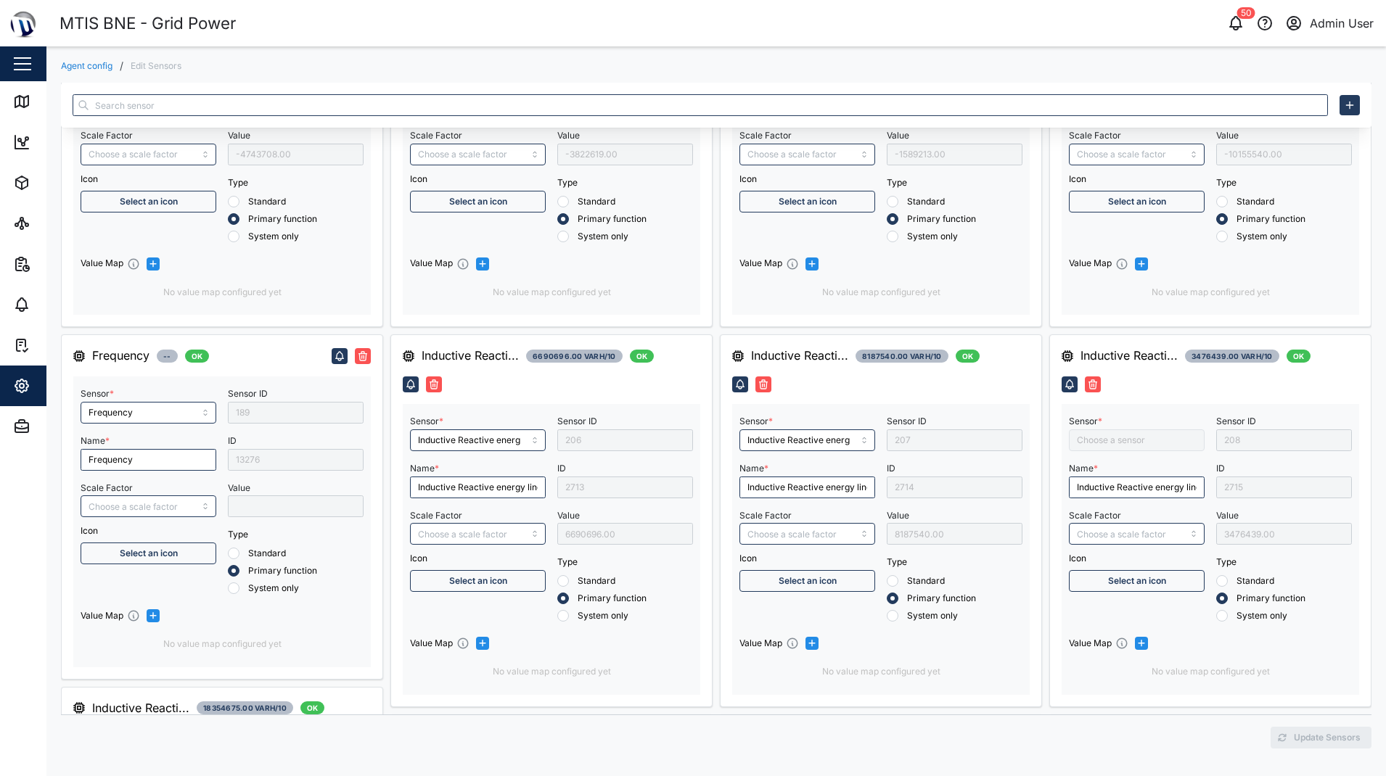
type input "Negative Active Energy Line 2"
type input "Positive Active Energy Line 2"
type input "Power Factor Line 2"
type input "Inductive Reactive energy line 3"
type input "Power Factor Line 3"
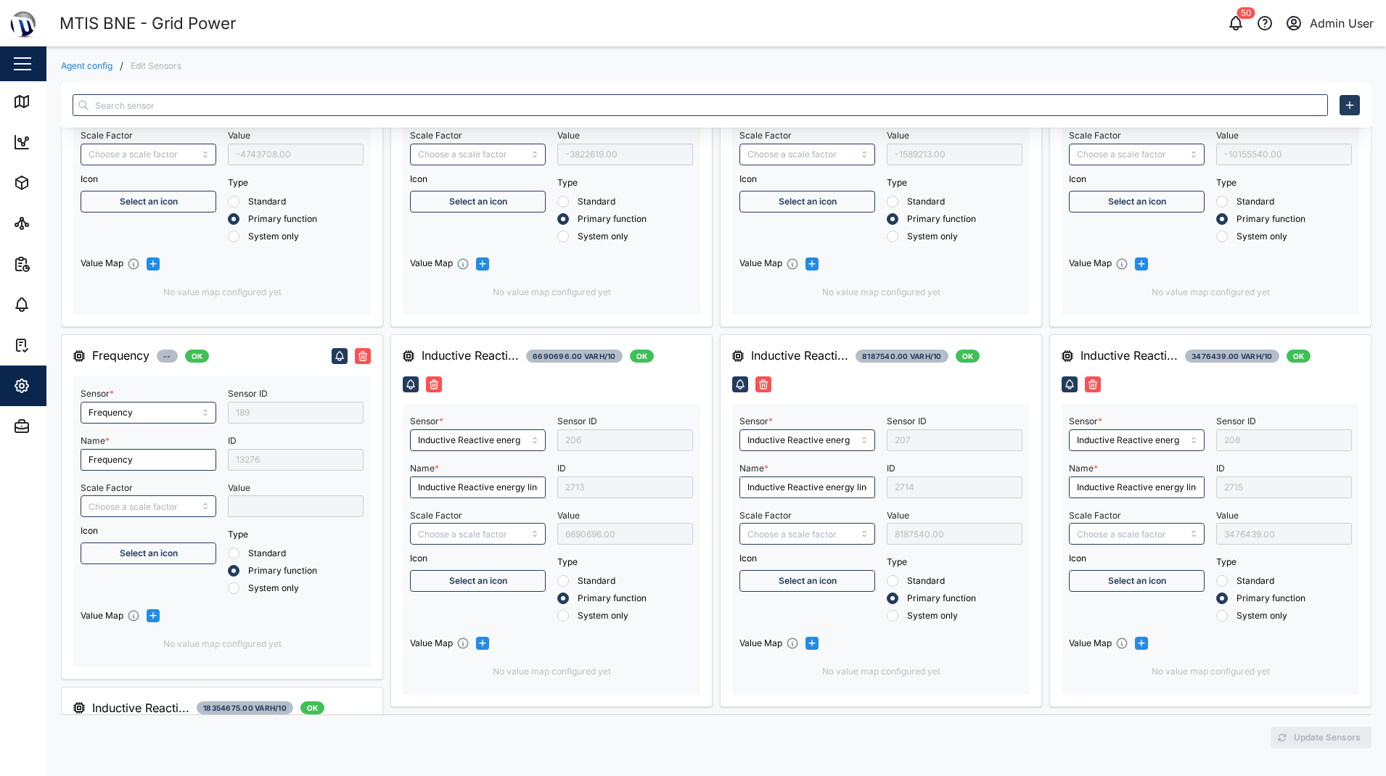
click at [605, 484] on div "2713" at bounding box center [625, 488] width 136 height 22
click at [474, 74] on div "Agent config / Edit Sensors Active Energy Li... 16693408.00 kWh OK Sensor * Act…" at bounding box center [715, 410] width 1339 height 728
click at [25, 418] on icon "button" at bounding box center [21, 426] width 17 height 17
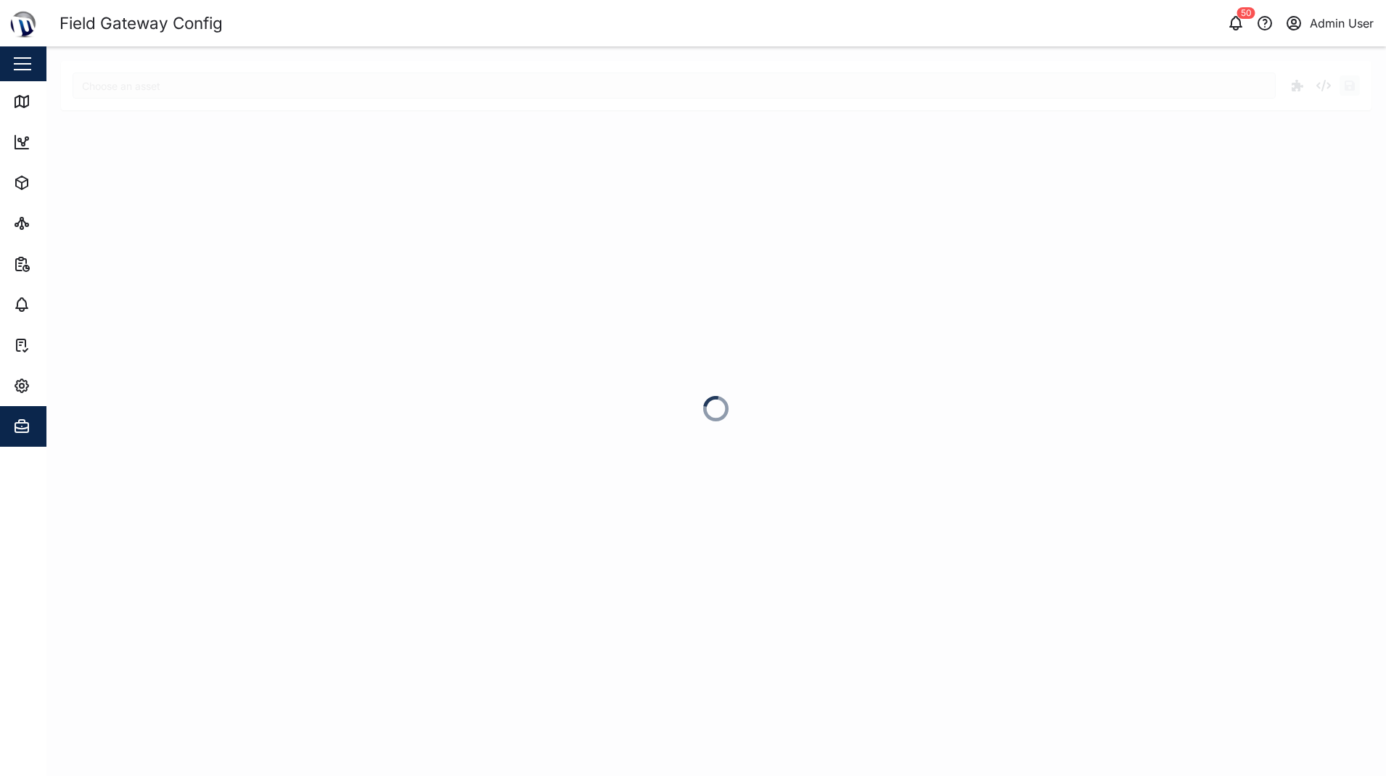
type input "MGT - Generator"
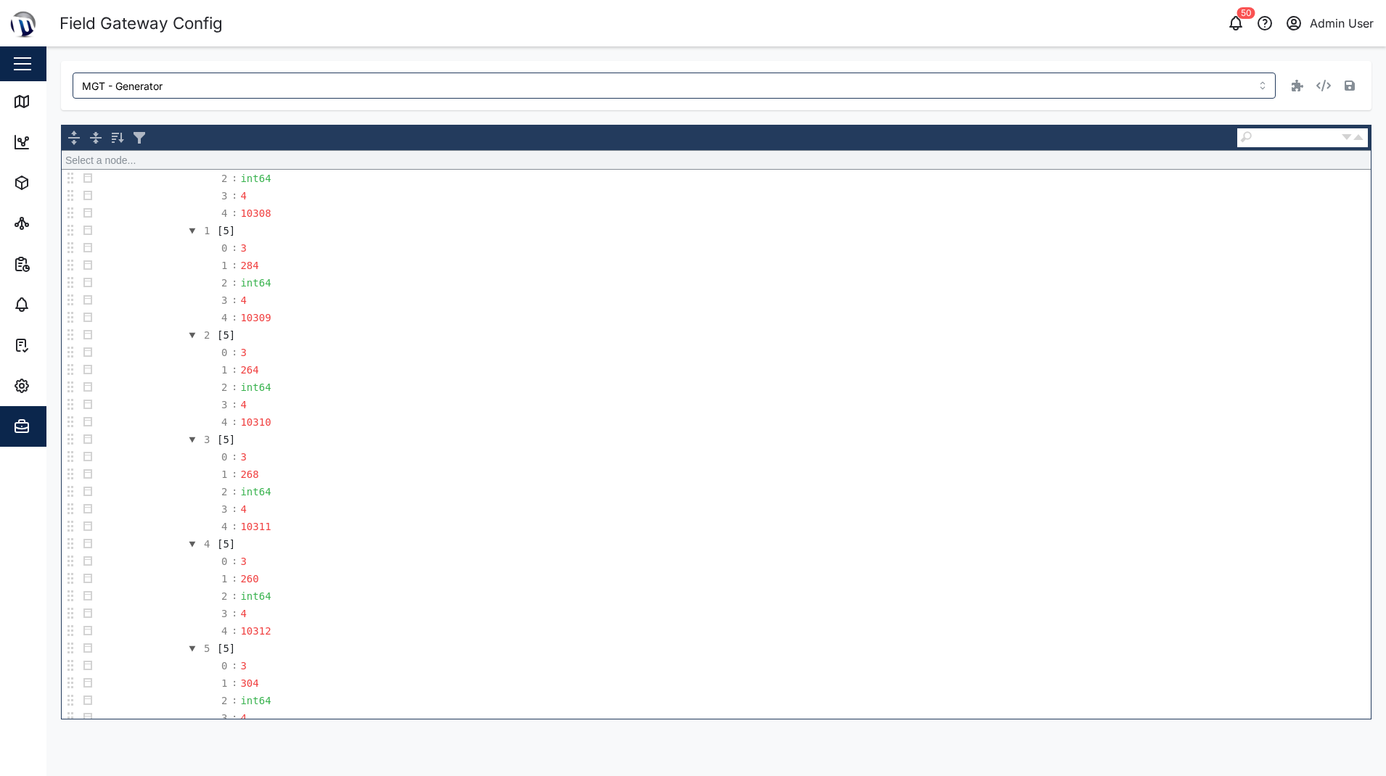
scroll to position [653, 0]
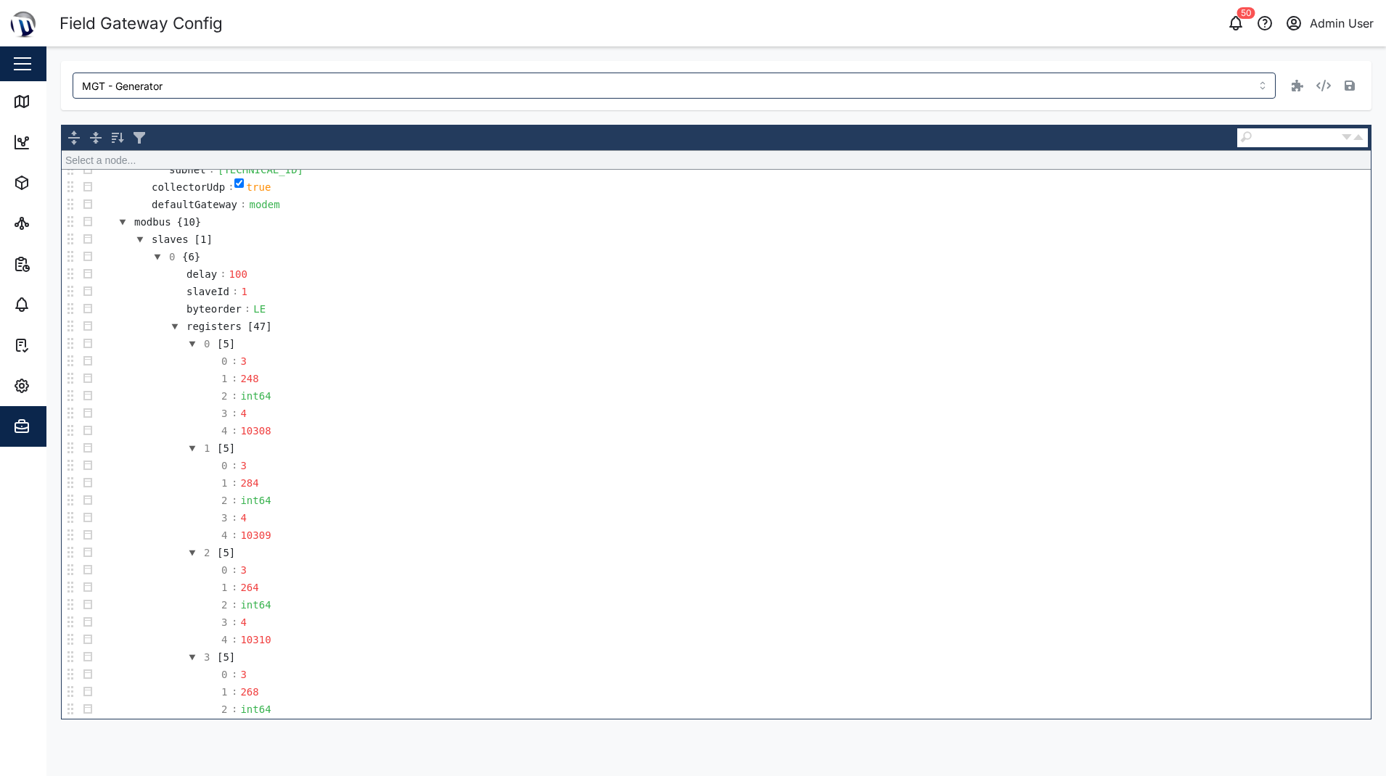
drag, startPoint x: 847, startPoint y: 18, endPoint x: 779, endPoint y: 15, distance: 68.3
click at [847, 18] on div "50 Admin User" at bounding box center [1056, 23] width 657 height 20
click at [1064, 17] on div "50 Admin User" at bounding box center [1056, 23] width 657 height 20
click at [256, 432] on div "10308" at bounding box center [255, 431] width 35 height 16
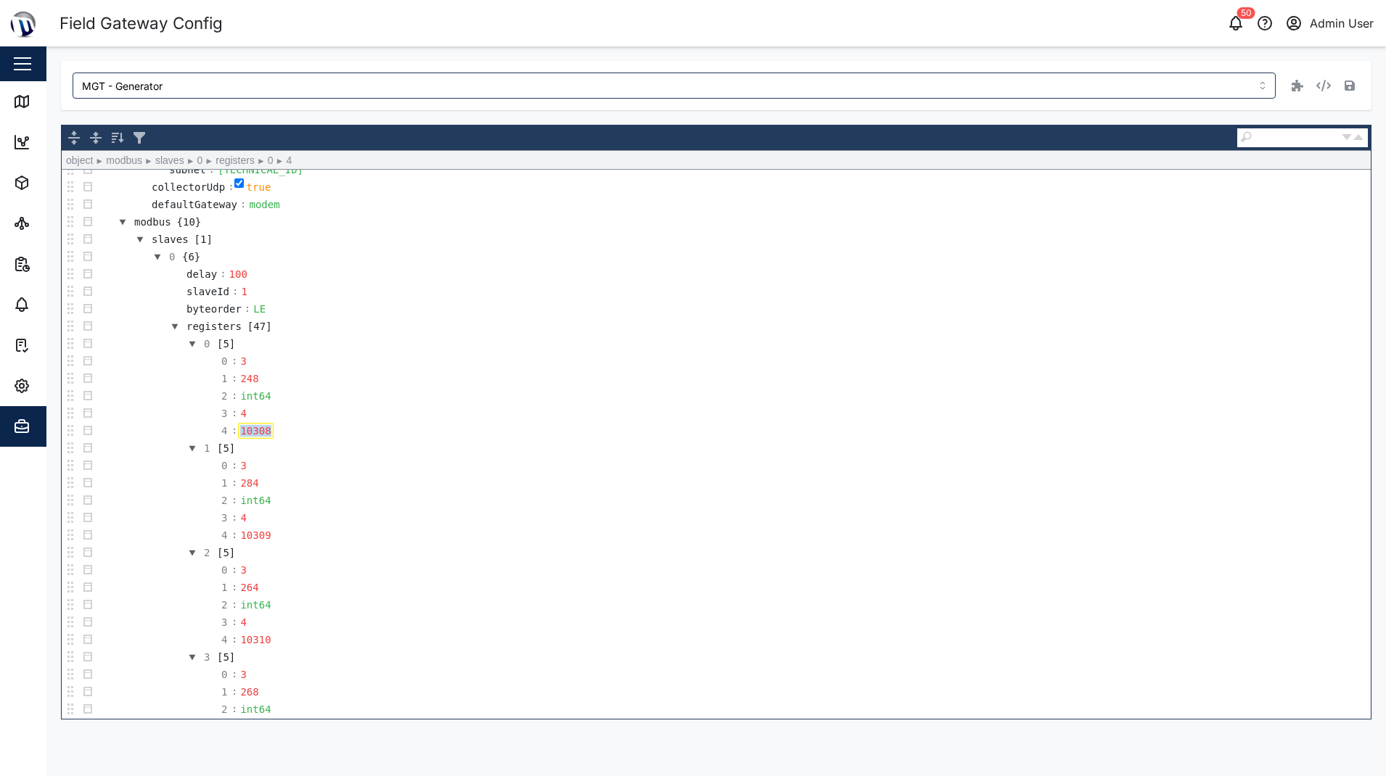
copy div "10308"
click at [261, 422] on td "10308" at bounding box center [255, 430] width 36 height 17
click at [256, 428] on div "10308" at bounding box center [255, 431] width 35 height 16
paste div
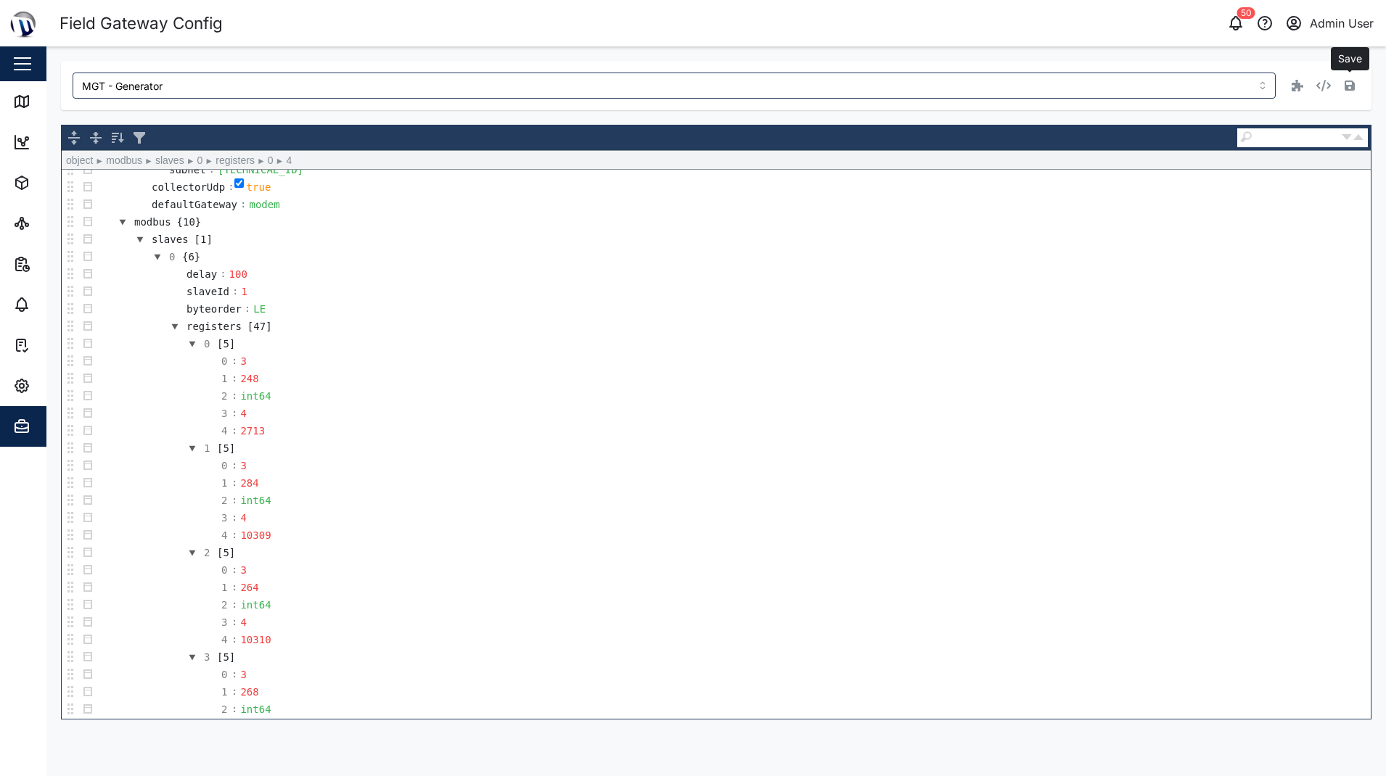
click at [1348, 85] on icon "button" at bounding box center [1349, 86] width 10 height 12
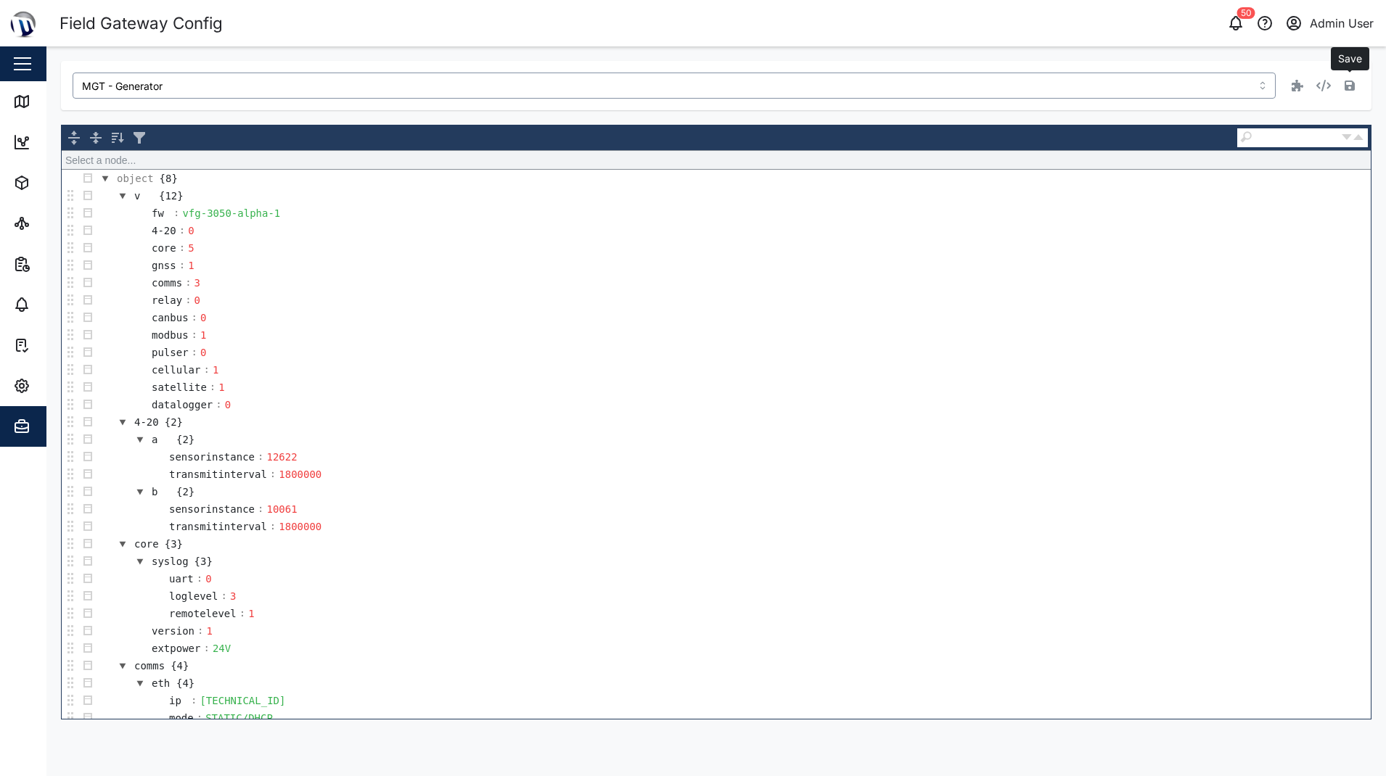
click at [917, 88] on input "MGT - Generator" at bounding box center [674, 86] width 1203 height 26
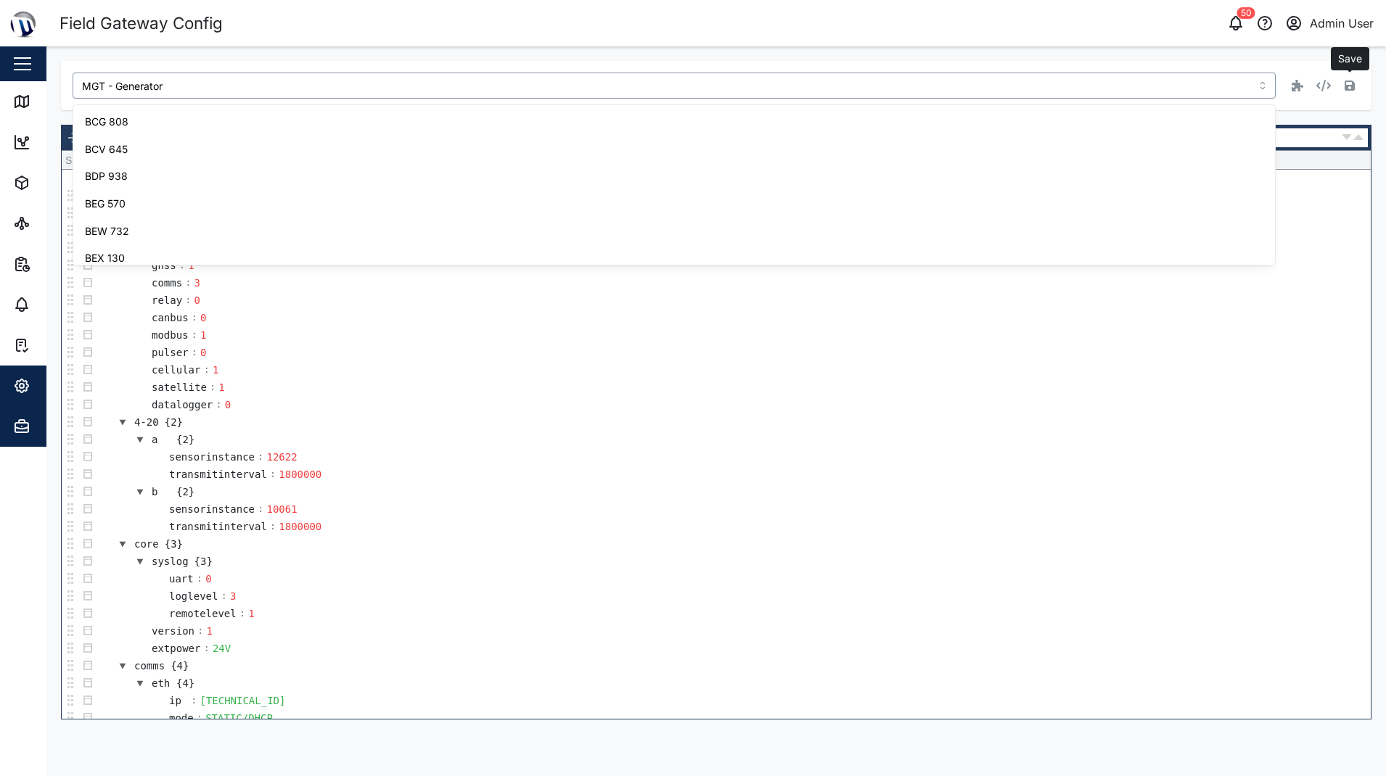
scroll to position [366, 0]
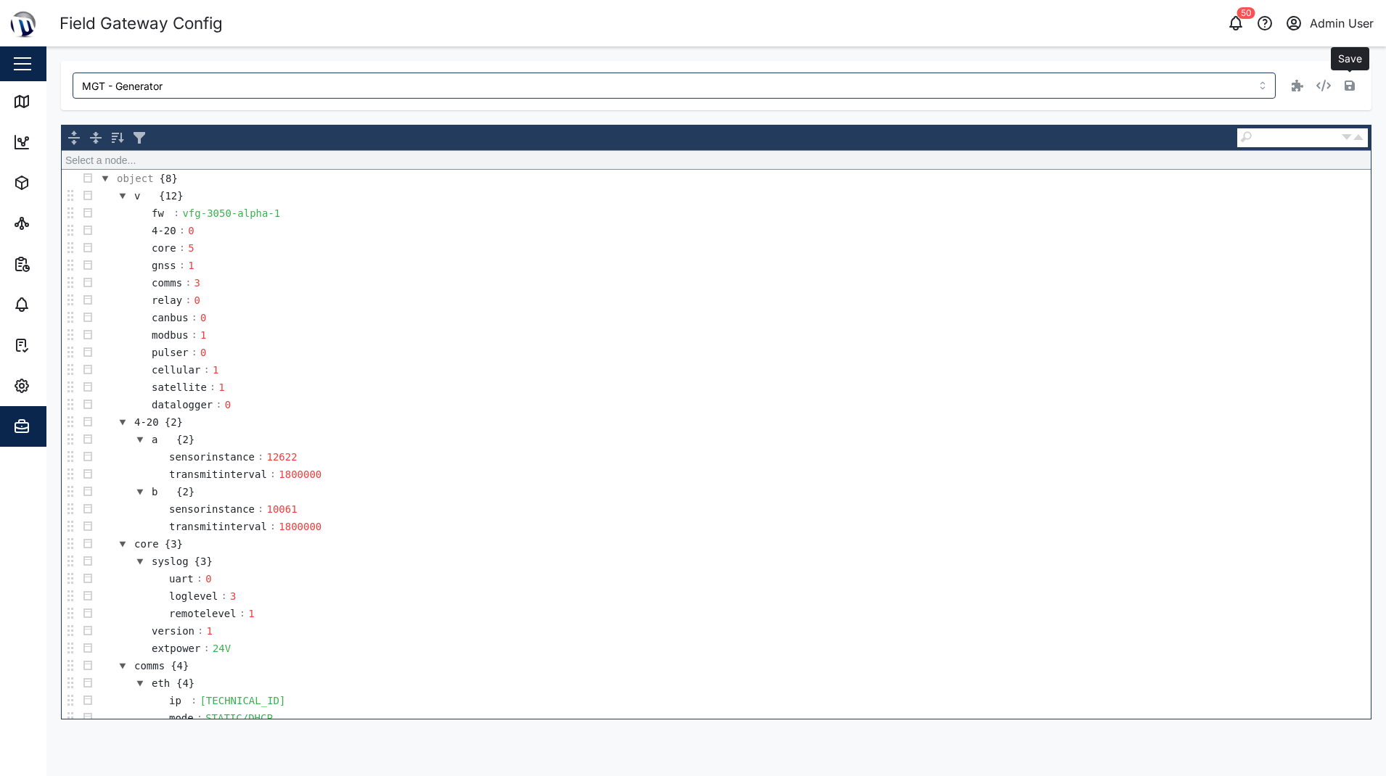
drag, startPoint x: 851, startPoint y: 17, endPoint x: 884, endPoint y: 6, distance: 35.3
click at [851, 17] on div "50 Admin User" at bounding box center [1056, 23] width 657 height 20
click at [551, 7] on header "Field Gateway Config 51 Admin User" at bounding box center [693, 23] width 1386 height 46
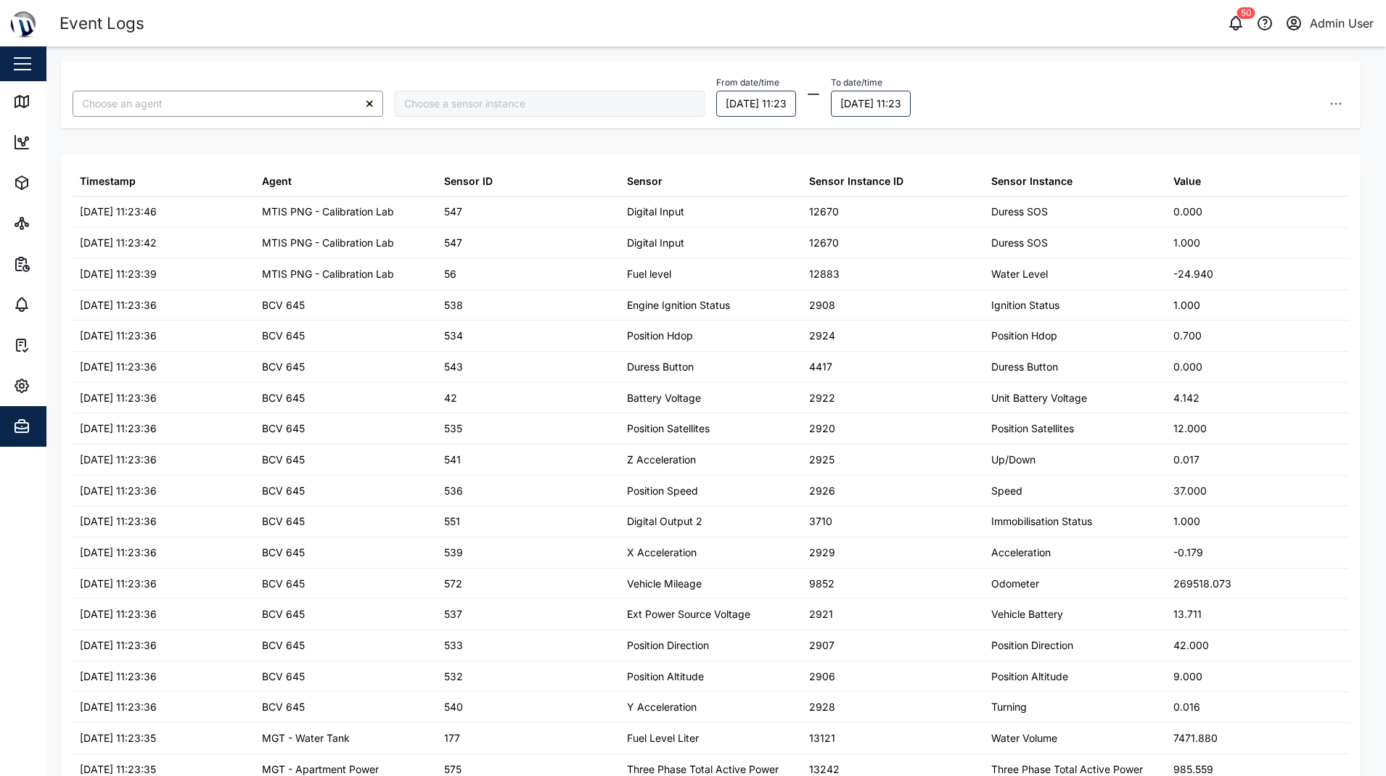
click at [221, 102] on input "search" at bounding box center [228, 104] width 311 height 26
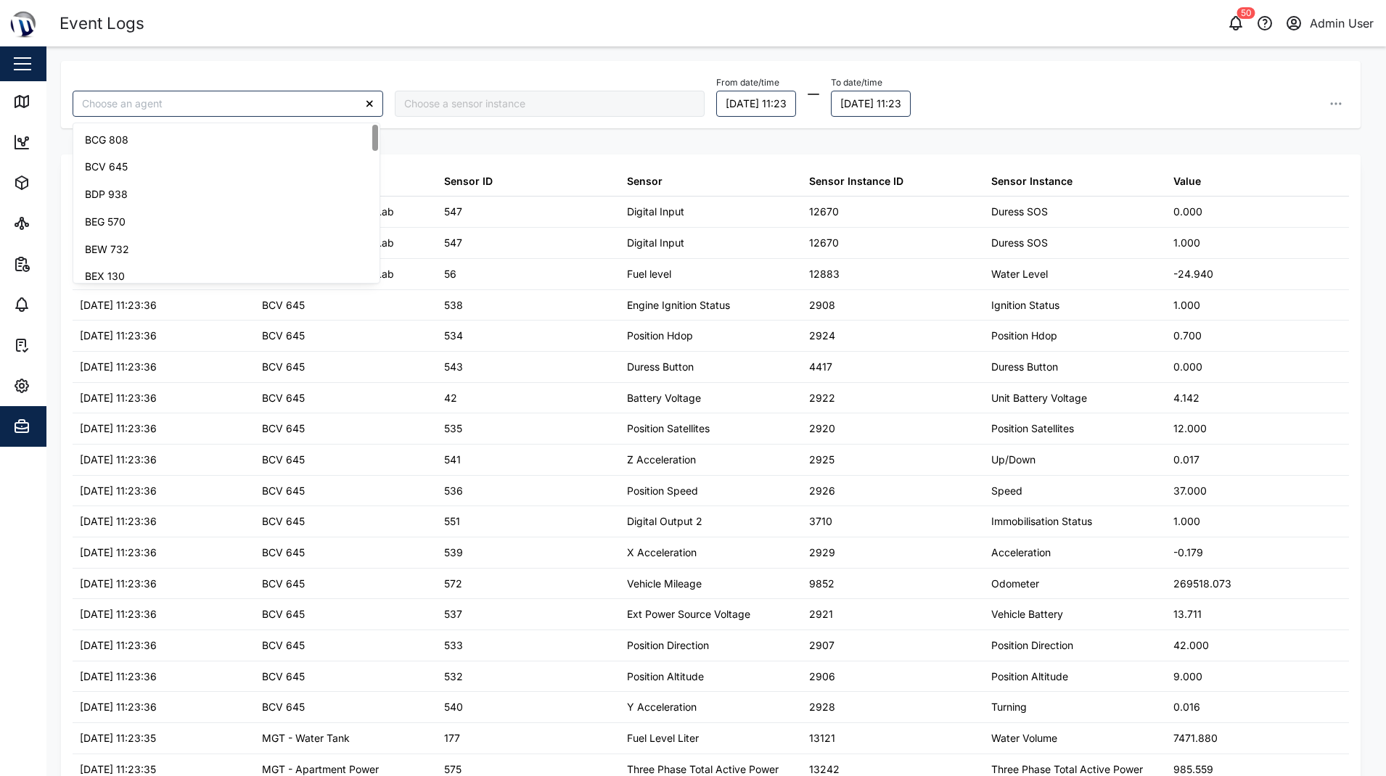
click at [465, 93] on div at bounding box center [550, 104] width 311 height 26
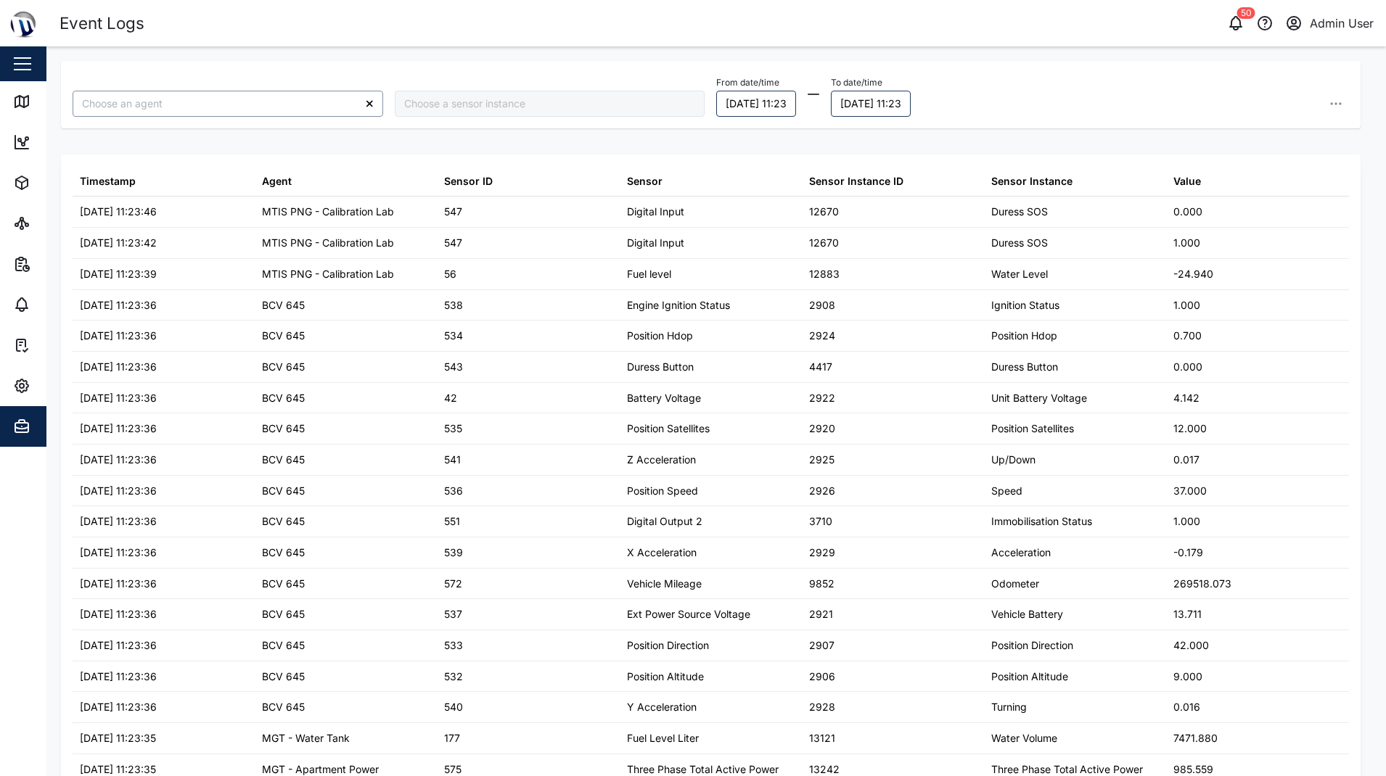
click at [238, 98] on input "search" at bounding box center [228, 104] width 311 height 26
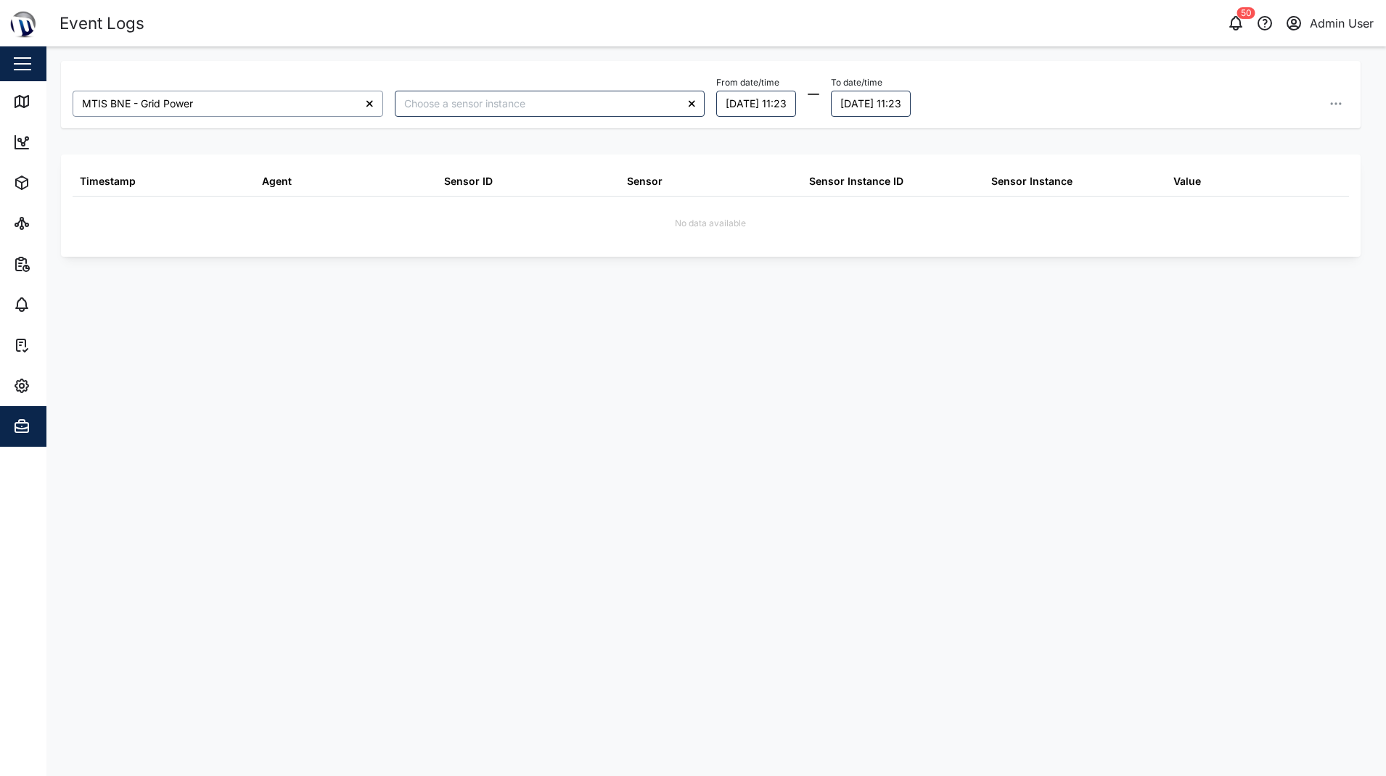
type input "MTIS BNE - Grid Power"
drag, startPoint x: 656, startPoint y: 392, endPoint x: 628, endPoint y: 122, distance: 271.3
click at [656, 385] on div "MTIS BNE - Grid Power From date/time [DATE] 11:23 To date/time [DATE] 11:23 Tim…" at bounding box center [710, 408] width 1299 height 694
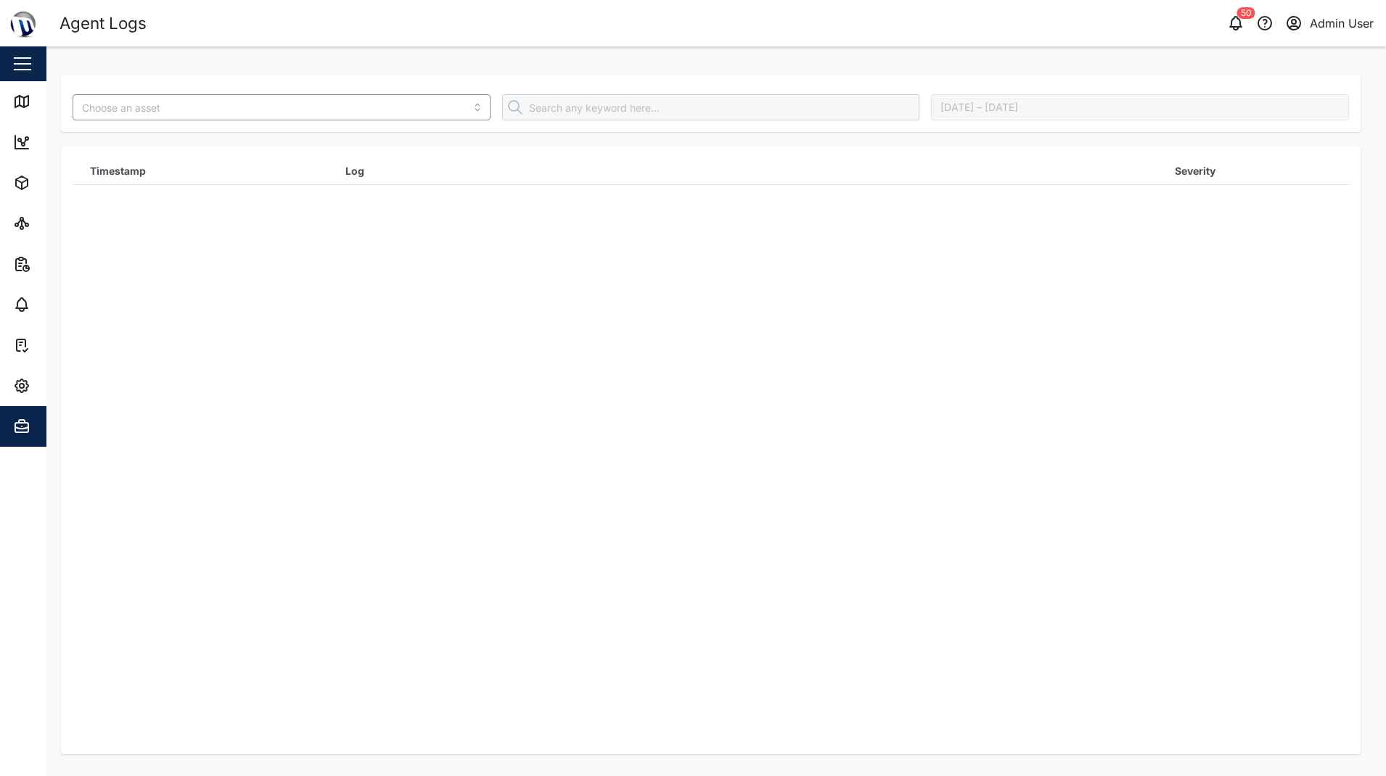
click at [178, 105] on input "search" at bounding box center [282, 107] width 418 height 26
click at [215, 94] on input "MGT - Generator" at bounding box center [282, 107] width 418 height 26
click at [233, 110] on input "MGT - Generator" at bounding box center [282, 107] width 418 height 26
click at [224, 108] on input "MGT - Apartment Power" at bounding box center [282, 107] width 418 height 26
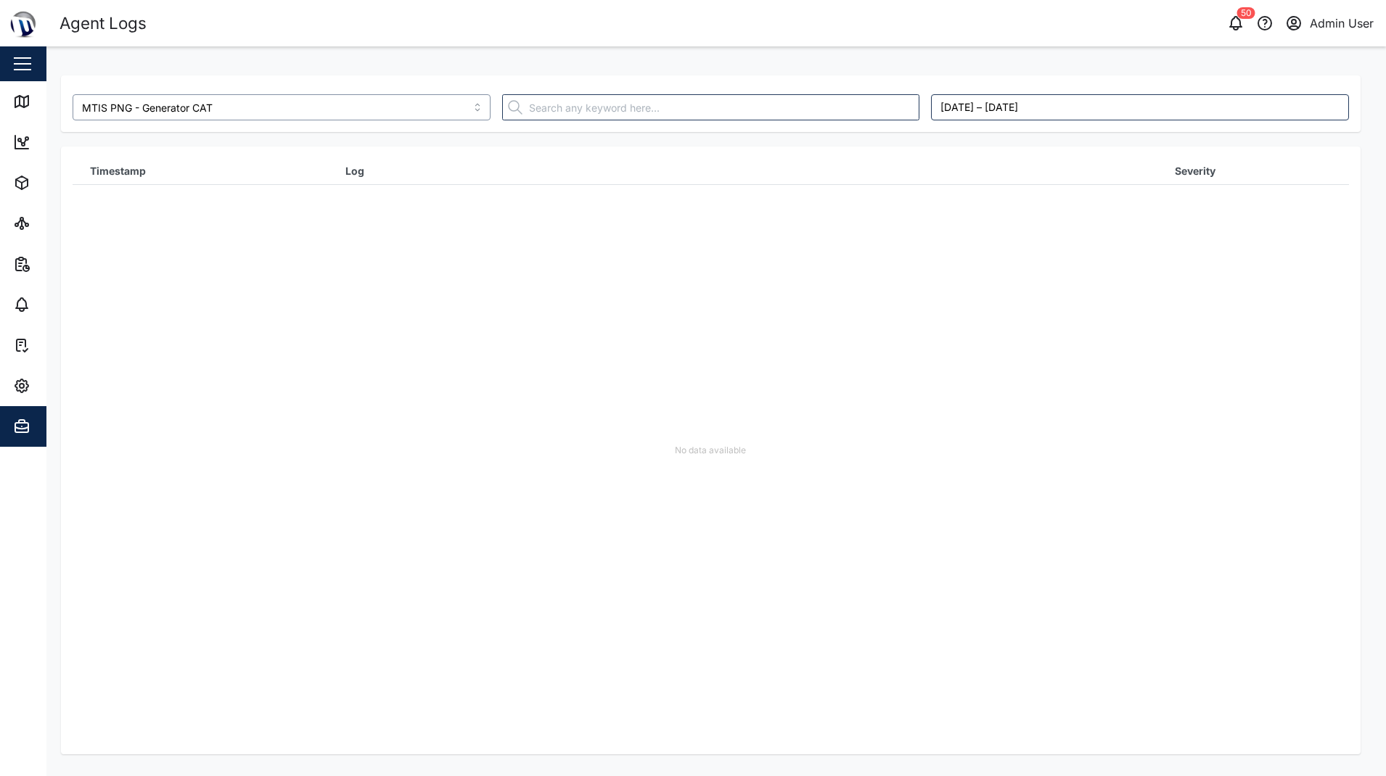
type input "MTIS PNG - Generator CAT"
click at [863, 510] on div "No data available" at bounding box center [711, 451] width 1276 height 608
drag, startPoint x: 575, startPoint y: 308, endPoint x: 544, endPoint y: 7, distance: 303.4
click at [578, 284] on div "No data available" at bounding box center [711, 451] width 1276 height 608
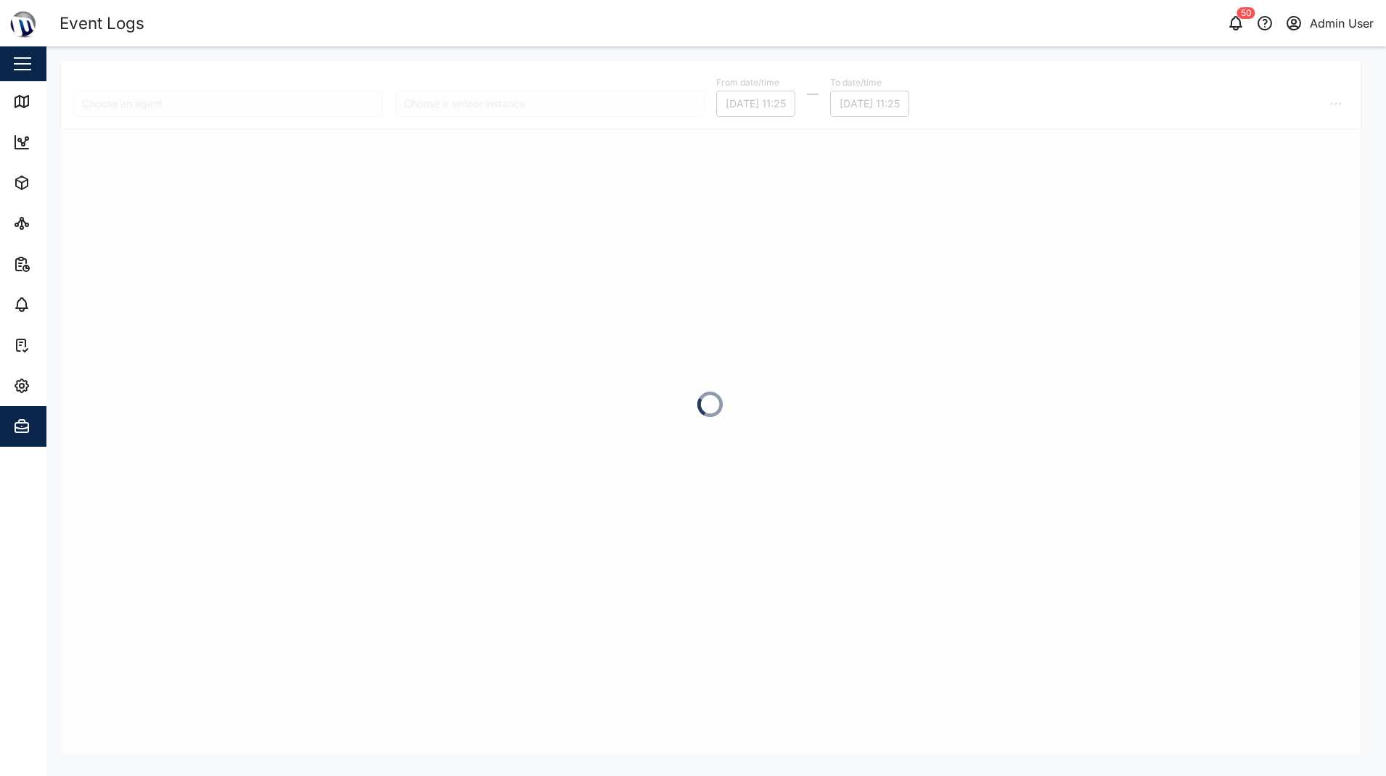
type input "MTIS BNE - Grid Power"
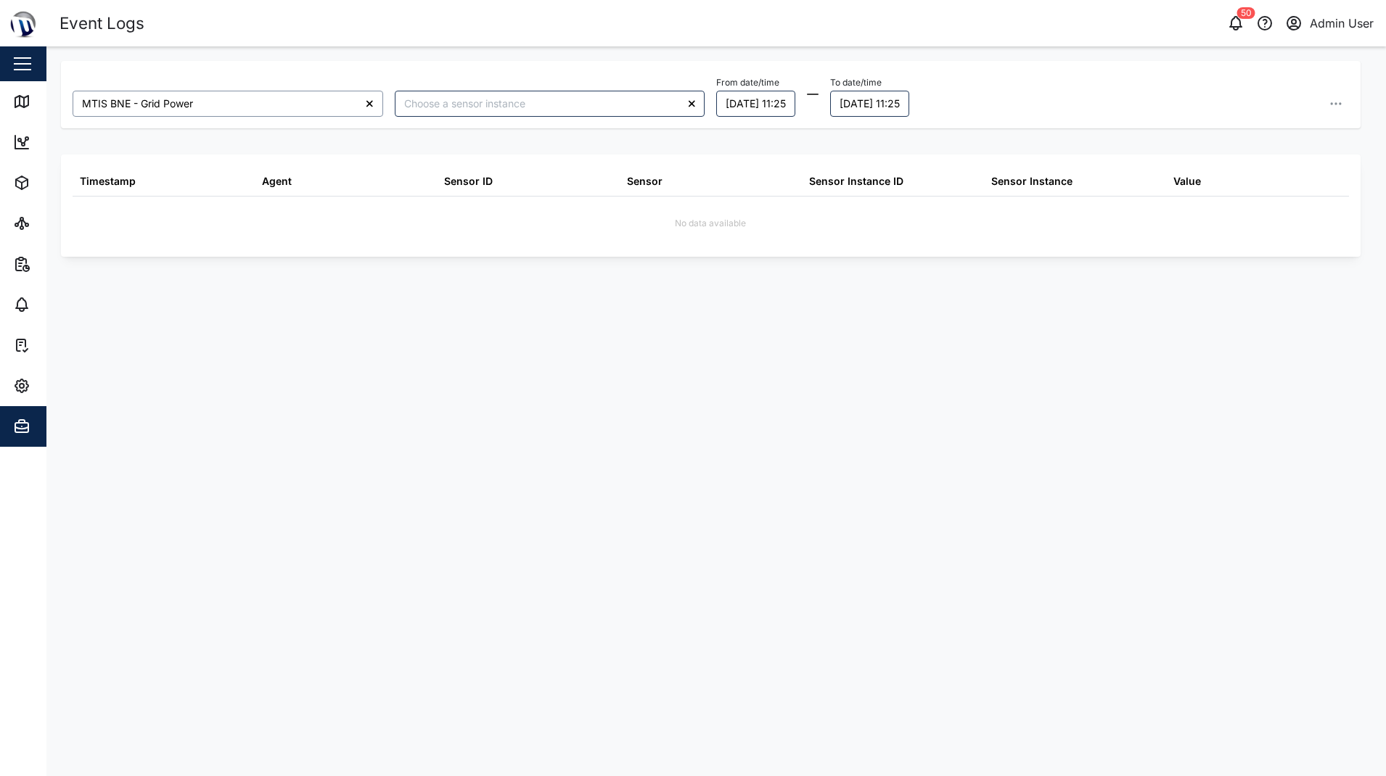
click at [258, 102] on input "MTIS BNE - Grid Power" at bounding box center [228, 104] width 311 height 26
click at [228, 103] on input "MTIS BNE - Grid Power" at bounding box center [228, 104] width 311 height 26
drag, startPoint x: 239, startPoint y: 104, endPoint x: 8, endPoint y: 107, distance: 230.7
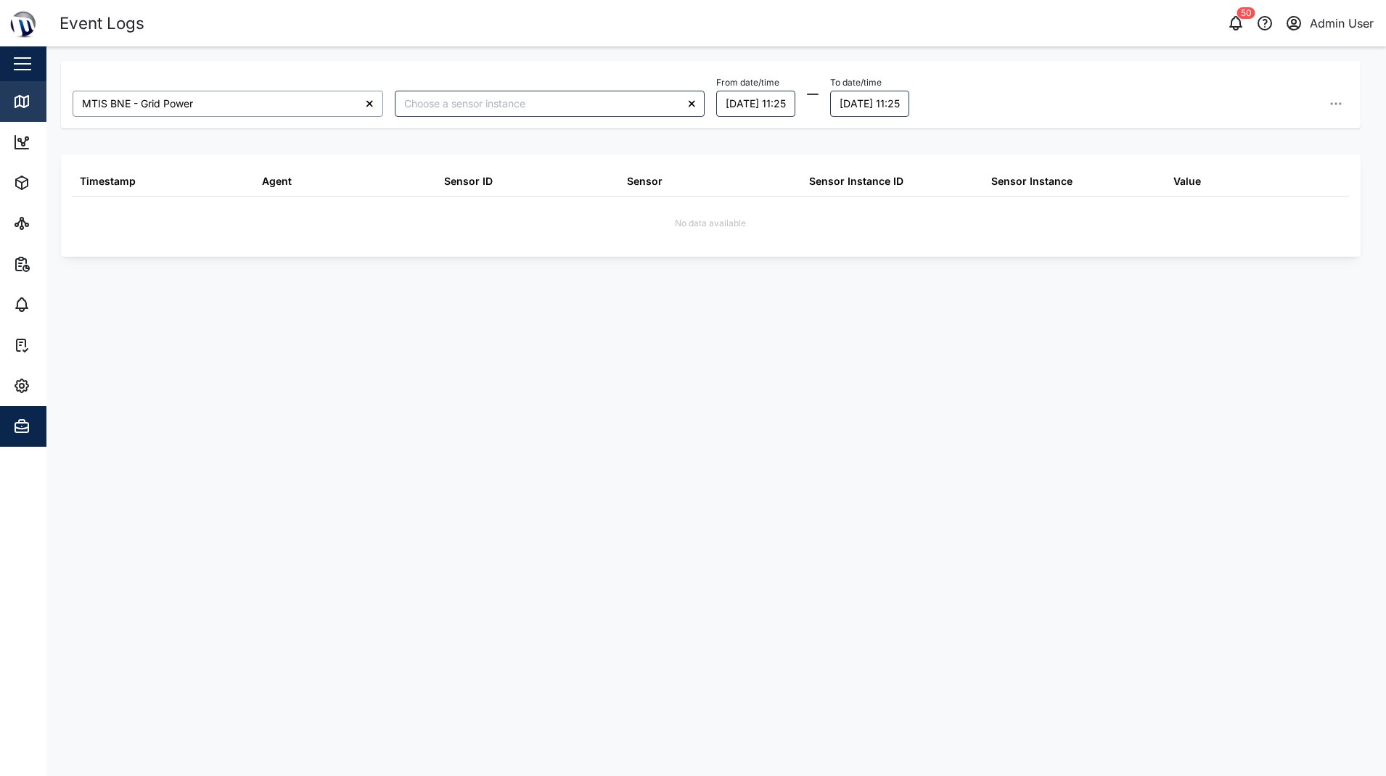
click at [8, 107] on div "Event Logs 50 Admin User Close Map Dashboard Assets ATS Camera Generator Person…" at bounding box center [693, 388] width 1386 height 776
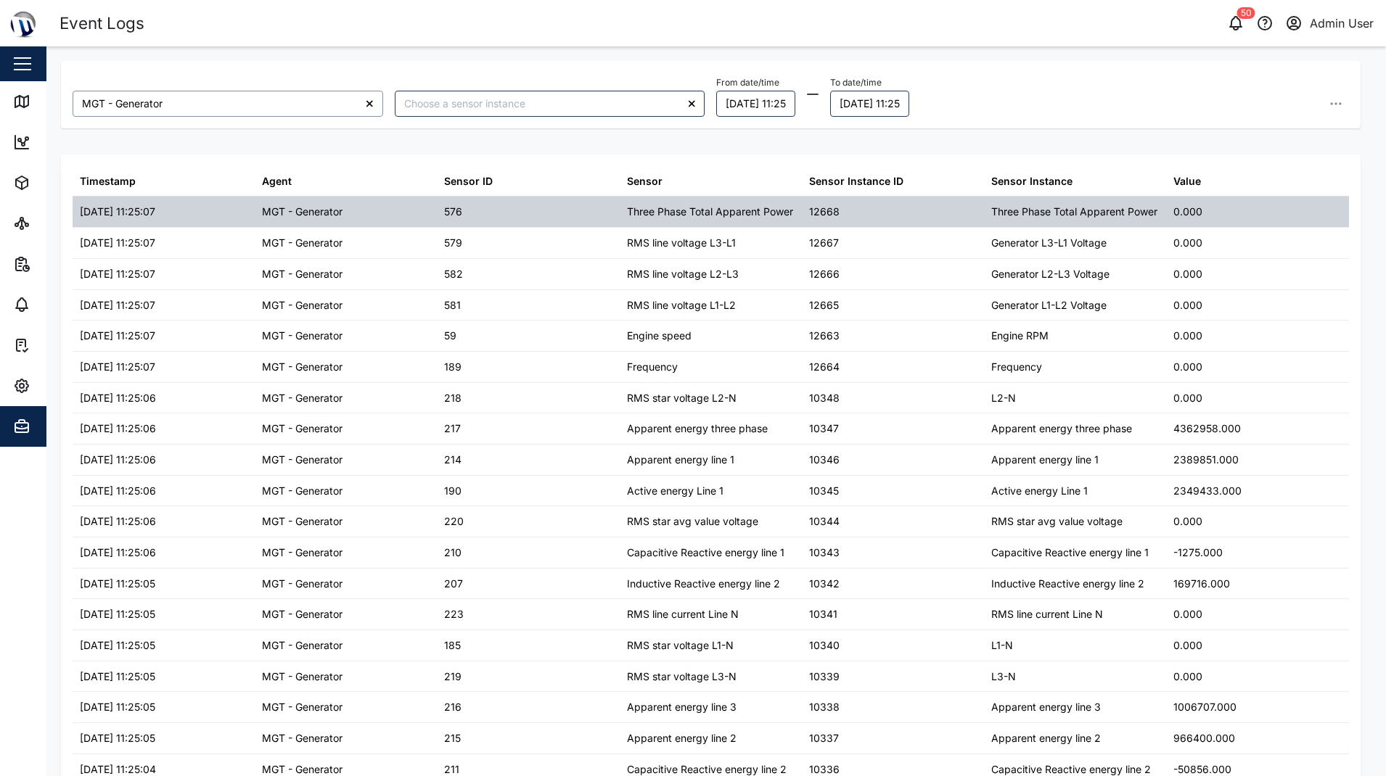
type input "MGT - Generator"
click at [155, 220] on div "[DATE] 11:25:07" at bounding box center [117, 212] width 75 height 16
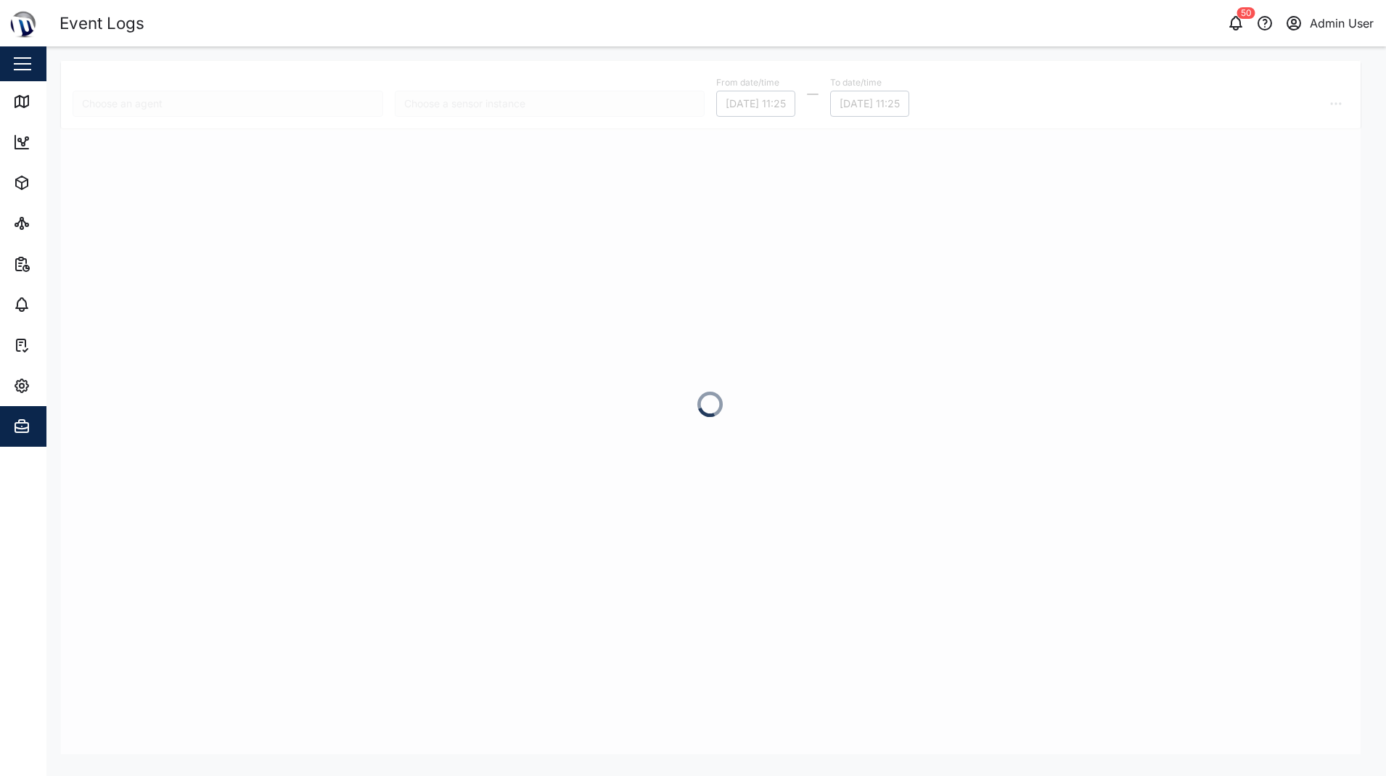
type input "MTIS BNE - Grid Power"
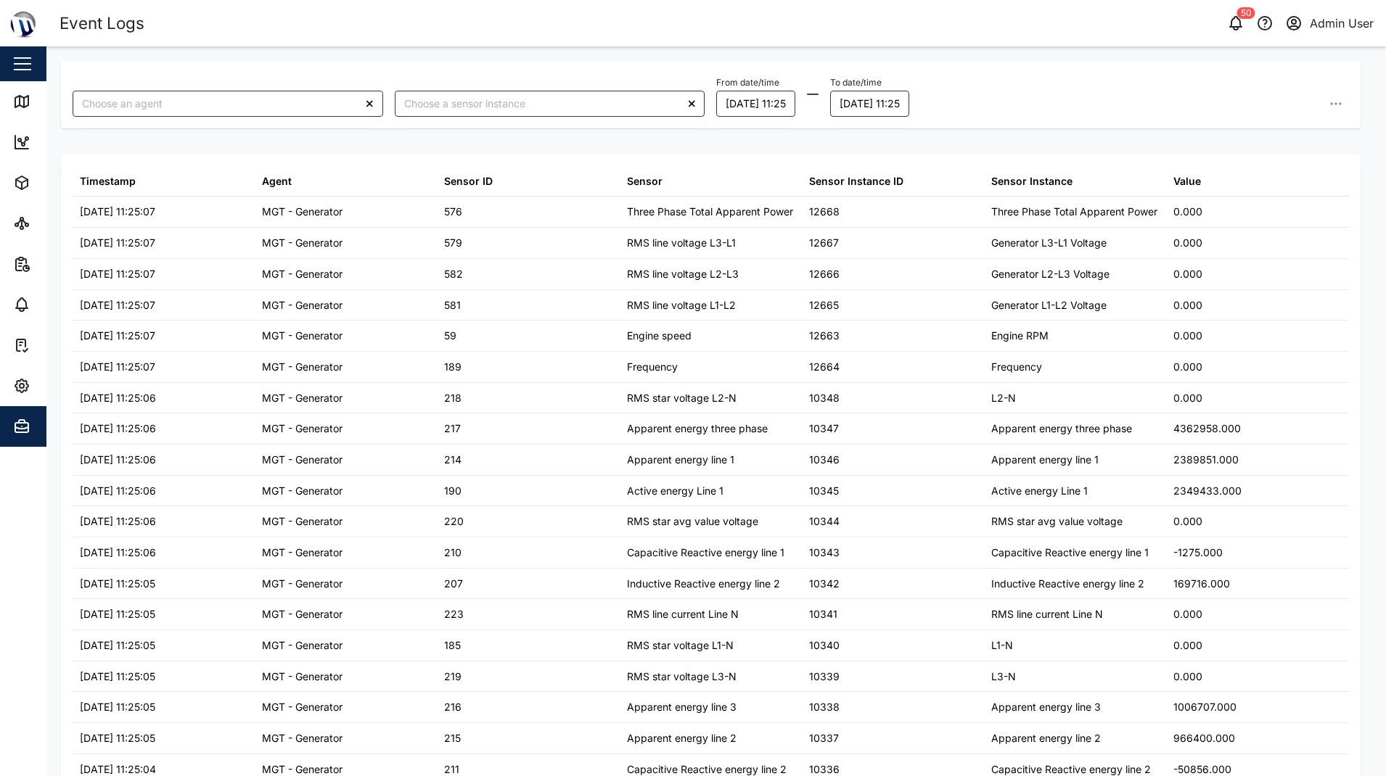
type input "MGT - Generator"
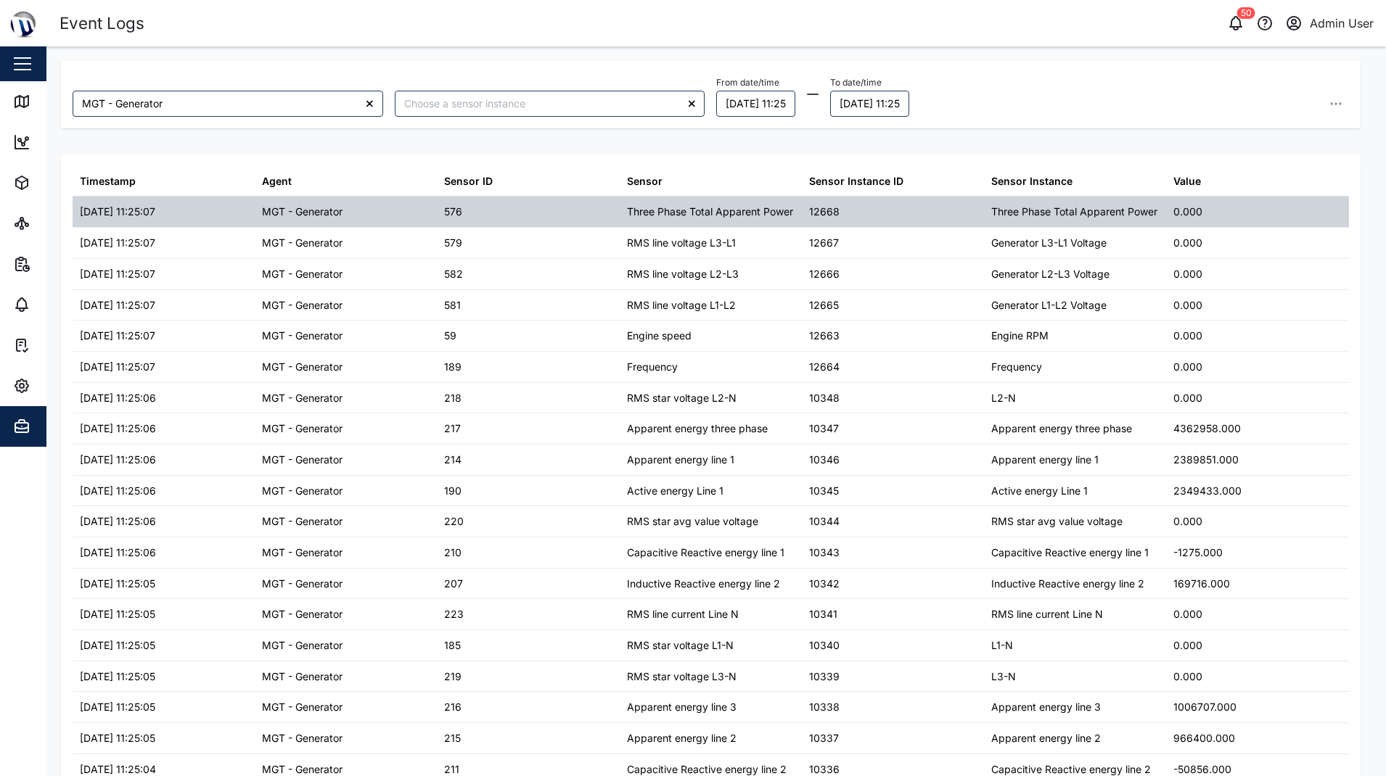
click at [382, 227] on div "MGT - Generator" at bounding box center [346, 212] width 182 height 30
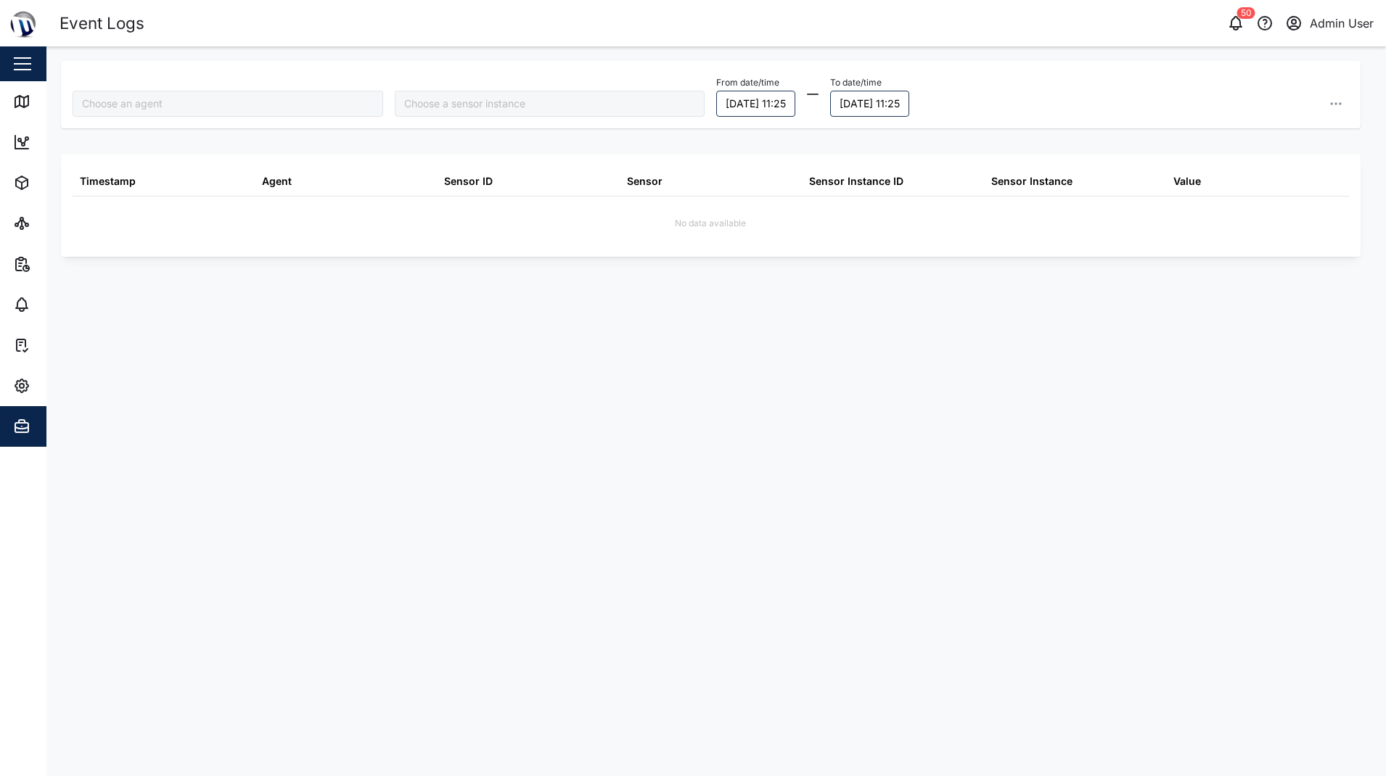
type input "MTIS BNE - Grid Power"
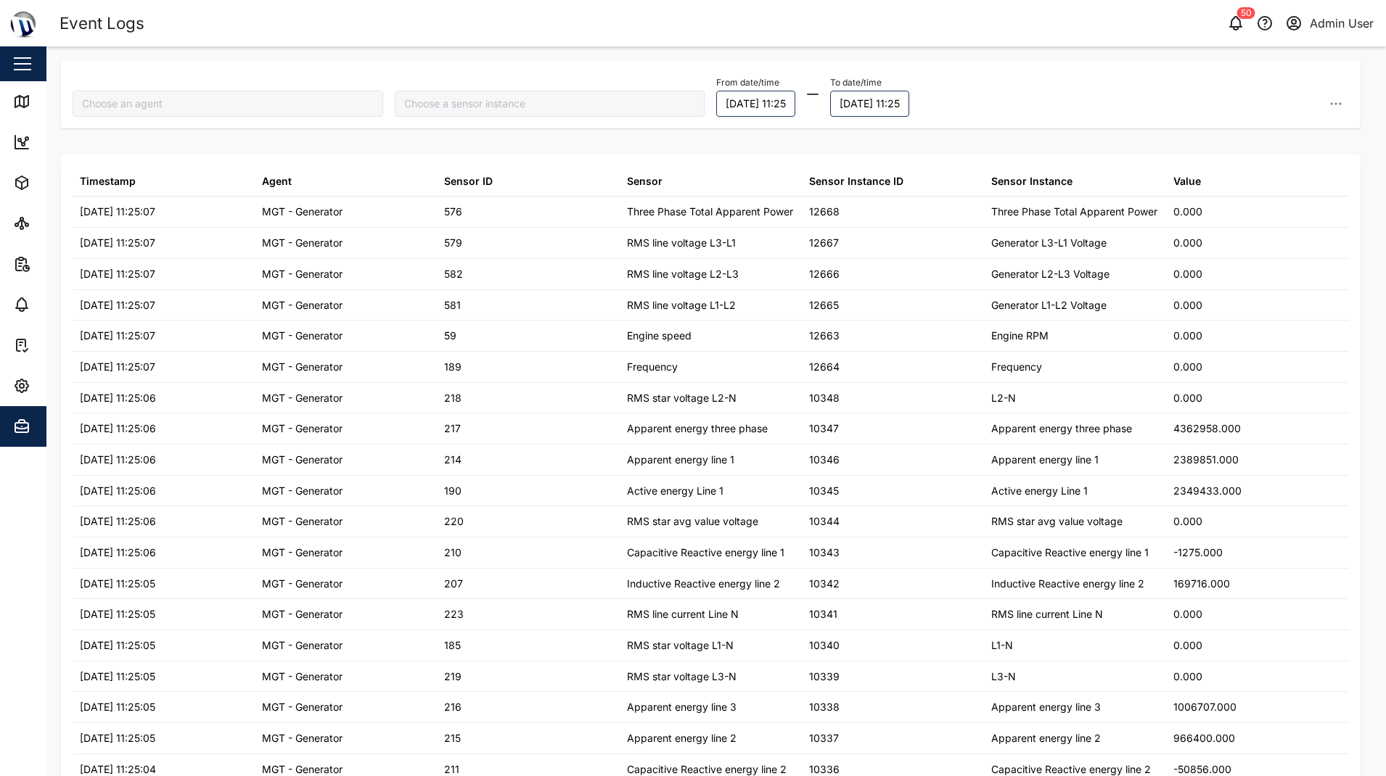
type input "MGT - Generator"
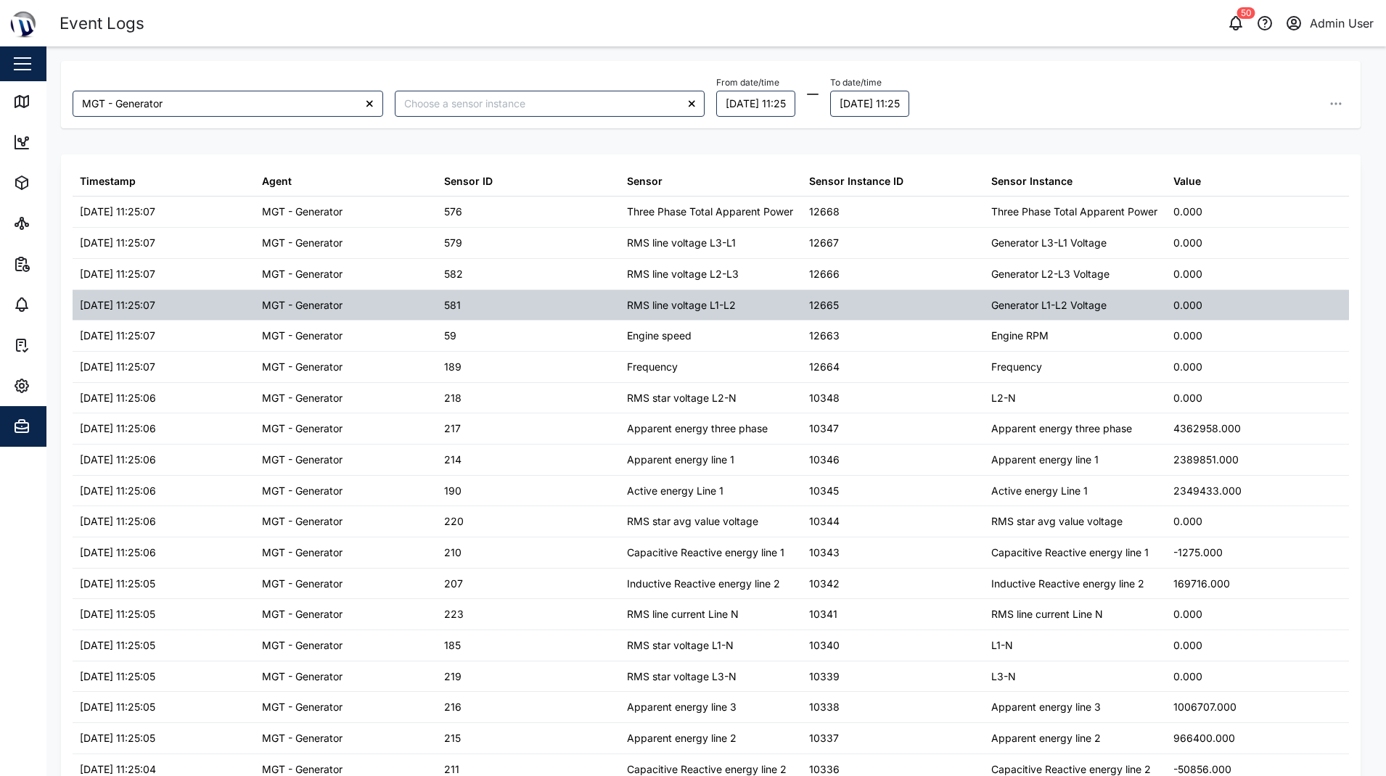
click at [152, 321] on div "19/08/2025 11:25:07" at bounding box center [164, 305] width 182 height 30
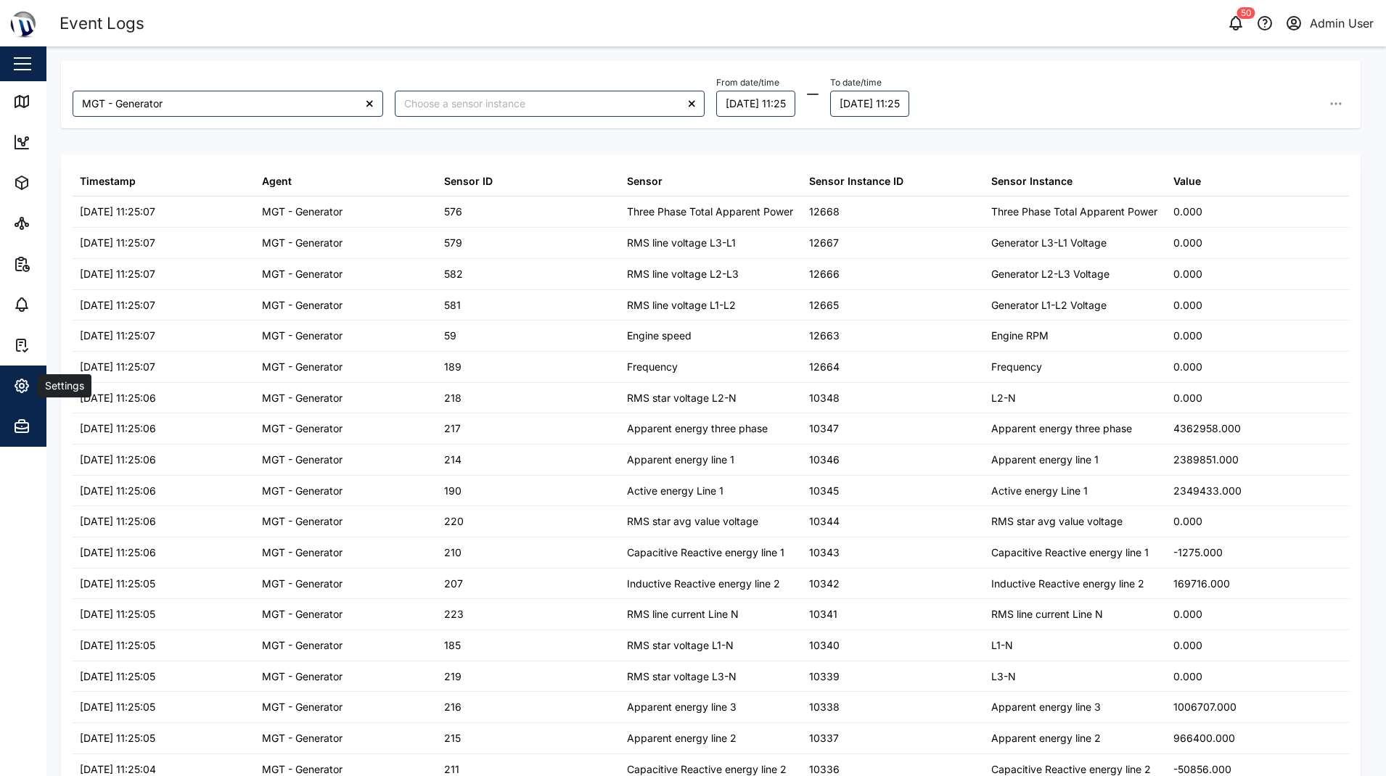
click at [20, 388] on icon "button" at bounding box center [22, 386] width 4 height 4
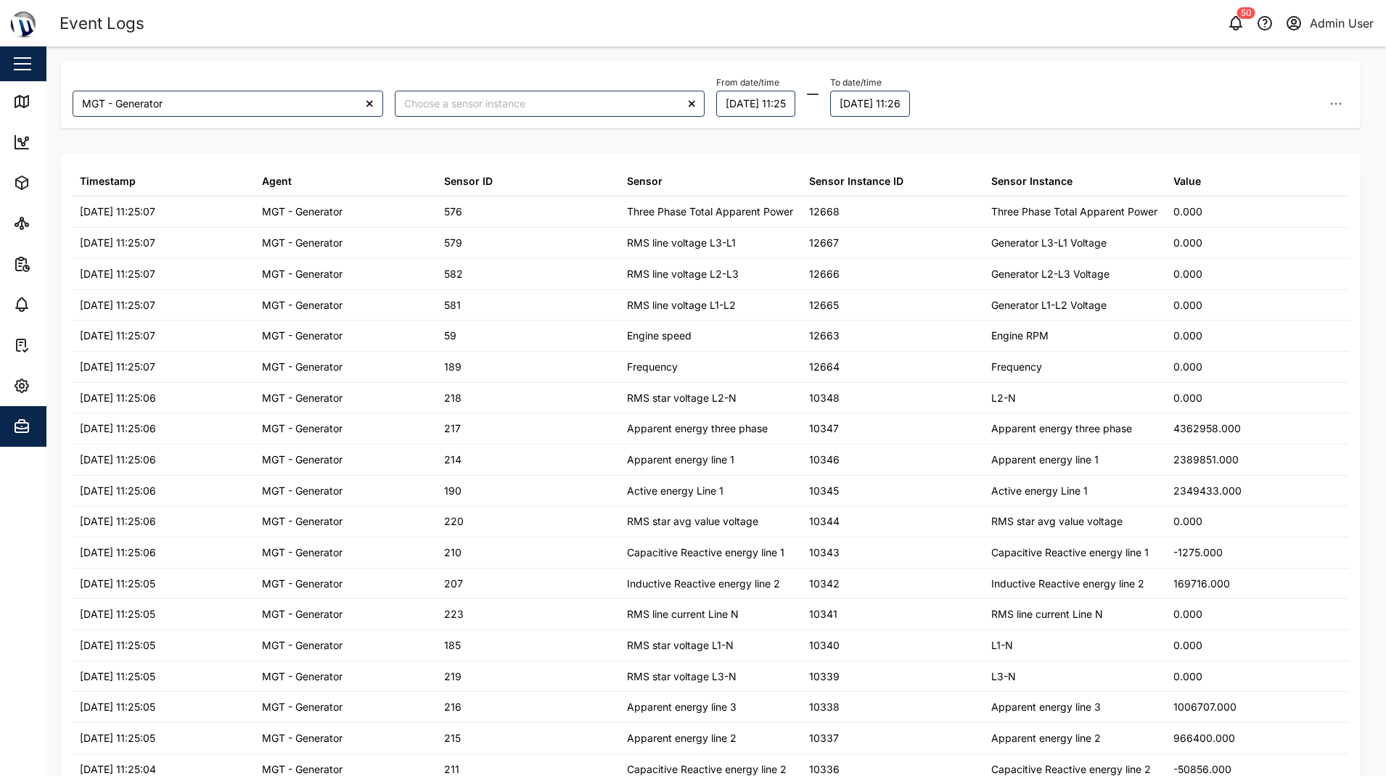
drag, startPoint x: 452, startPoint y: 121, endPoint x: 467, endPoint y: 107, distance: 20.0
click at [452, 120] on div at bounding box center [550, 104] width 322 height 38
click at [484, 97] on input "search" at bounding box center [550, 104] width 311 height 26
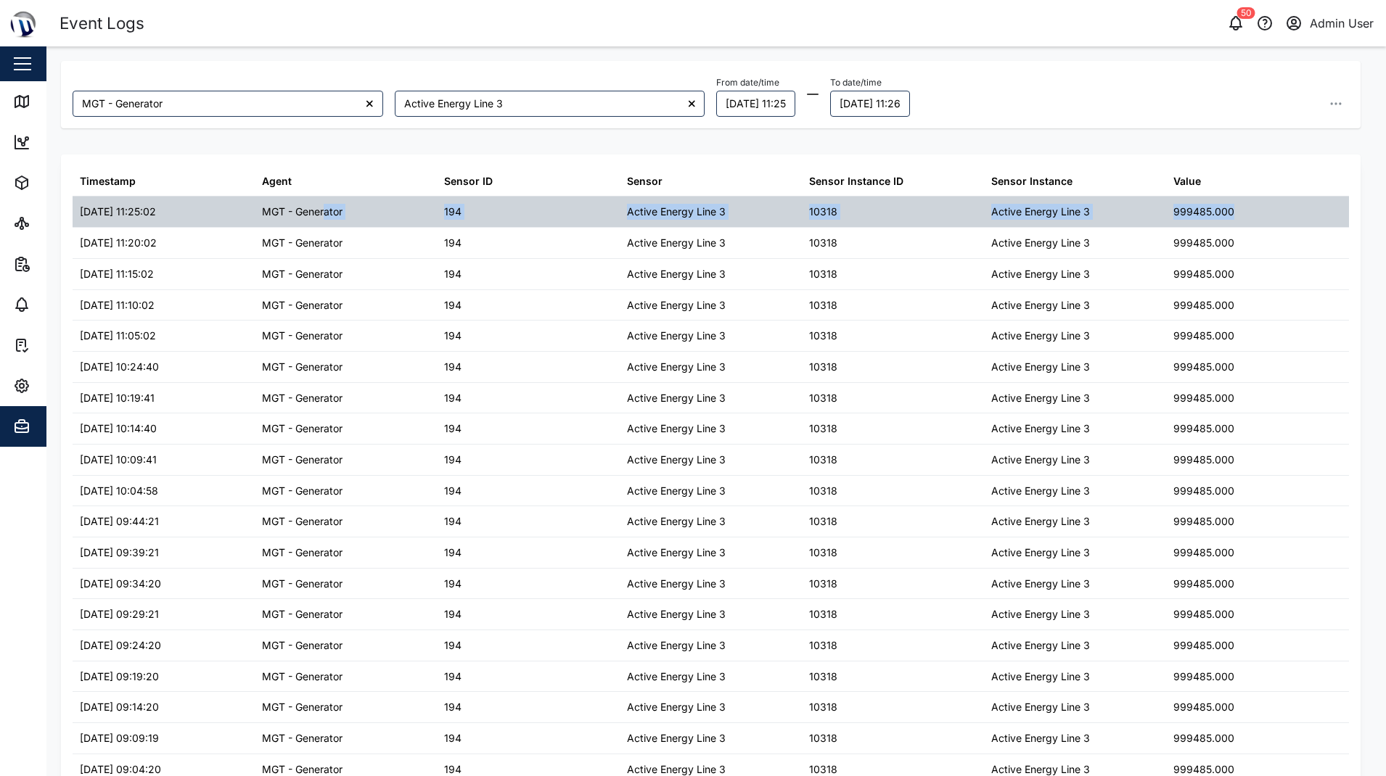
drag, startPoint x: 1266, startPoint y: 203, endPoint x: 322, endPoint y: 205, distance: 943.9
click at [322, 205] on div "19/08/2025 11:25:02 MGT - Generator 194 Active Energy Line 3 10318 Active Energ…" at bounding box center [711, 212] width 1276 height 31
drag, startPoint x: 322, startPoint y: 205, endPoint x: 312, endPoint y: 209, distance: 10.8
click at [312, 209] on div "MGT - Generator" at bounding box center [302, 212] width 81 height 16
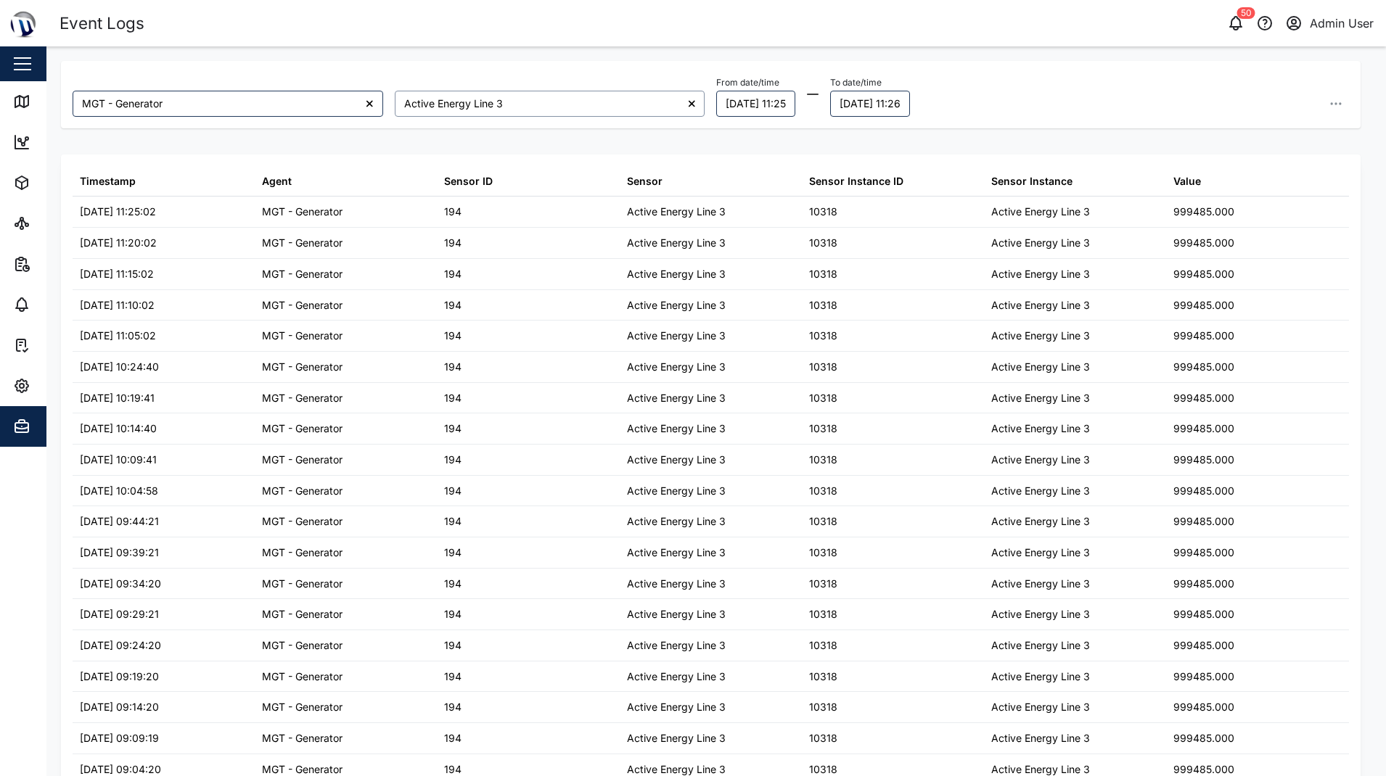
click at [602, 110] on input "Active Energy Line 3" at bounding box center [550, 104] width 311 height 26
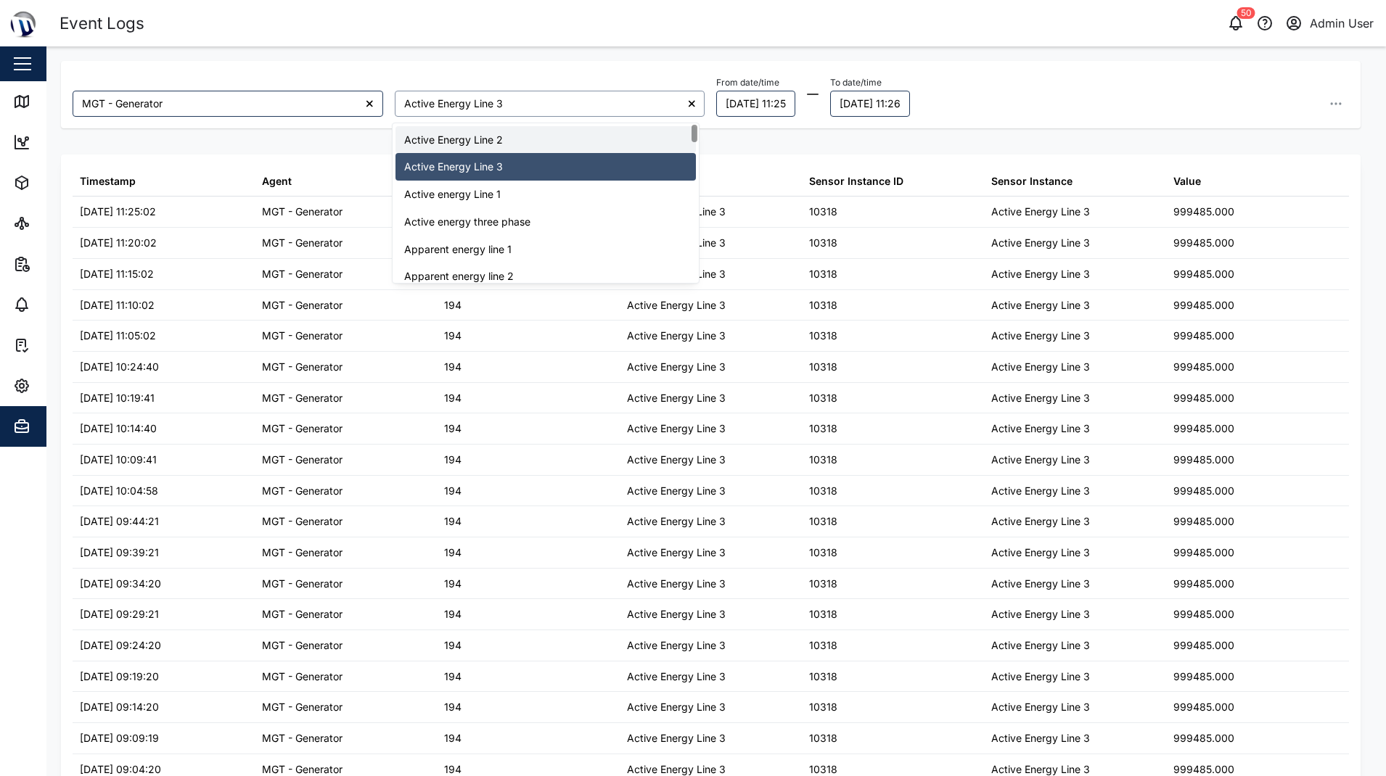
type input "Active Energy Line 2"
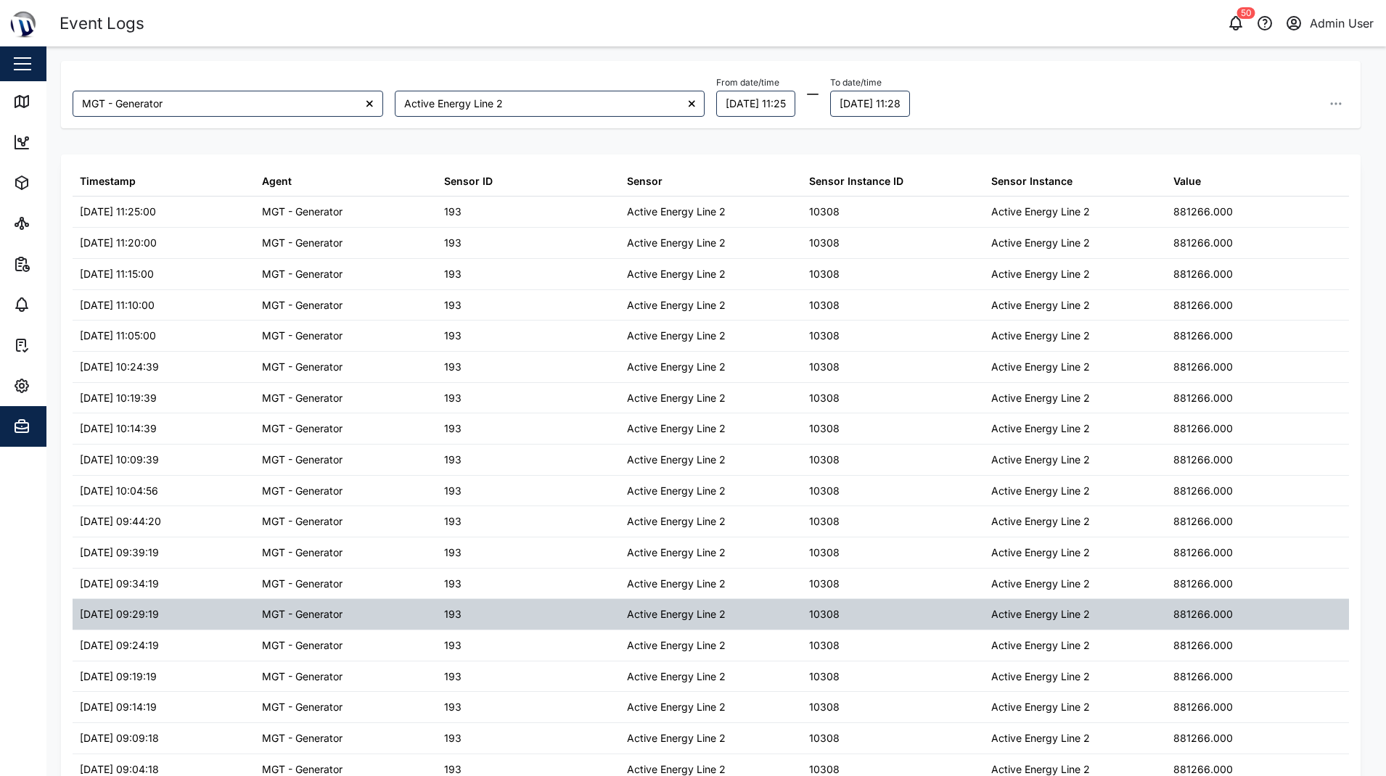
click at [395, 618] on div "MGT - Generator" at bounding box center [346, 614] width 182 height 30
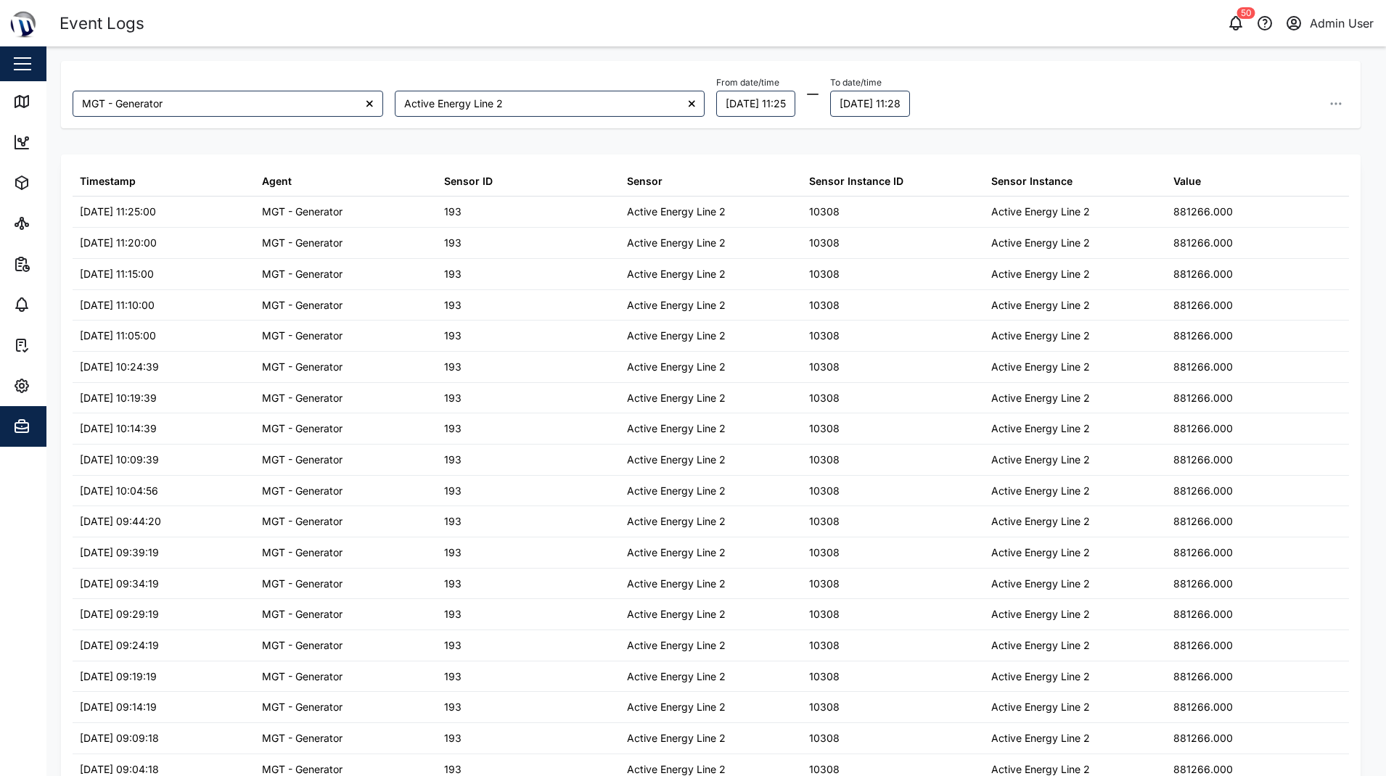
click at [469, 35] on div "Event Logs" at bounding box center [387, 23] width 657 height 25
drag, startPoint x: 1025, startPoint y: 5, endPoint x: 999, endPoint y: 2, distance: 26.3
click at [1025, 5] on header "Event Logs 50 Admin User" at bounding box center [693, 23] width 1386 height 46
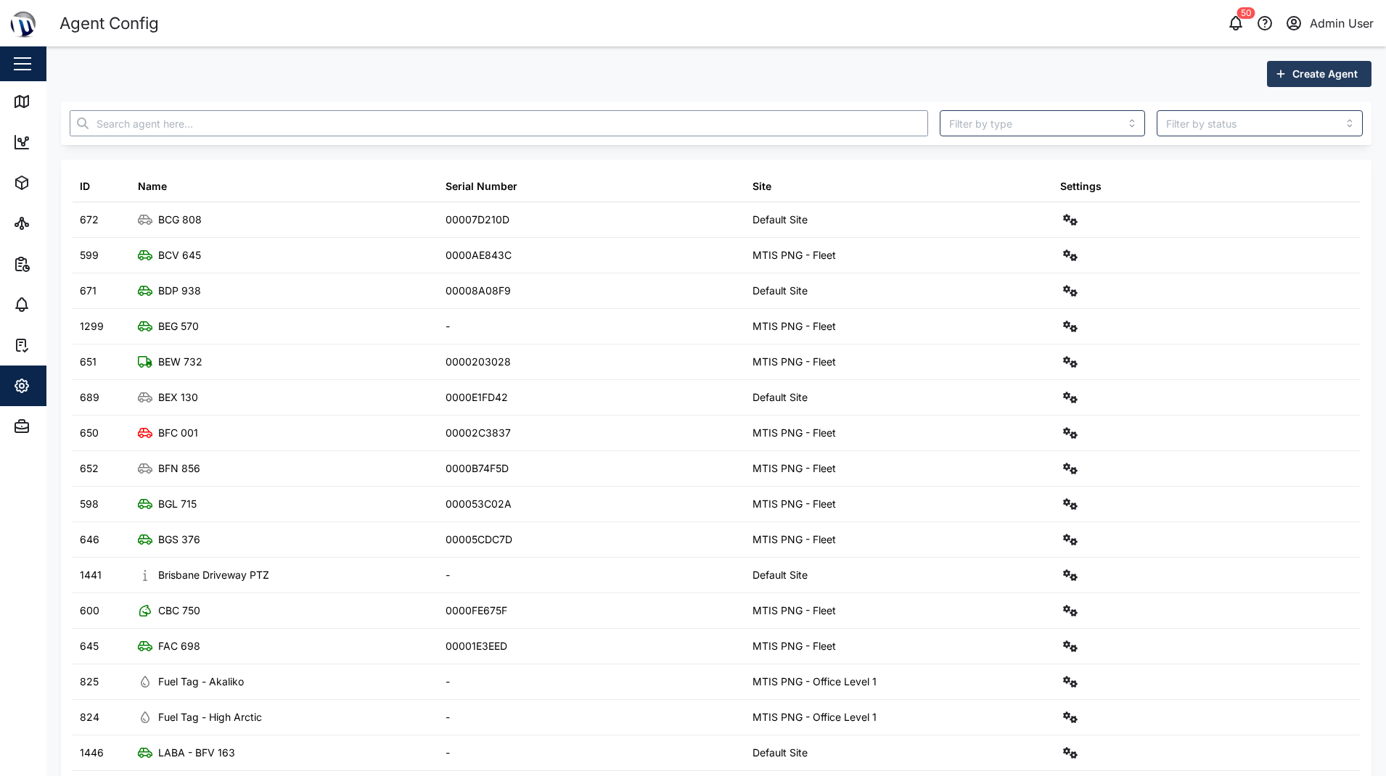
click at [296, 125] on input "text" at bounding box center [499, 123] width 858 height 26
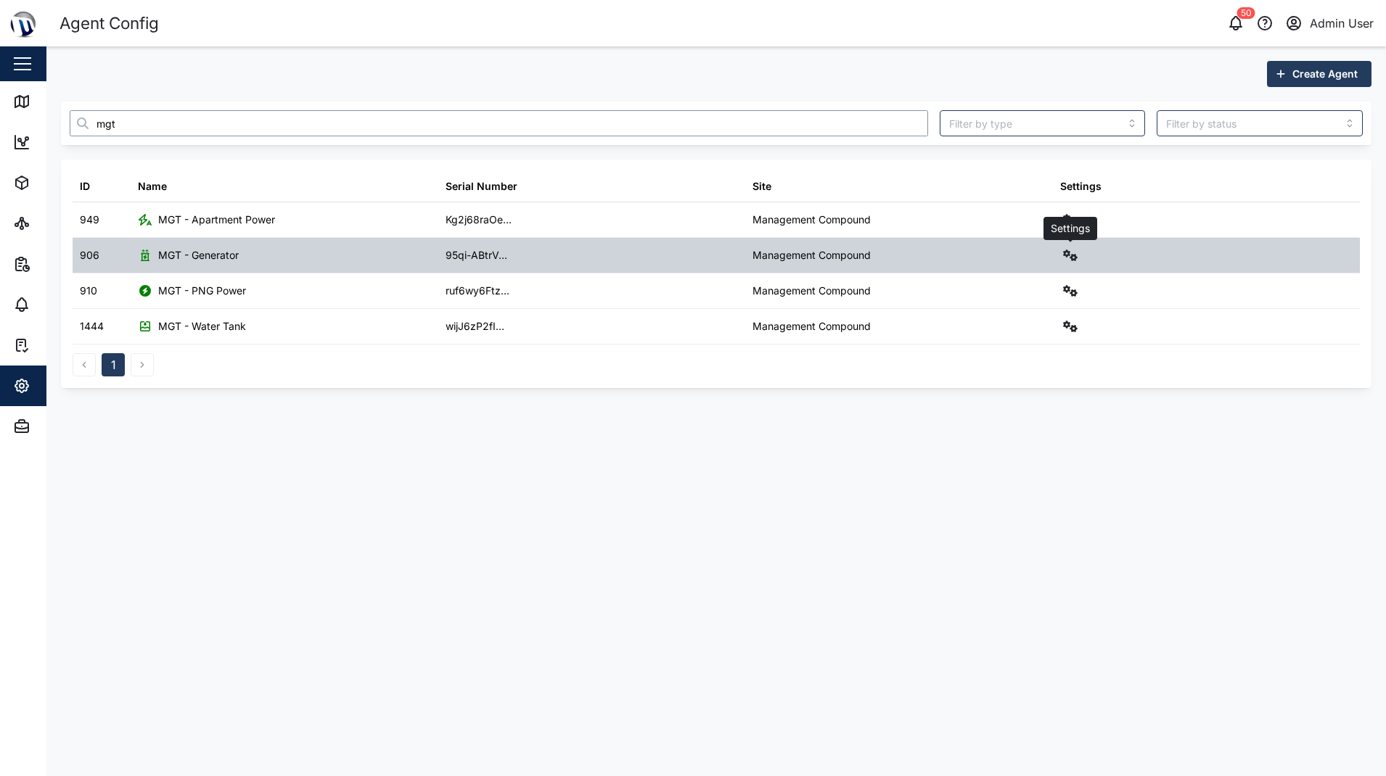
type input "mgt"
click at [1068, 257] on icon "button" at bounding box center [1070, 256] width 15 height 12
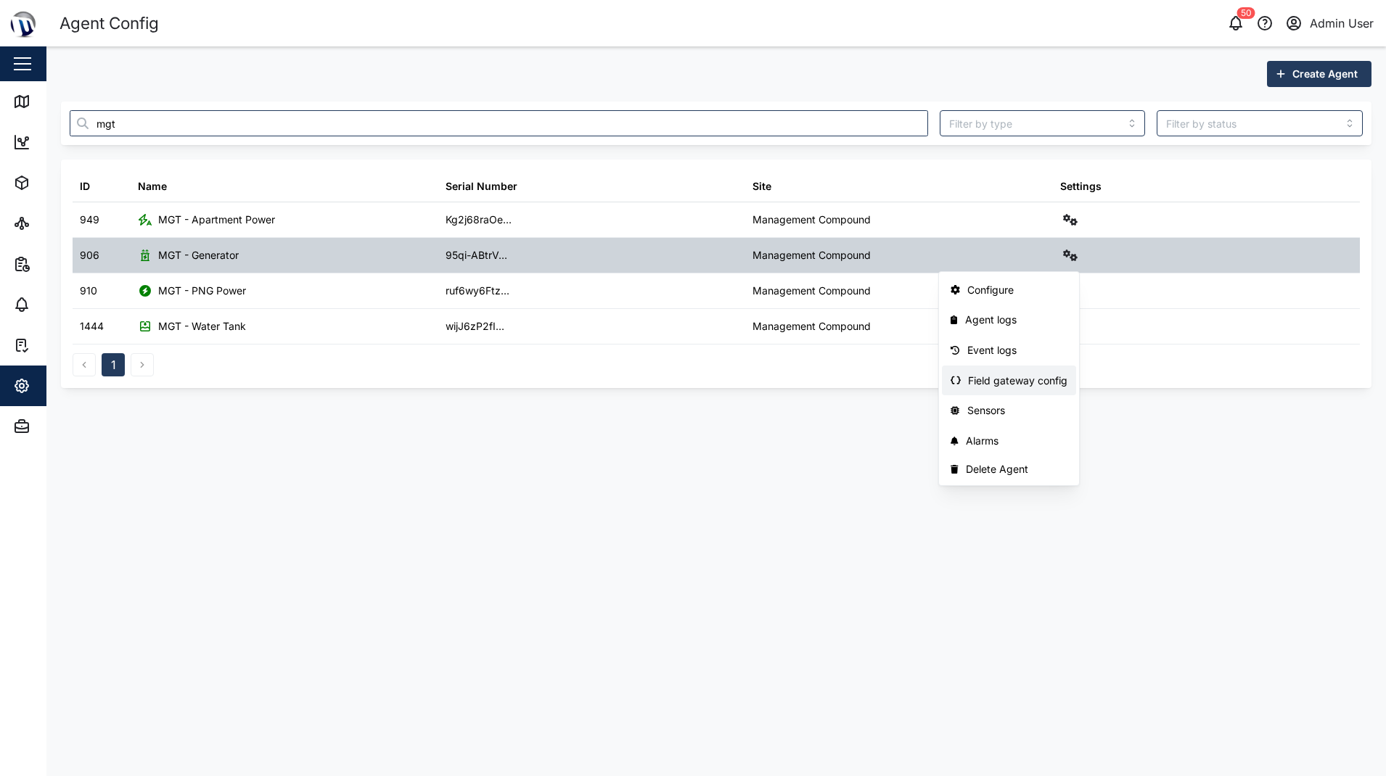
click at [1012, 381] on div "Field gateway config" at bounding box center [1017, 381] width 99 height 16
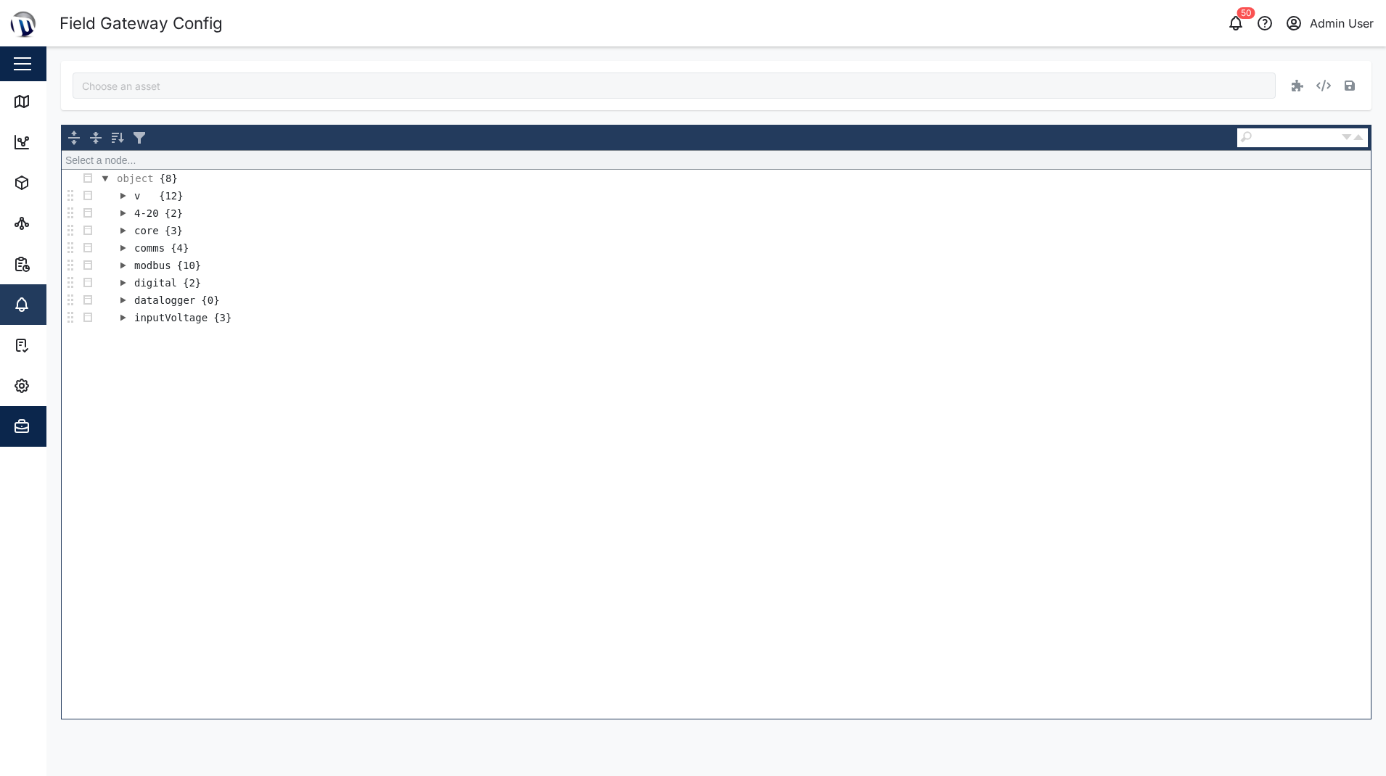
type input "MGT - Generator"
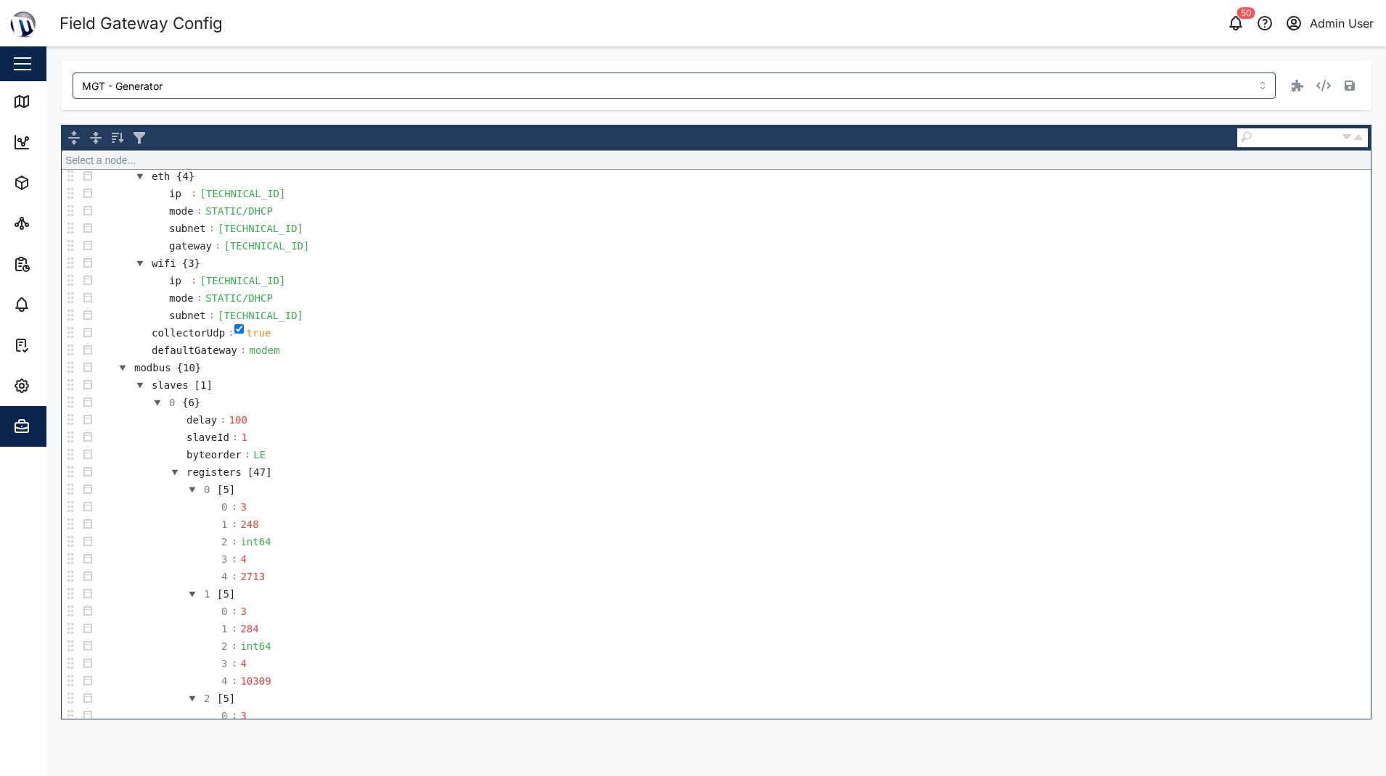
scroll to position [508, 0]
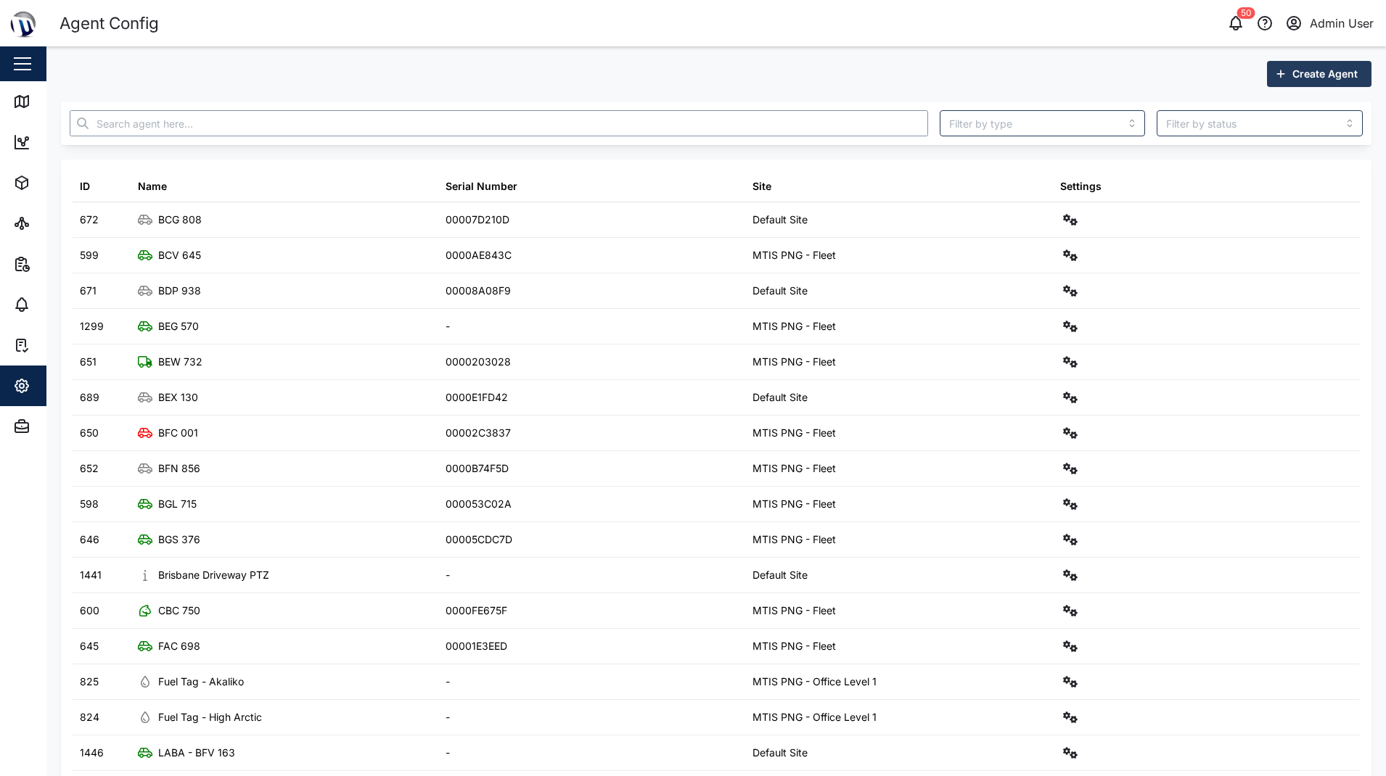
click at [197, 125] on input "text" at bounding box center [499, 123] width 858 height 26
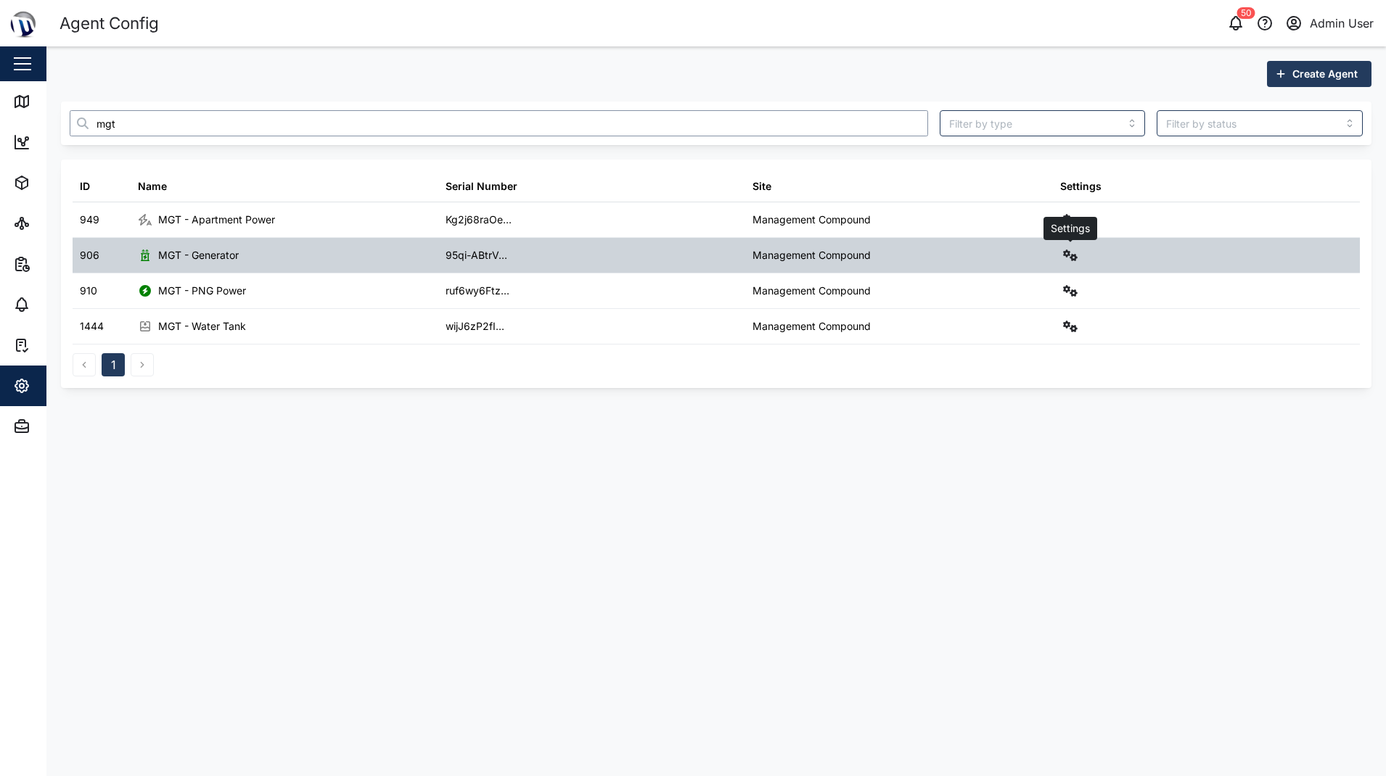
type input "mgt"
click at [1064, 254] on icon "button" at bounding box center [1070, 256] width 15 height 12
click at [998, 408] on div "Sensors" at bounding box center [1017, 411] width 101 height 16
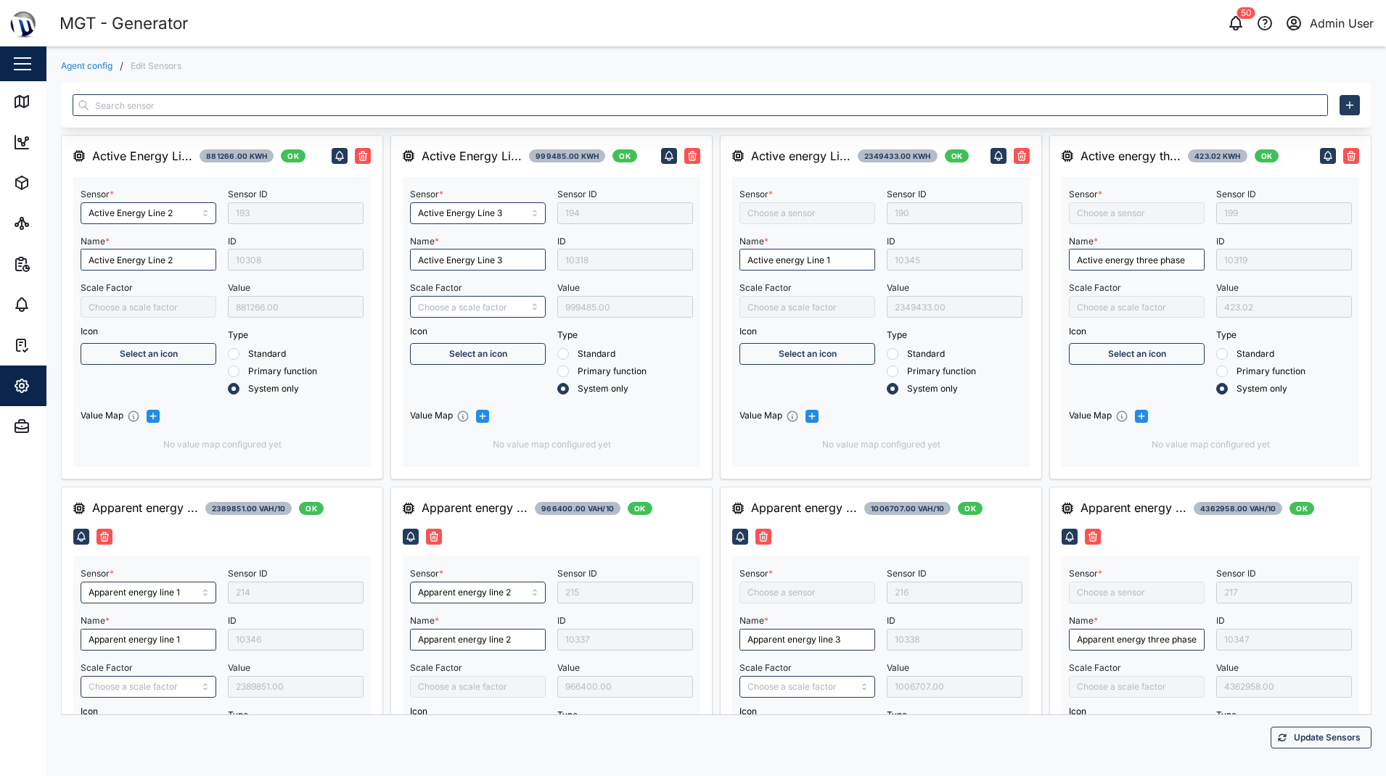
type input "Active Energy Line 2"
type input "Apparent energy line 1"
type input "Fuel level liter 2"
type input "MGT Gen Belly Tank"
type input "Capacitive Reactive energy three phase"
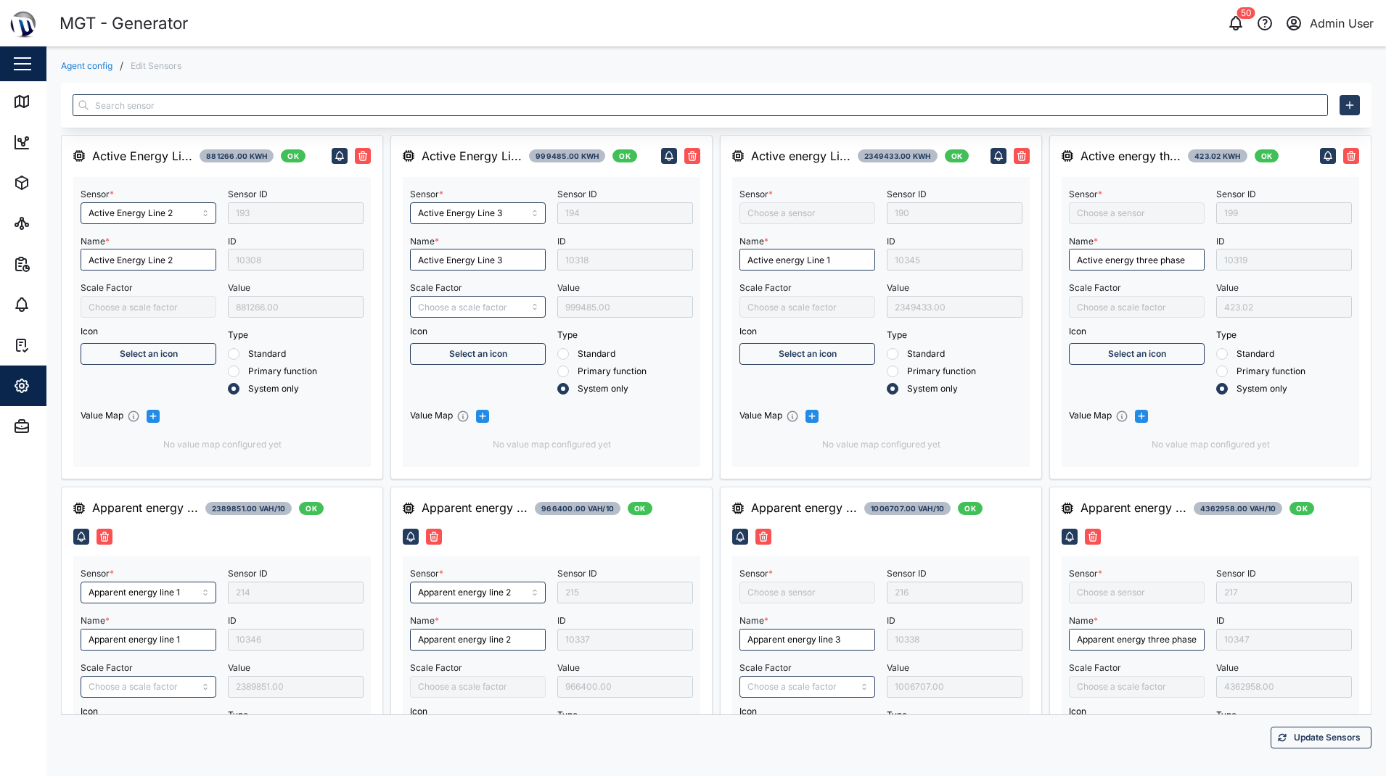
type input "Active Energy Line 3"
type input "Apparent energy line 2"
type input "Capacitive Reactive energy line 2"
type input "Capacitive Reactive energy line 1"
type input "Control Mode"
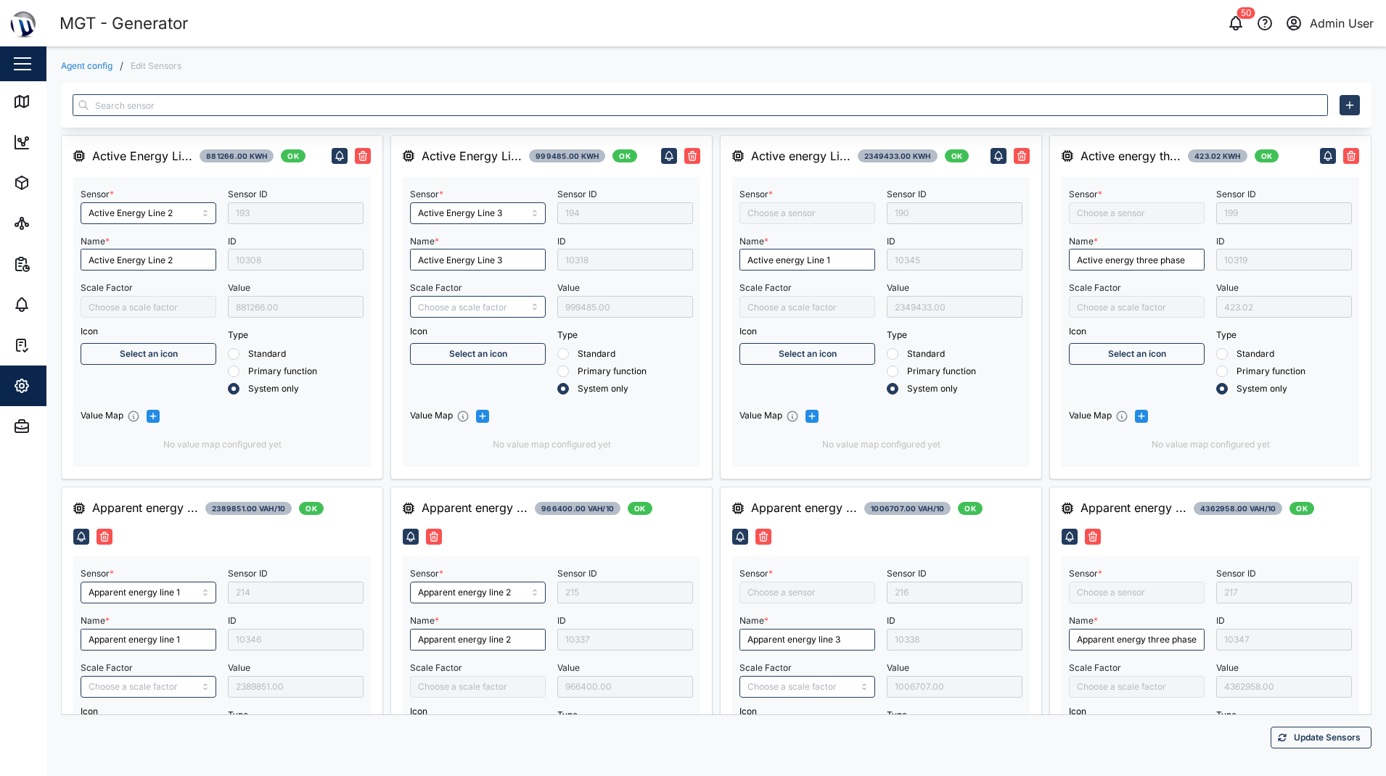
type input "Active energy Line 1"
type input "Apparent energy line 3"
type input "MGT GEN Day Tank V2"
type input "Active energy three phase"
type input "/10000"
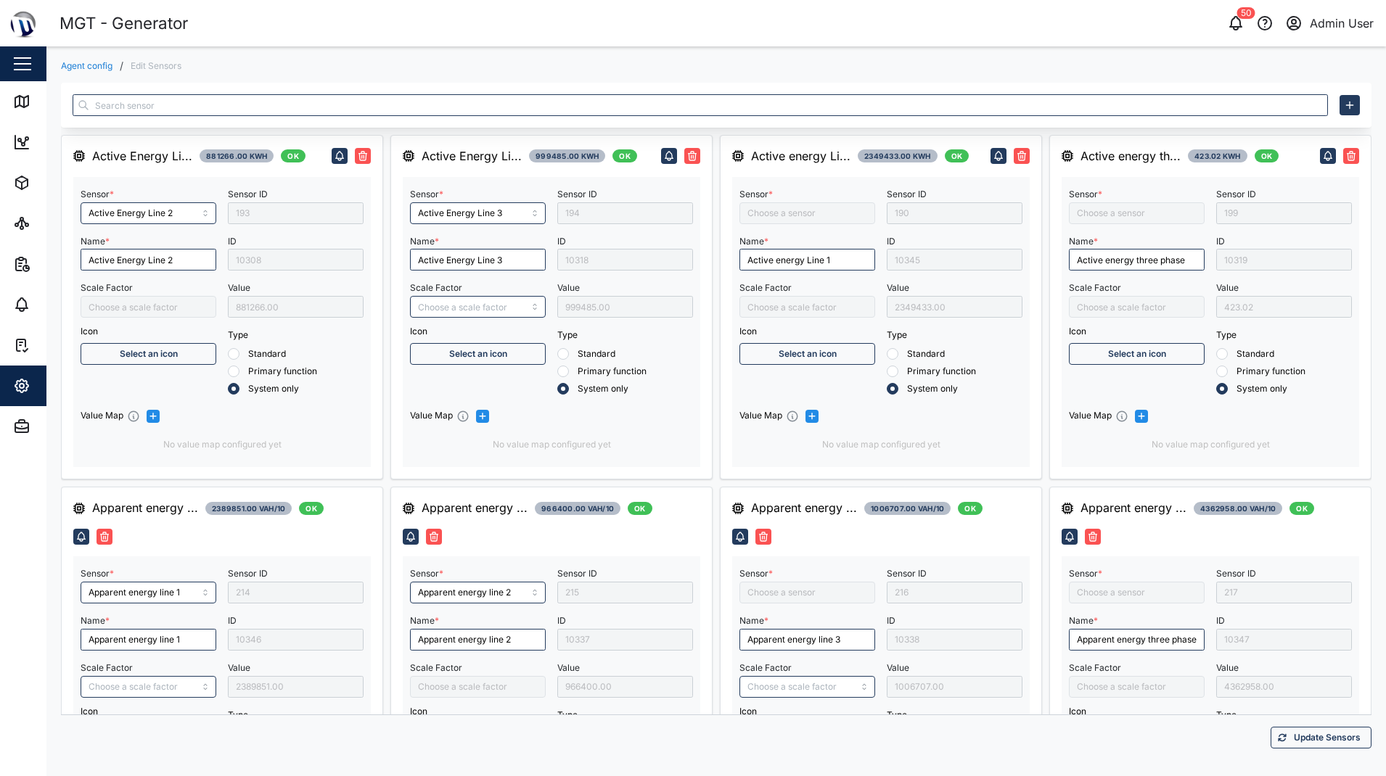
type input "Capacitive Reactive energy line 3"
type input "Fuel Level Liter"
type input "Apparent energy three phase"
click at [580, 26] on div "MGT - Generator" at bounding box center [387, 23] width 657 height 25
click at [549, 81] on div "Agent config / Edit Sensors Active Energy Li... 881266.00 kWh OK Sensor * Activ…" at bounding box center [715, 410] width 1339 height 728
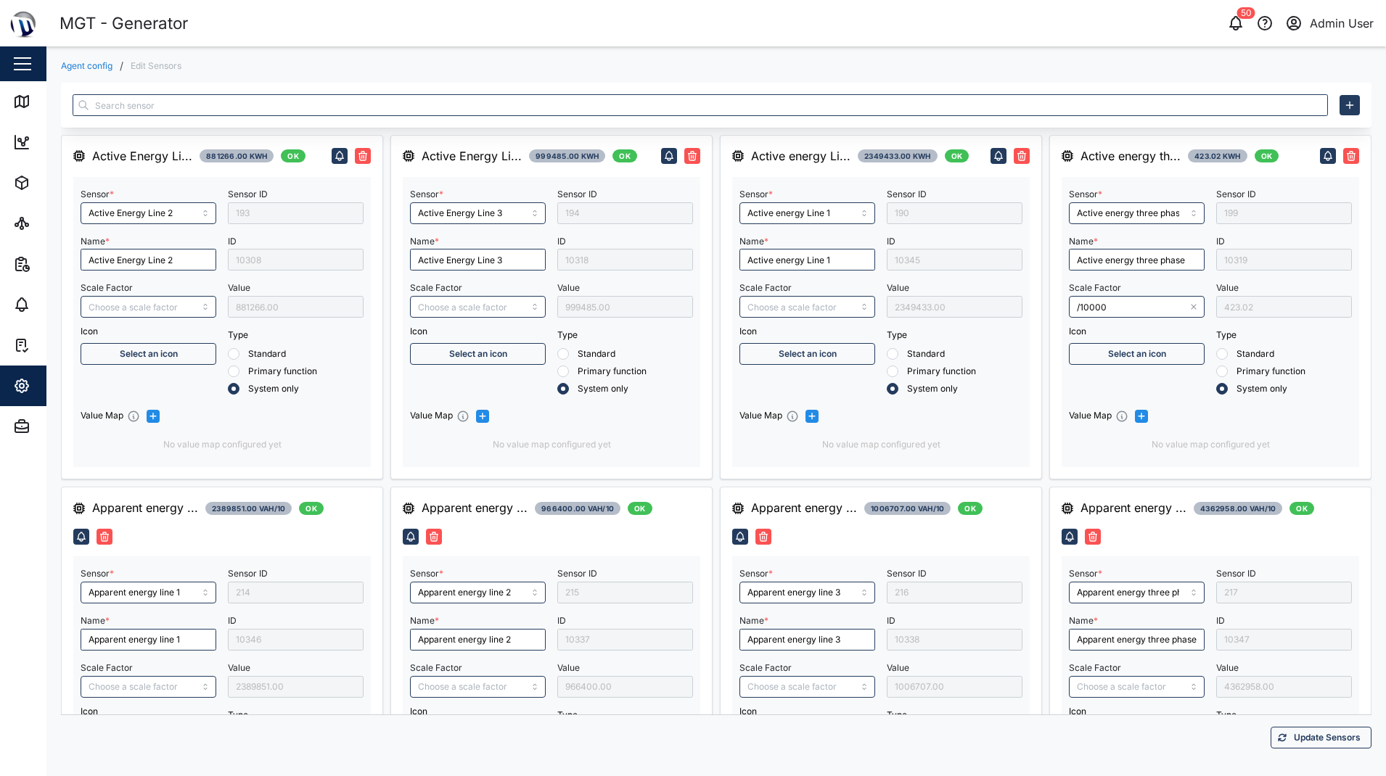
click at [358, 67] on div "Agent config / Edit Sensors" at bounding box center [716, 66] width 1310 height 10
click at [196, 104] on input "text" at bounding box center [700, 105] width 1255 height 22
type input "active ene"
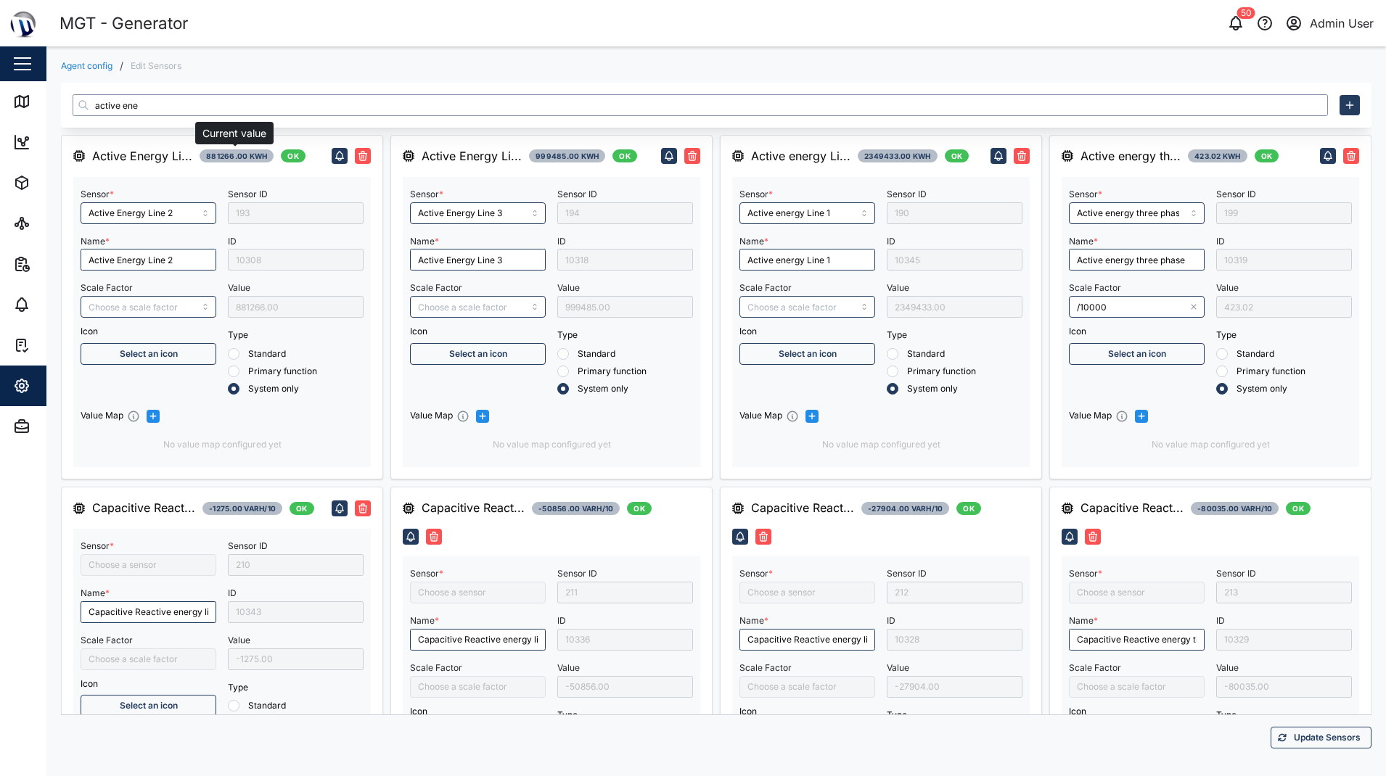
type input "Capacitive Reactive energy three phase"
type input "Capacitive Reactive energy line 3"
type input "Capacitive Reactive energy line 1"
type input "Capacitive Reactive energy line 2"
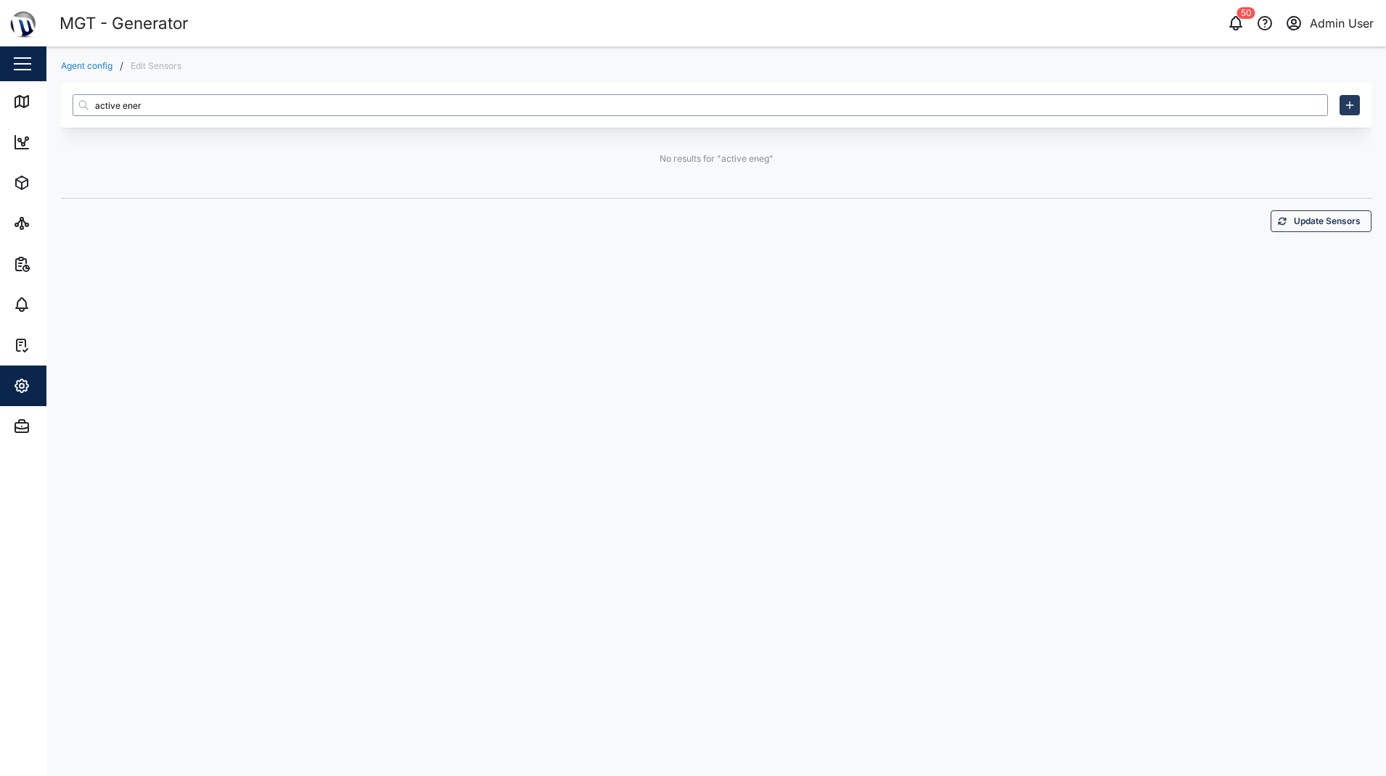
type input "active energ"
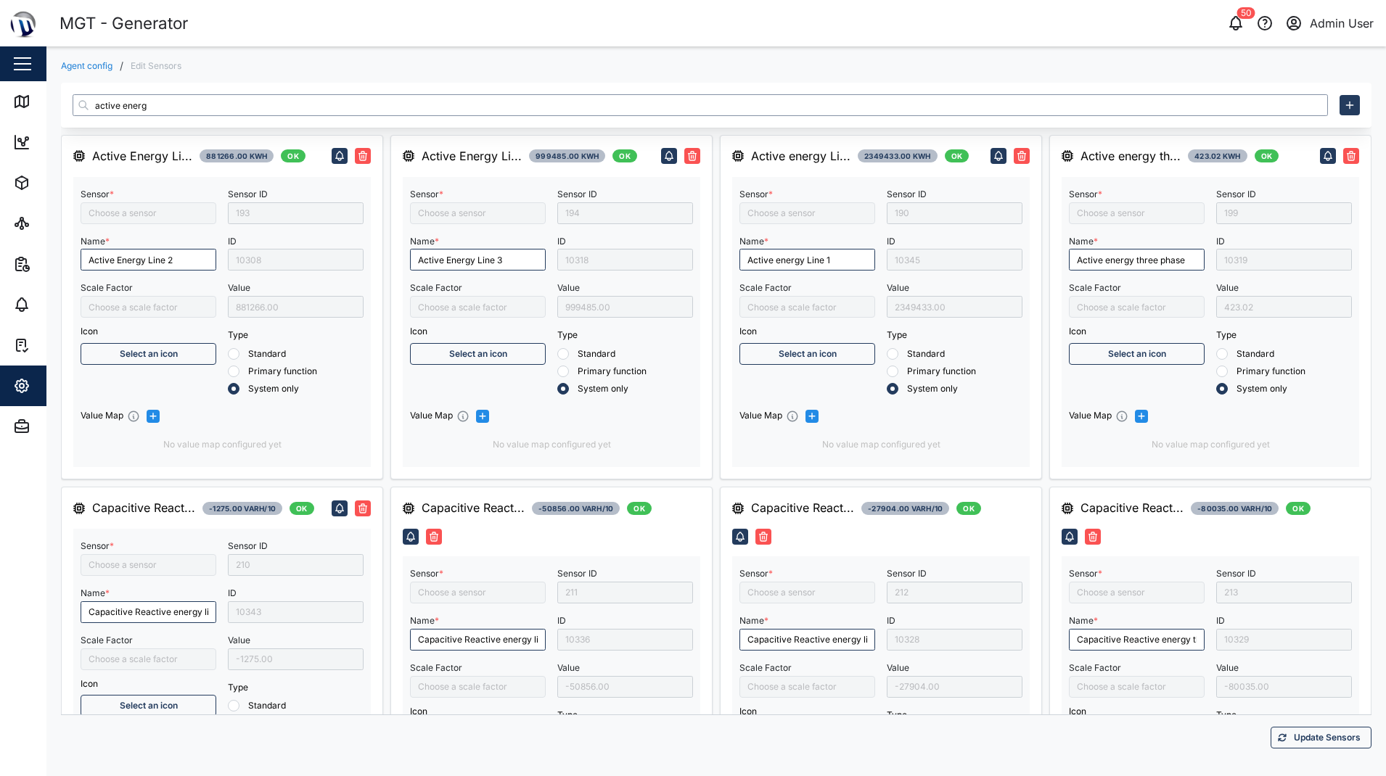
type input "Capacitive Reactive energy three phase"
type input "Capacitive Reactive energy line 3"
type input "Active energy three phase"
type input "Active Energy Line 2"
type input "Capacitive Reactive energy line 2"
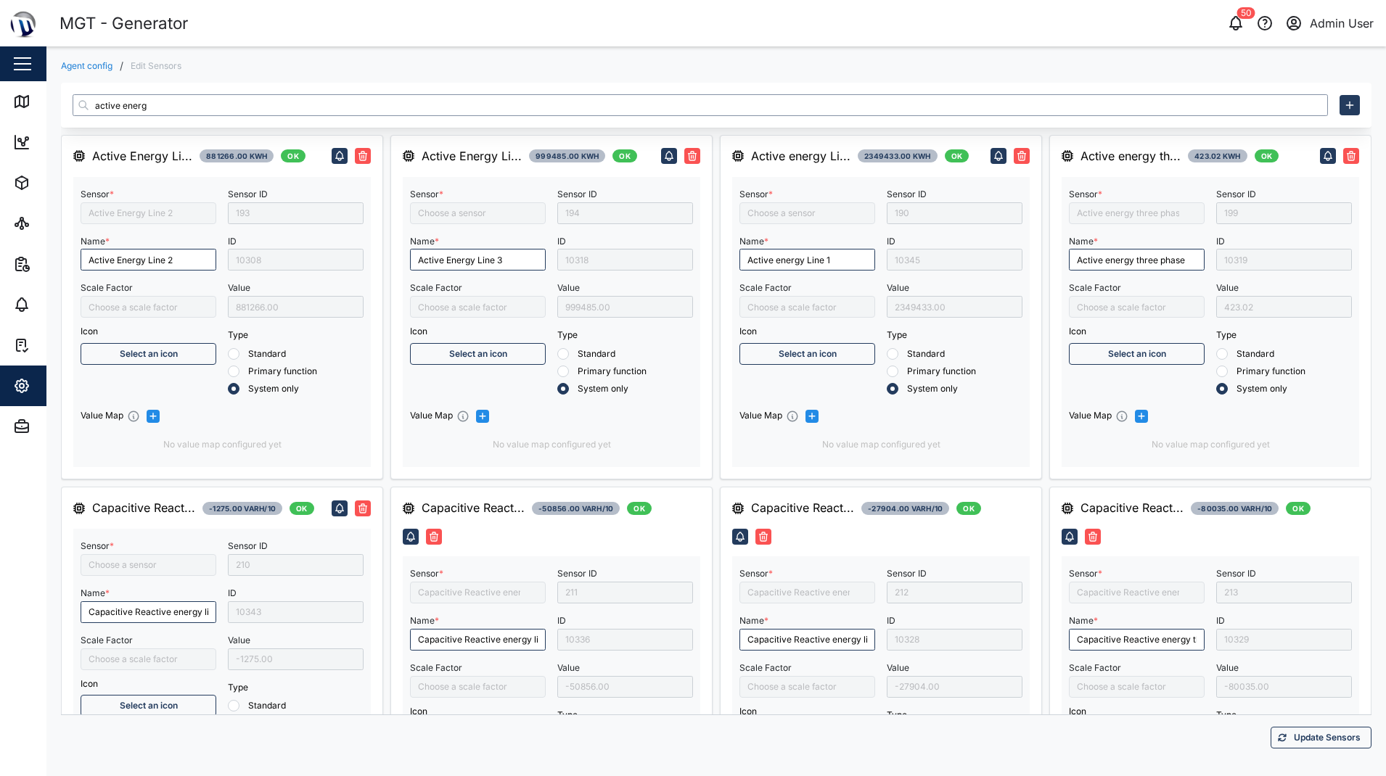
type input "Active energy Line 1"
type input "Capacitive Reactive energy line 1"
type input "Active Energy Line 3"
type input "/10000"
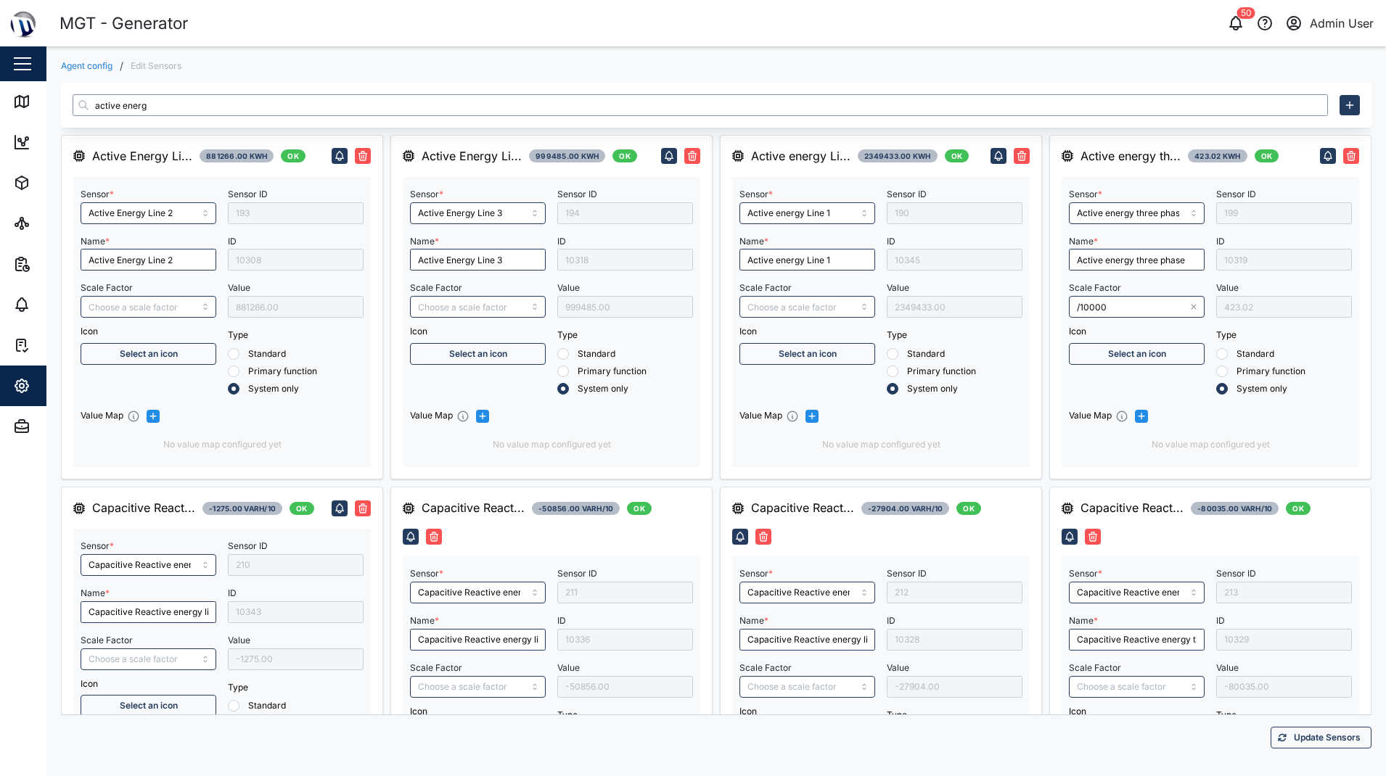
drag, startPoint x: 222, startPoint y: 104, endPoint x: -65, endPoint y: 112, distance: 286.7
click at [0, 112] on html "MGT - Generator 50 Admin User Close Map Dashboard Assets ATS Camera Generator P…" at bounding box center [693, 388] width 1386 height 776
type input "active ene"
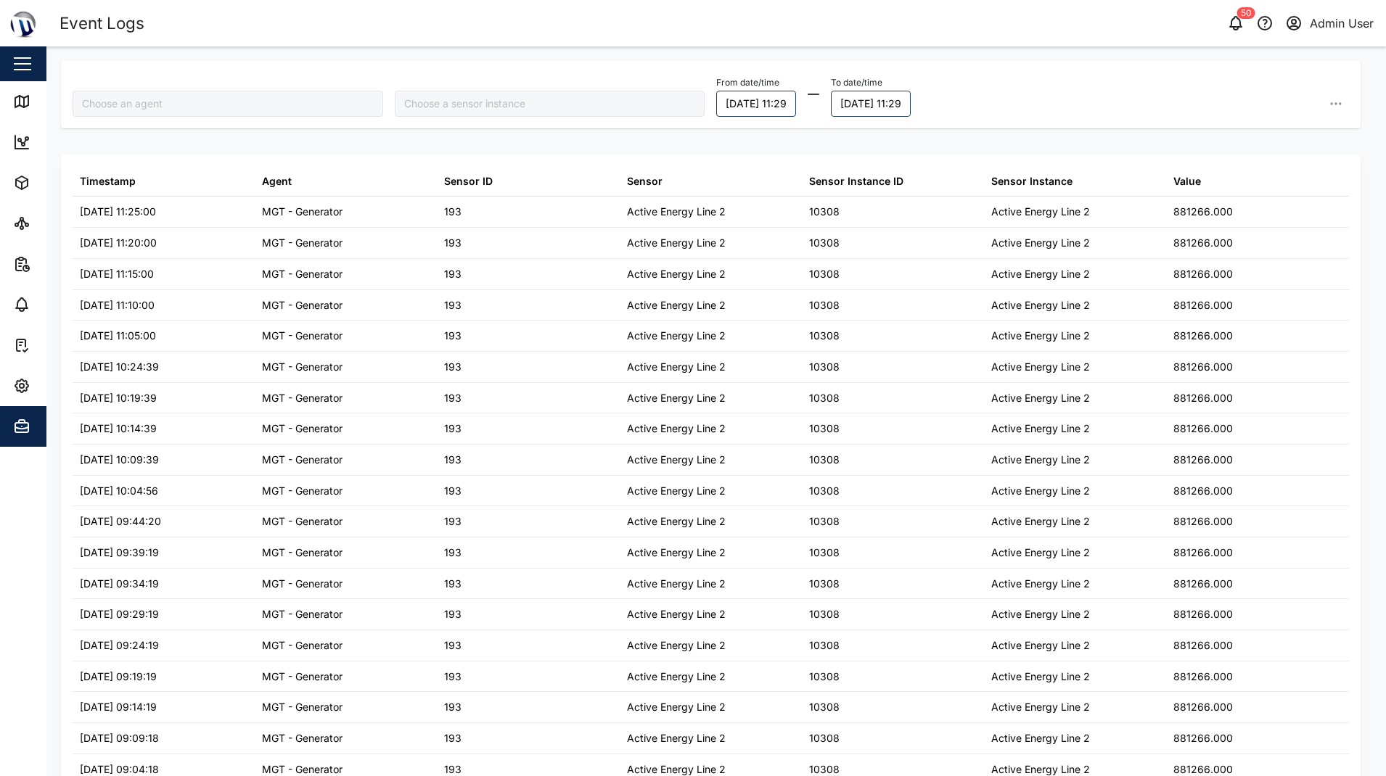
type input "MGT - Generator"
type input "Active Energy Line 2"
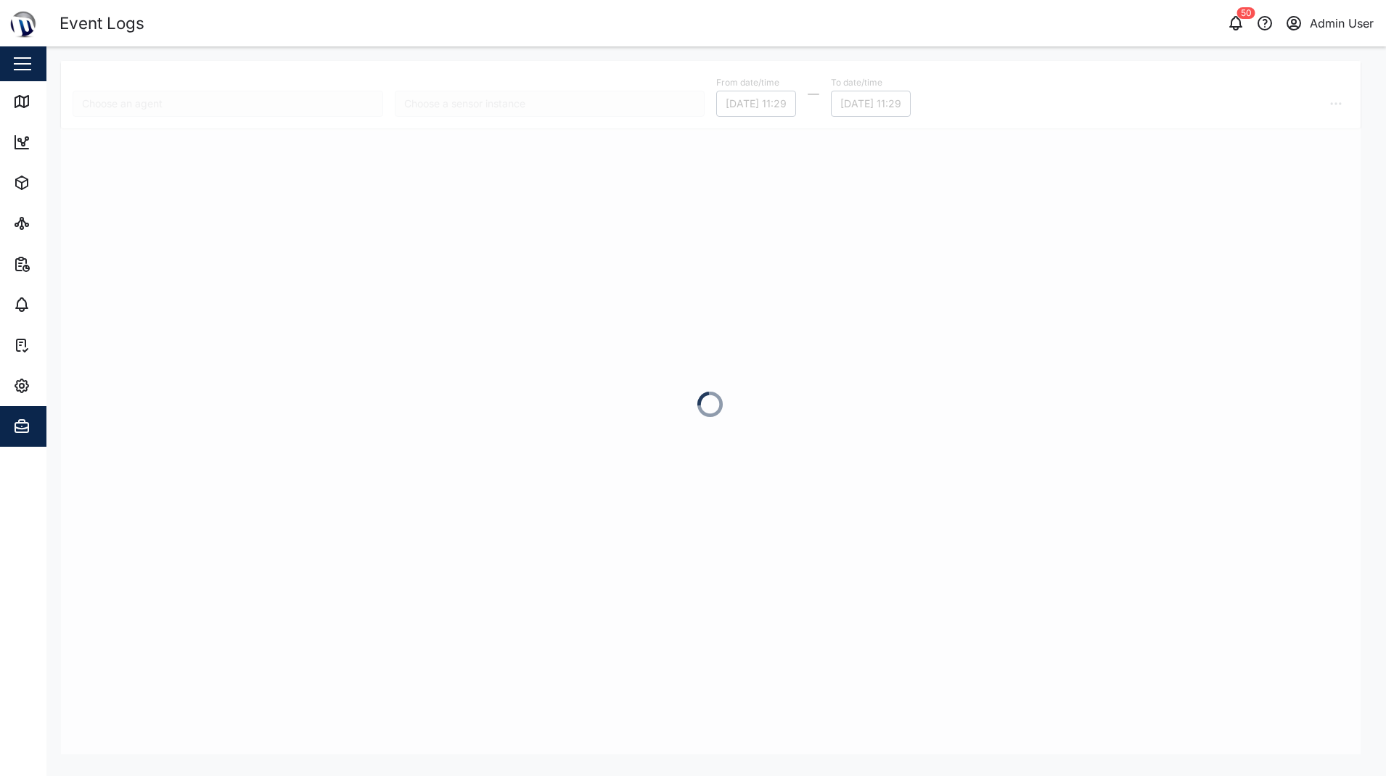
type input "MGT - Generator"
type input "Active Energy Line 2"
type input "MGT - Generator"
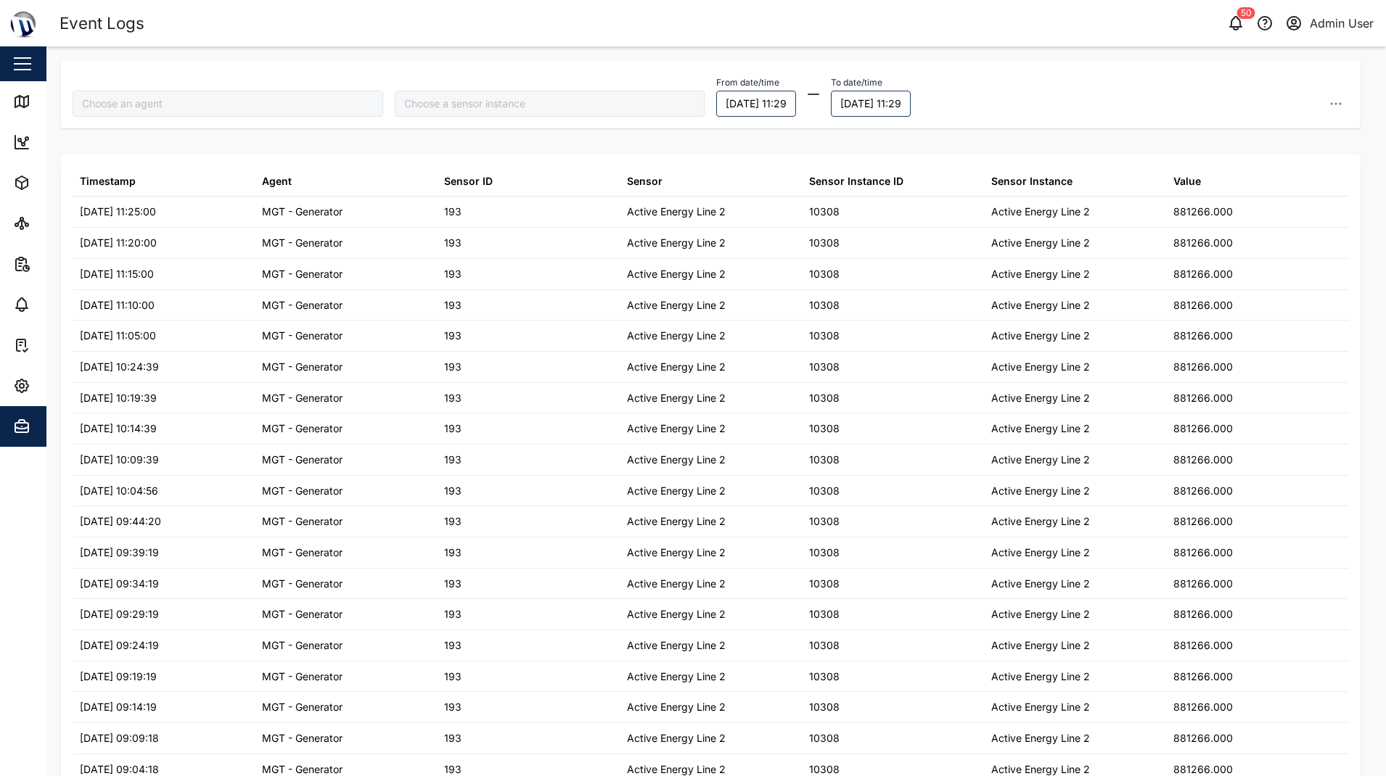
type input "MGT - Generator"
type input "Active Energy Line 2"
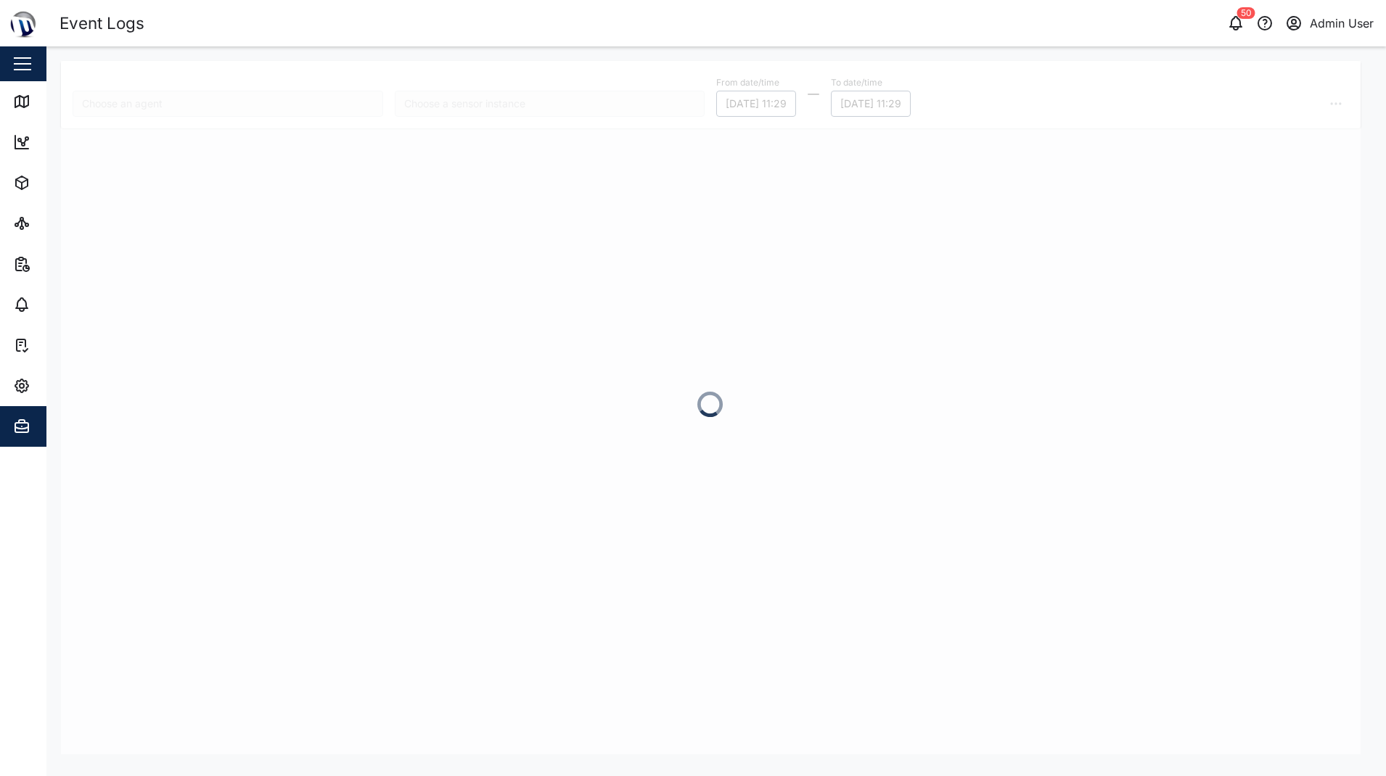
type input "Active Energy Line 2"
type input "MGT - Generator"
type input "Active Energy Line 2"
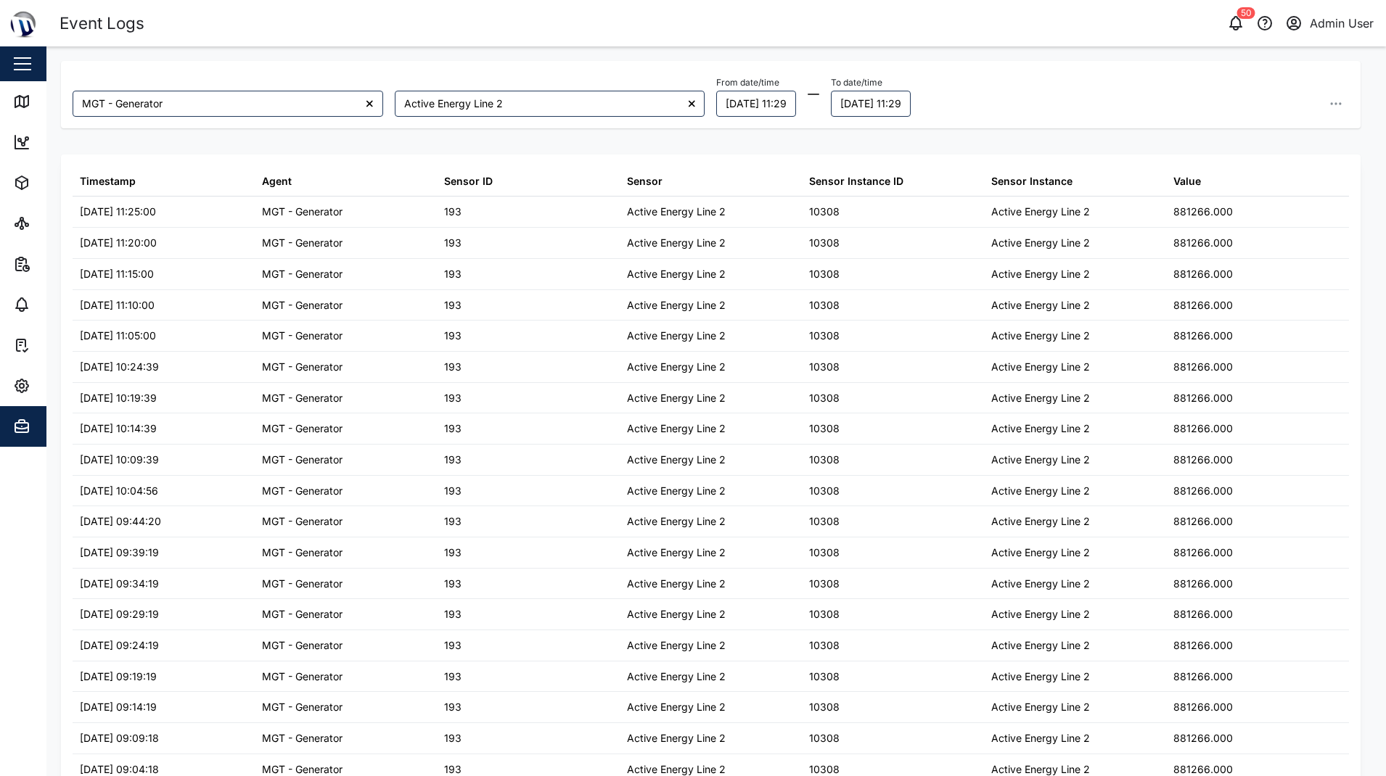
type input "MGT - Generator"
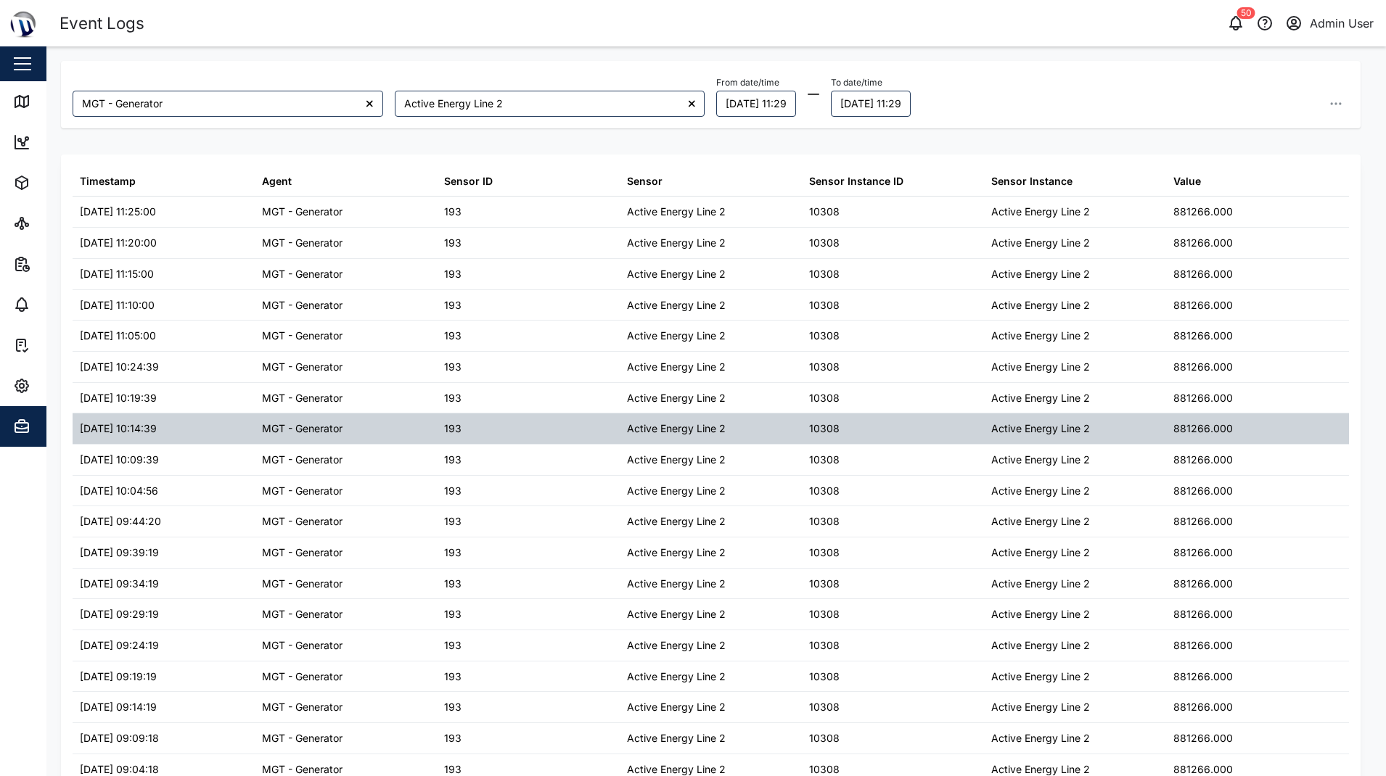
click at [826, 435] on div "10308" at bounding box center [824, 429] width 30 height 16
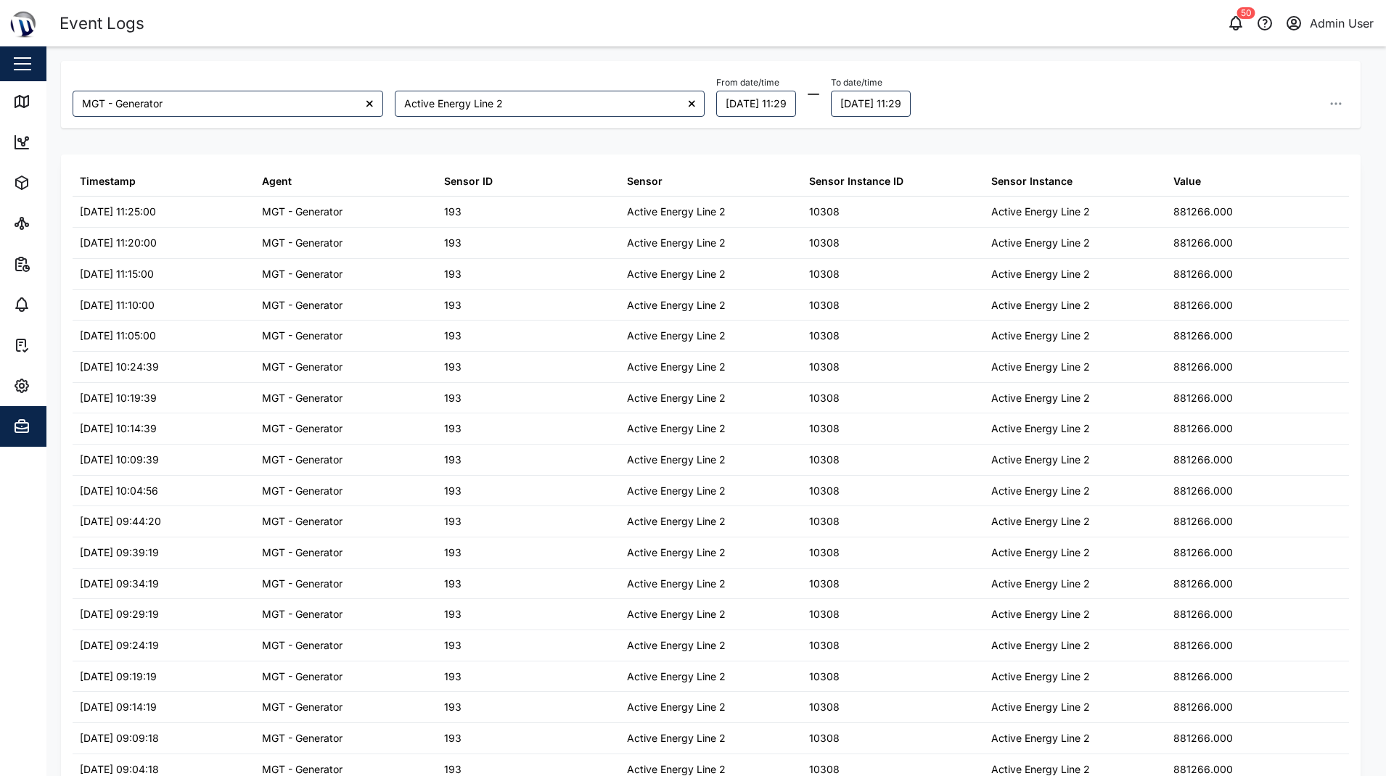
click at [1043, 138] on div "MGT - Generator Active Energy Line 2 From date/time [DATE] 11:29 To date/time […" at bounding box center [710, 408] width 1299 height 694
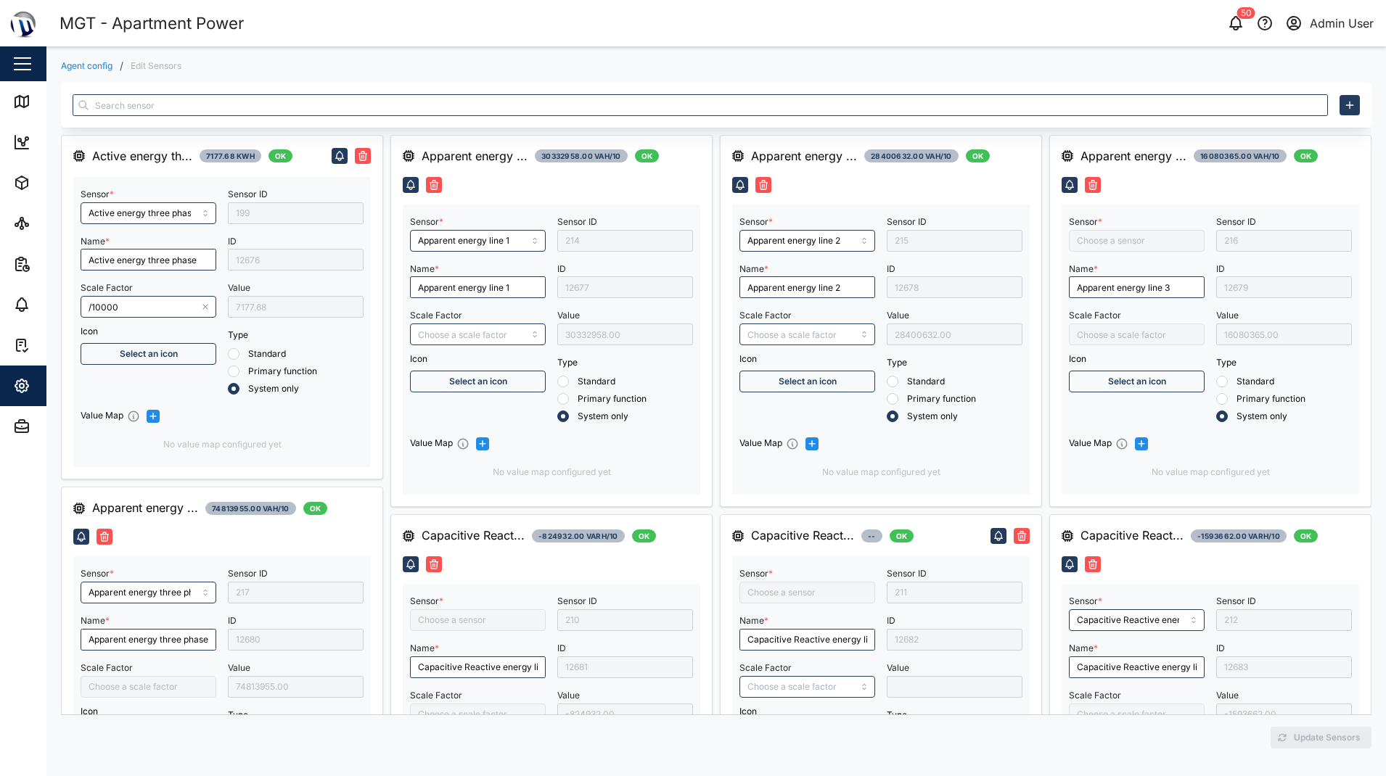
type input "Frequency"
type input "Capacitive Reactive energy line 2"
type input "Inductive Reactive energy line 1"
type input "Apparent energy line 3"
type input "Inductive Reactive energy line 2"
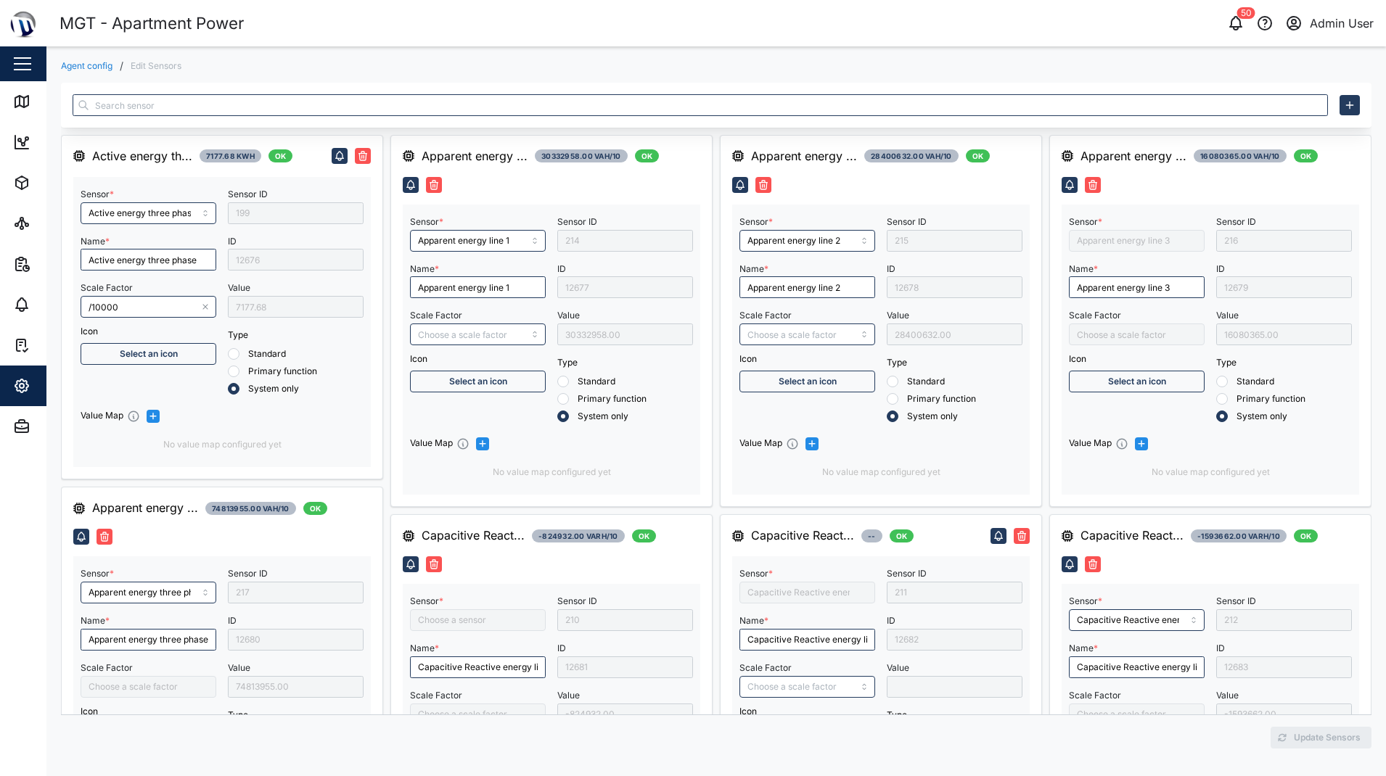
type input "Capacitive Reactive energy line 1"
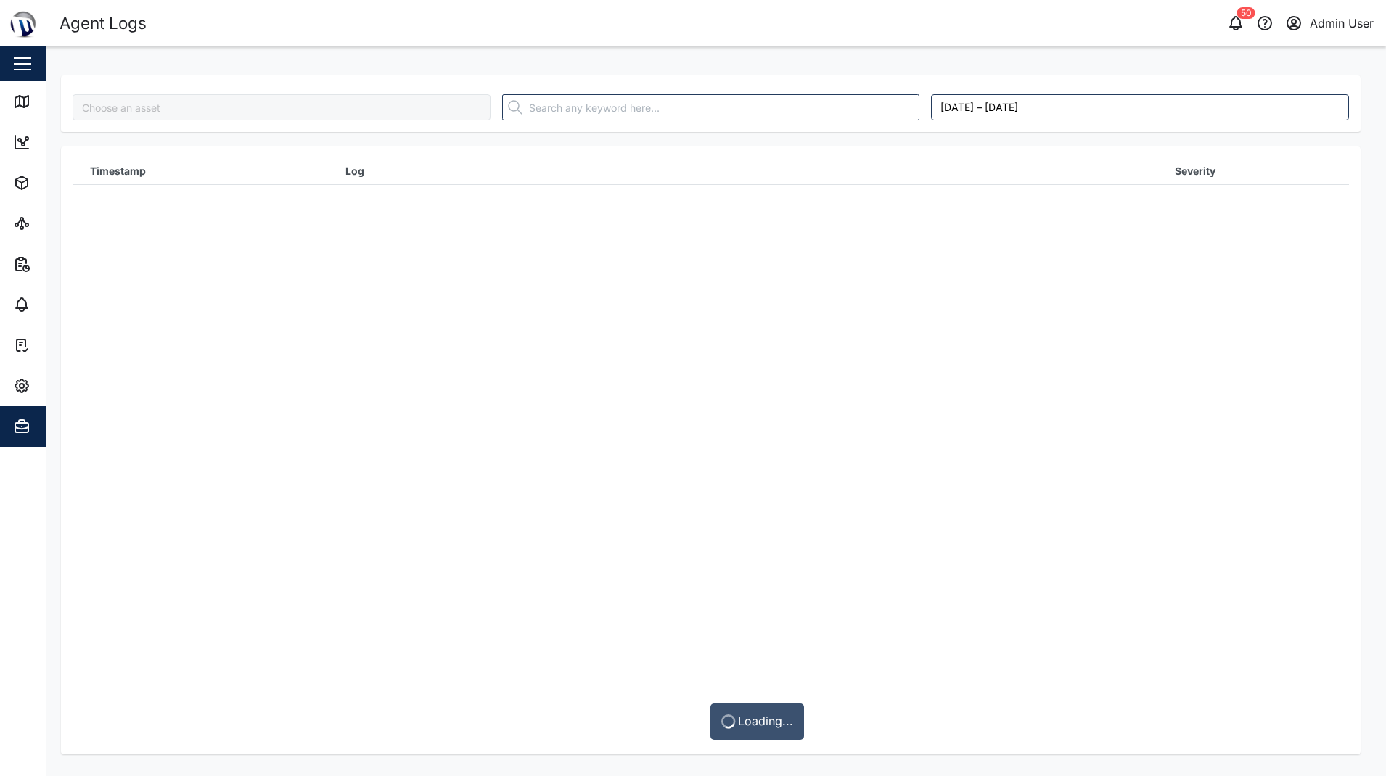
type input "MTIS PNG - Generator CAT"
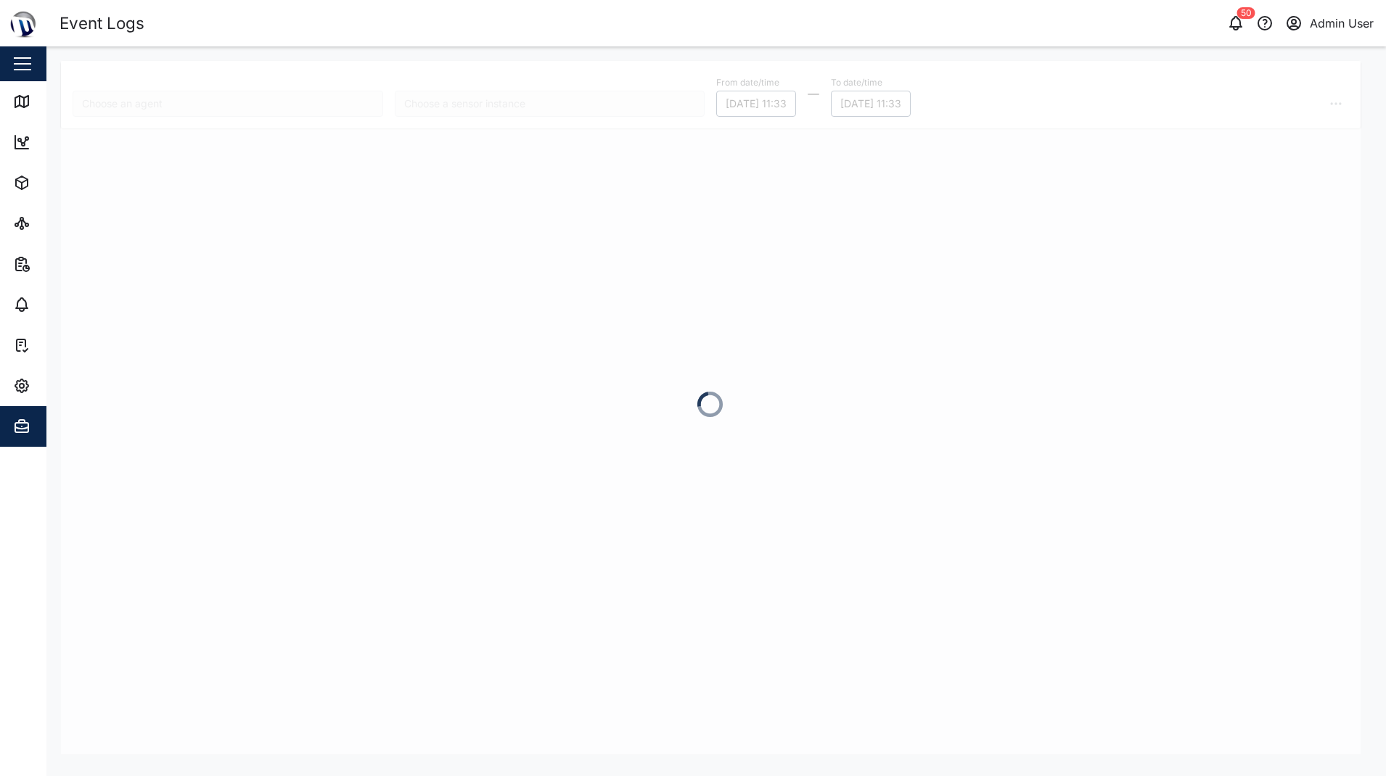
type input "Active Energy Line 2"
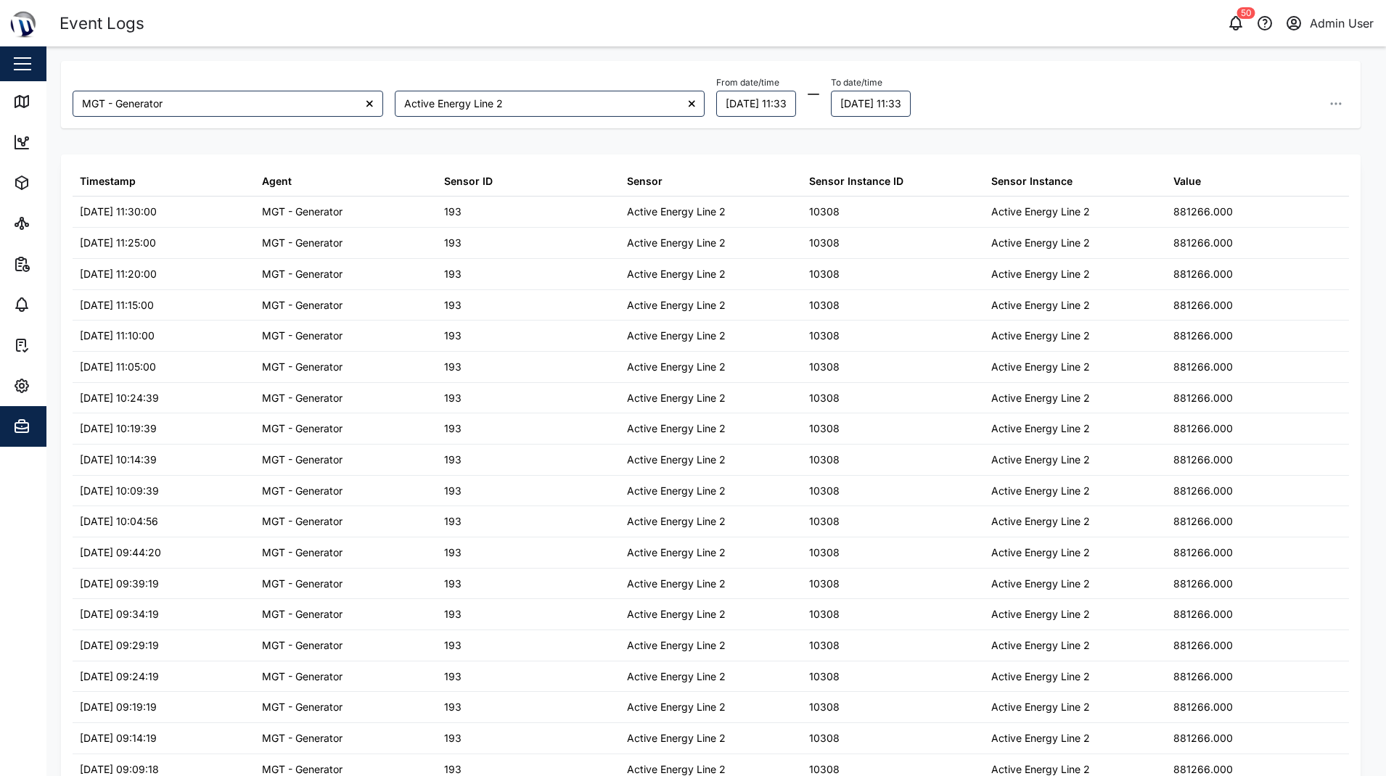
type input "MGT - Generator"
click at [30, 377] on span "Settings" at bounding box center [79, 386] width 132 height 41
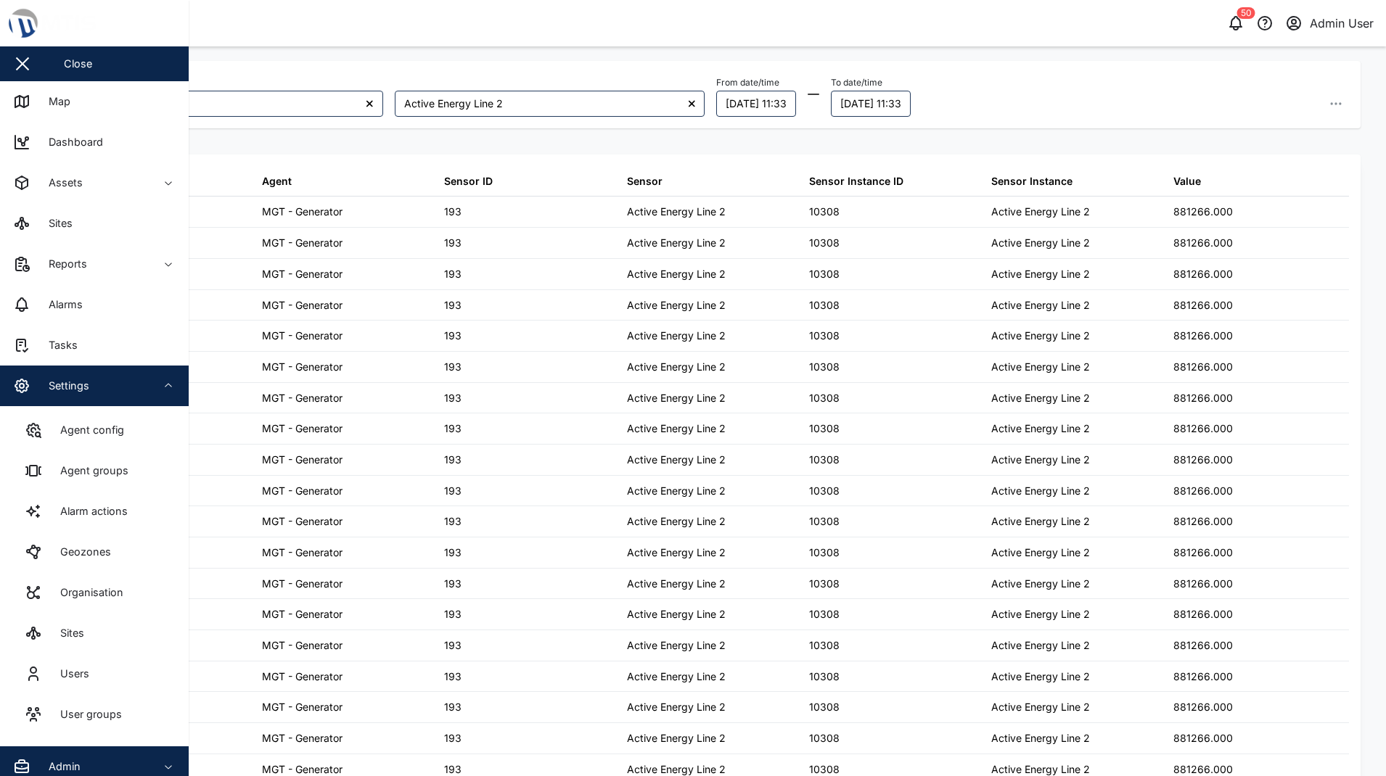
click at [41, 403] on span "Settings" at bounding box center [79, 386] width 132 height 41
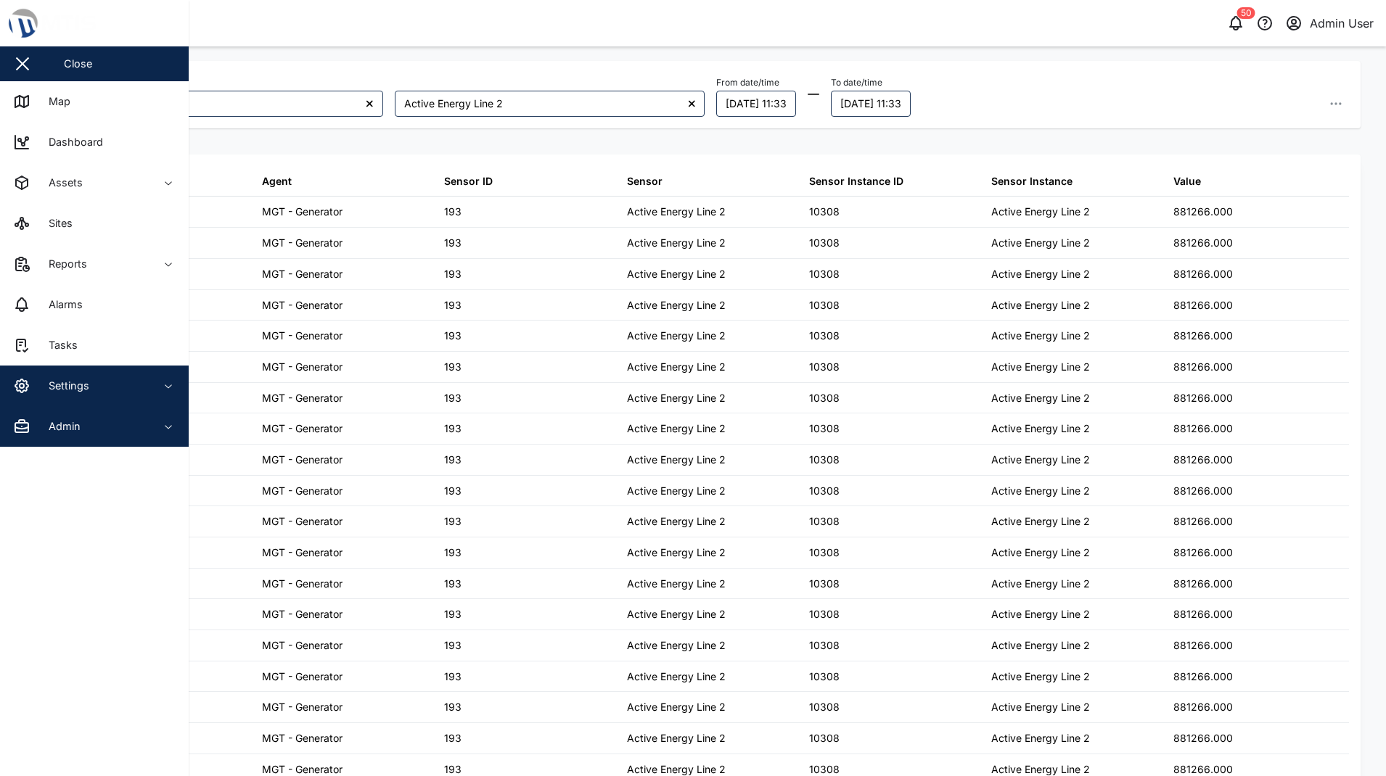
click at [43, 390] on div "Settings" at bounding box center [64, 386] width 52 height 16
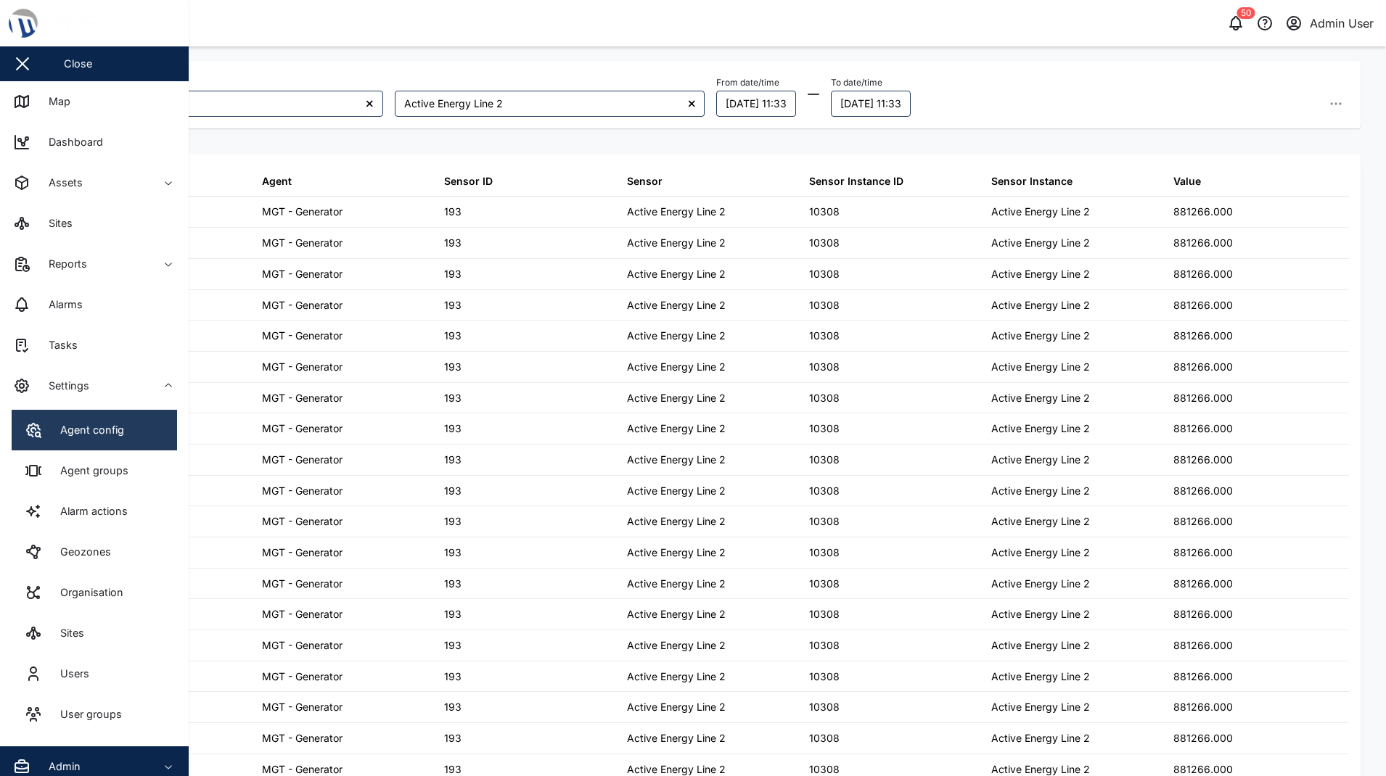
click at [38, 418] on link "Agent config" at bounding box center [94, 430] width 165 height 41
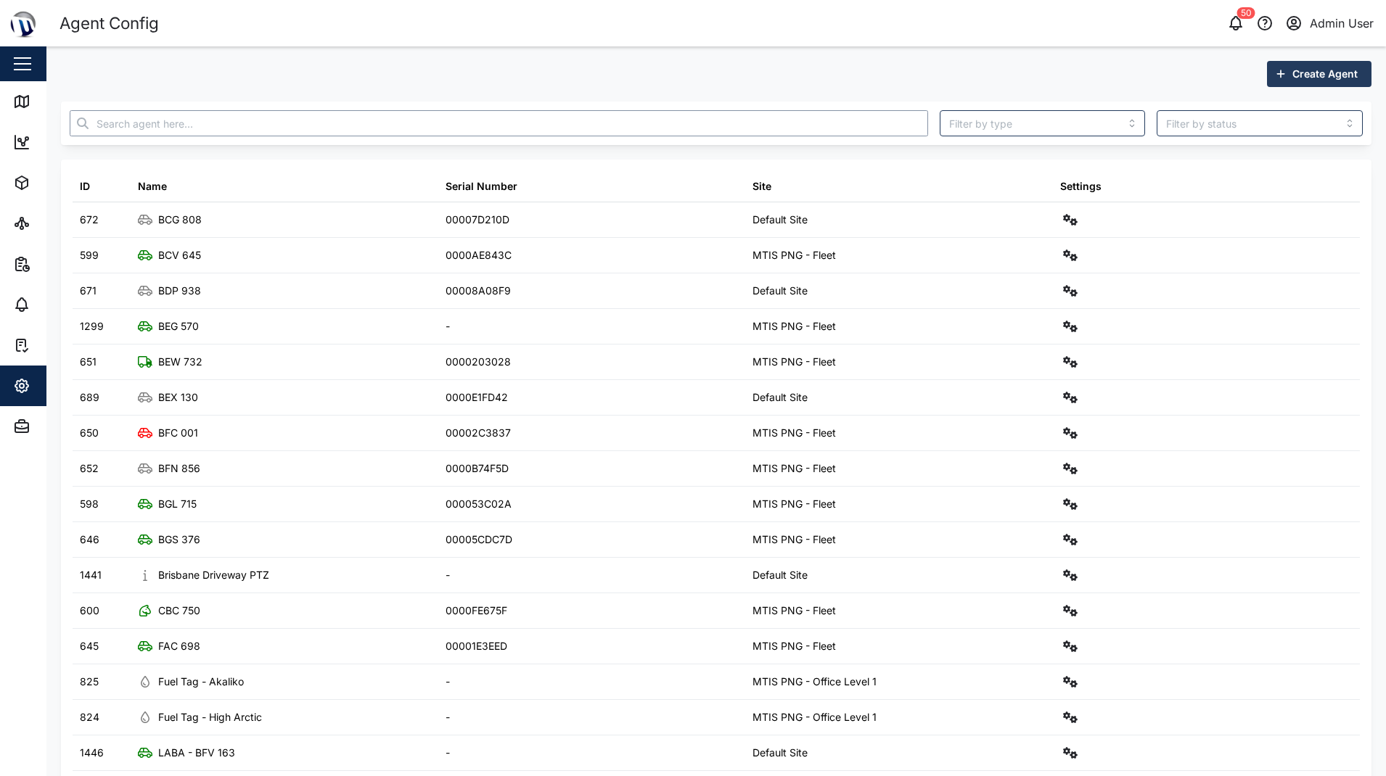
click at [199, 110] on input "text" at bounding box center [499, 123] width 858 height 26
